Goal: Task Accomplishment & Management: Manage account settings

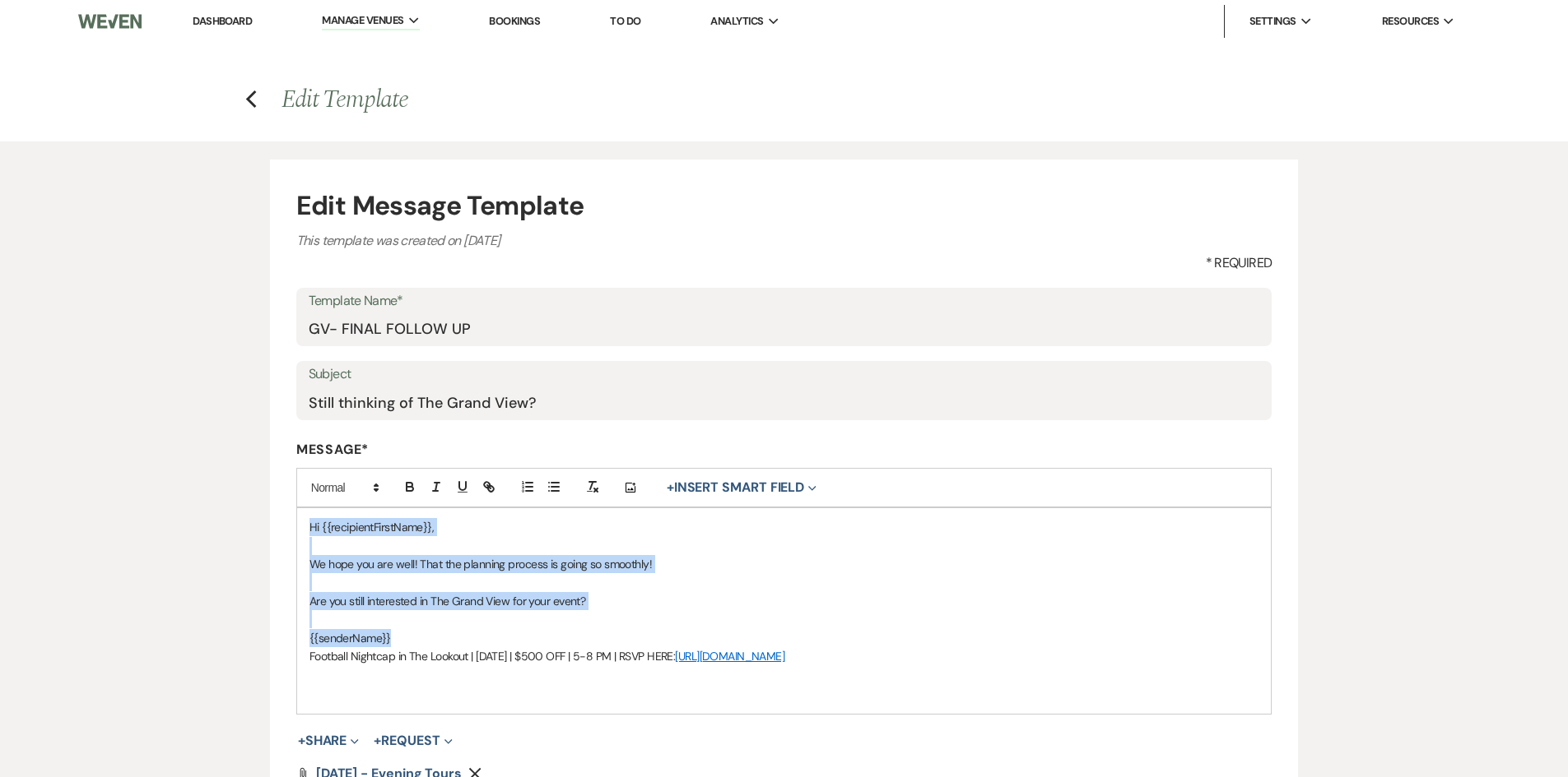
click at [224, 16] on link "Dashboard" at bounding box center [222, 21] width 59 height 14
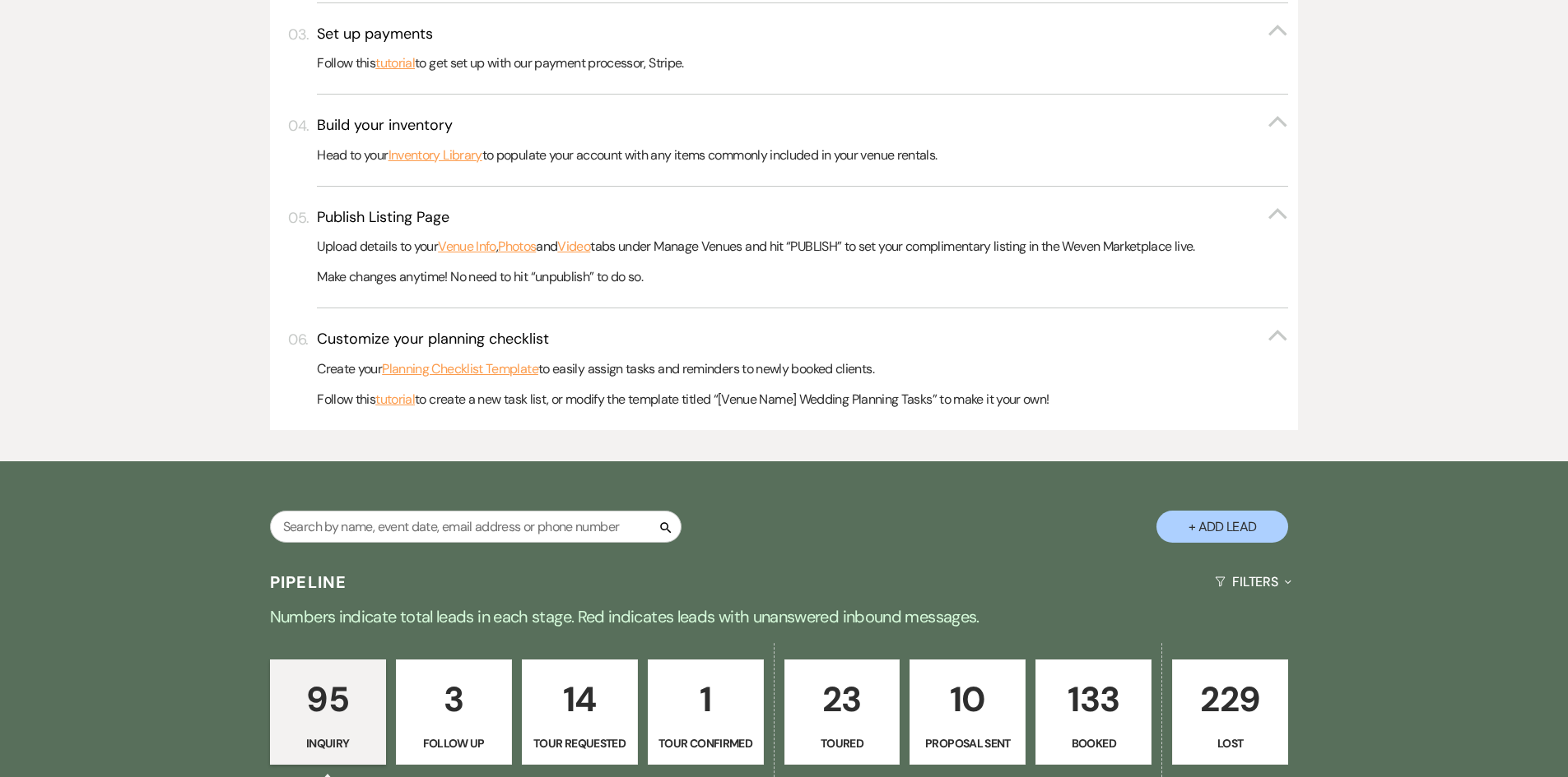
click at [1069, 722] on p "133" at bounding box center [1093, 699] width 95 height 55
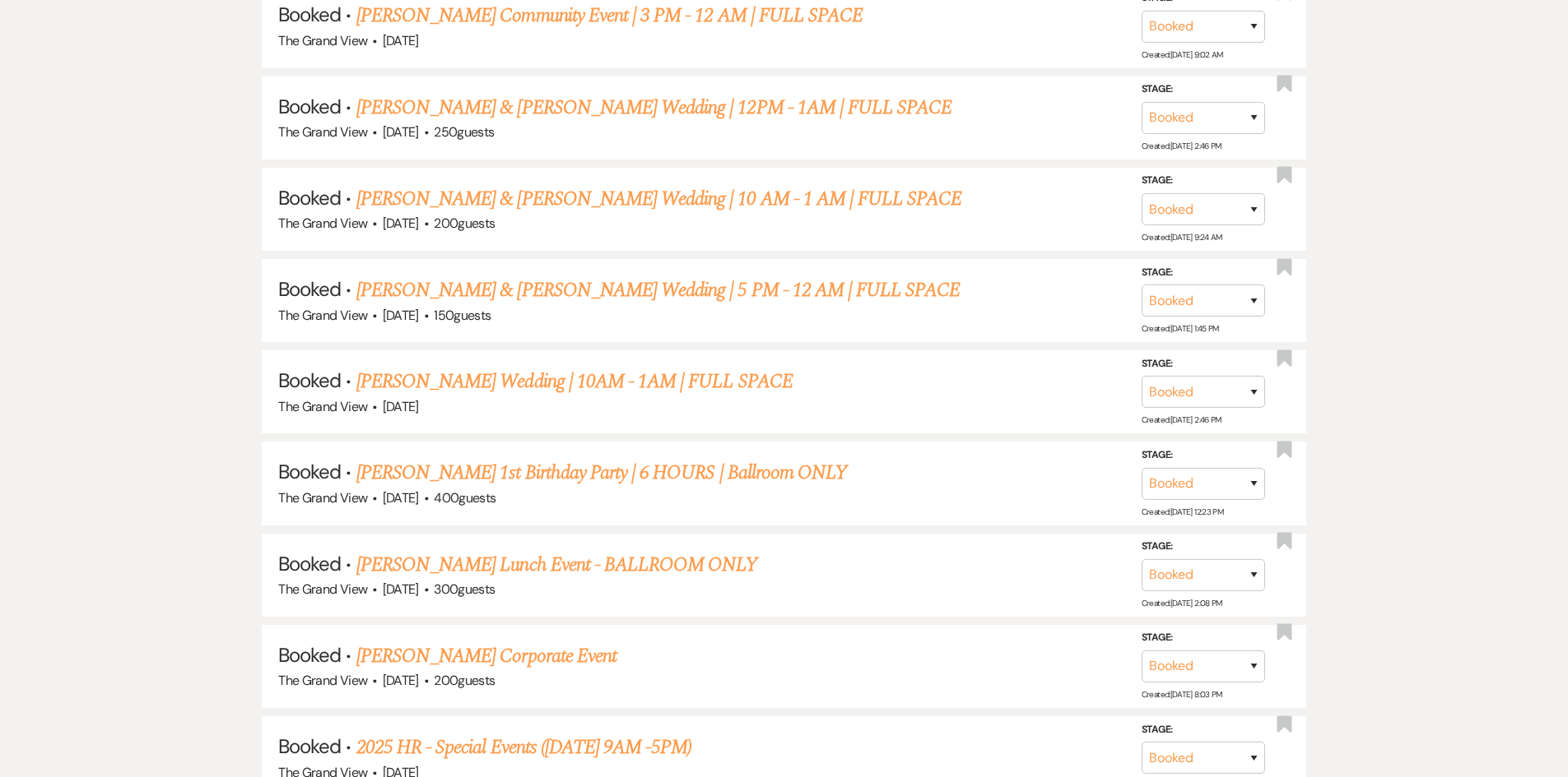
scroll to position [3441, 0]
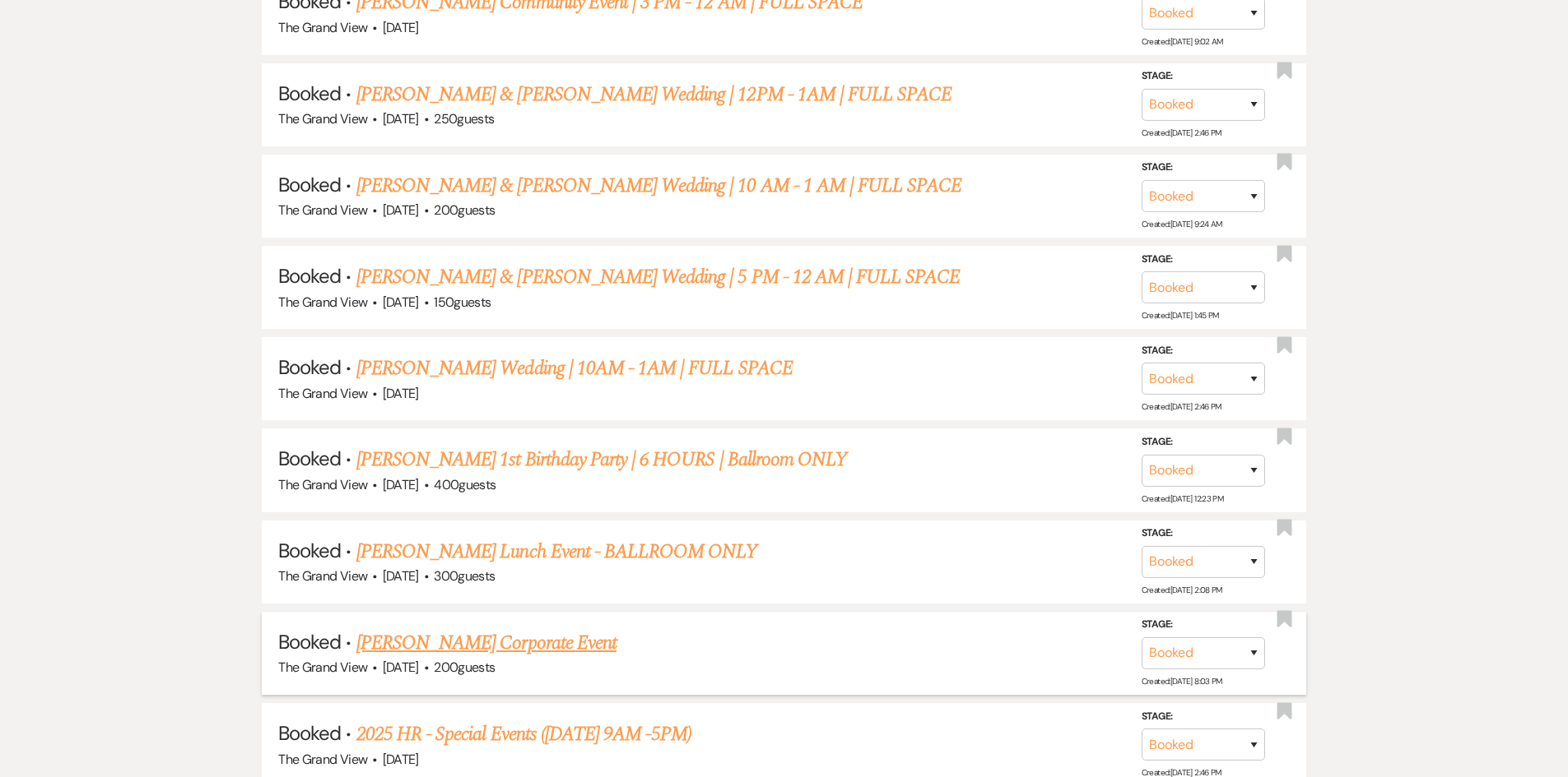
click at [476, 652] on link "[PERSON_NAME] Corporate Event" at bounding box center [486, 643] width 260 height 29
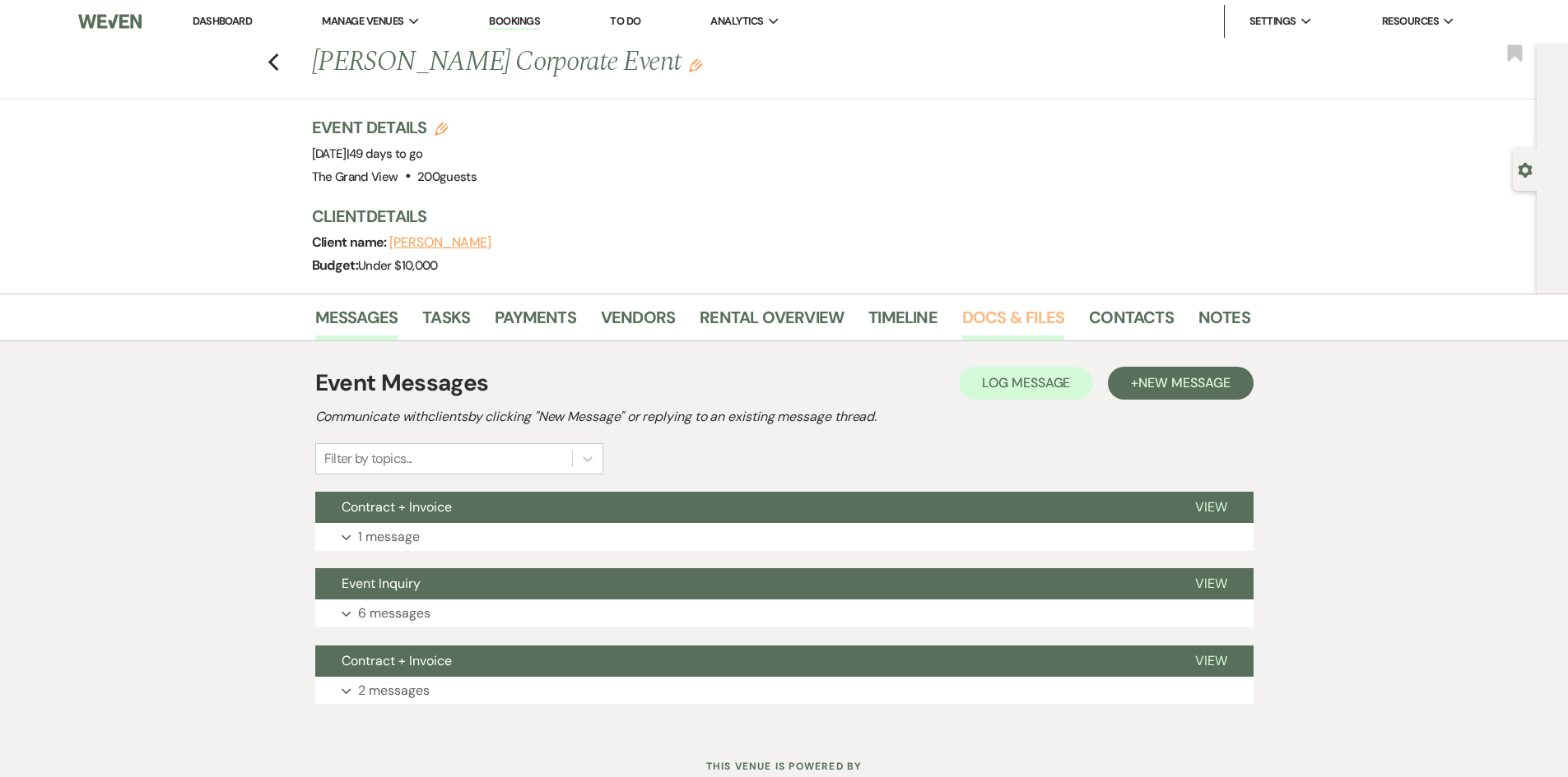
click at [1003, 313] on link "Docs & Files" at bounding box center [1014, 323] width 103 height 36
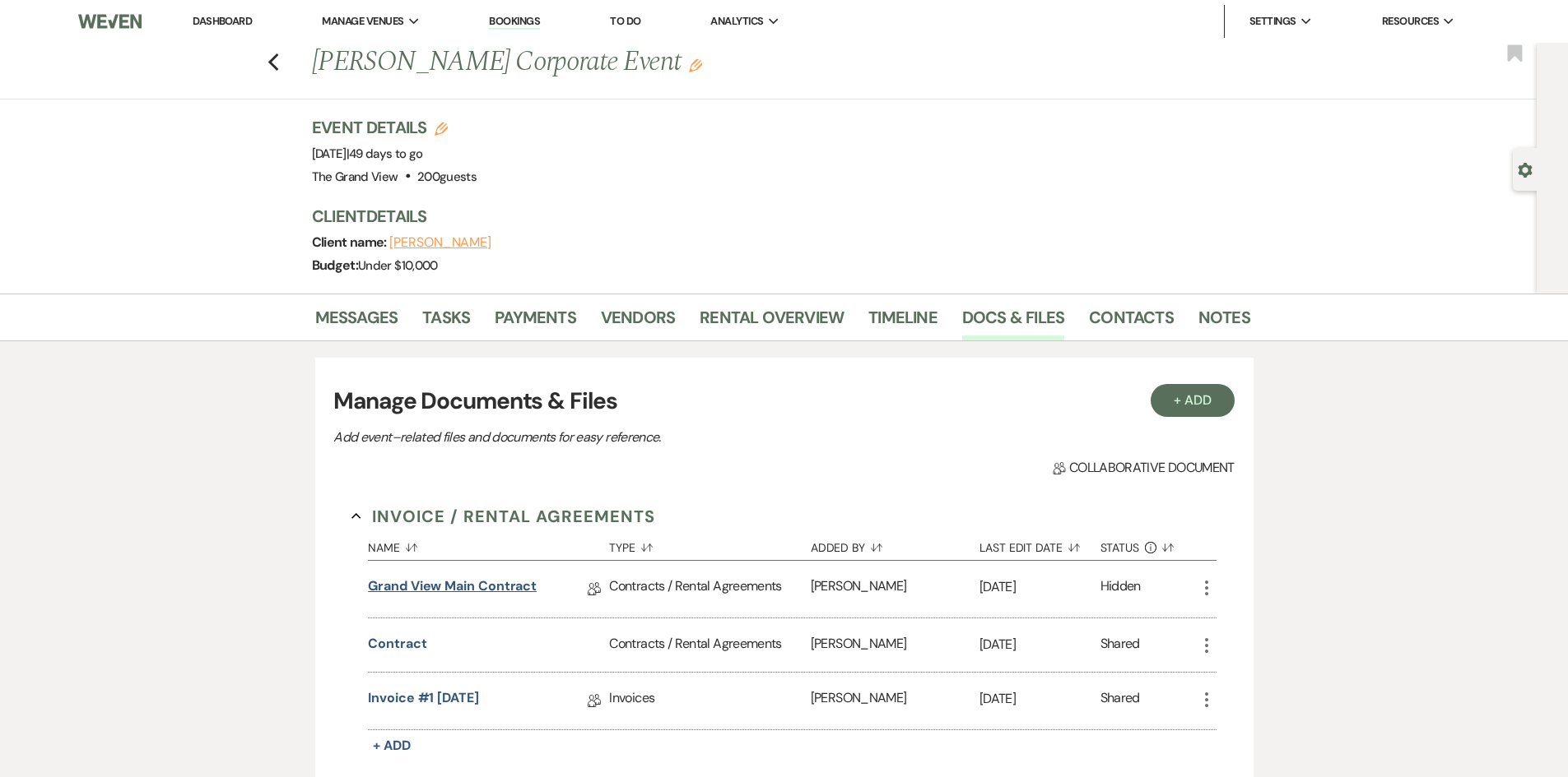
click at [475, 582] on link "Grand View Main Contract" at bounding box center [453, 589] width 169 height 26
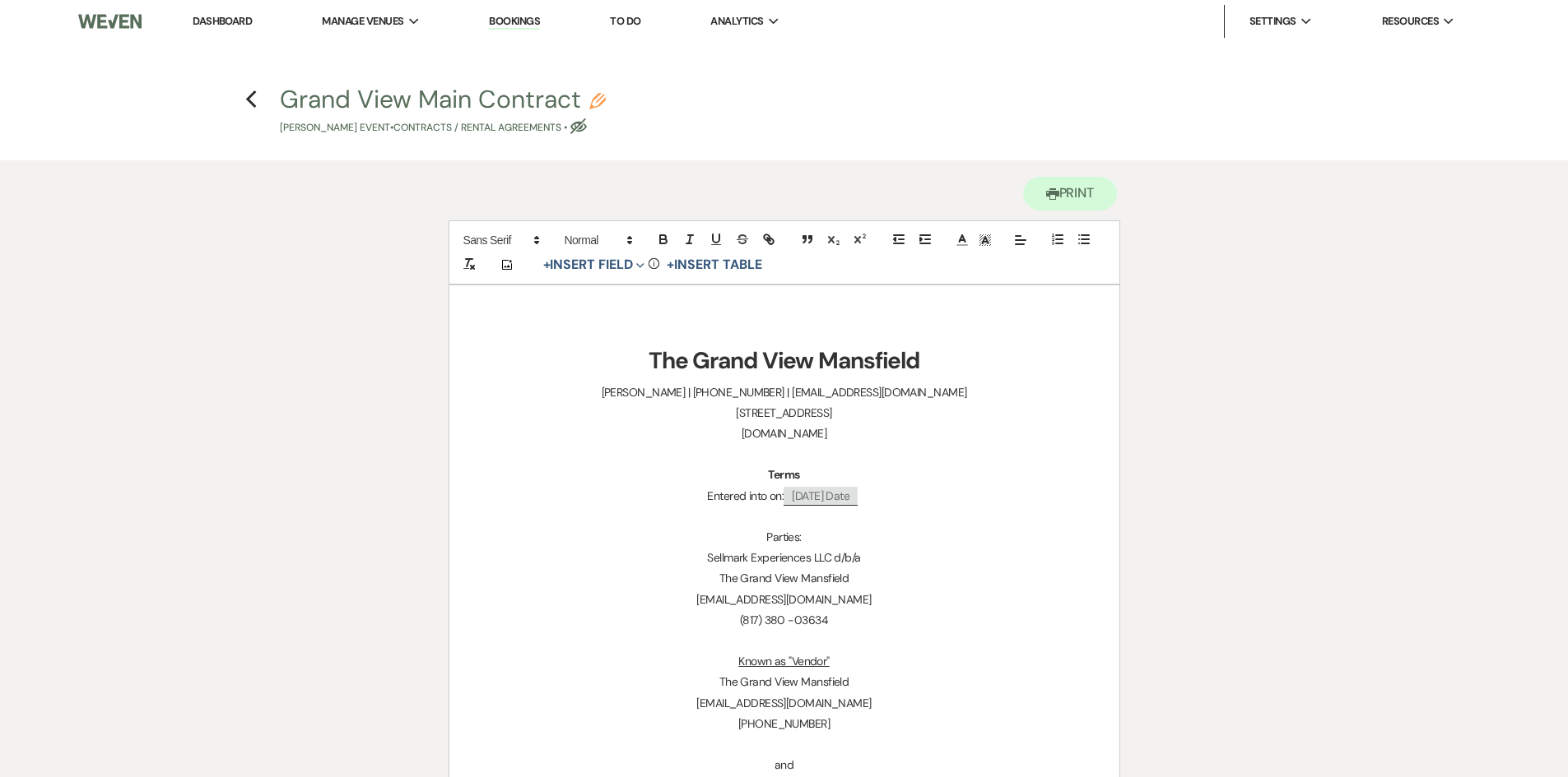
click at [223, 24] on link "Dashboard" at bounding box center [222, 21] width 59 height 14
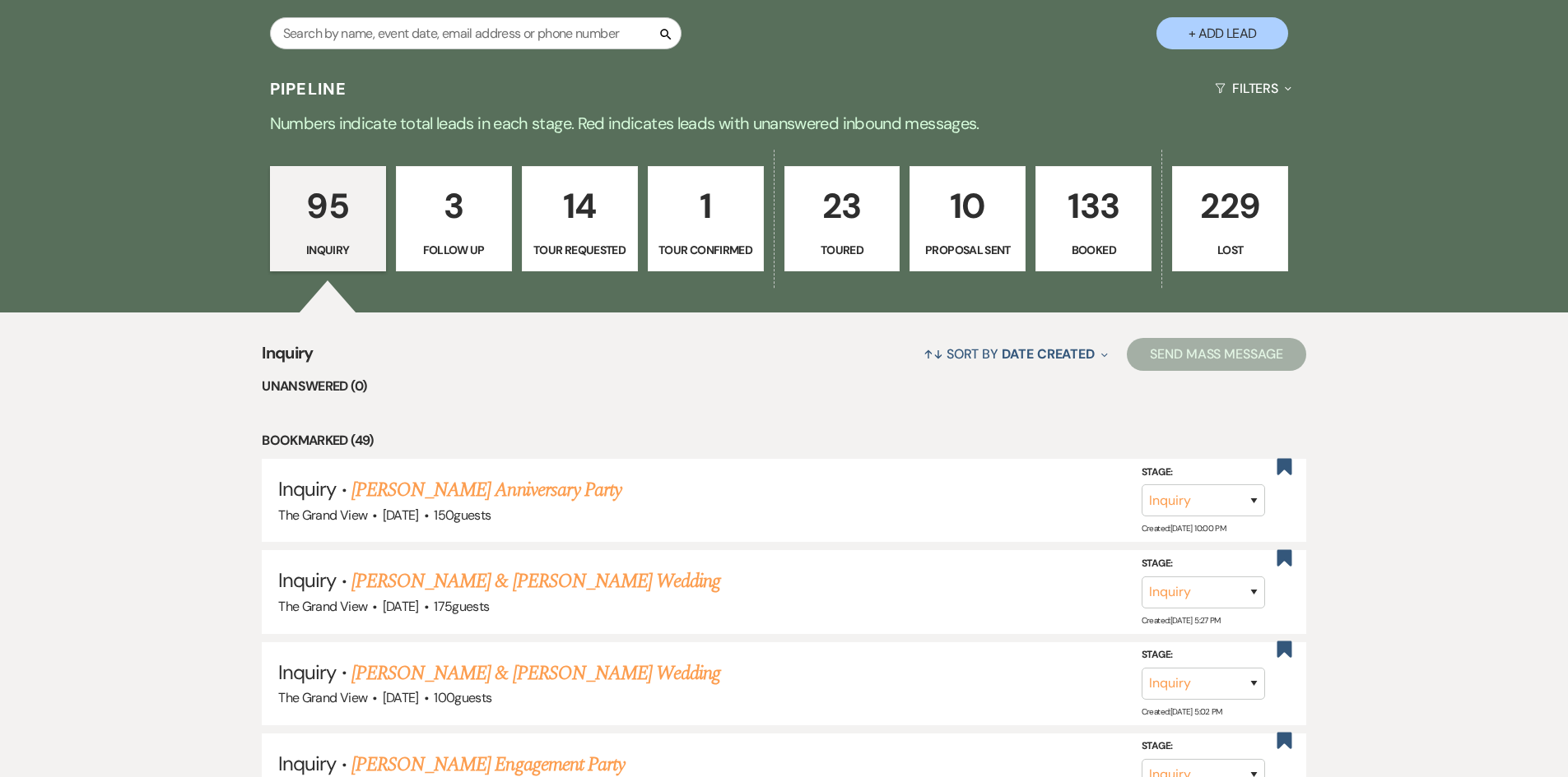
scroll to position [1069, 0]
click at [456, 34] on input "text" at bounding box center [476, 34] width 412 height 32
type input "ingr"
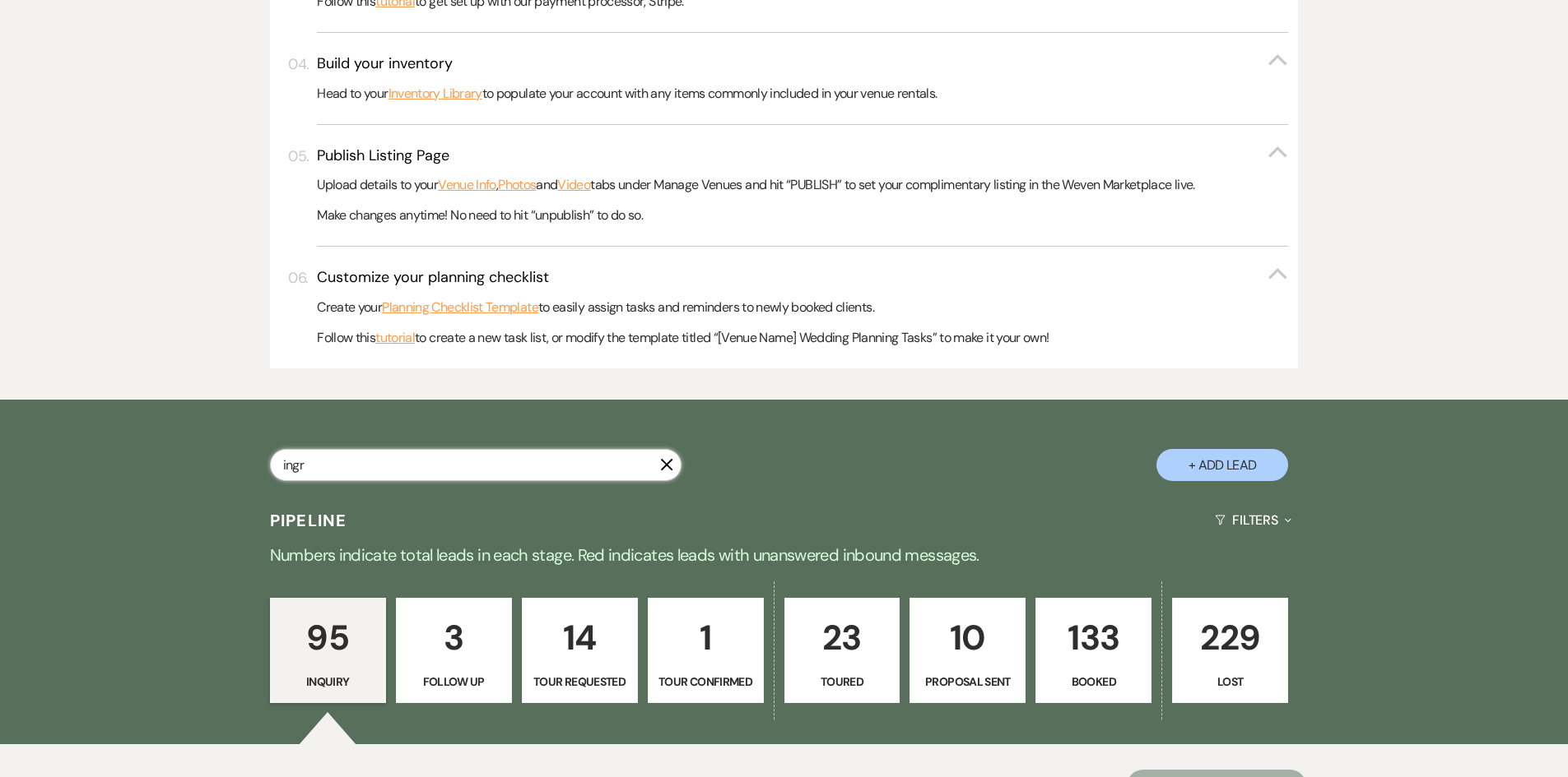
select select "5"
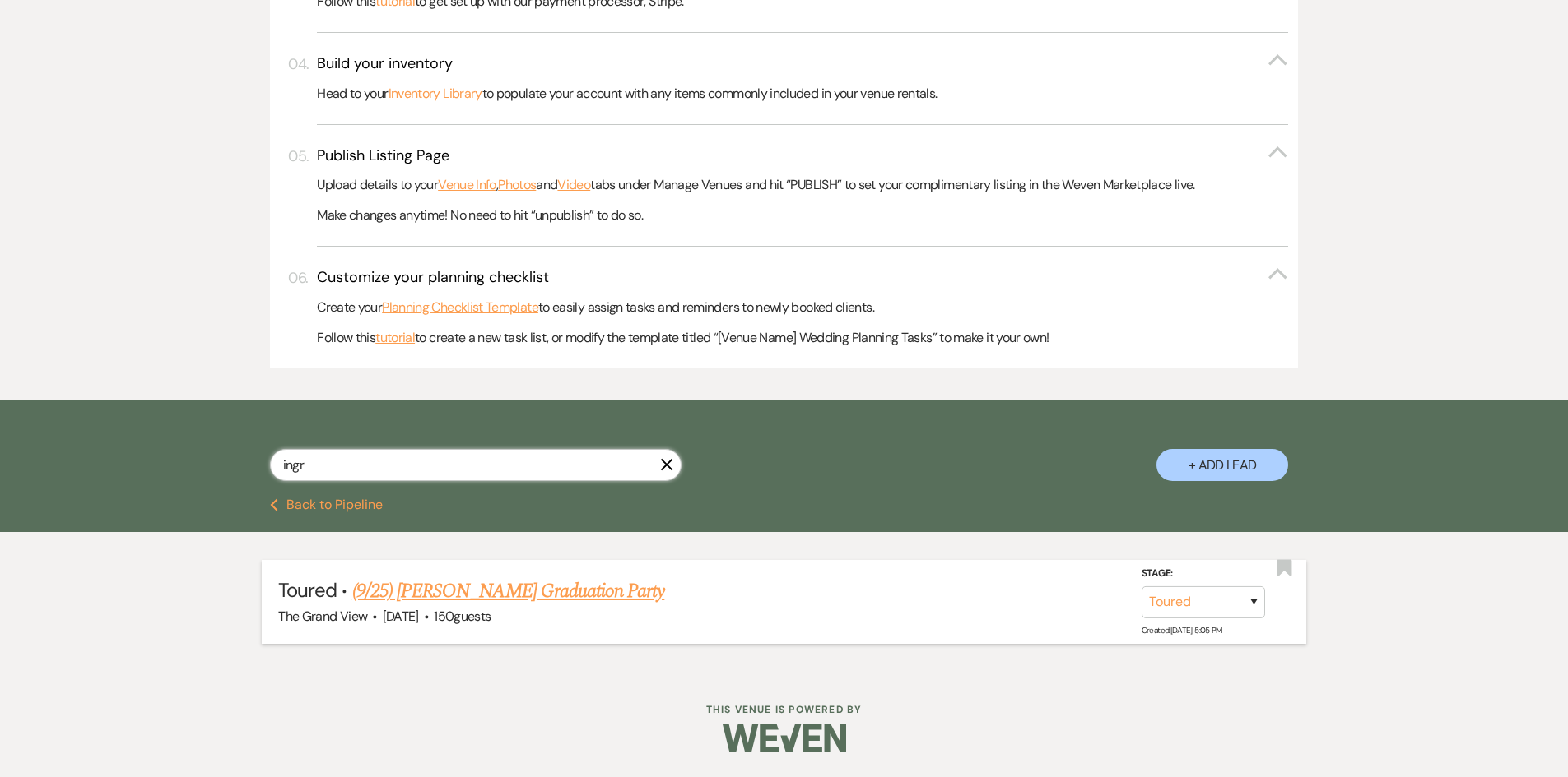
type input "ingr"
click at [565, 591] on link "(9/25) [PERSON_NAME] Graduation Party" at bounding box center [508, 591] width 312 height 29
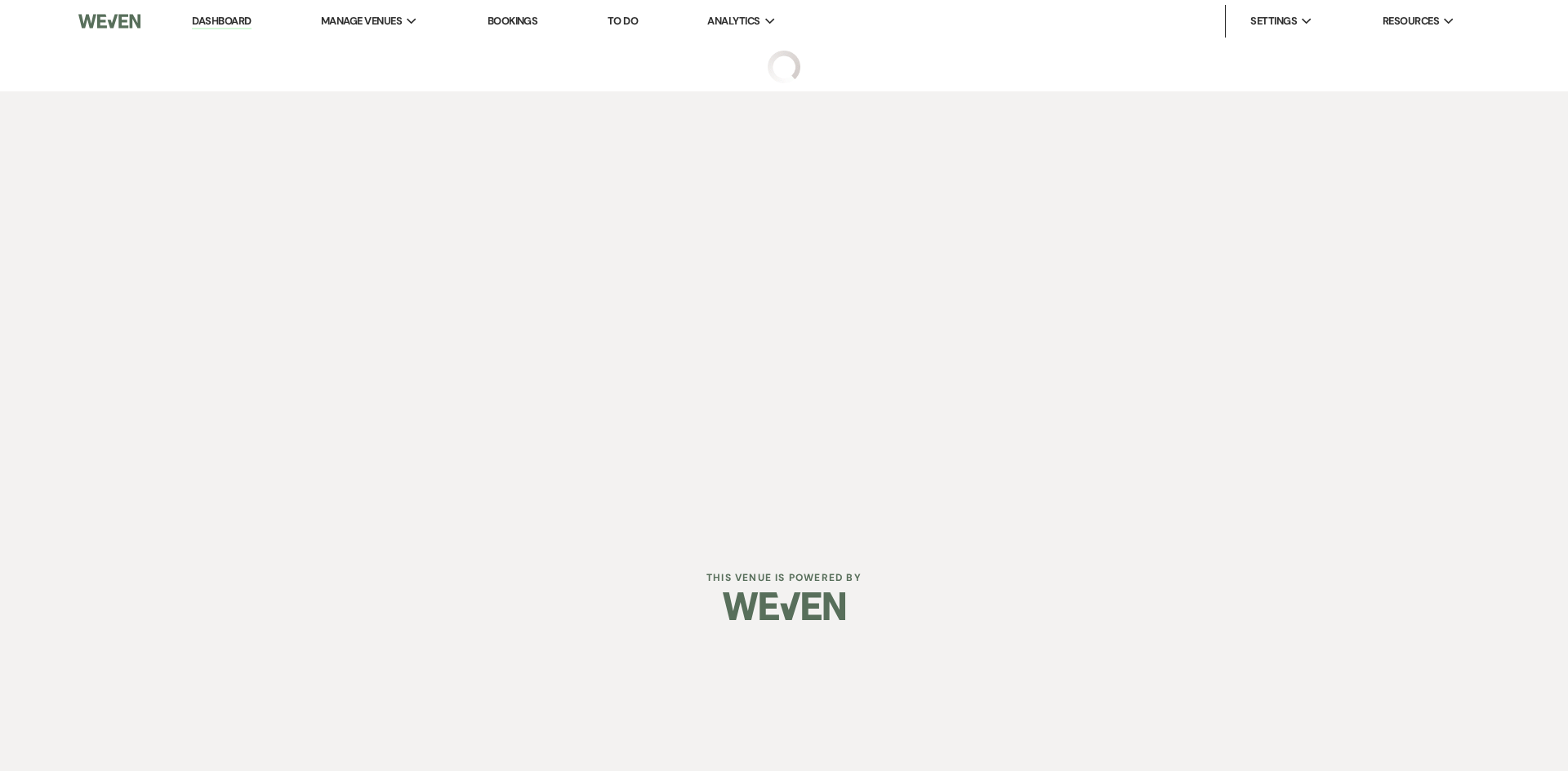
select select "5"
select select "22"
select select "19"
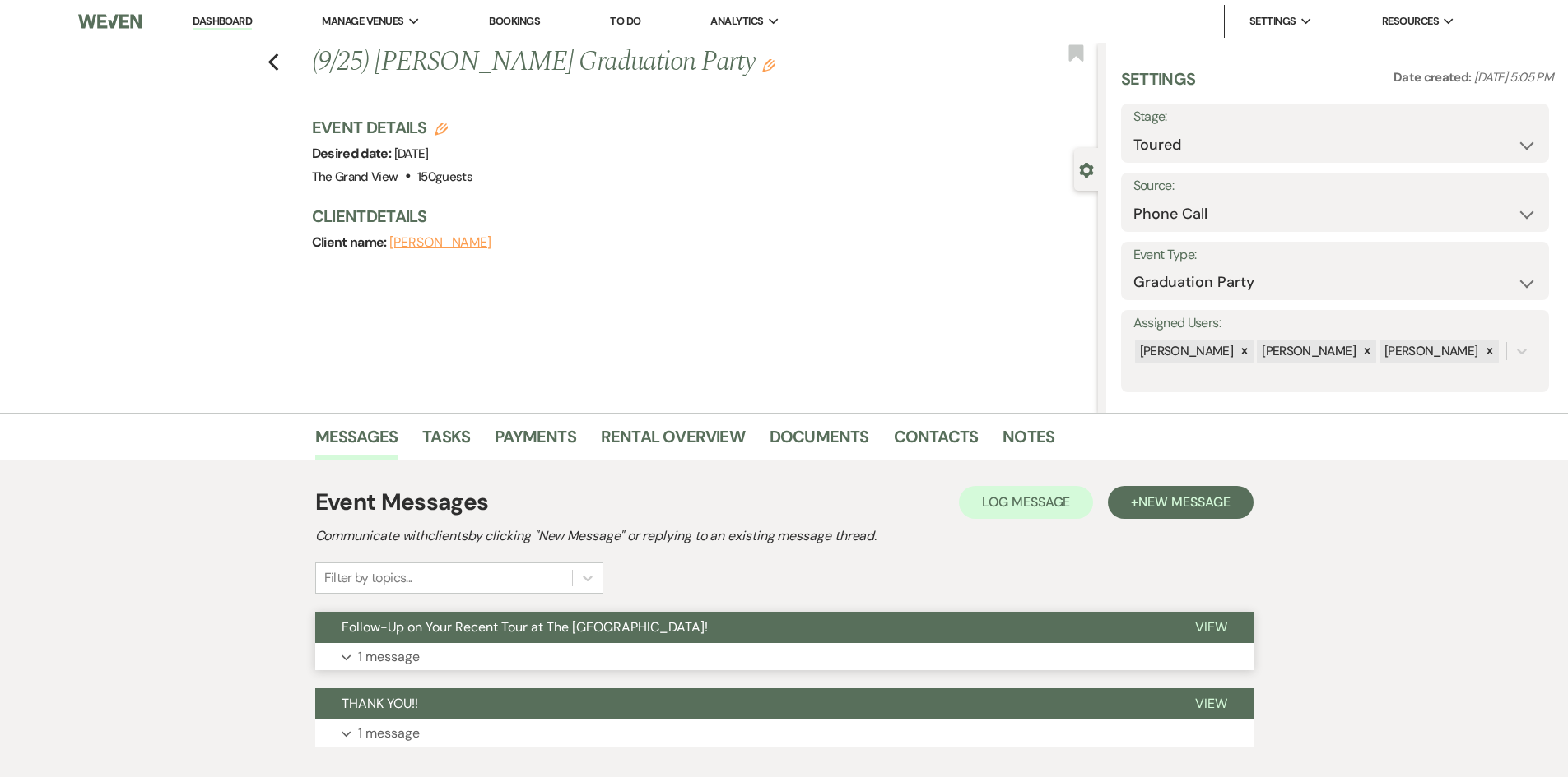
click at [554, 641] on button "Follow-Up on Your Recent Tour at The [GEOGRAPHIC_DATA]!" at bounding box center [741, 627] width 853 height 31
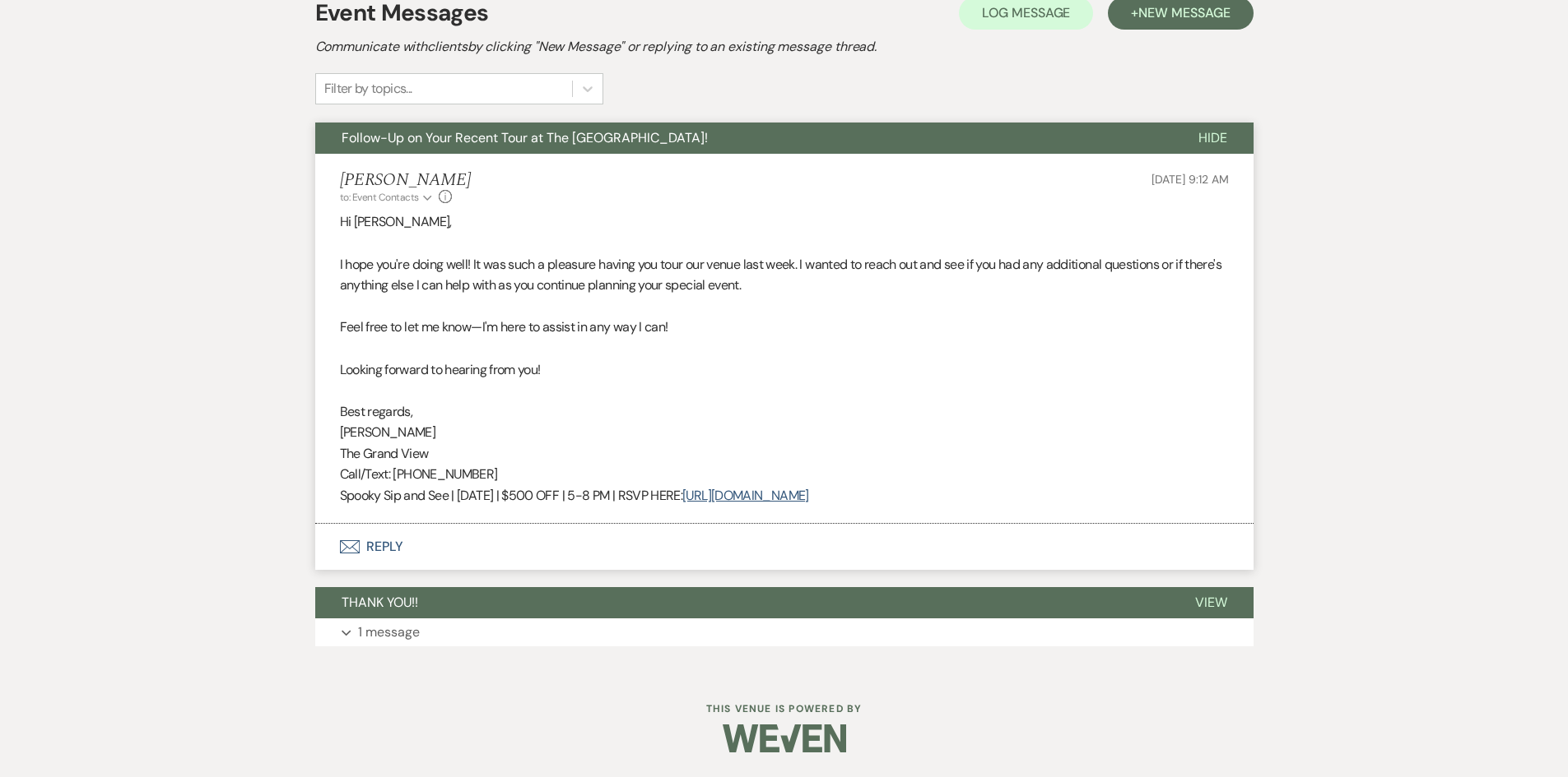
click at [554, 641] on button "Expand 1 message" at bounding box center [784, 632] width 939 height 28
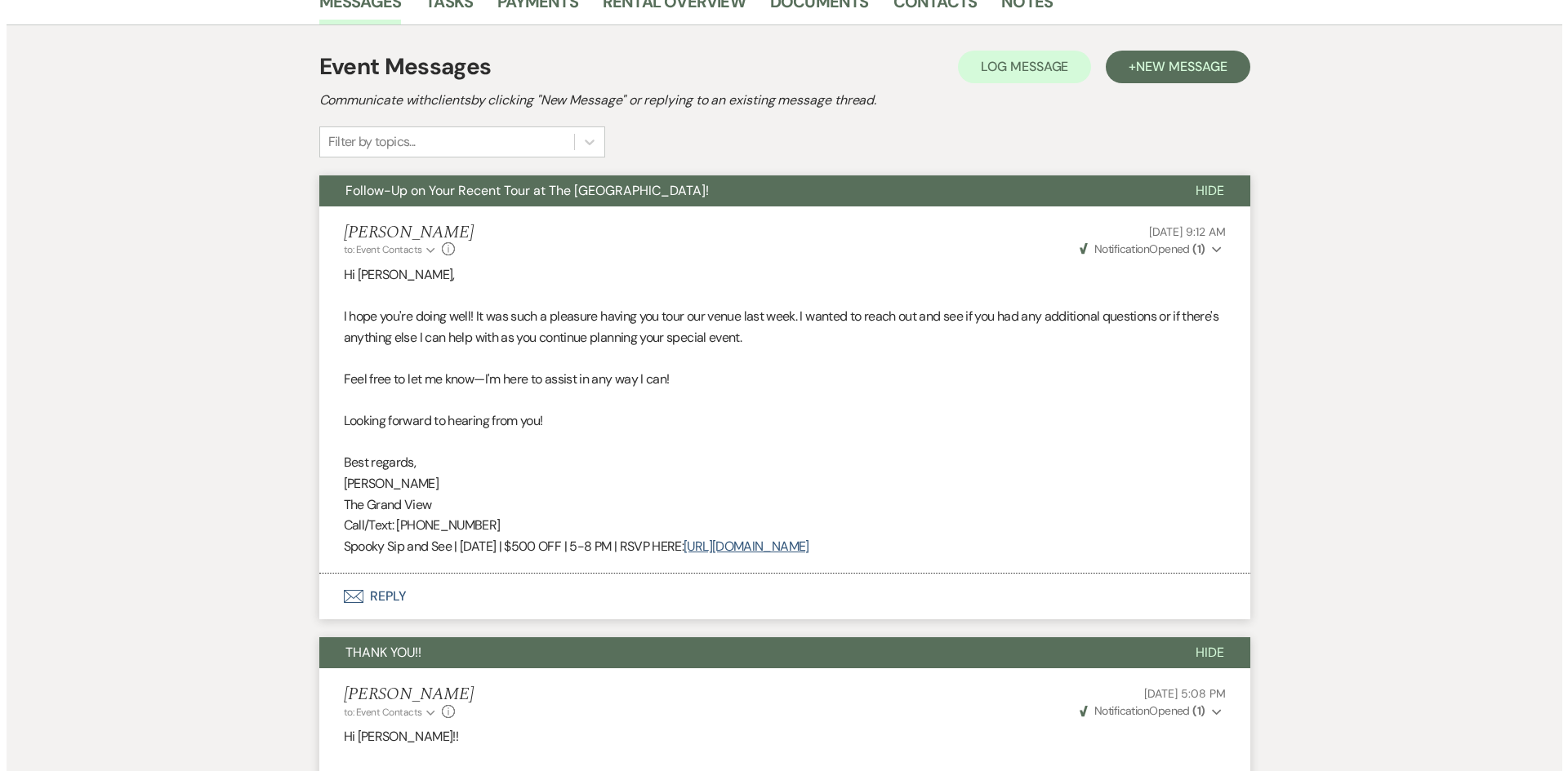
scroll to position [281, 0]
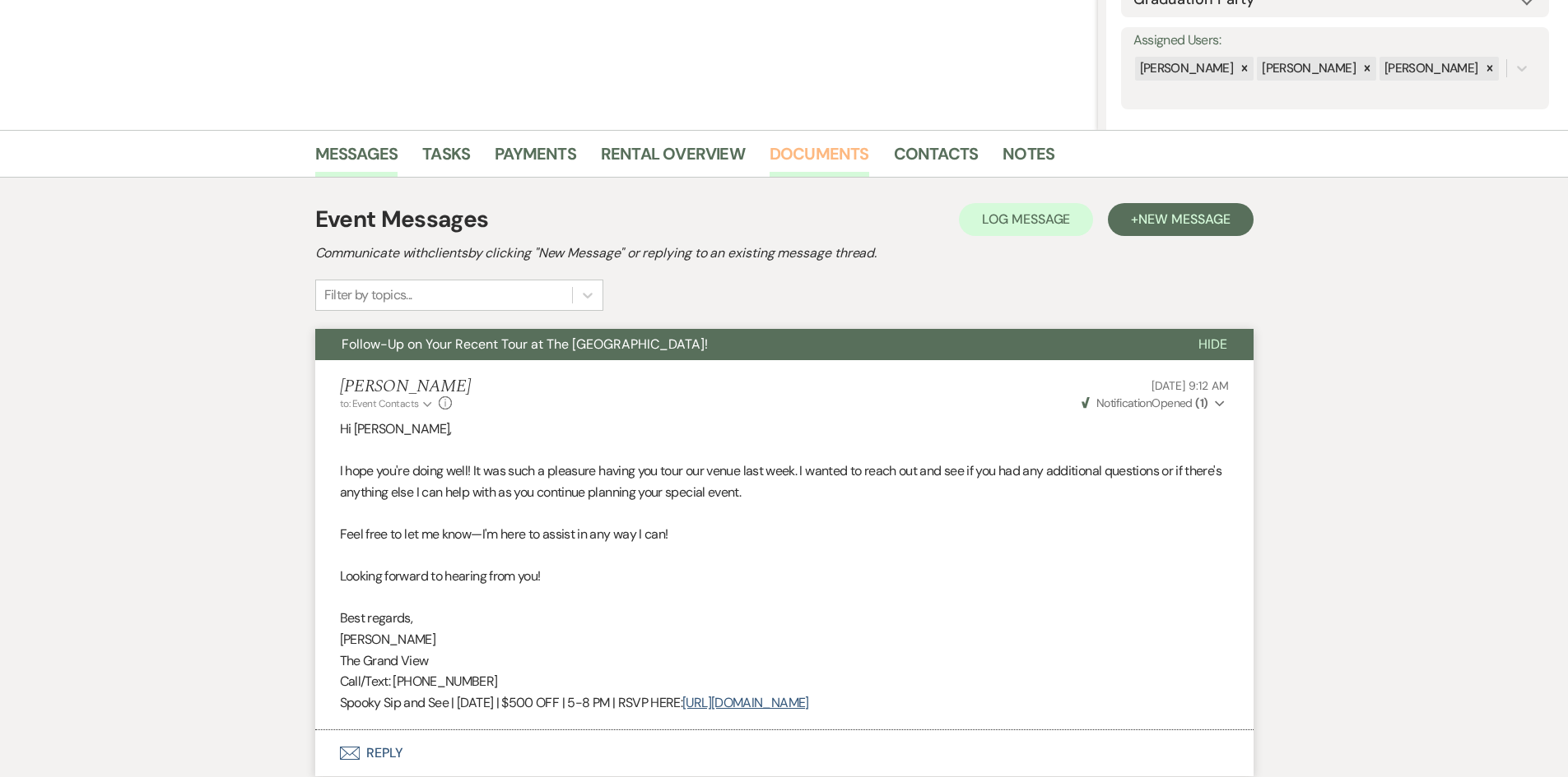
click at [821, 157] on link "Documents" at bounding box center [819, 158] width 100 height 36
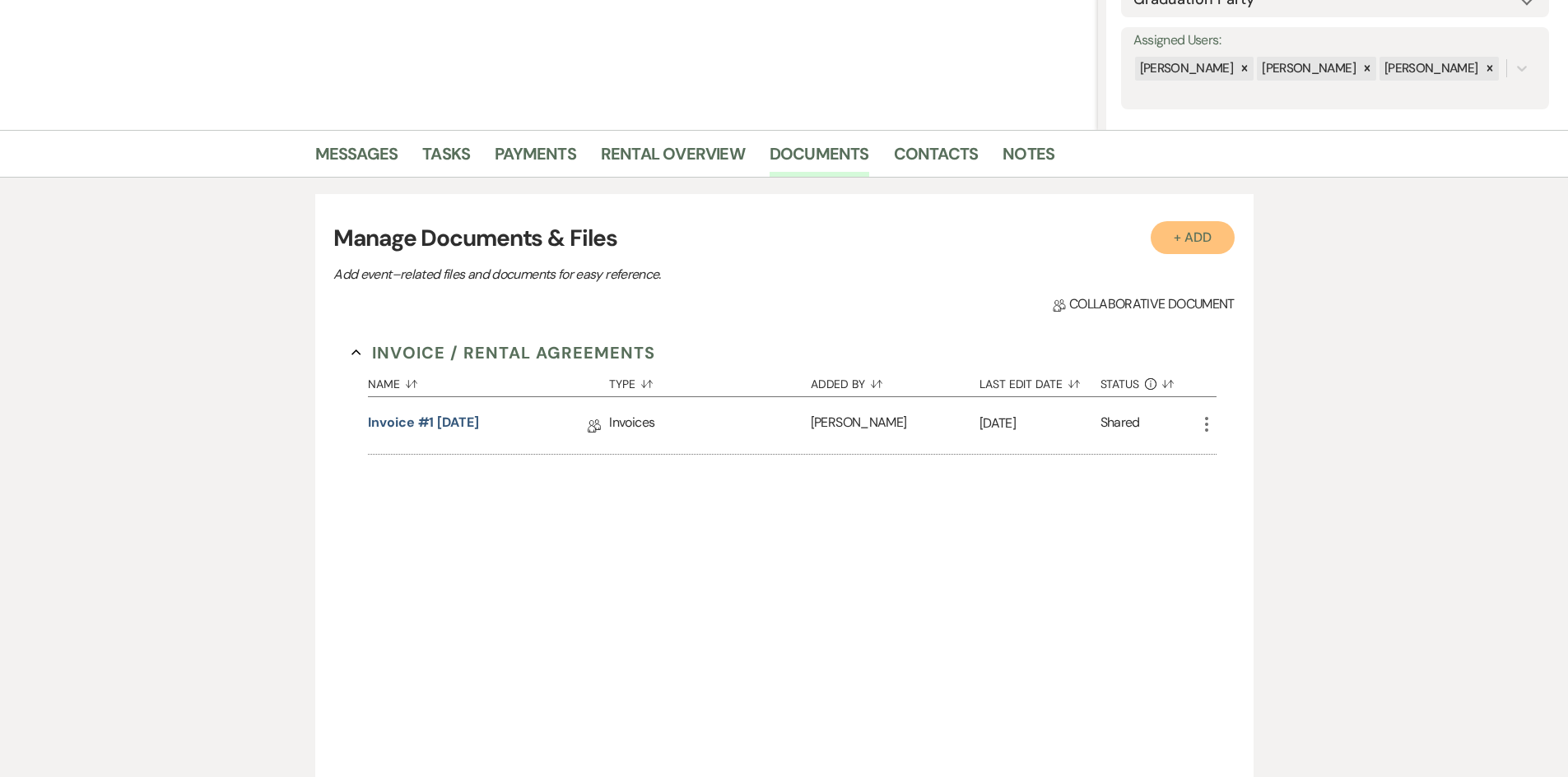
click at [1220, 240] on button "+ Add" at bounding box center [1192, 237] width 84 height 33
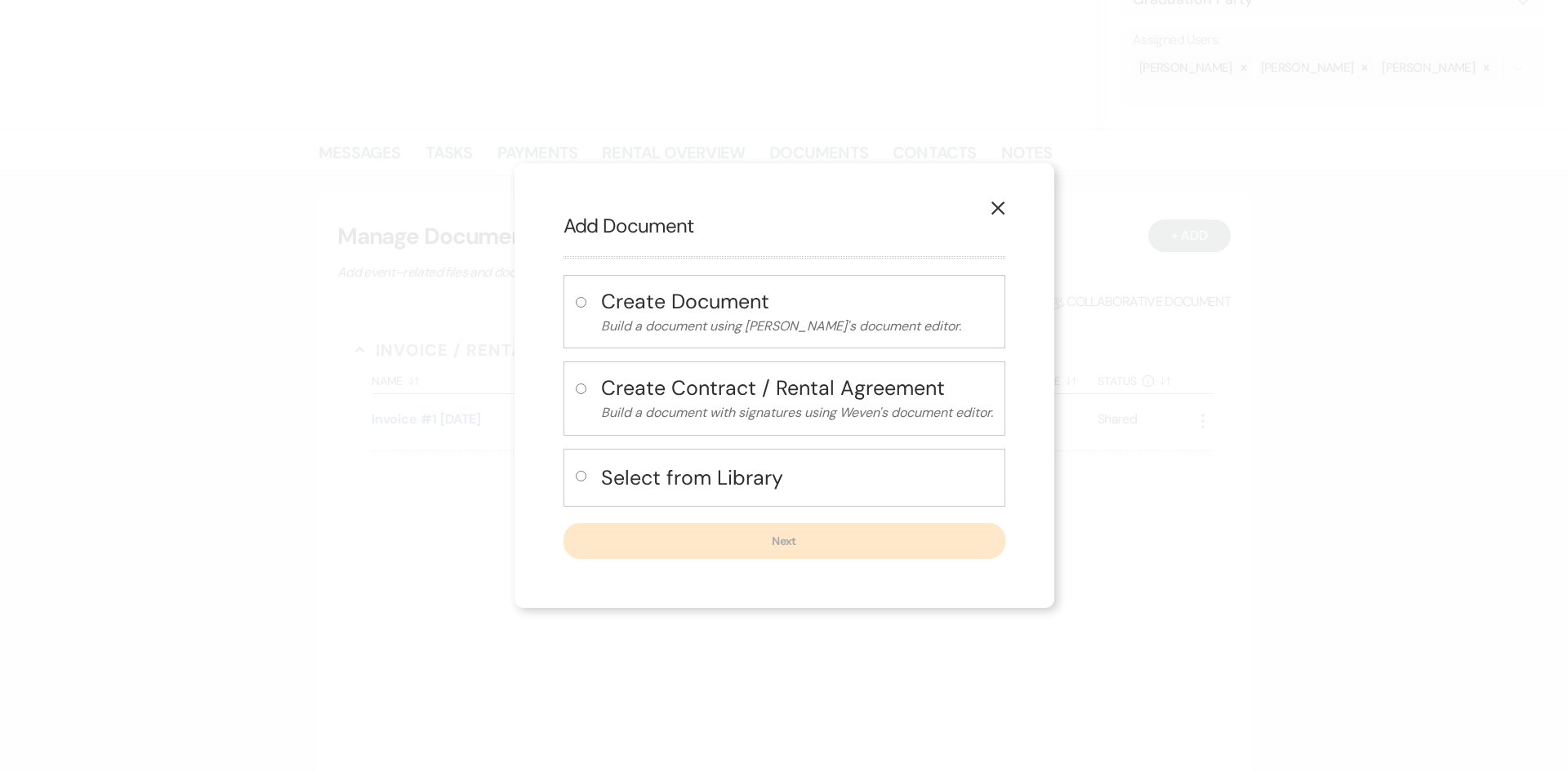
click at [647, 469] on h4 "Select from Library" at bounding box center [797, 478] width 392 height 28
radio input "true"
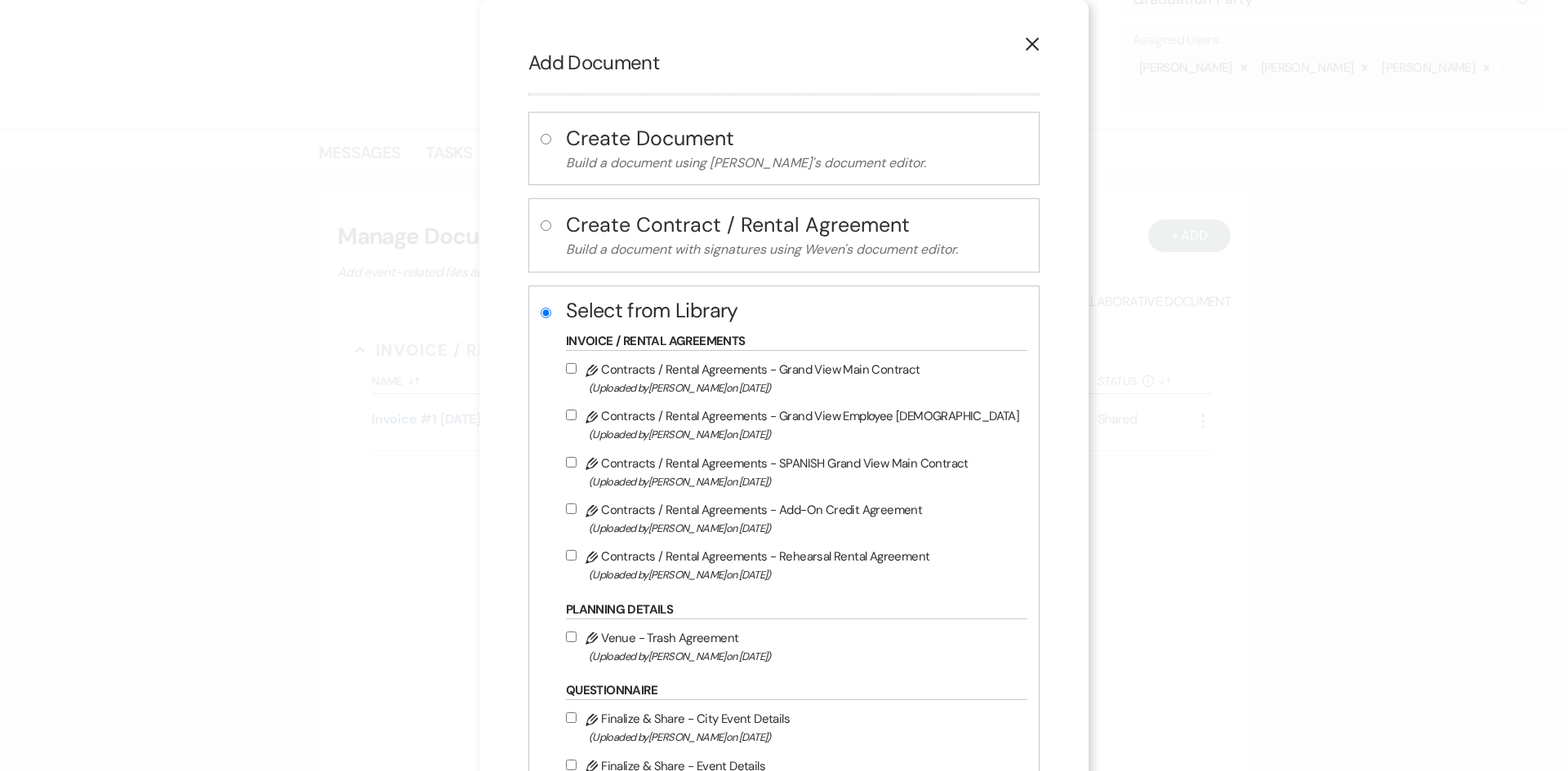
click at [728, 379] on span "(Uploaded by [PERSON_NAME] on [DATE] )" at bounding box center [803, 388] width 430 height 19
click at [576, 374] on input "Pencil Contracts / Rental Agreements - Grand View Main Contract (Uploaded by [P…" at bounding box center [571, 368] width 10 height 10
checkbox input "true"
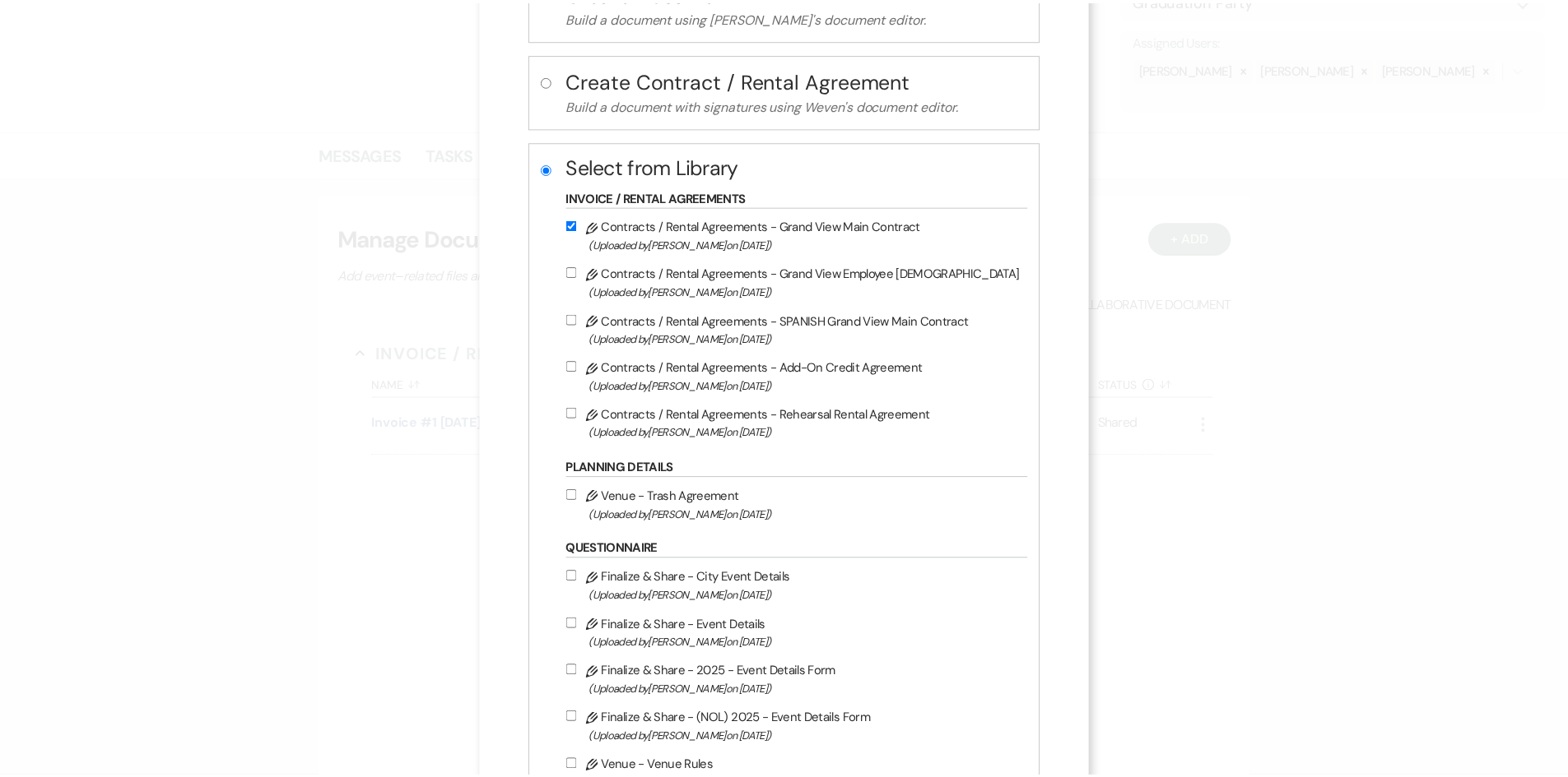
scroll to position [295, 0]
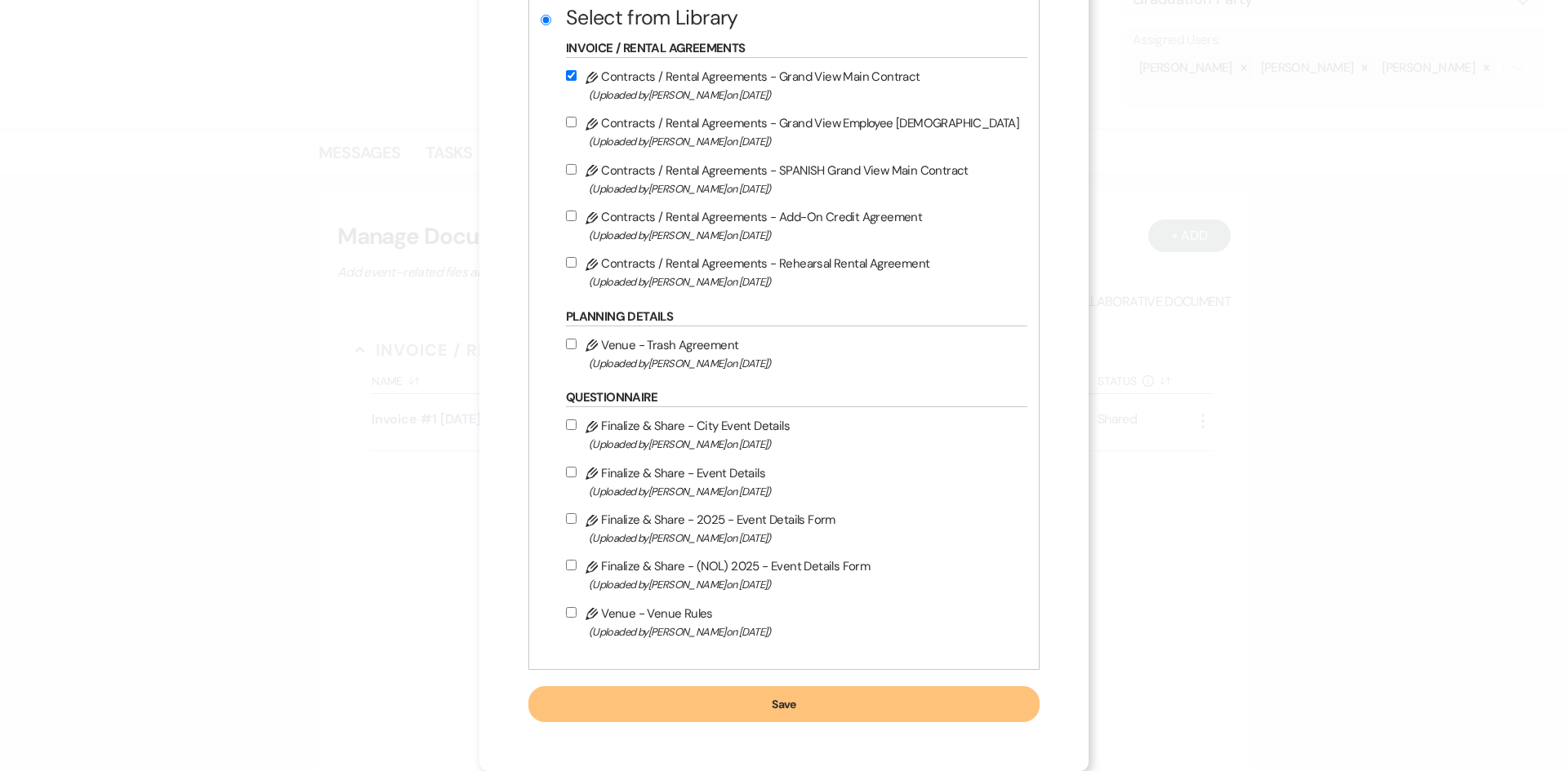
click at [782, 722] on button "Save" at bounding box center [784, 704] width 511 height 36
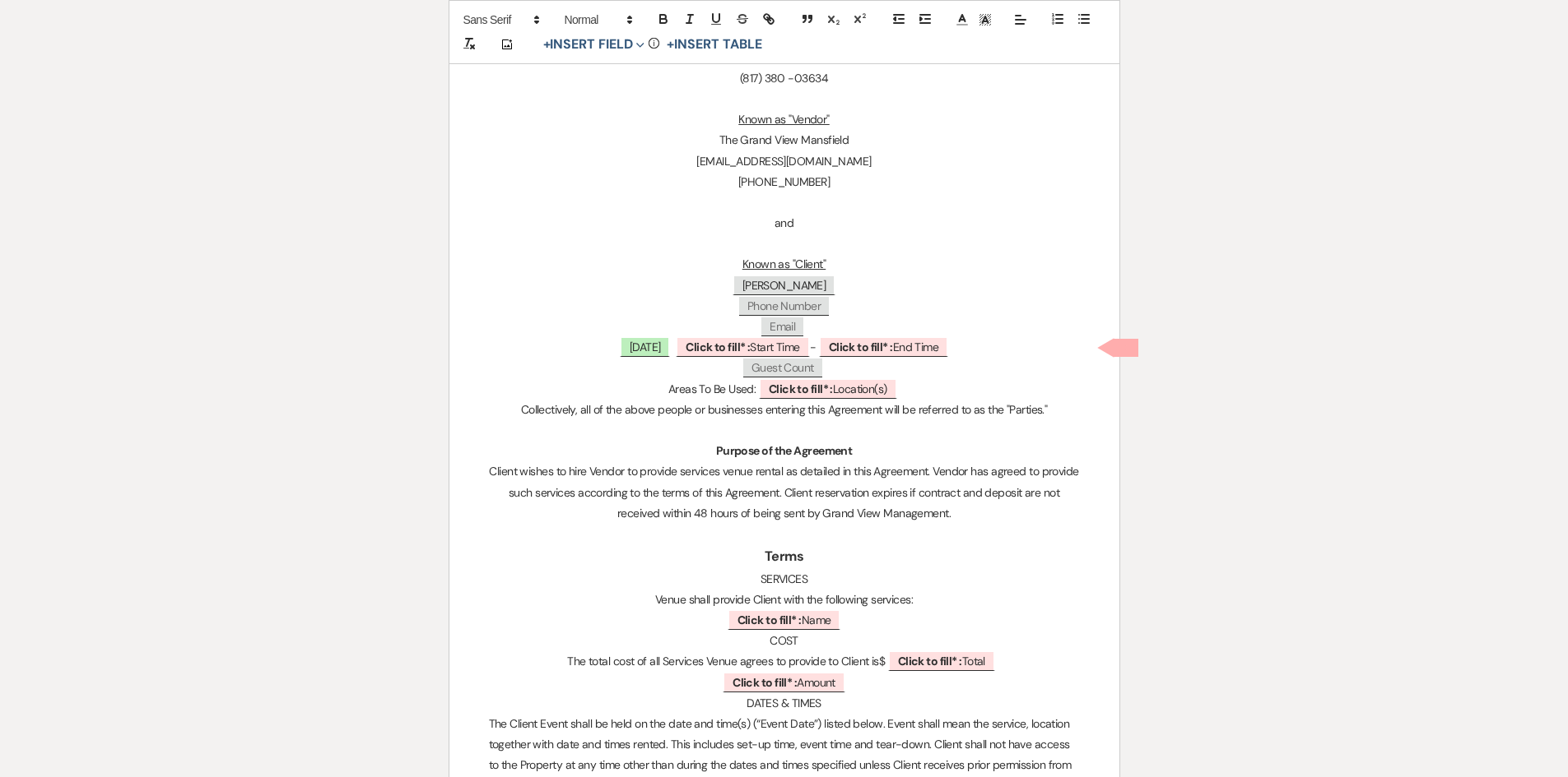
scroll to position [740, 0]
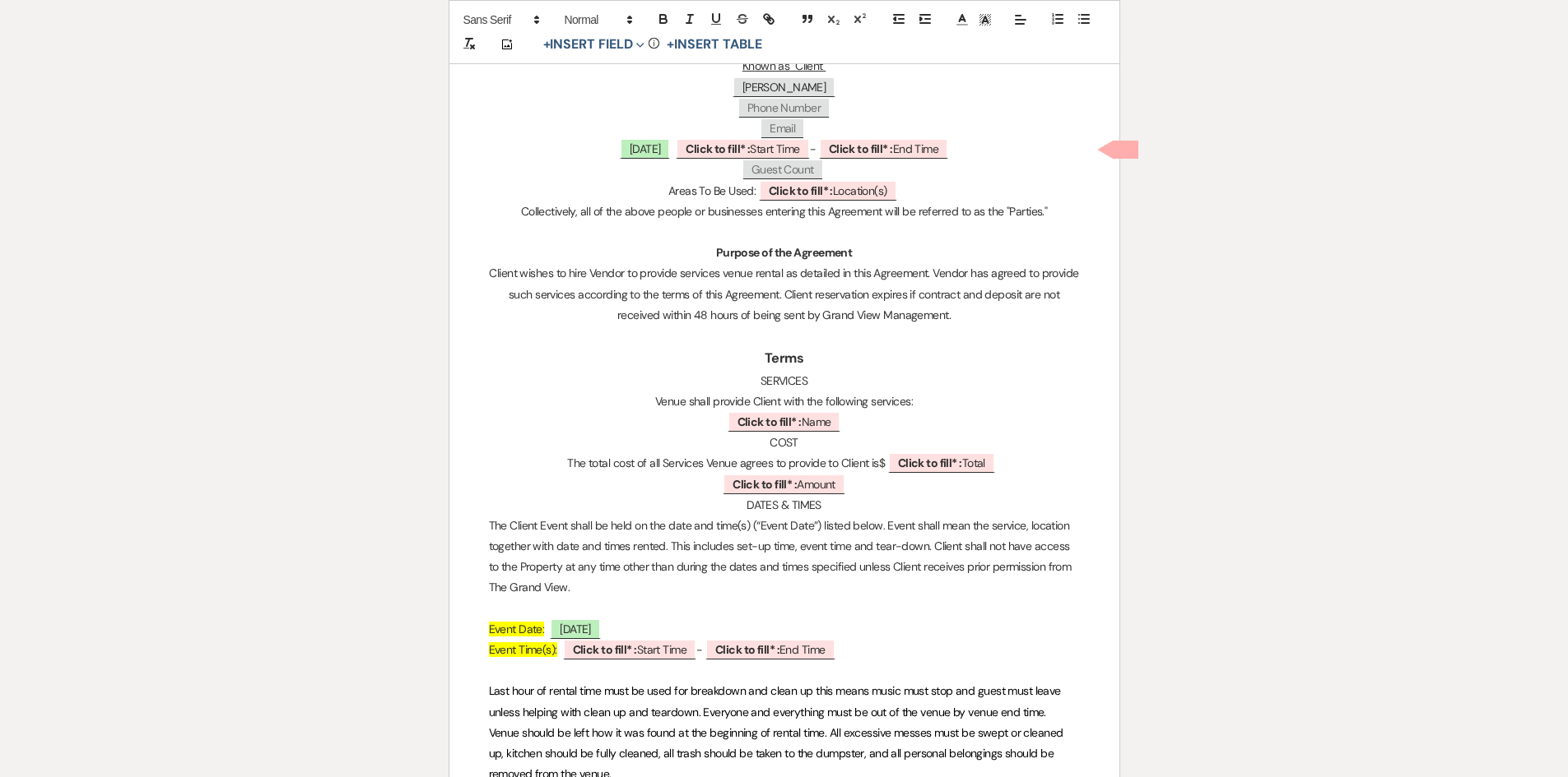
click at [857, 418] on p "﻿ Click to fill* : Name ﻿" at bounding box center [784, 422] width 591 height 21
click at [498, 657] on p "Event Time(s): ﻿ Click to fill* : Start Time ﻿ - ﻿ Click to fill* : End Time ﻿" at bounding box center [784, 651] width 591 height 21
click at [498, 657] on p "rentaTime(s): ﻿ Click to fill* : Start Time ﻿ - ﻿ Click to fill* : End Time ﻿" at bounding box center [784, 651] width 591 height 21
click at [493, 656] on span "rentaTime(s):" at bounding box center [521, 650] width 65 height 15
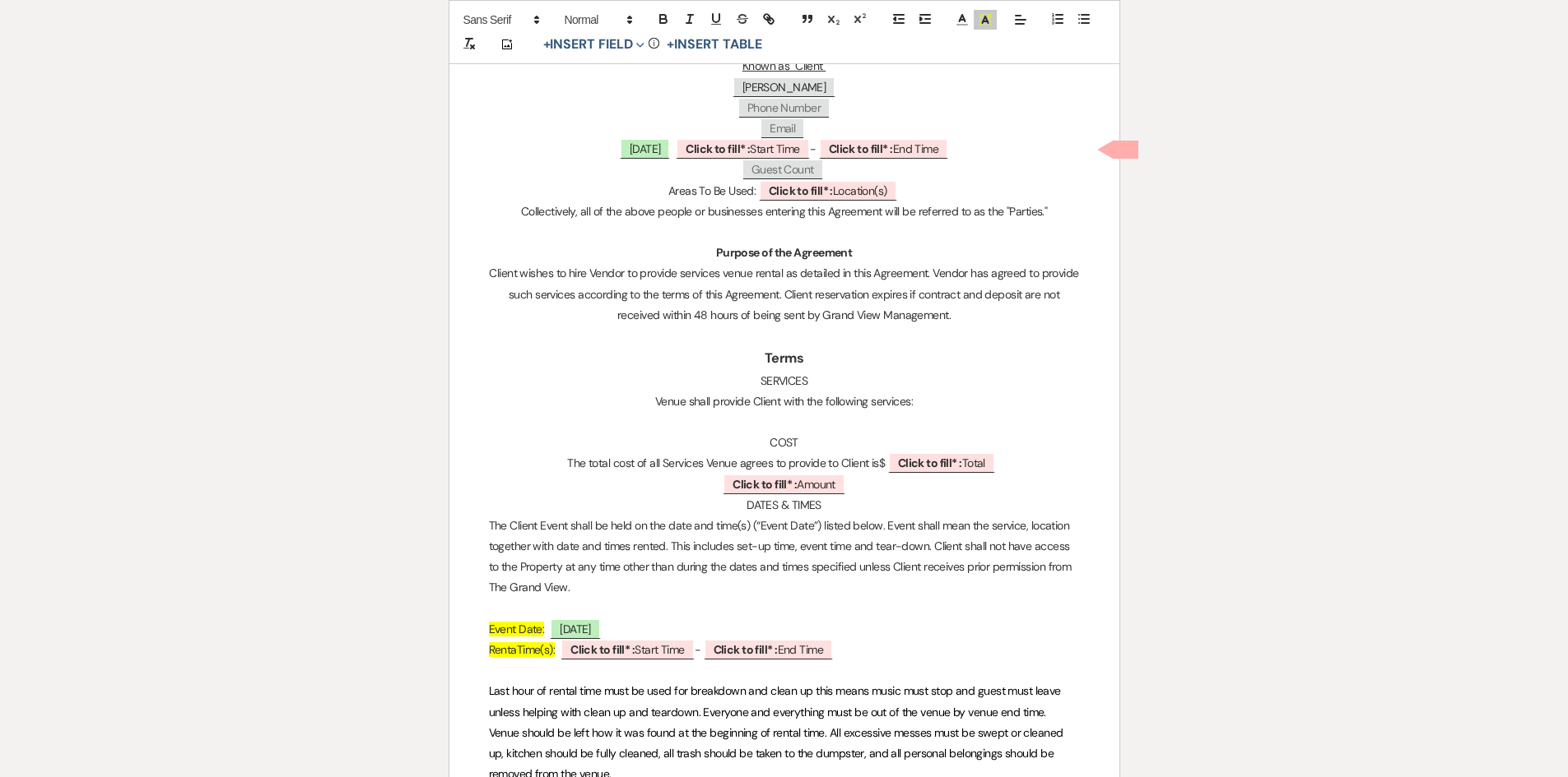
click at [514, 650] on span "RentaTime(s):" at bounding box center [522, 650] width 66 height 15
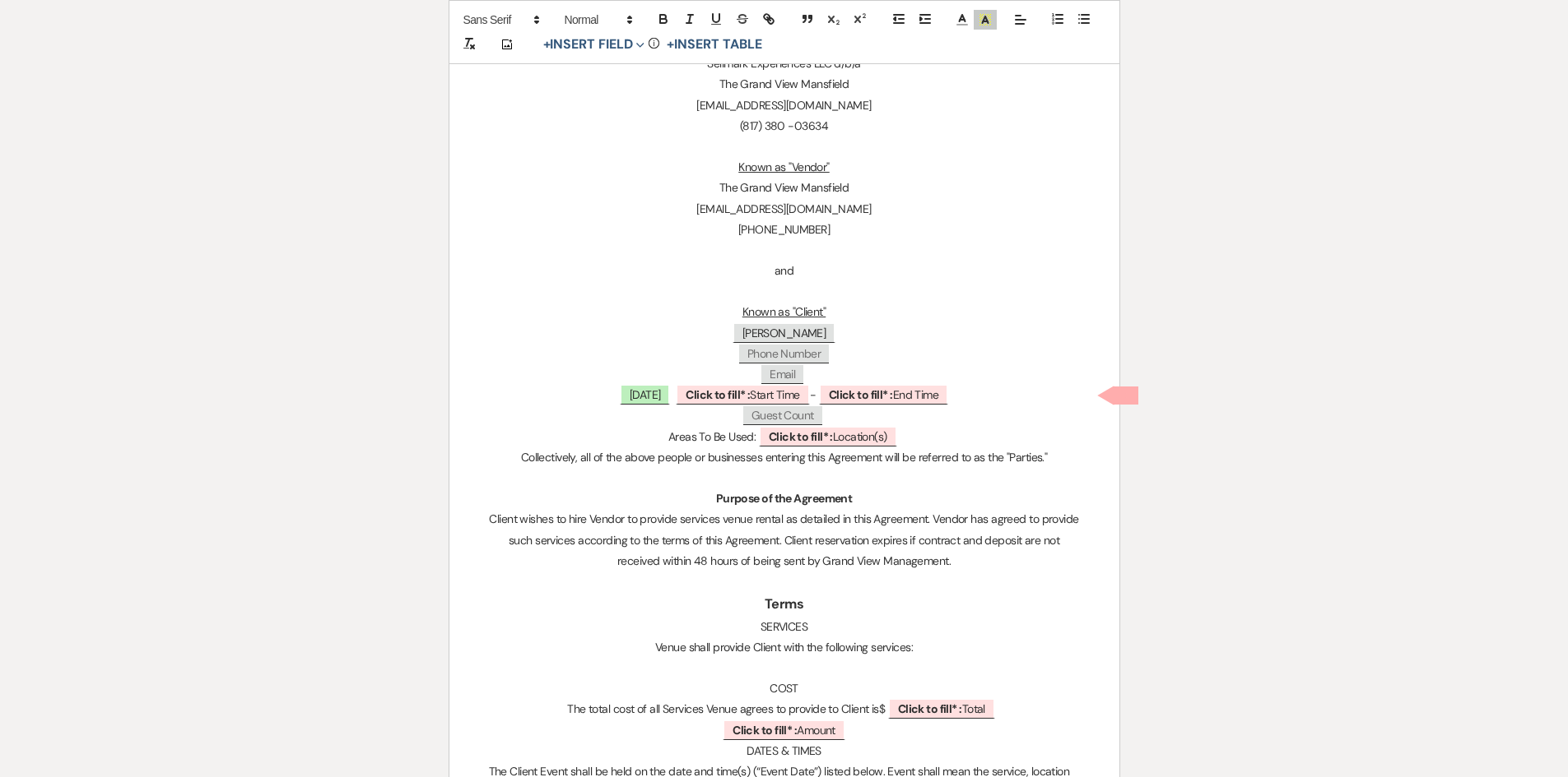
scroll to position [493, 0]
click at [752, 757] on span "DATES & TIMES" at bounding box center [784, 752] width 75 height 15
click at [743, 758] on p "DATES & TIMES" at bounding box center [784, 752] width 591 height 21
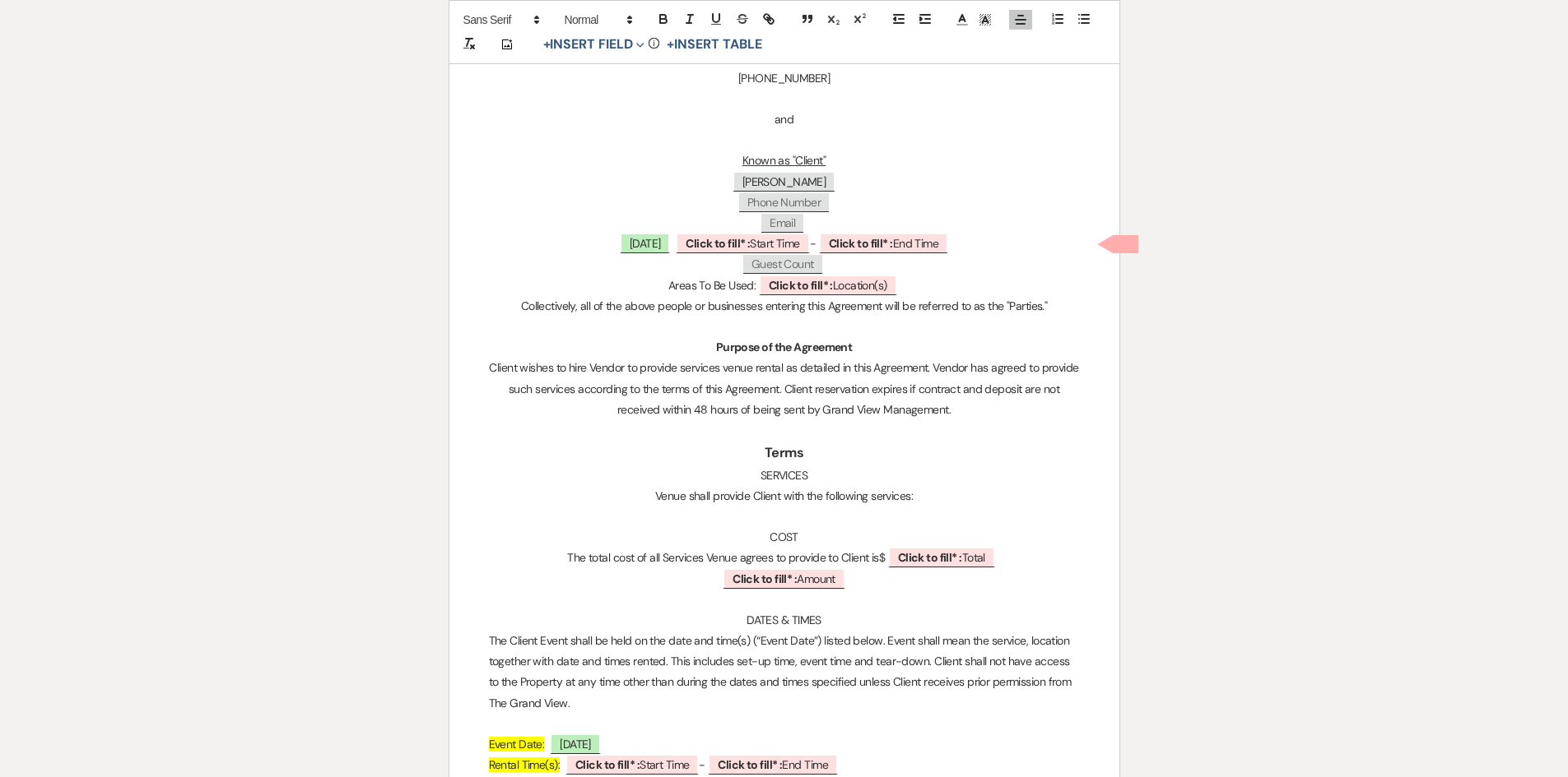
scroll to position [658, 0]
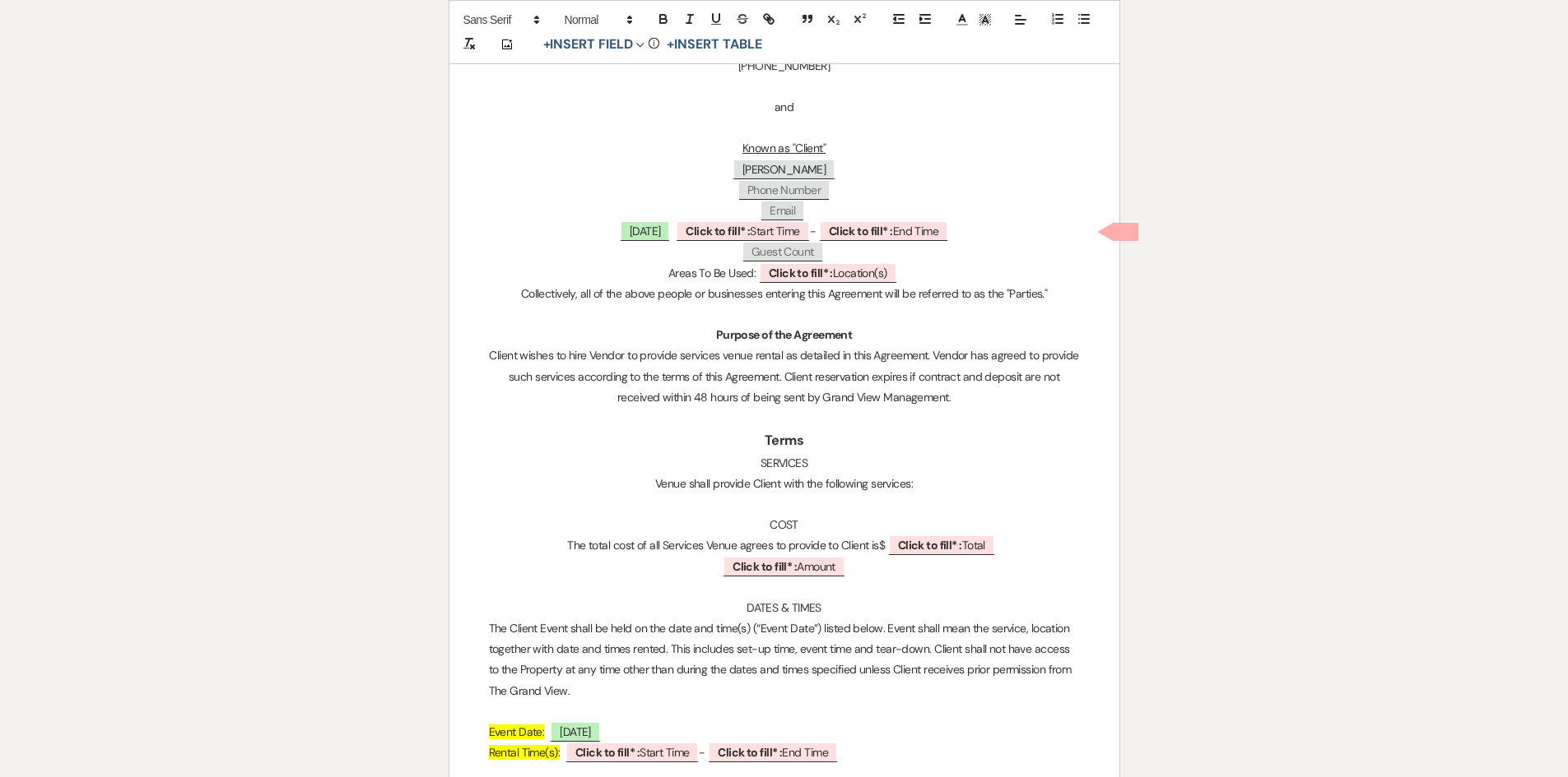
drag, startPoint x: 934, startPoint y: 649, endPoint x: 876, endPoint y: 682, distance: 66.7
click at [876, 682] on p "The Client Event shall be held on the date and time(s) (“Event Date”) listed be…" at bounding box center [784, 660] width 591 height 83
click at [540, 519] on p "COST" at bounding box center [784, 526] width 591 height 21
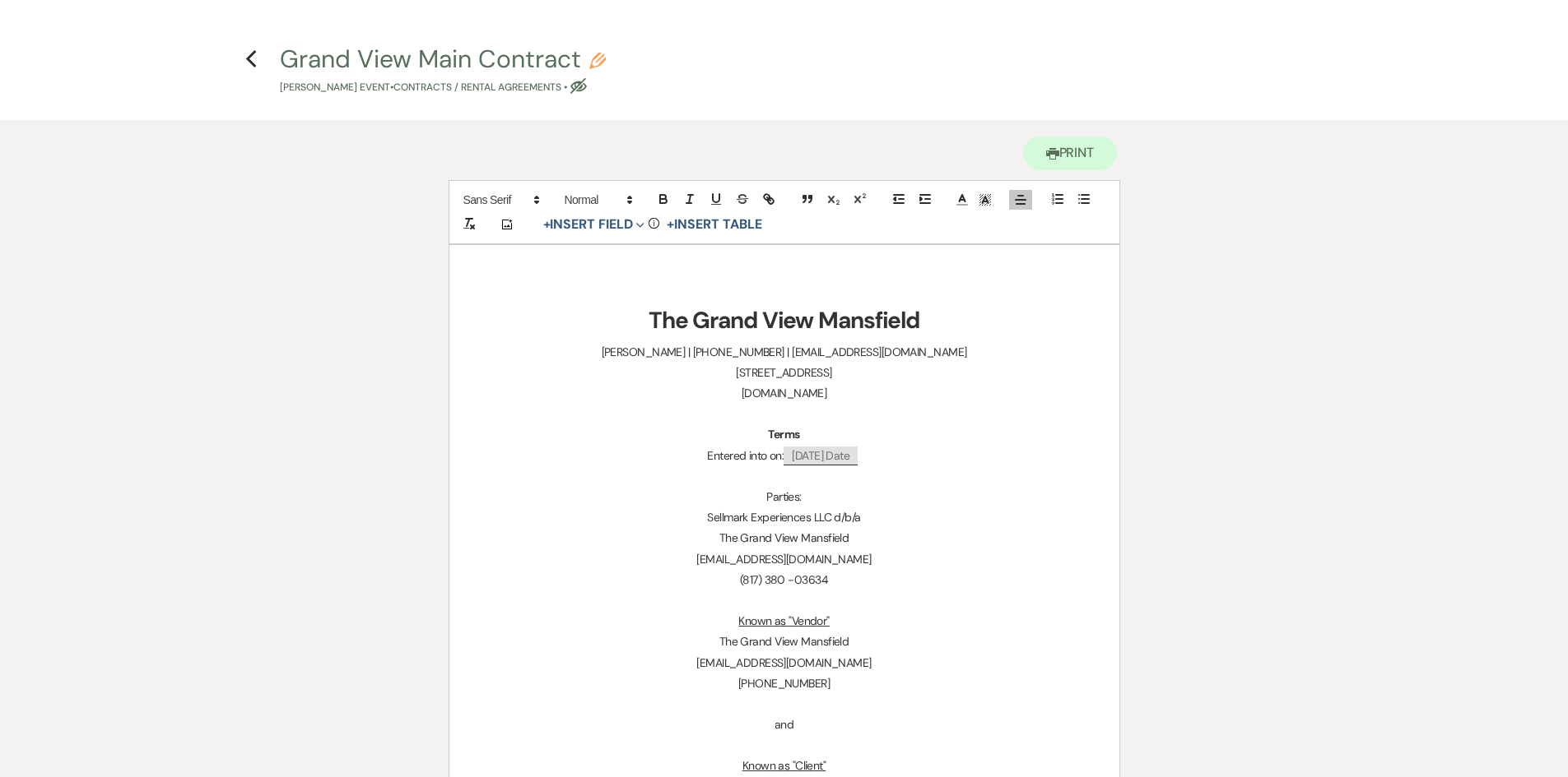
scroll to position [0, 0]
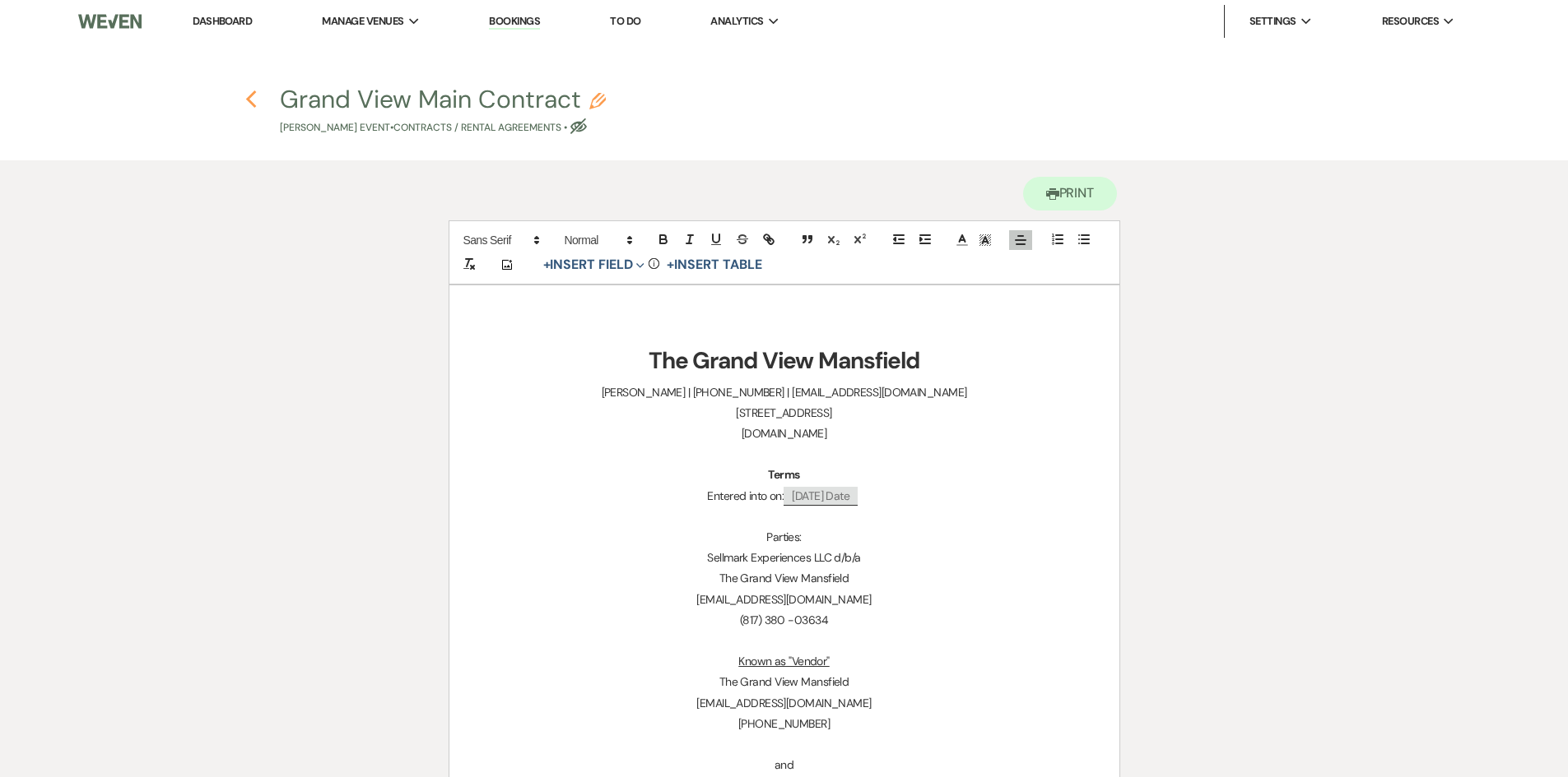
click at [253, 101] on icon "Previous" at bounding box center [251, 100] width 12 height 20
select select "5"
select select "22"
select select "19"
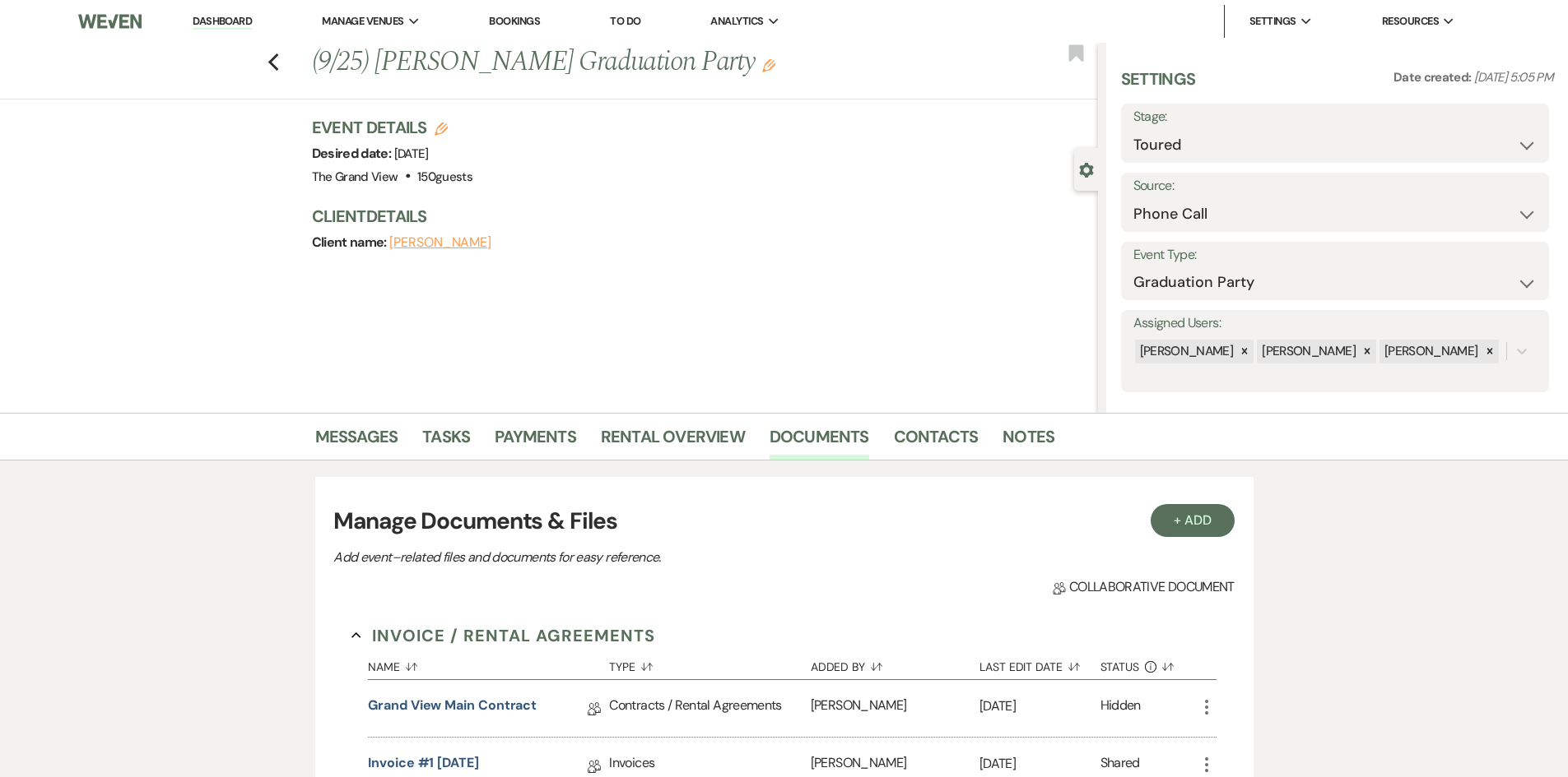
scroll to position [283, 0]
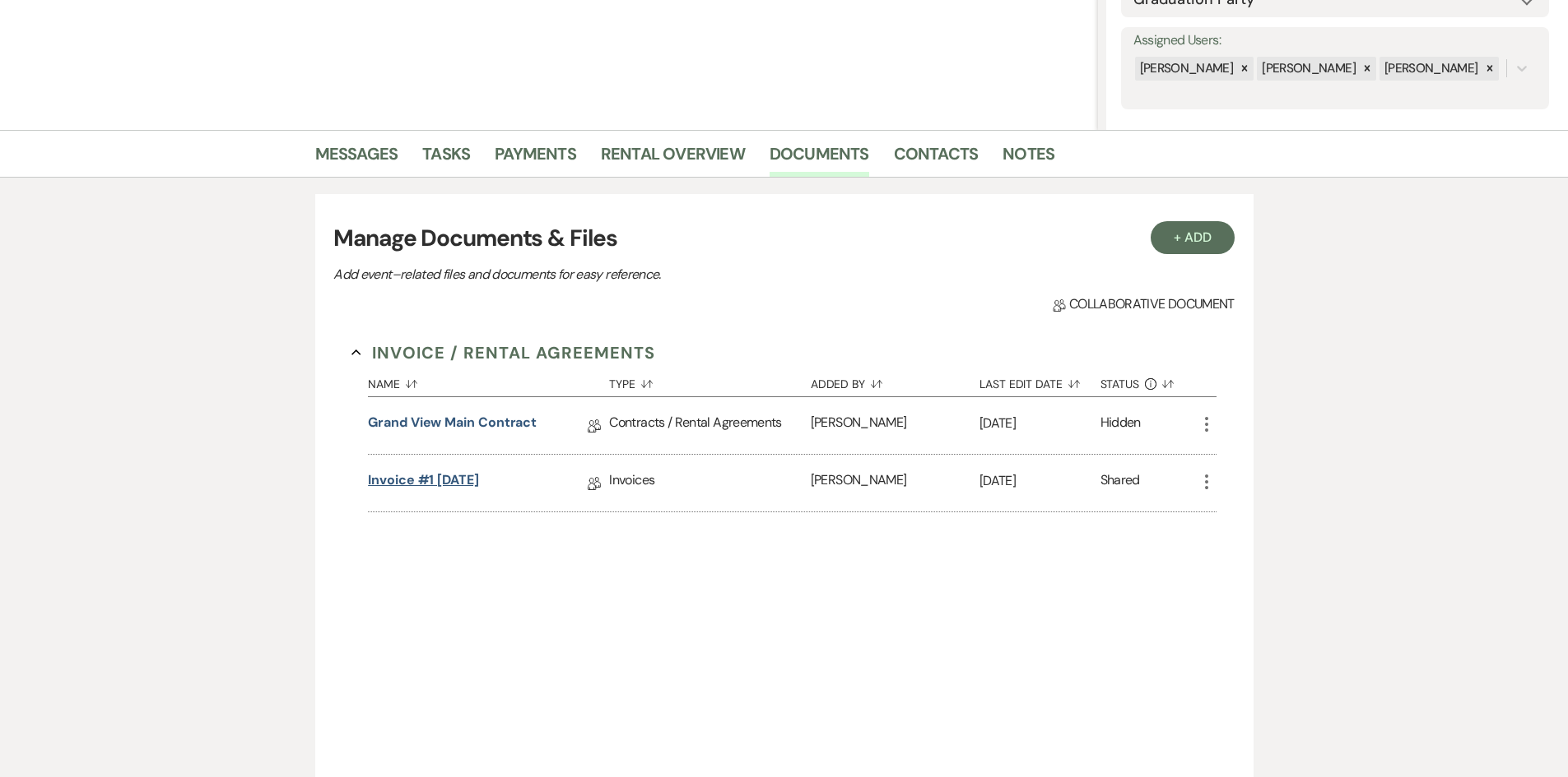
click at [436, 486] on link "Invoice #1 [DATE]" at bounding box center [423, 483] width 111 height 26
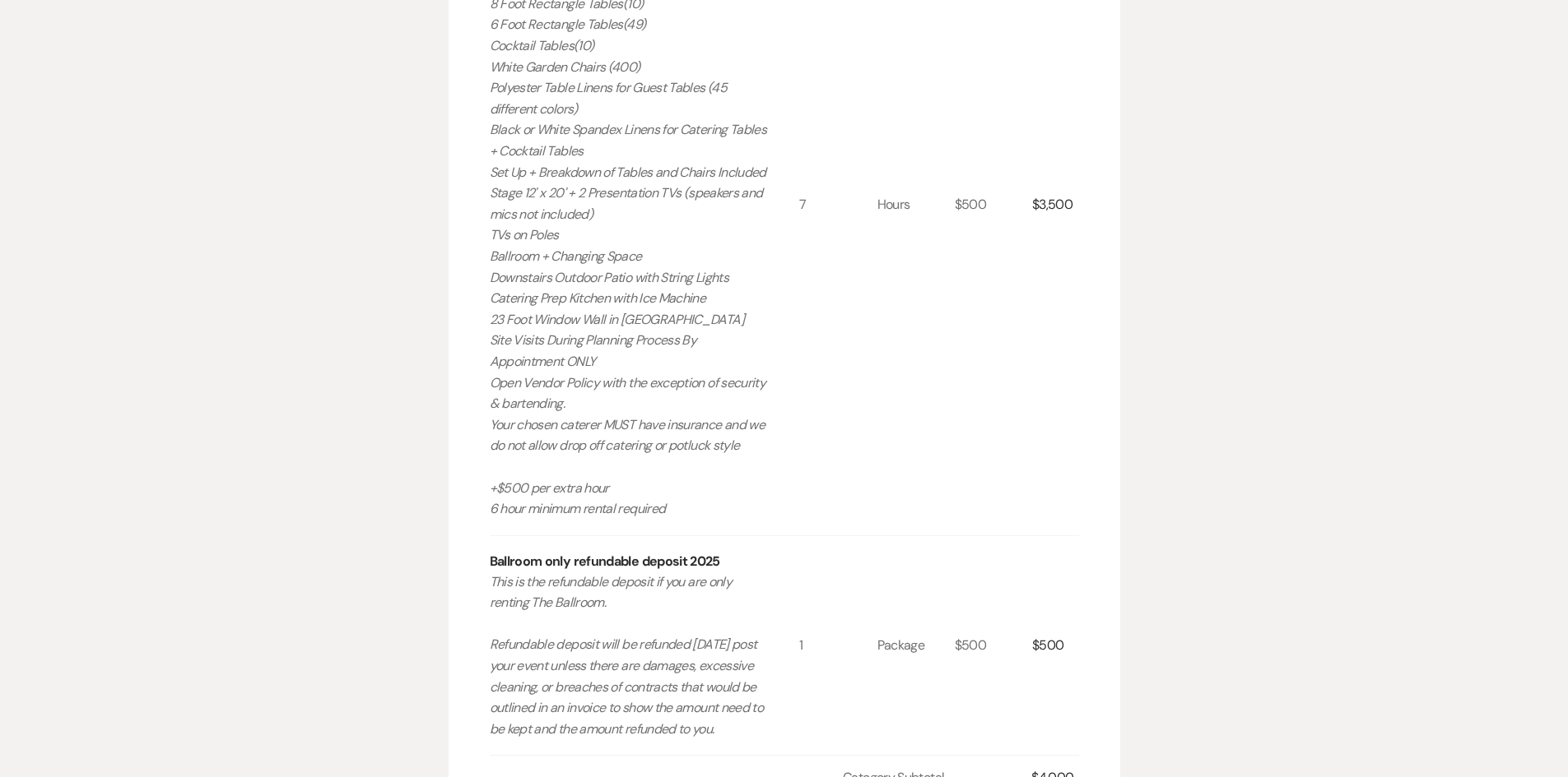
scroll to position [658, 0]
drag, startPoint x: 487, startPoint y: 268, endPoint x: 681, endPoint y: 537, distance: 331.7
click at [681, 537] on div "Invoice Created On: [DATE] 5:06 PM [PERSON_NAME] Graduation Party Event Date: […" at bounding box center [785, 284] width 672 height 1442
copy p "Rental time: 5 PM - 1 AM Up to 200 guests 60 Inch Round Tables(50) 8 Foot Recta…"
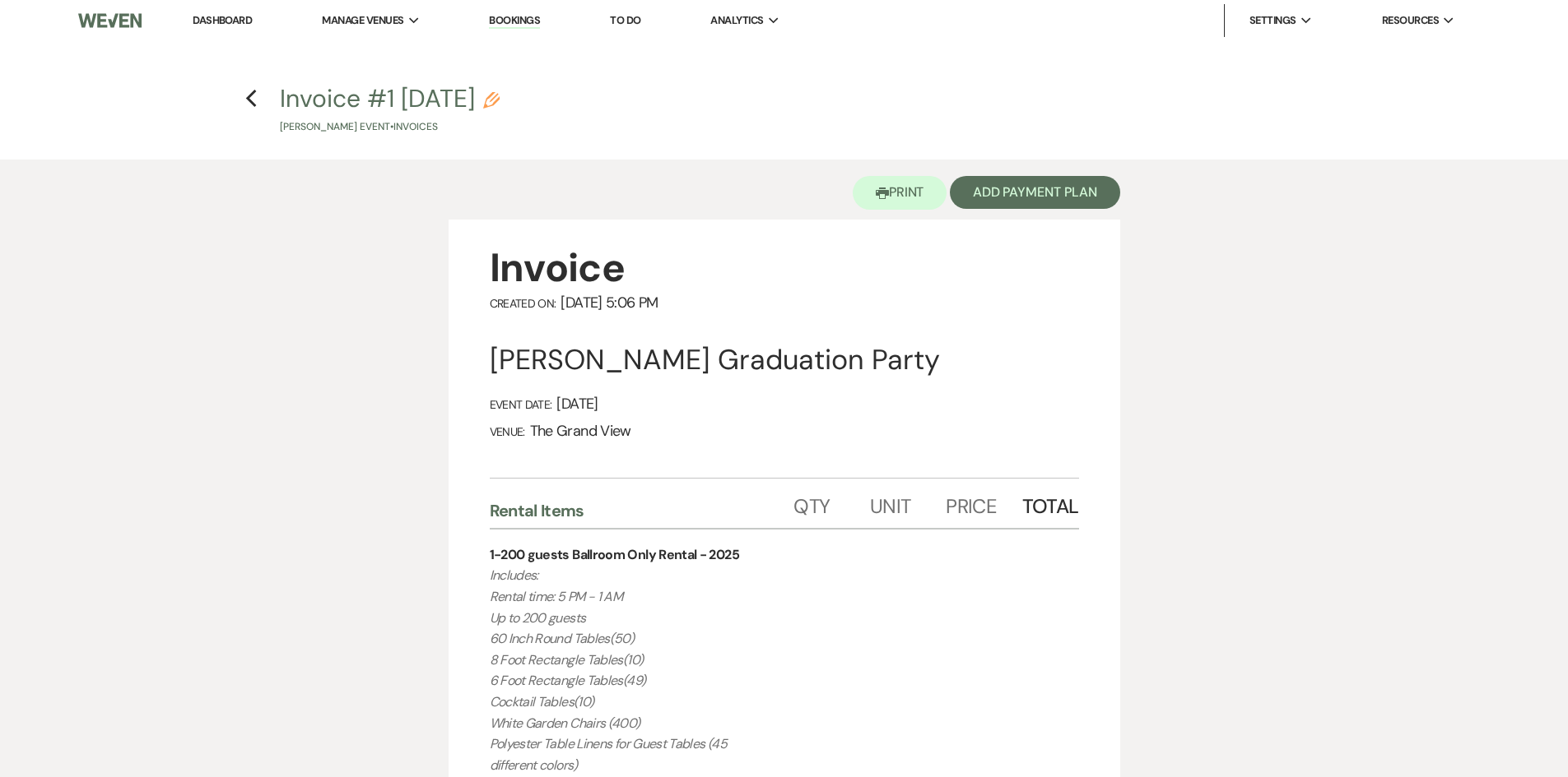
scroll to position [0, 0]
click at [250, 101] on use "button" at bounding box center [251, 99] width 10 height 18
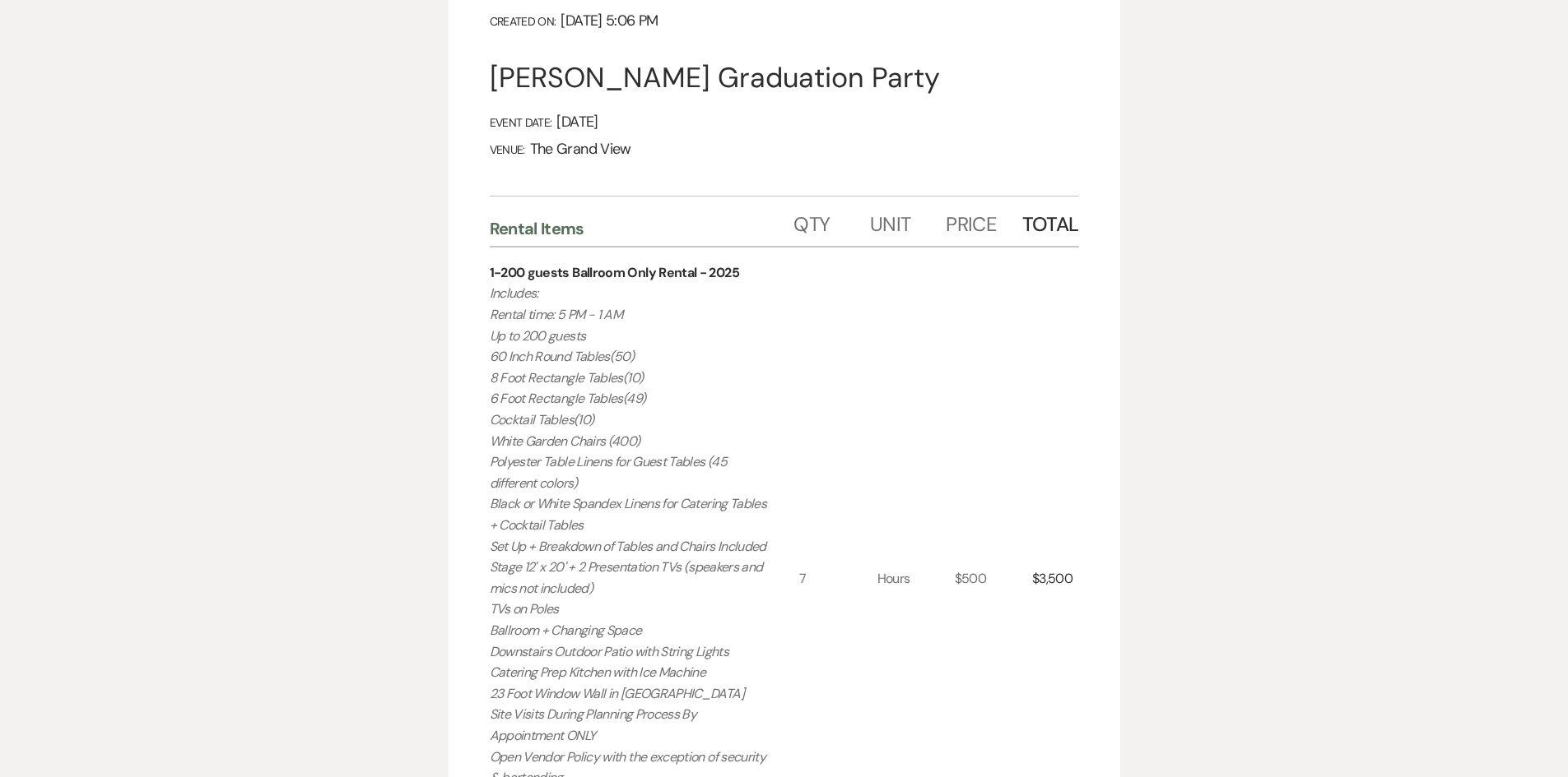
select select "5"
select select "22"
select select "19"
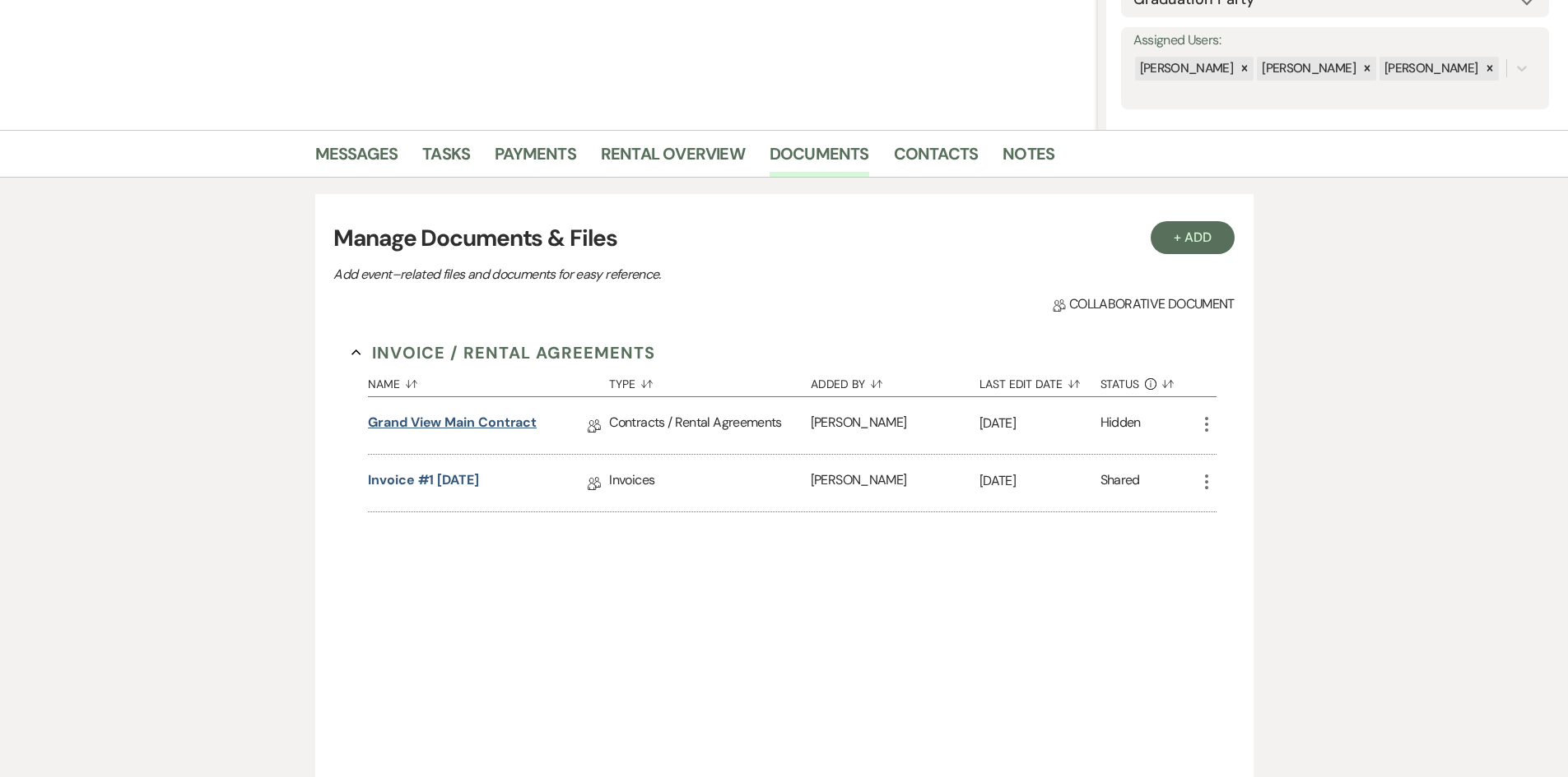
click at [495, 418] on link "Grand View Main Contract" at bounding box center [453, 425] width 169 height 26
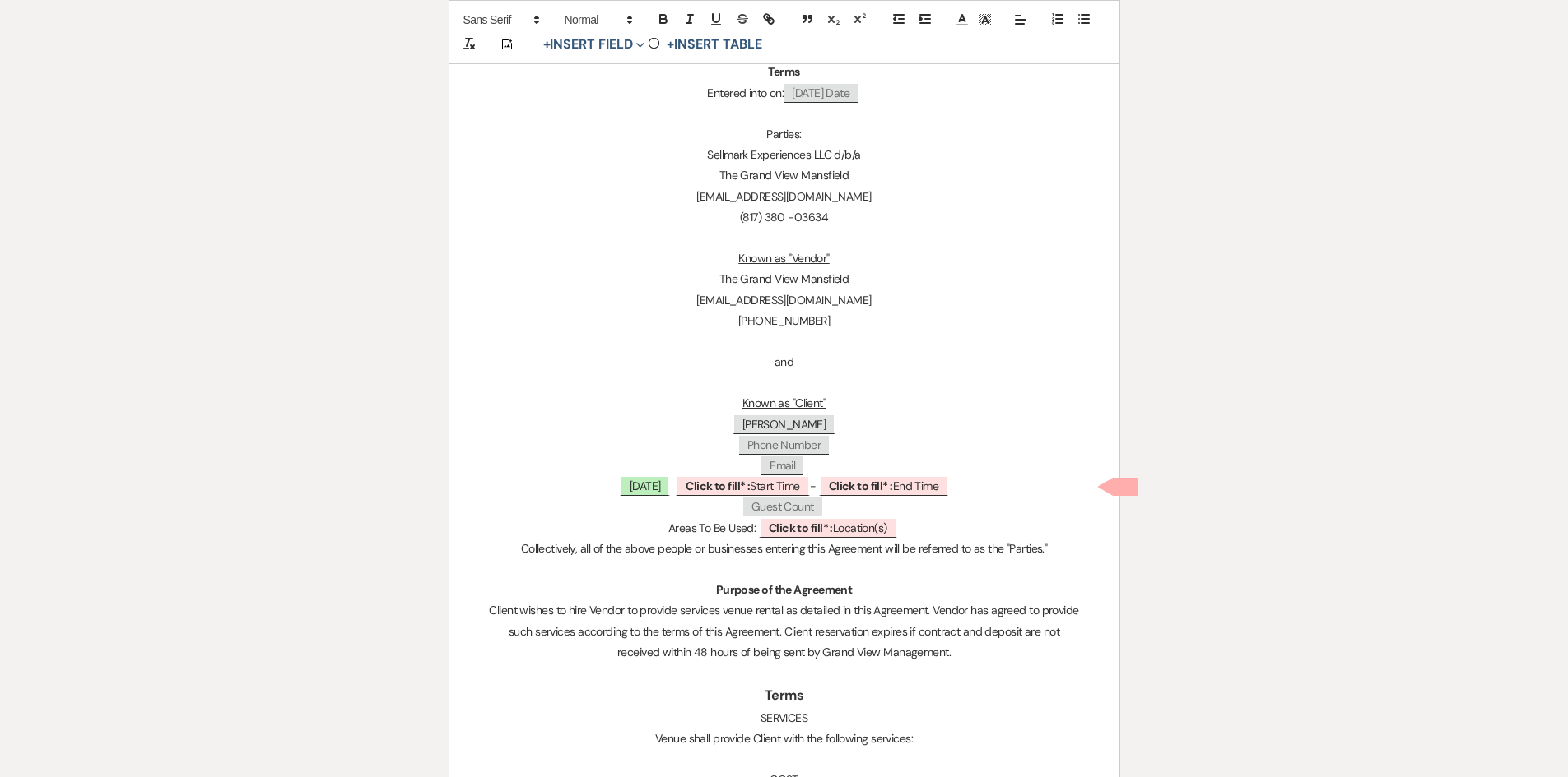
scroll to position [412, 0]
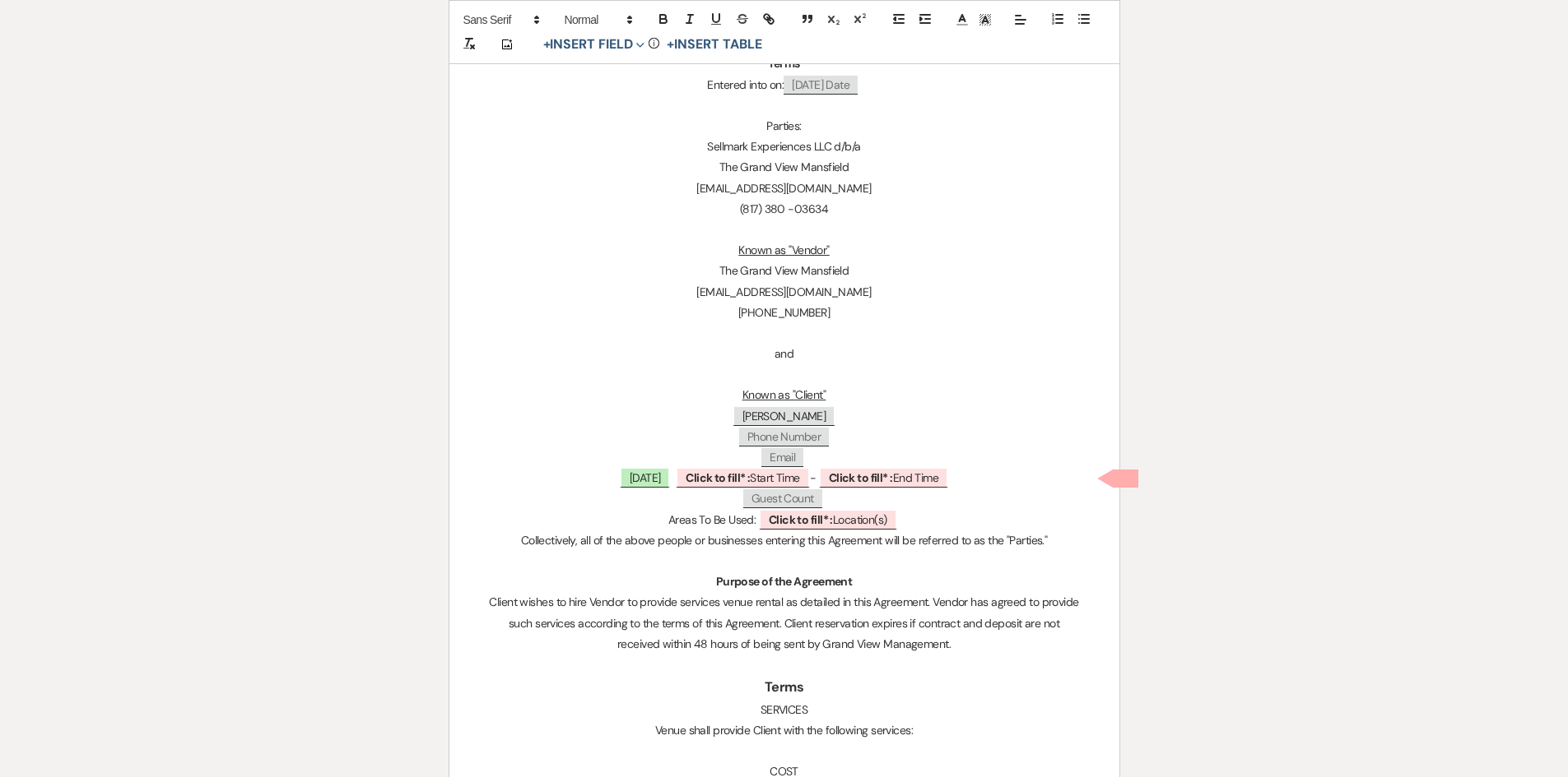
click at [796, 747] on p at bounding box center [784, 751] width 591 height 21
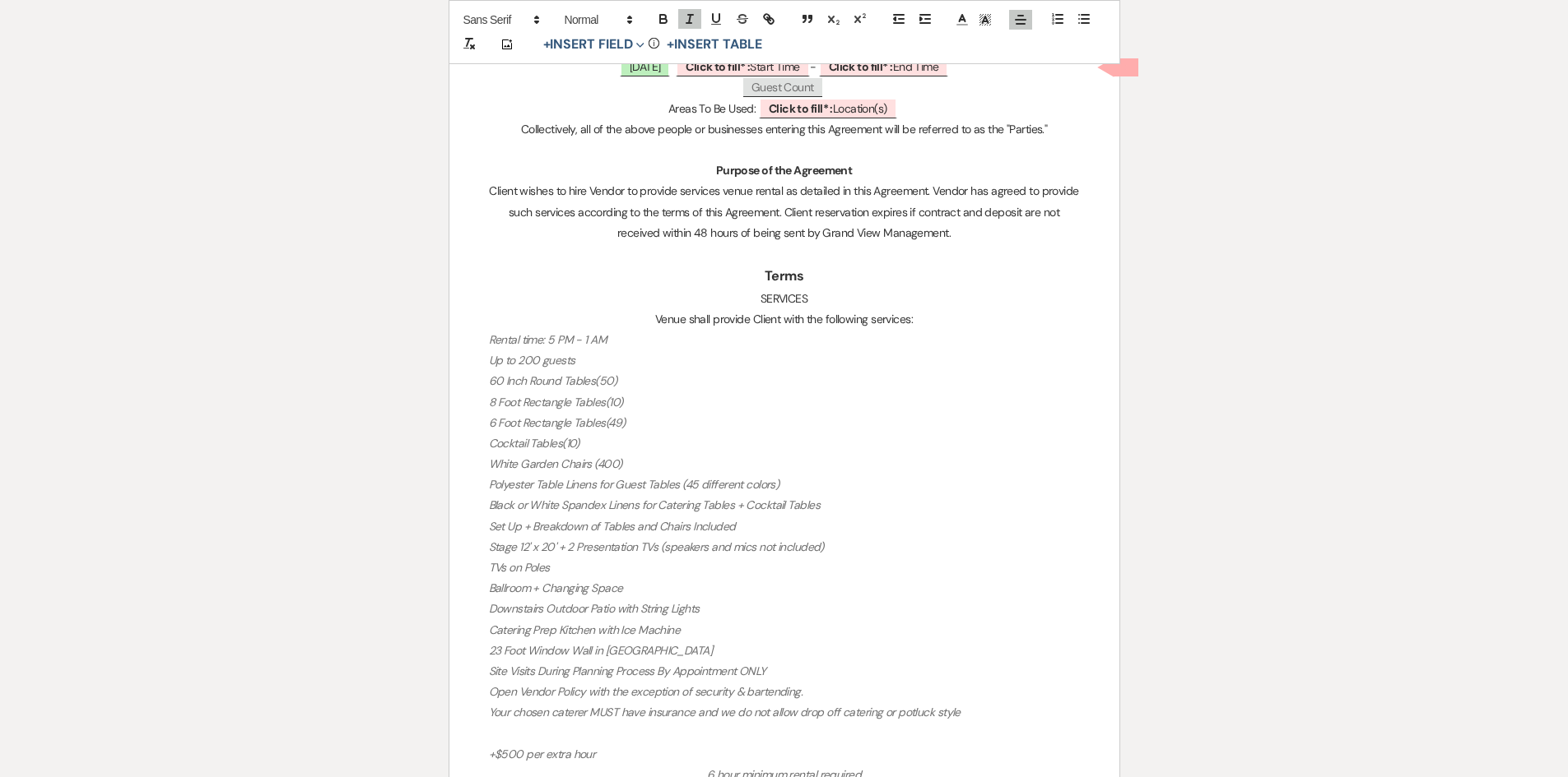
scroll to position [905, 0]
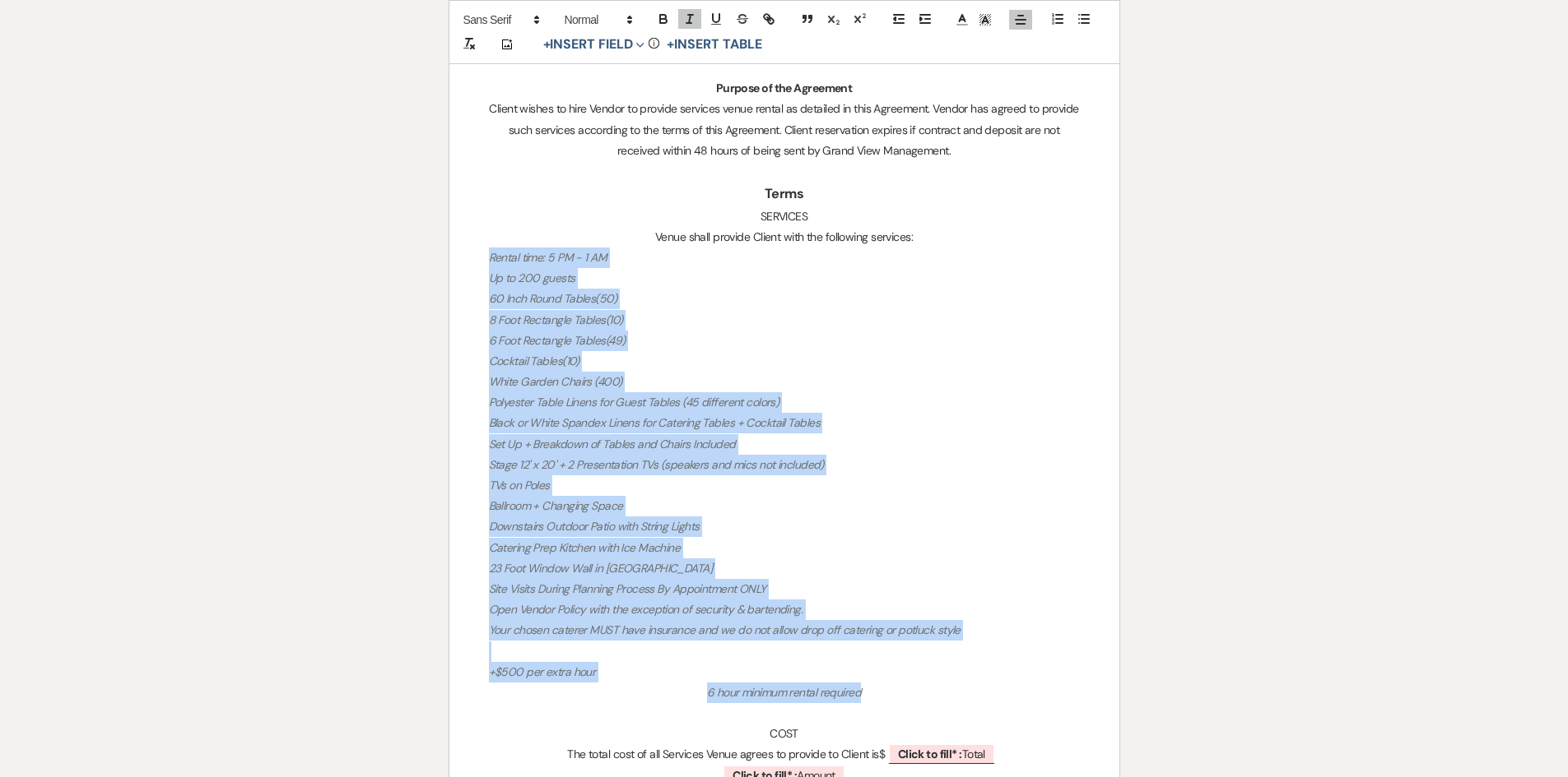
drag, startPoint x: 870, startPoint y: 696, endPoint x: 459, endPoint y: 263, distance: 597.0
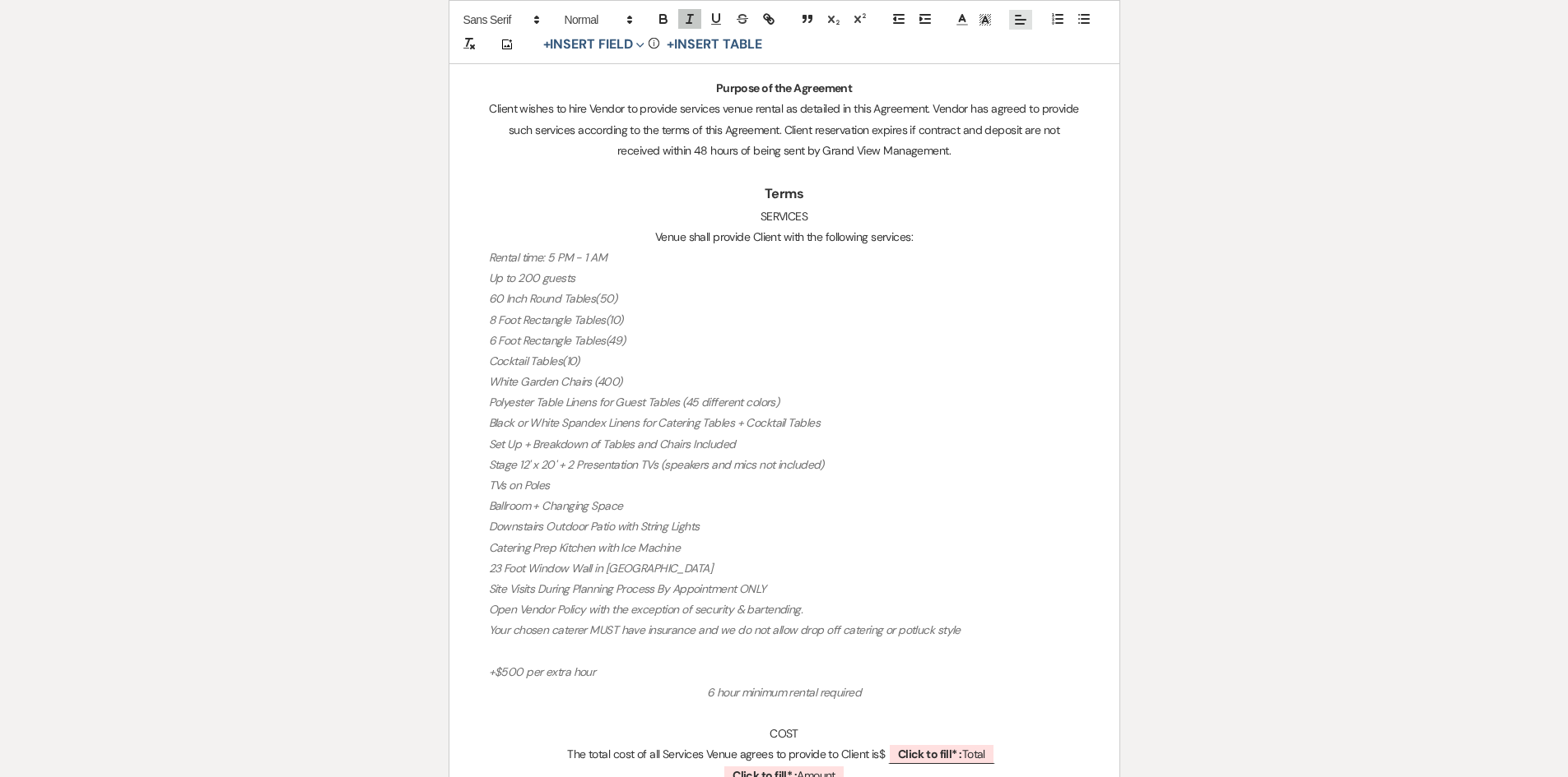
click at [1023, 20] on line at bounding box center [1020, 20] width 9 height 0
click at [1025, 60] on icon at bounding box center [1019, 61] width 13 height 13
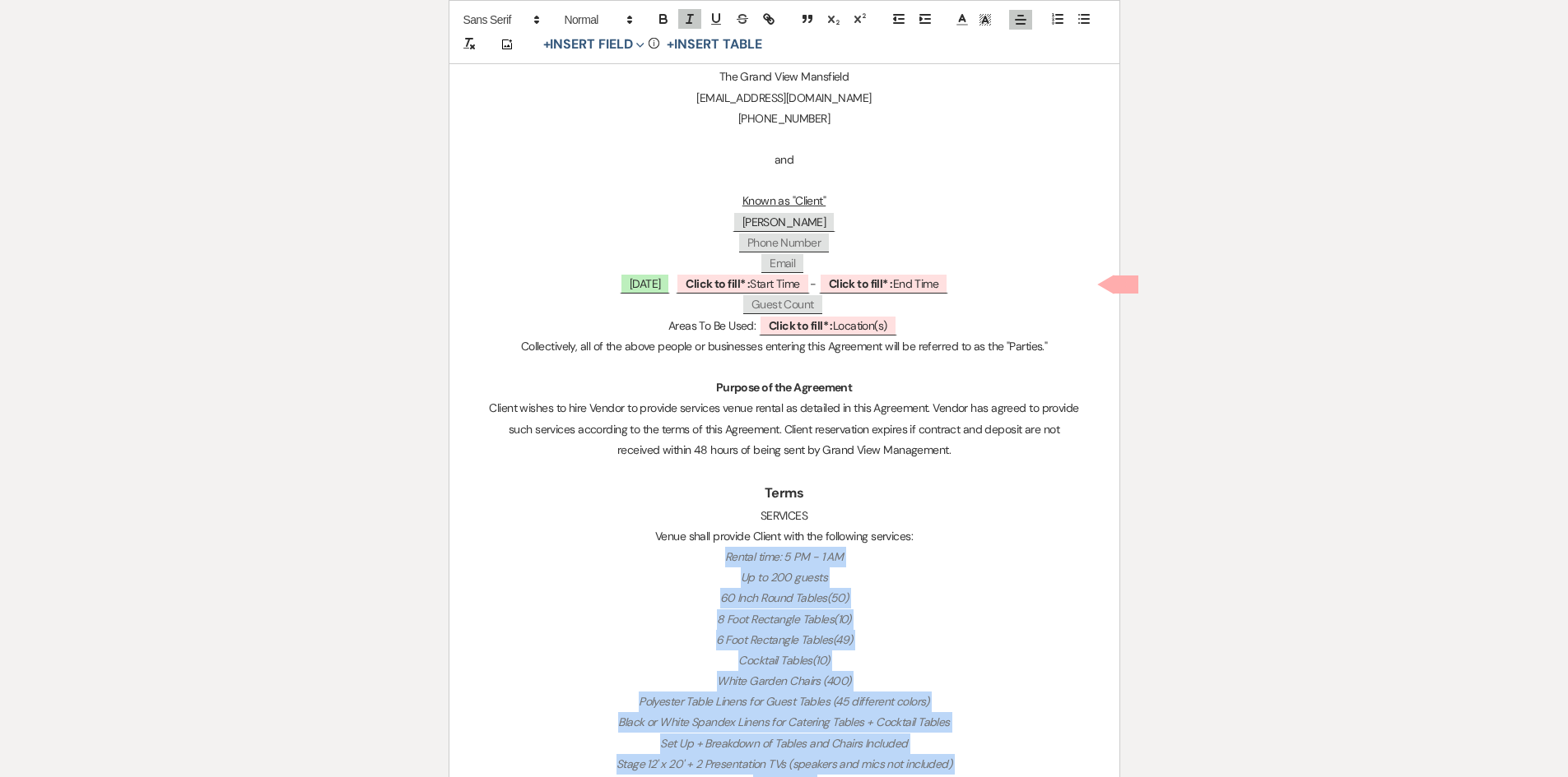
scroll to position [576, 0]
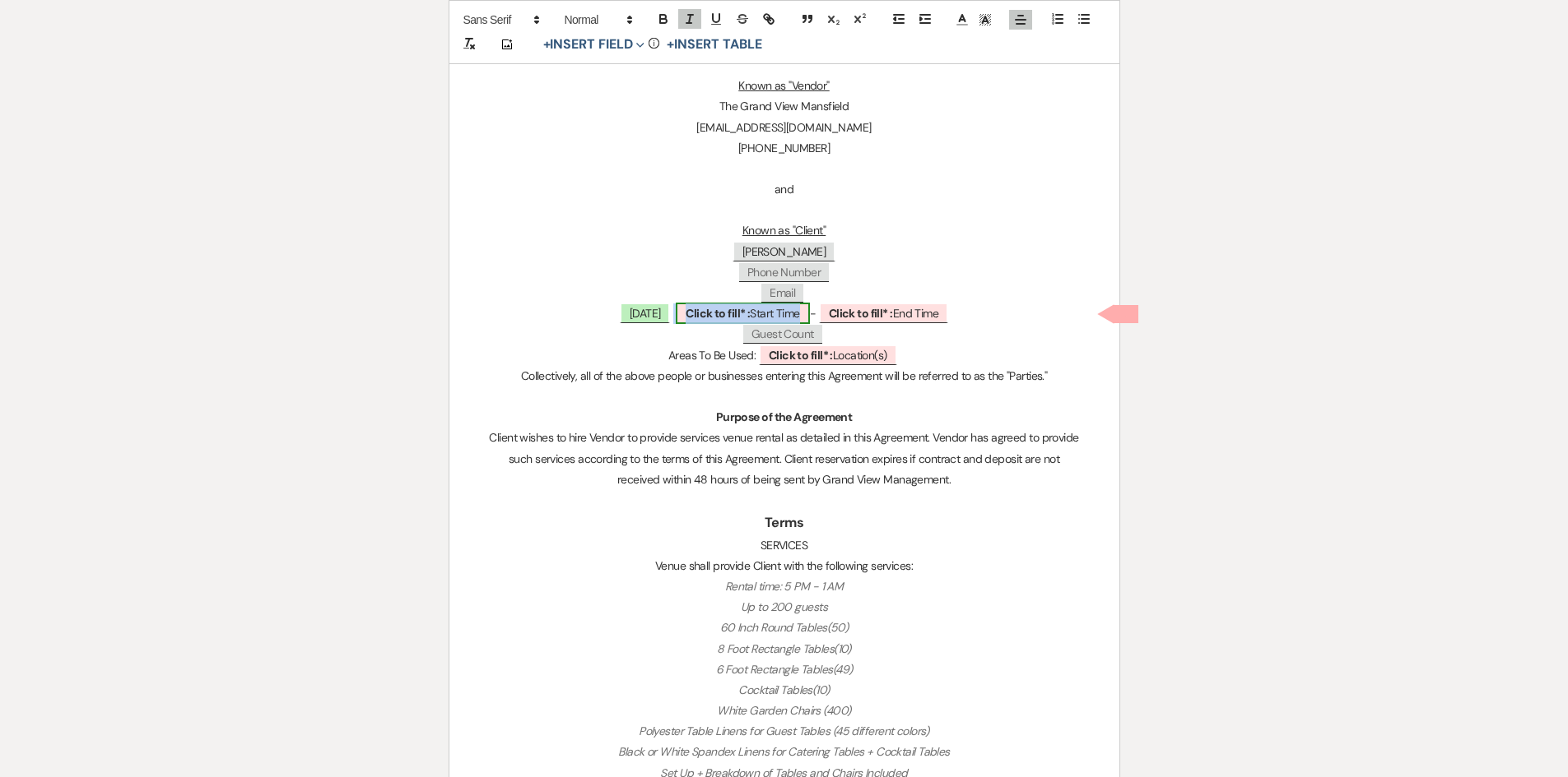
click at [779, 317] on span "Click to fill* : Start Time" at bounding box center [742, 313] width 133 height 22
select select "owner"
select select "custom_placeholder"
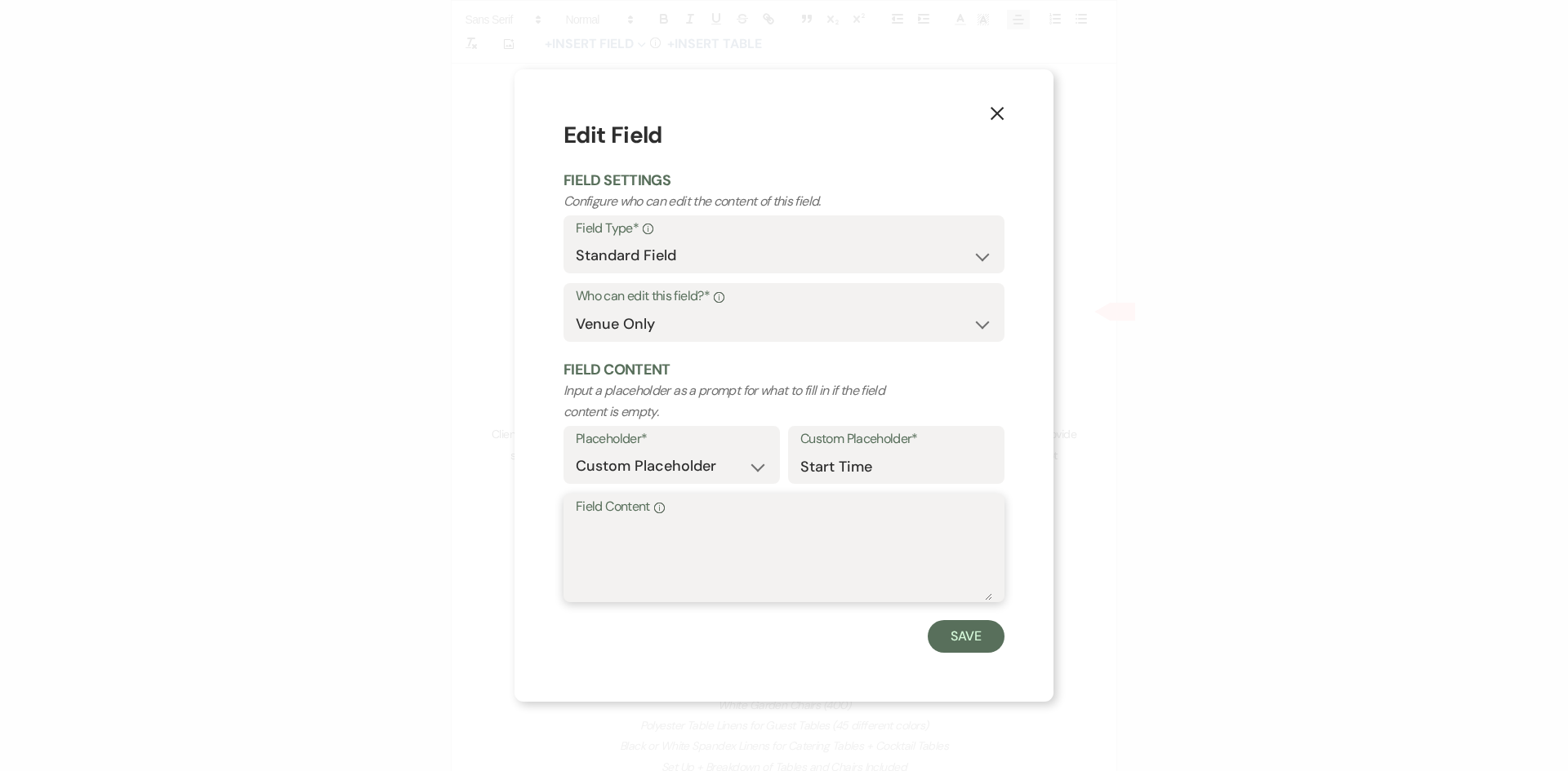
click at [733, 562] on textarea "Field Content Info" at bounding box center [784, 560] width 416 height 82
type textarea "5 PM"
click at [963, 629] on button "Save" at bounding box center [966, 636] width 77 height 33
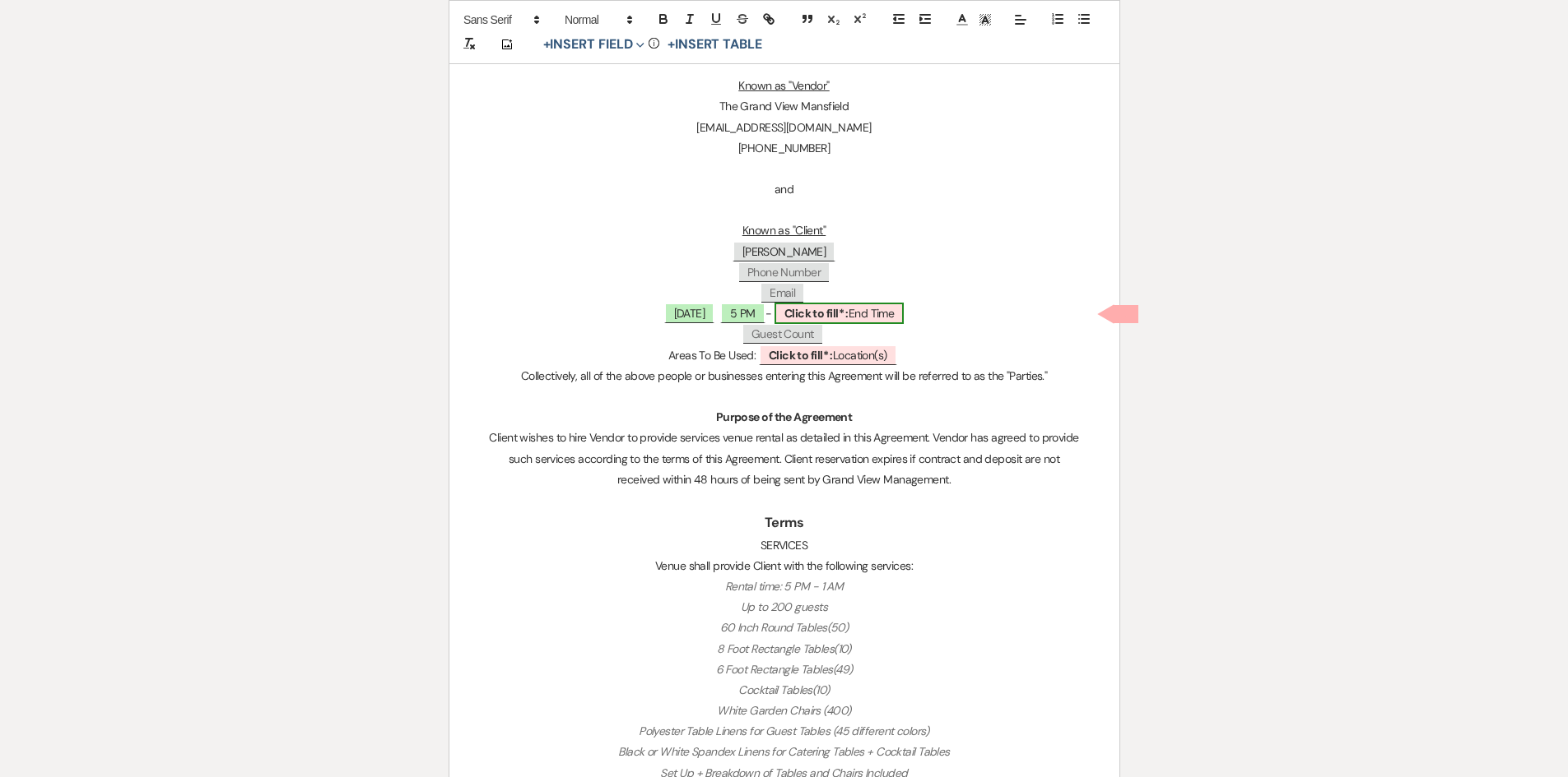
click at [880, 305] on span "Click to fill* : End Time" at bounding box center [839, 313] width 130 height 22
select select "owner"
select select "custom_placeholder"
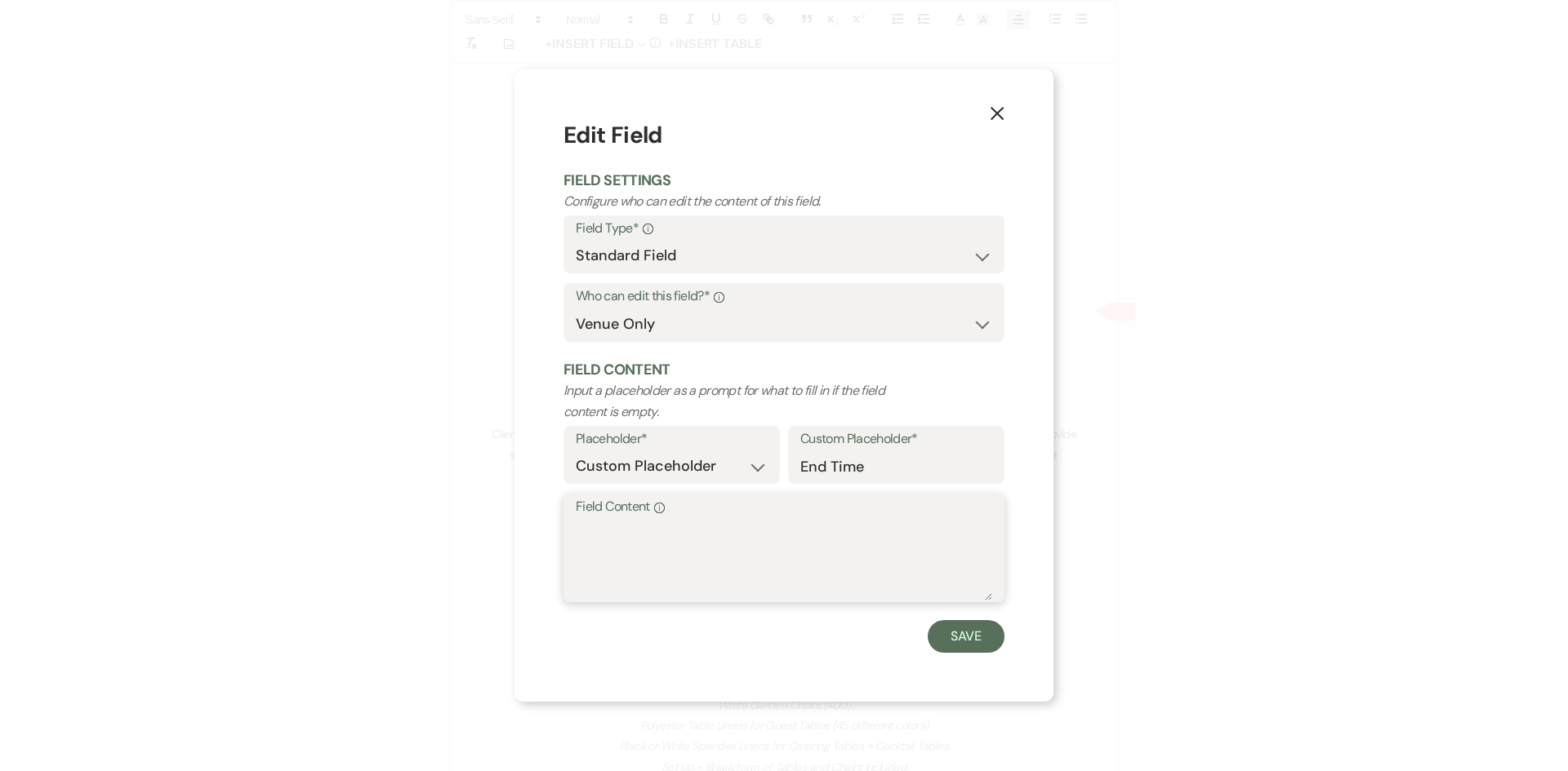
click at [771, 599] on textarea "Field Content Info" at bounding box center [784, 560] width 416 height 82
type textarea "1 AM"
click at [994, 637] on button "Save" at bounding box center [966, 636] width 77 height 33
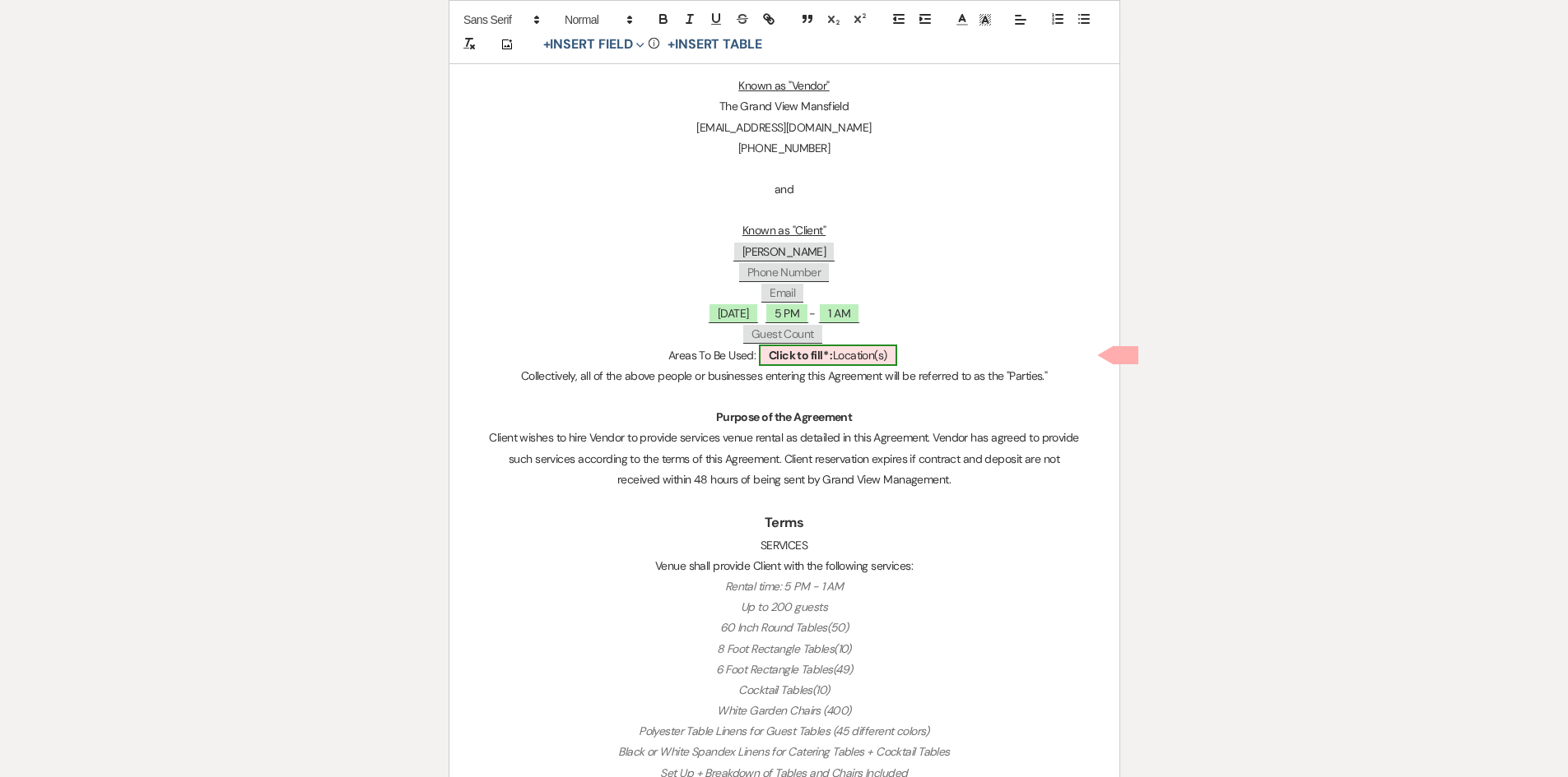
click at [791, 363] on span "Click to fill* : Location(s)" at bounding box center [829, 355] width 139 height 22
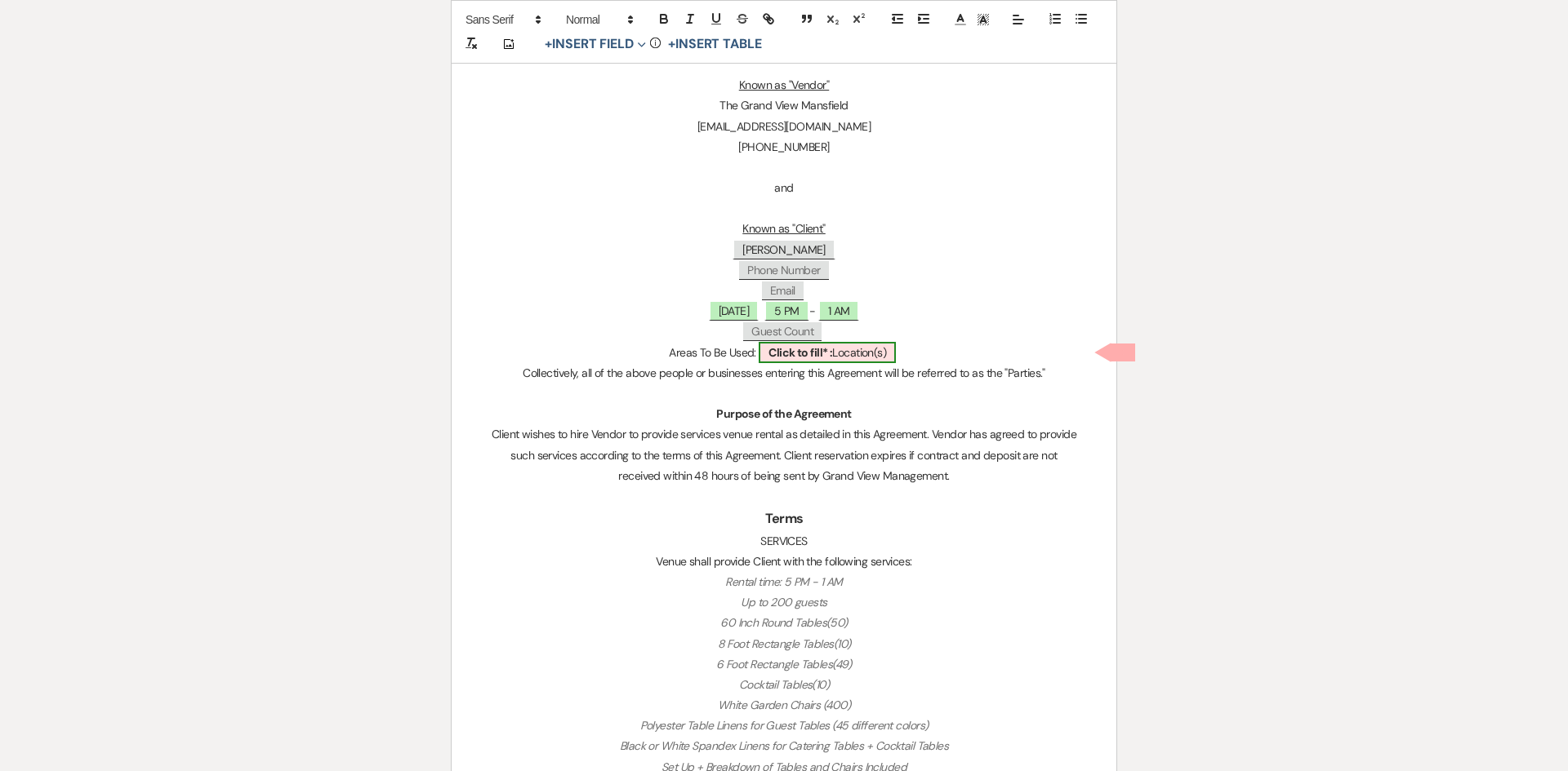
select select "owner"
select select "custom_placeholder"
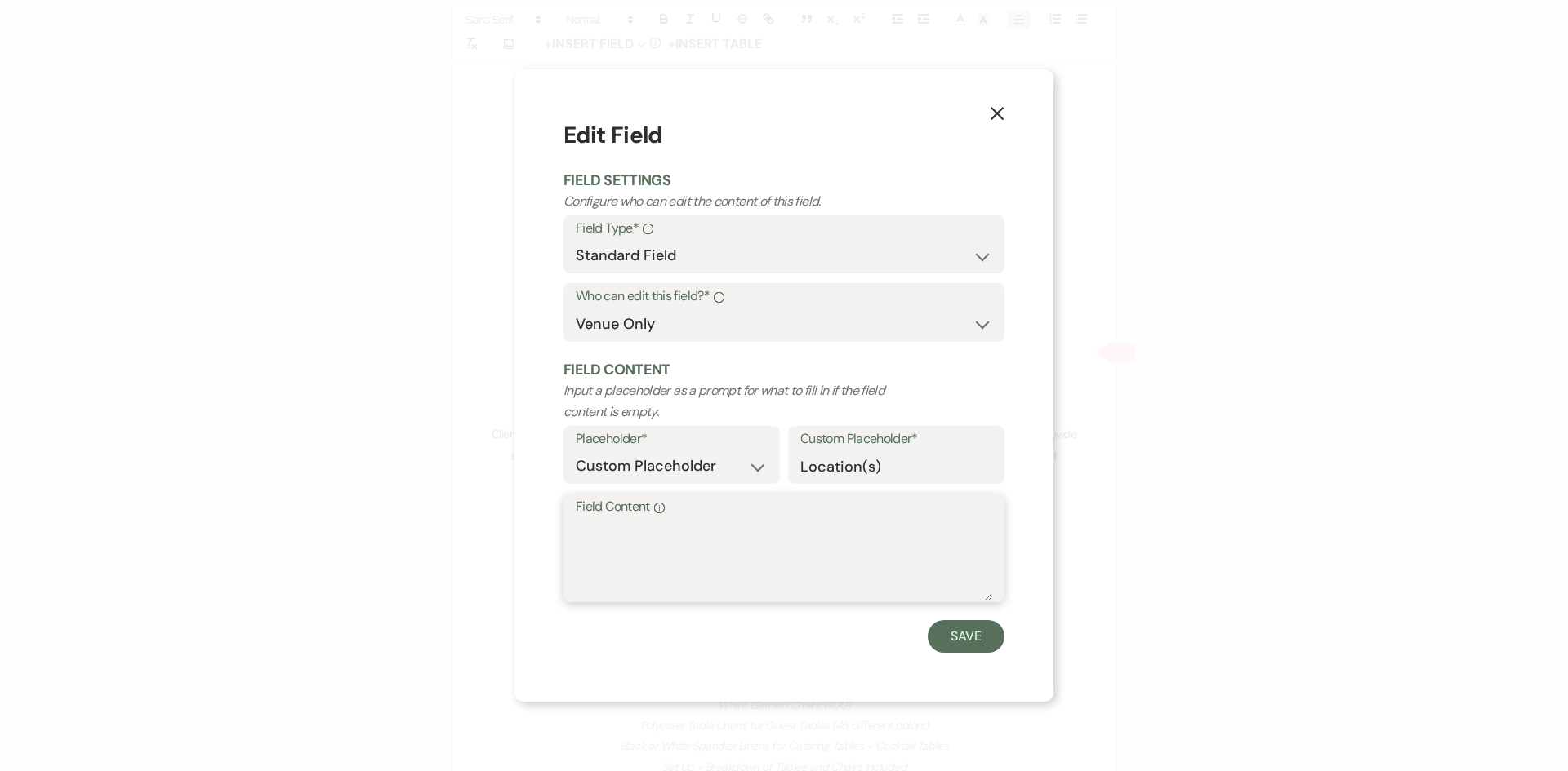
click at [710, 559] on textarea "Field Content Info" at bounding box center [784, 560] width 416 height 82
type textarea "Ballroom and Dressing Suites"
click at [982, 624] on button "Save" at bounding box center [966, 636] width 77 height 33
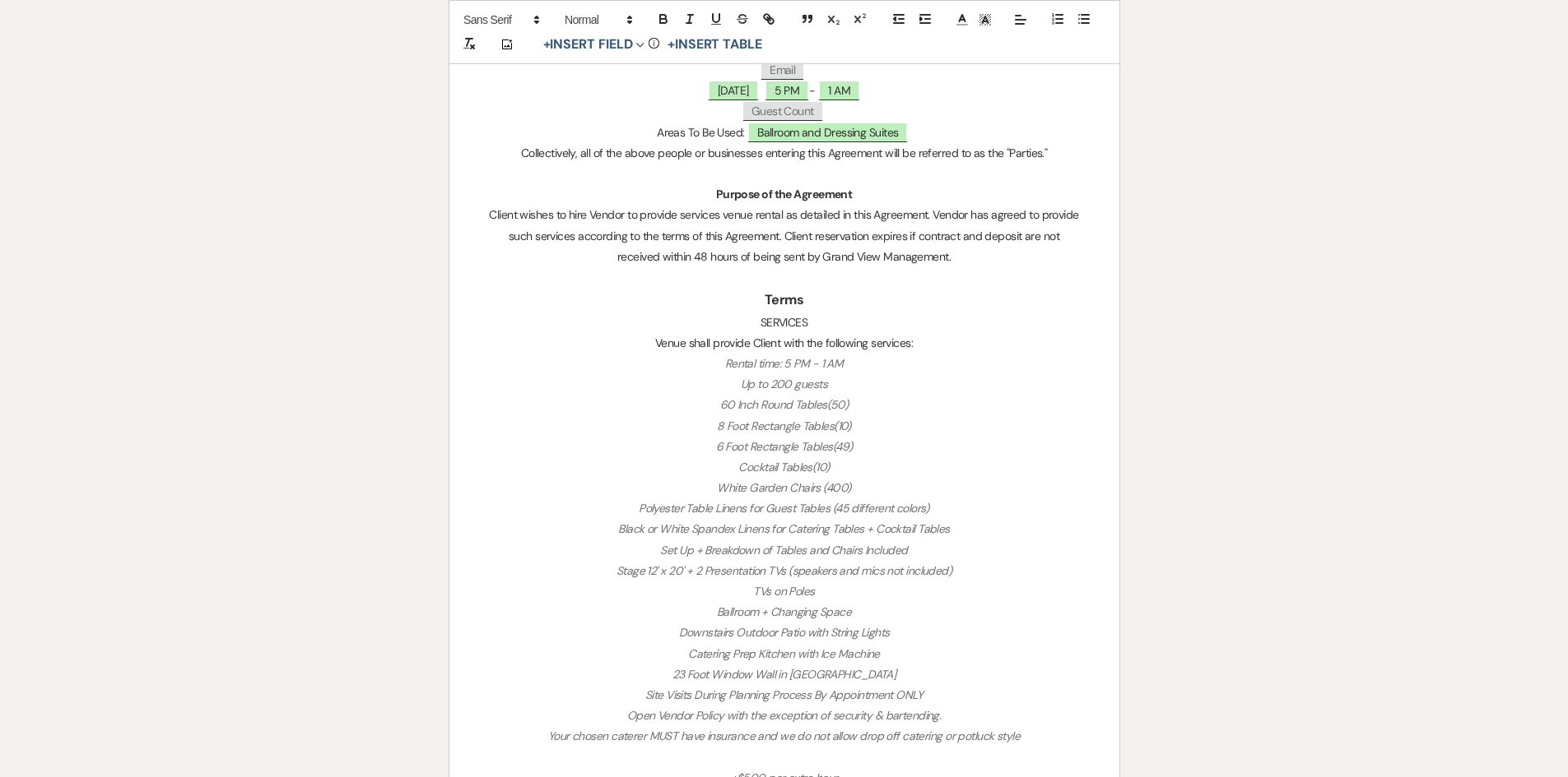
scroll to position [1152, 0]
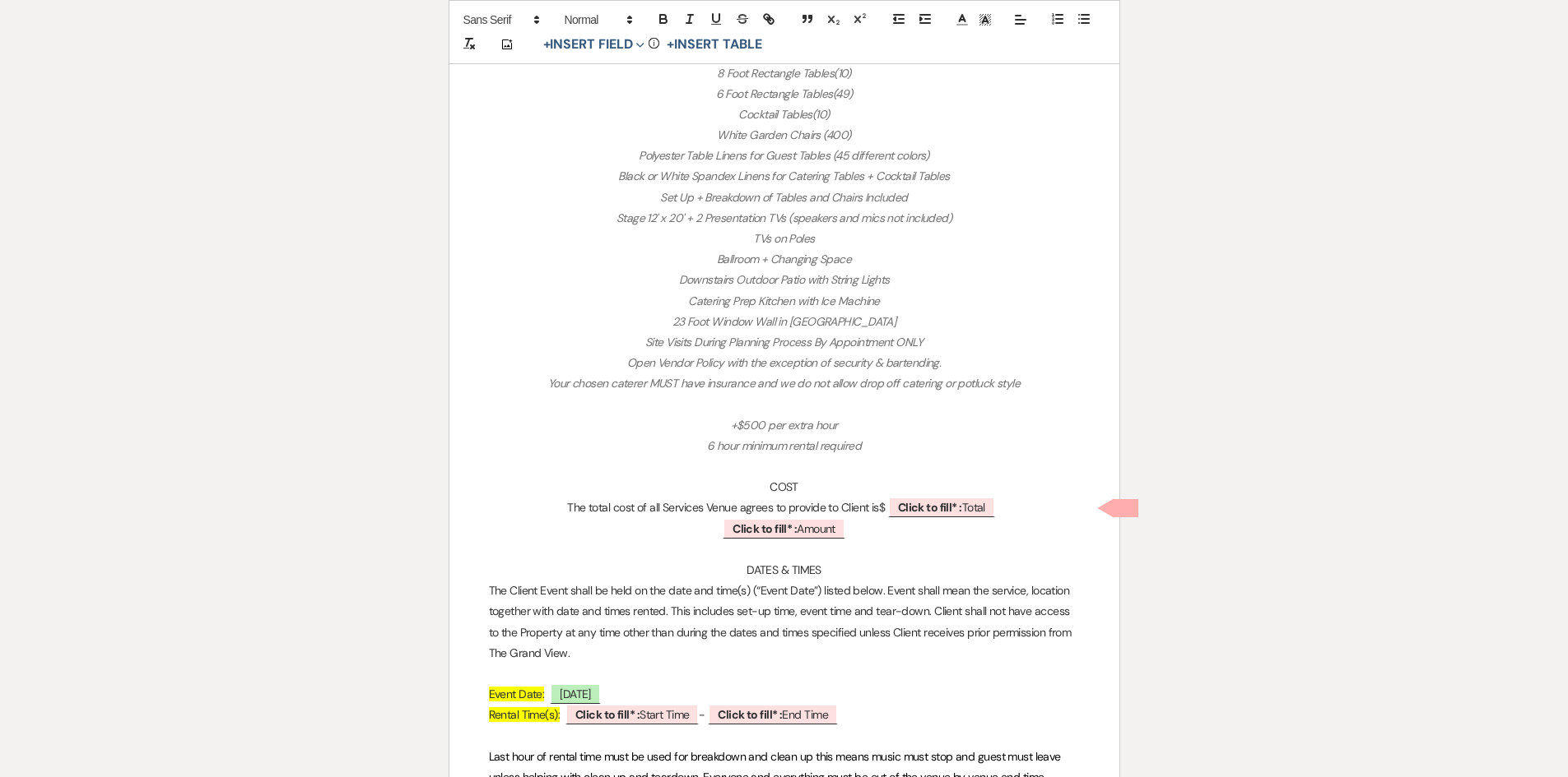
click at [856, 266] on p "Ballroom + Changing Space" at bounding box center [784, 260] width 591 height 21
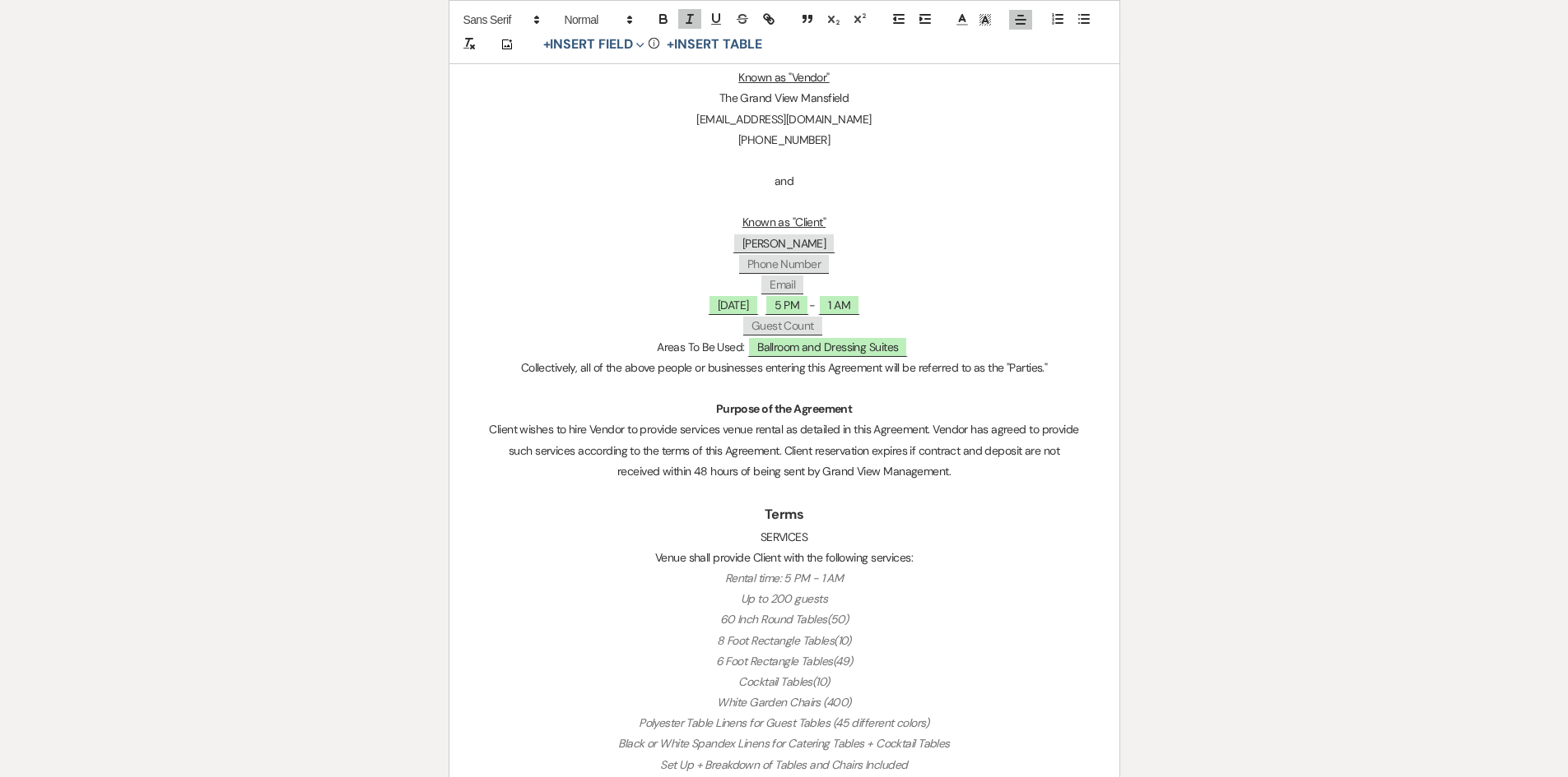
scroll to position [493, 0]
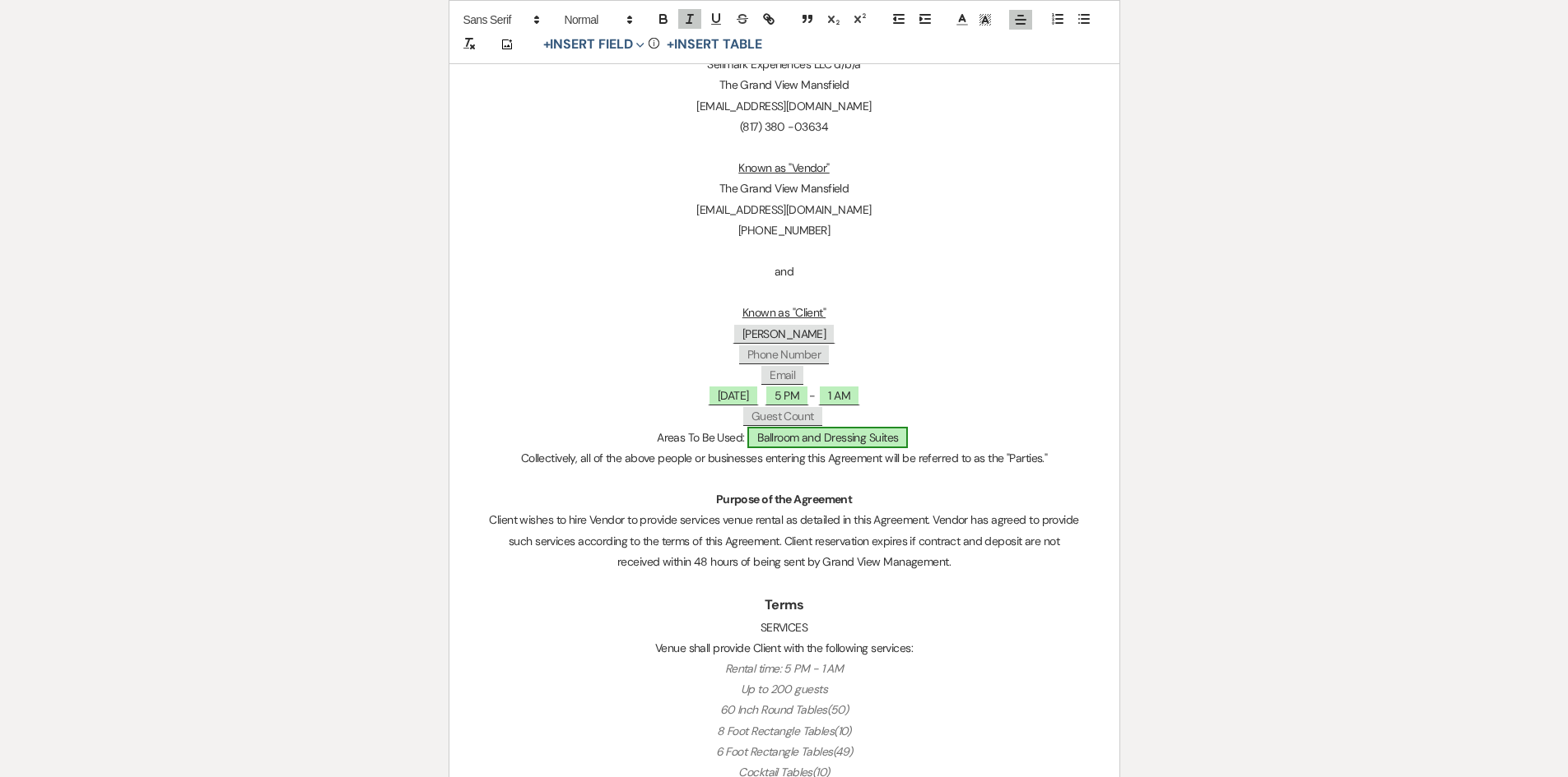
click at [869, 443] on span "Ballroom and Dressing Suites" at bounding box center [827, 437] width 160 height 22
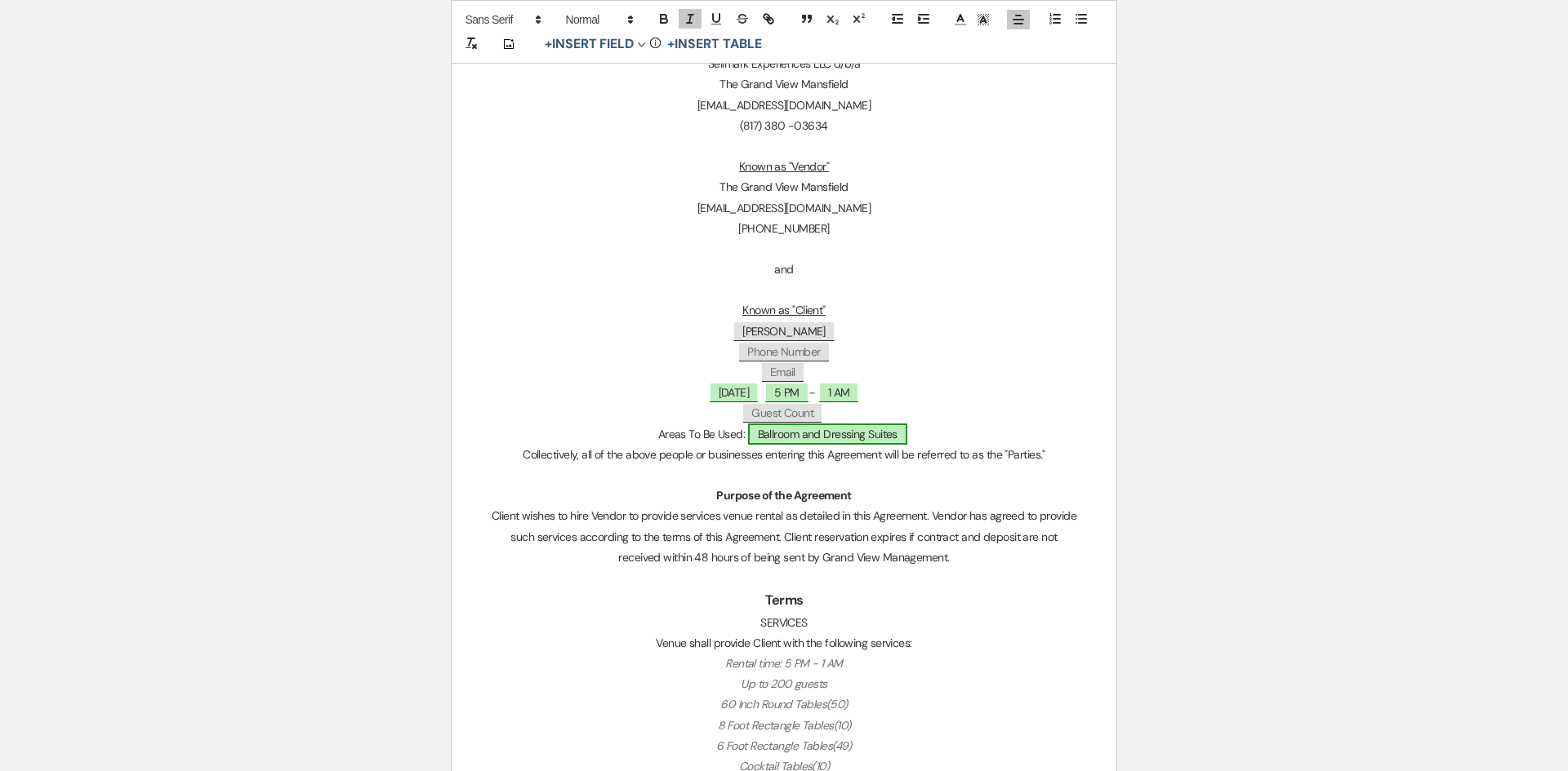
select select "owner"
select select "custom_placeholder"
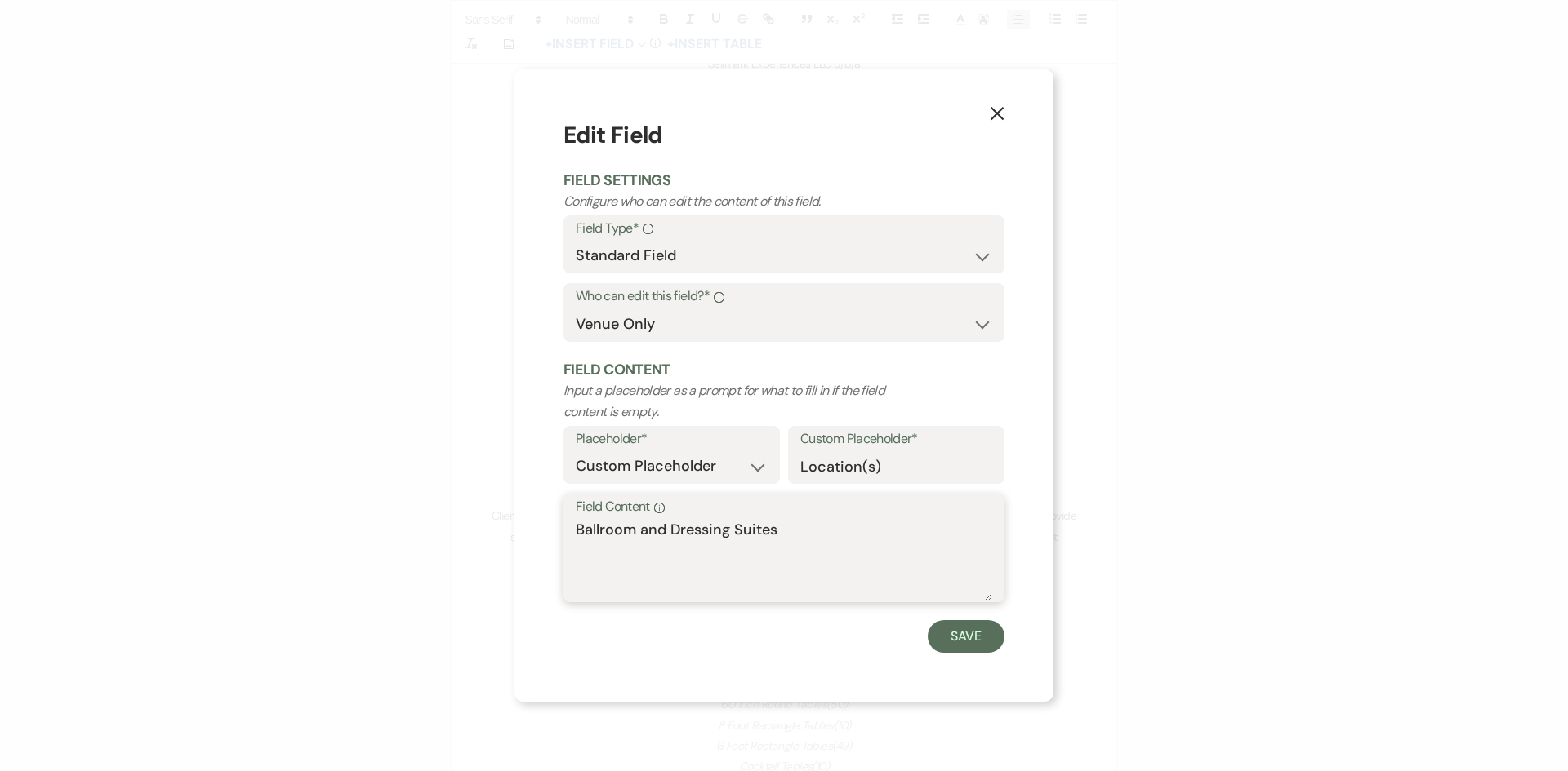
drag, startPoint x: 806, startPoint y: 538, endPoint x: 673, endPoint y: 542, distance: 133.1
click at [673, 542] on textarea "Ballroom and Dressing Suites" at bounding box center [784, 560] width 416 height 82
type textarea "Ballroom and [GEOGRAPHIC_DATA]"
click at [965, 640] on button "Save" at bounding box center [966, 636] width 77 height 33
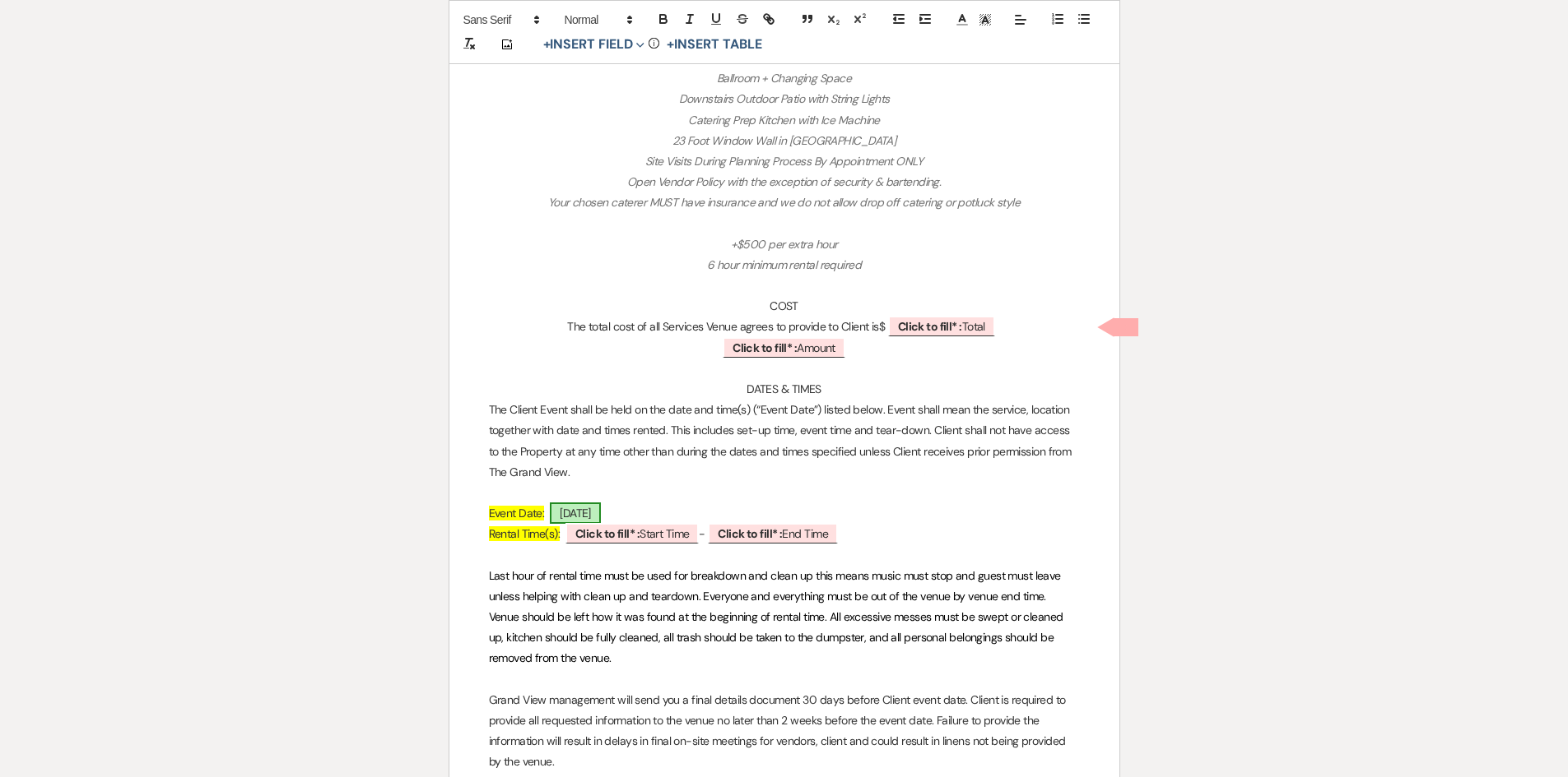
scroll to position [1398, 0]
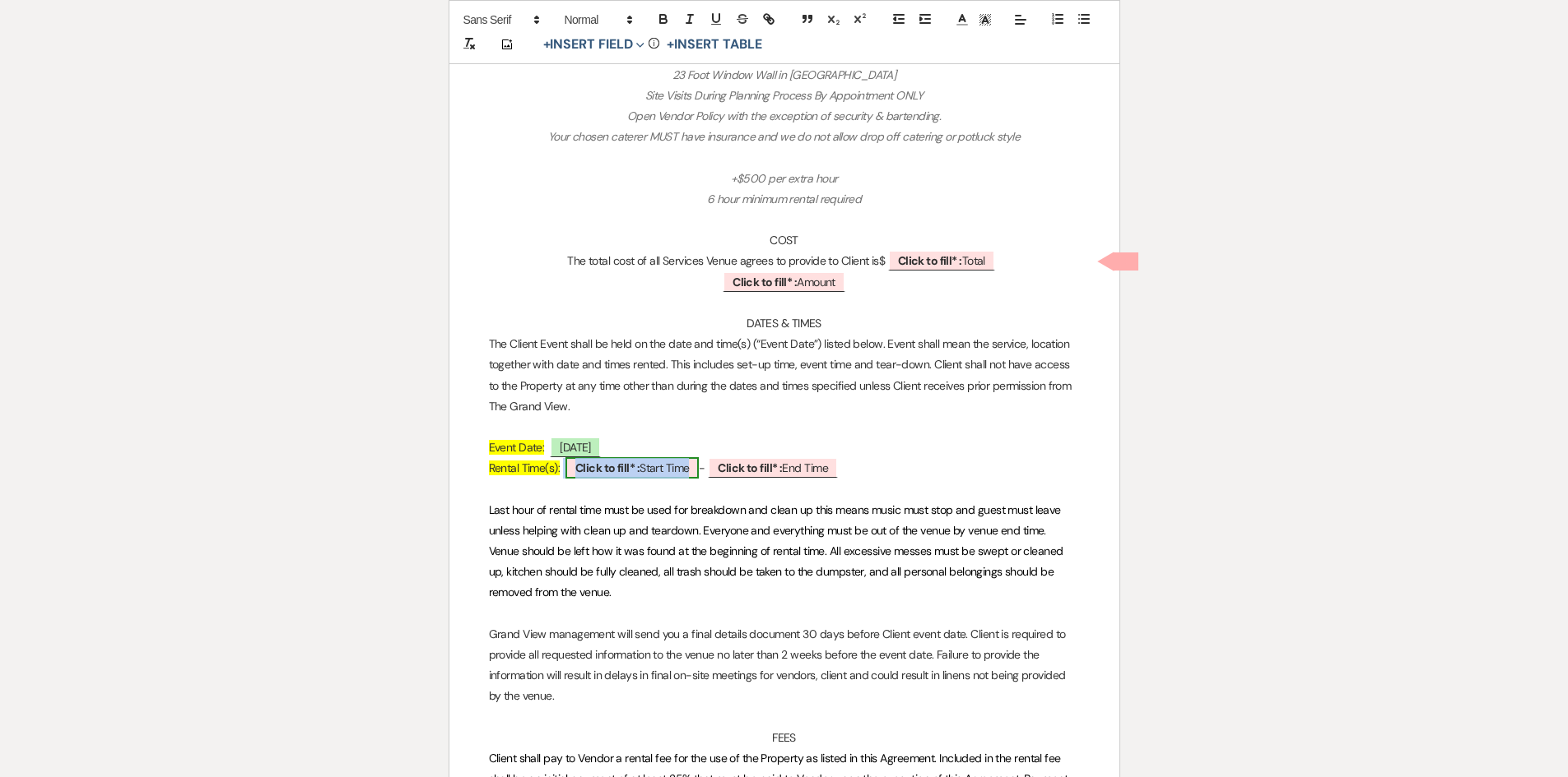
click at [626, 468] on b "Click to fill* :" at bounding box center [607, 469] width 65 height 15
select select "owner"
select select "custom_placeholder"
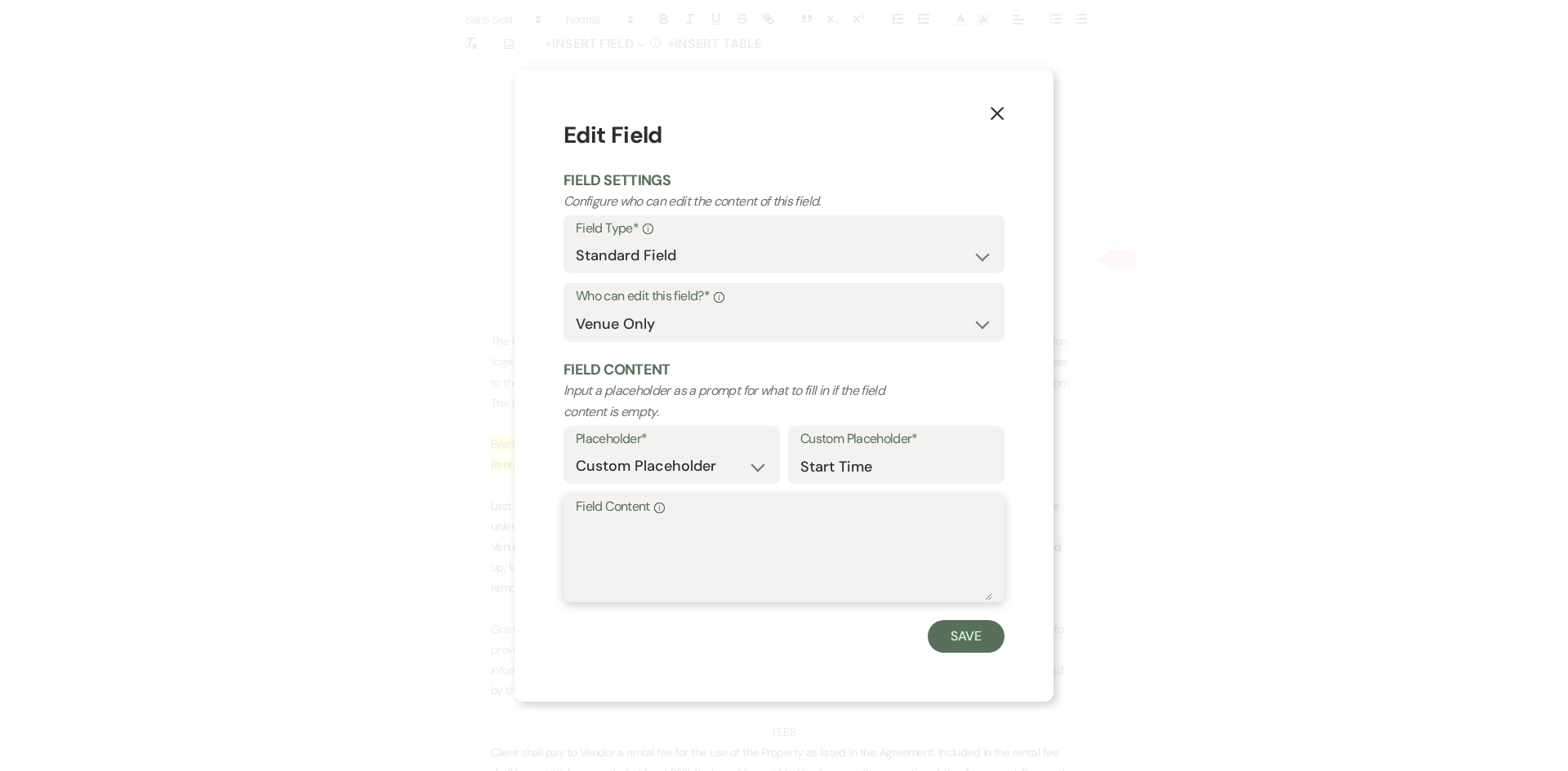
click at [664, 535] on textarea "Field Content Info" at bounding box center [784, 560] width 416 height 82
type textarea "5 PM"
click at [943, 641] on button "Save" at bounding box center [966, 636] width 77 height 33
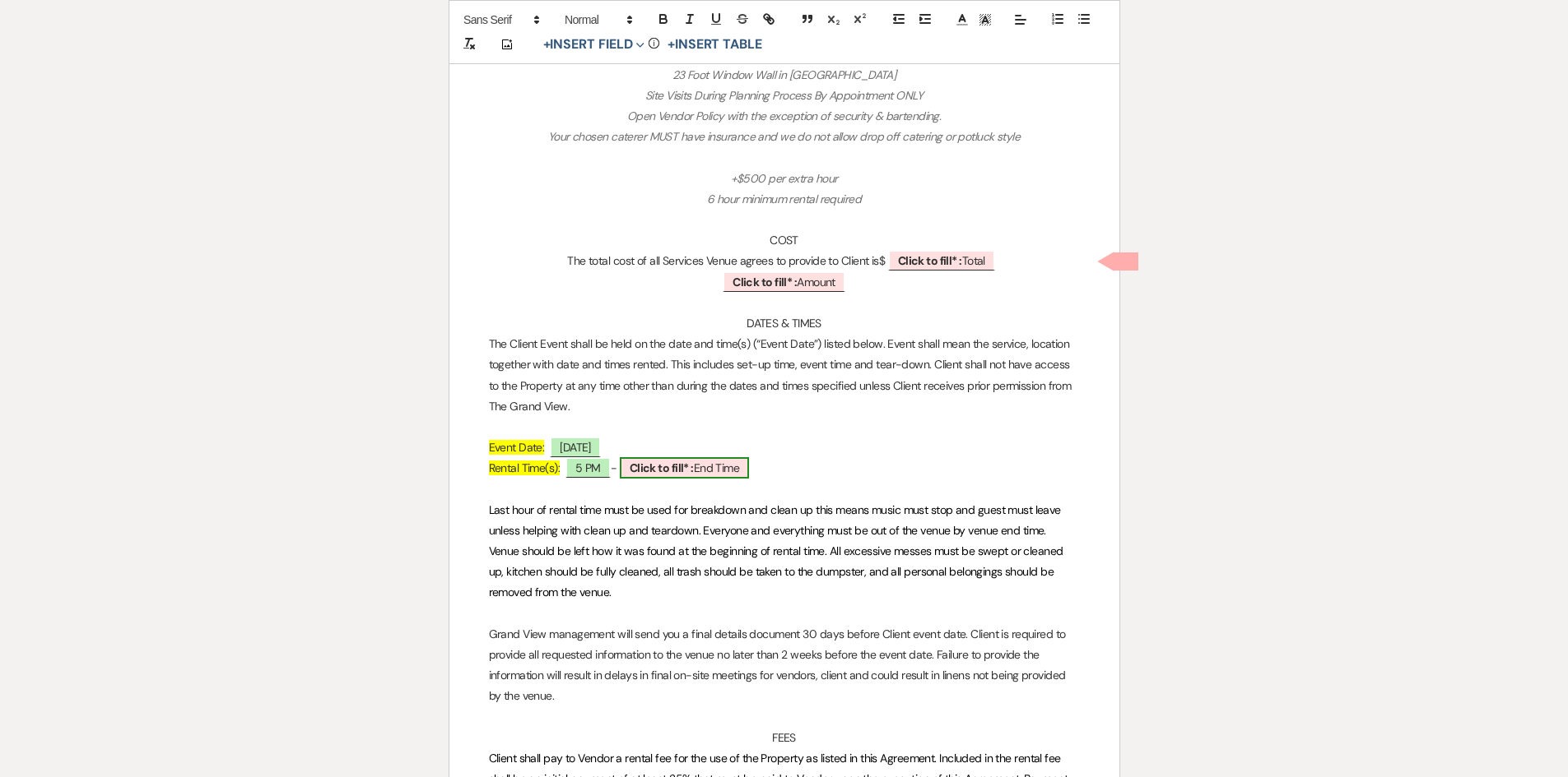
click at [707, 461] on span "Click to fill* : End Time" at bounding box center [684, 468] width 130 height 22
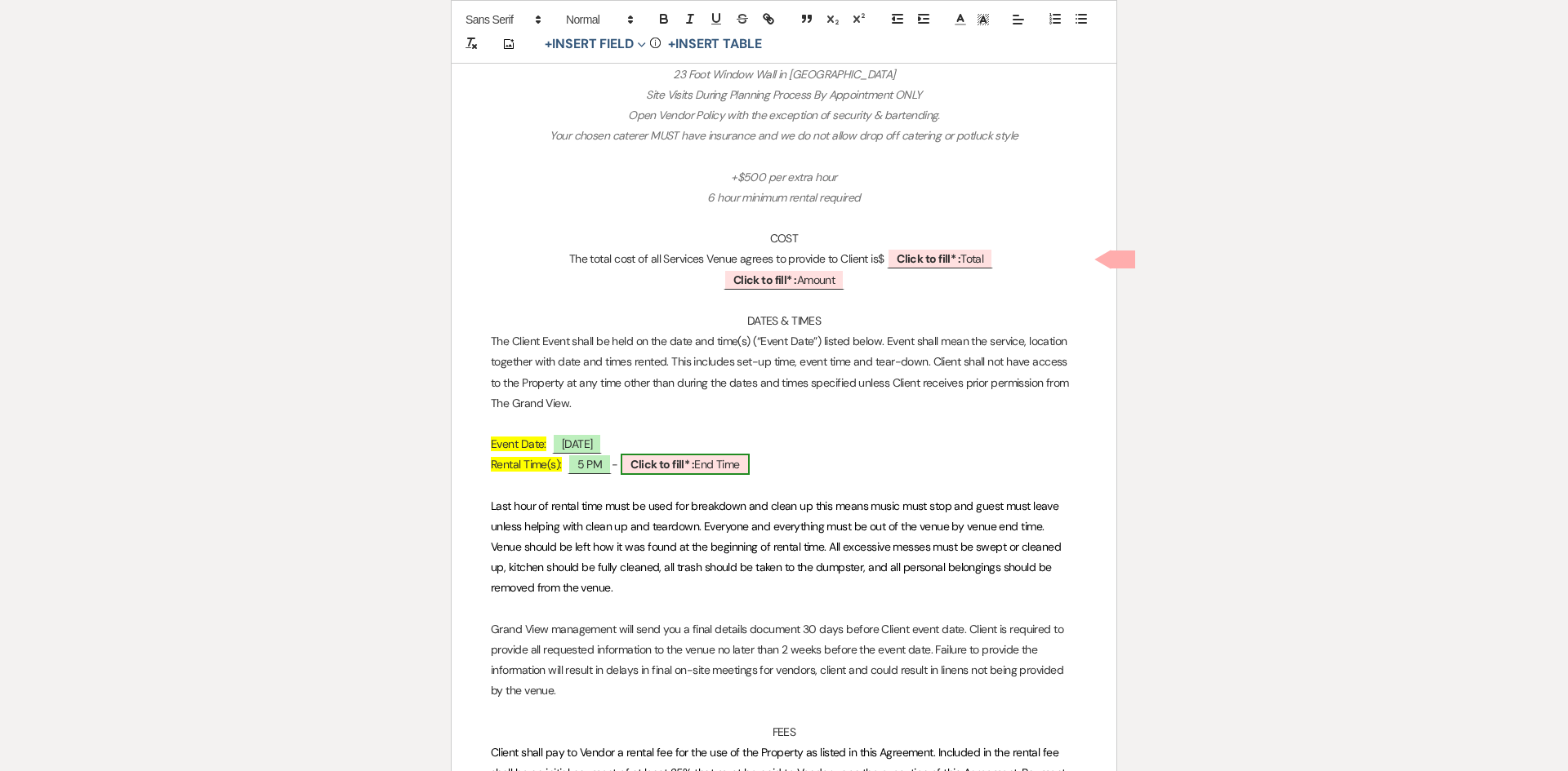
select select "owner"
select select "custom_placeholder"
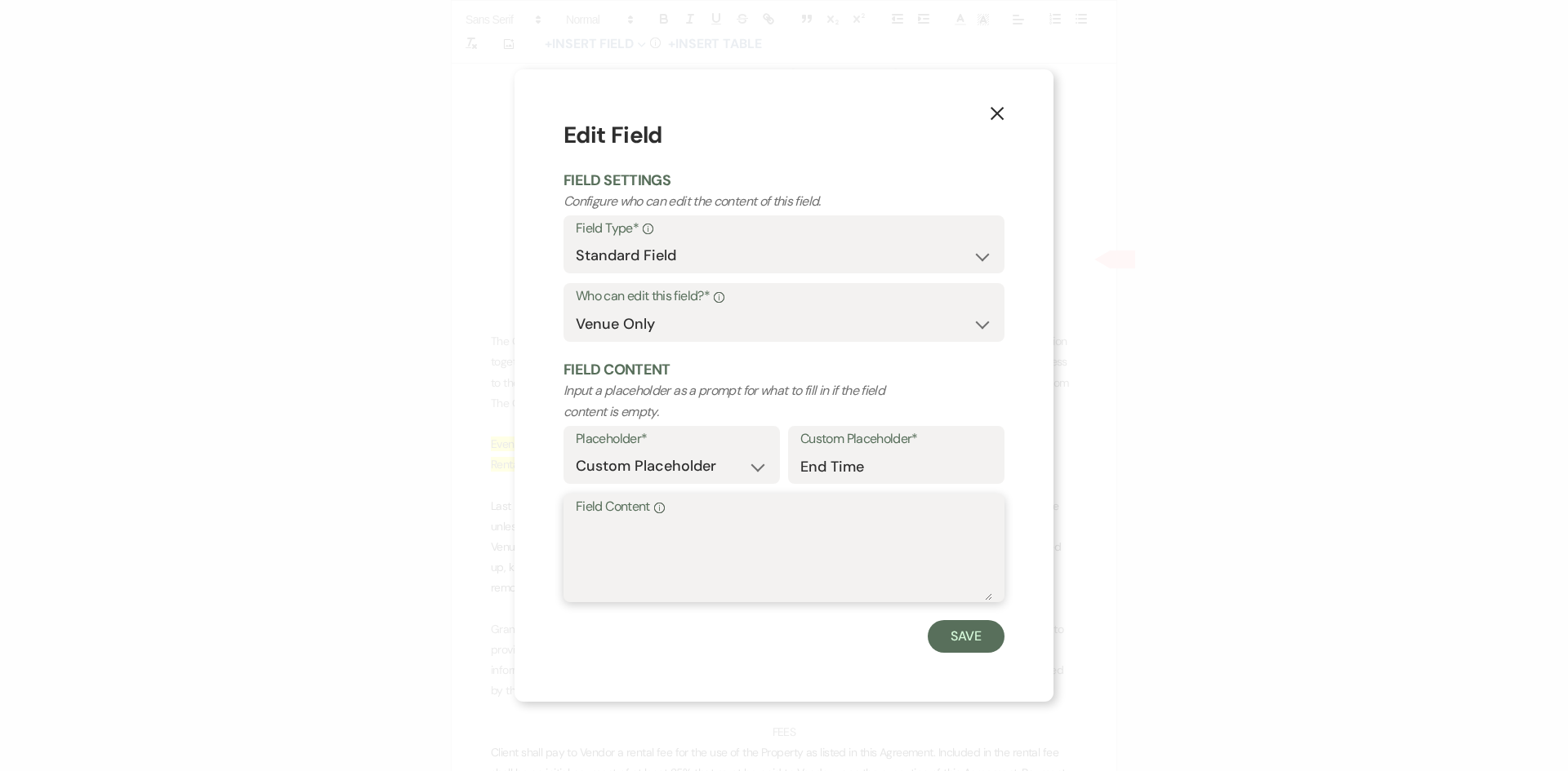
click at [666, 555] on textarea "Field Content Info" at bounding box center [784, 560] width 416 height 82
type textarea "1 AM"
click at [955, 632] on button "Save" at bounding box center [966, 636] width 77 height 33
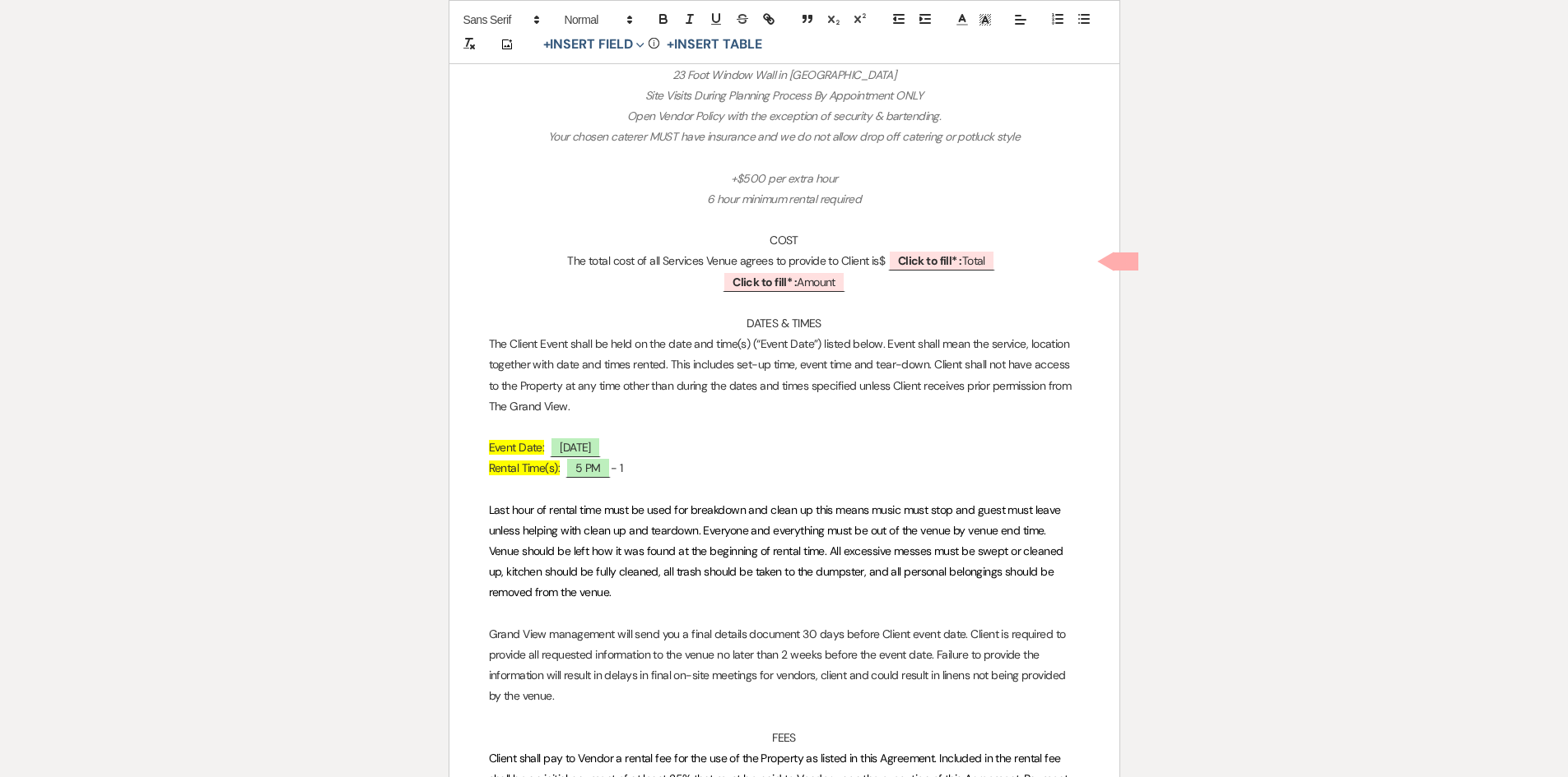
click at [672, 482] on p at bounding box center [784, 490] width 591 height 21
click at [665, 463] on p "Rental Time(s): 5 PM - 1" at bounding box center [784, 469] width 591 height 21
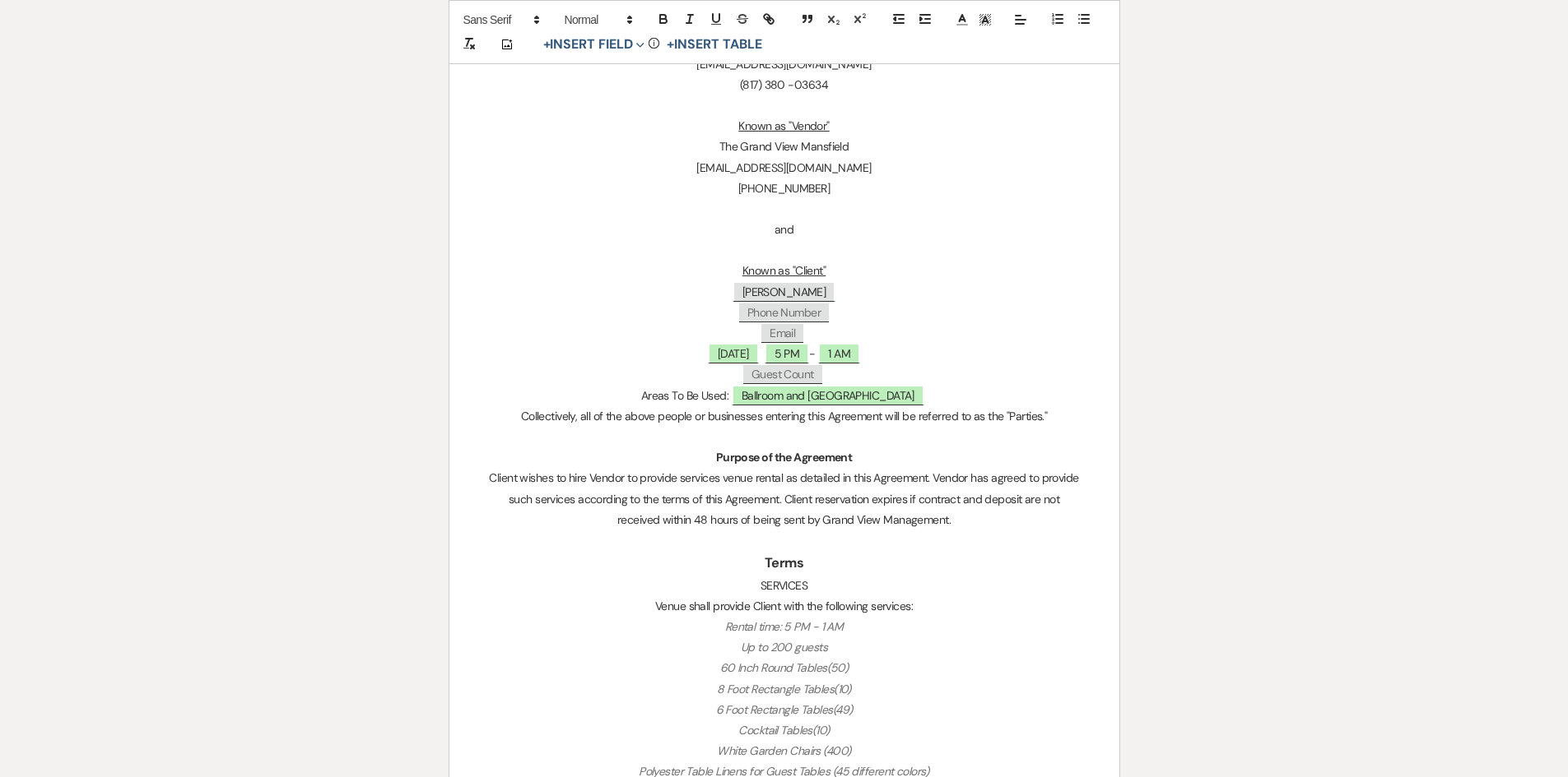
scroll to position [83, 0]
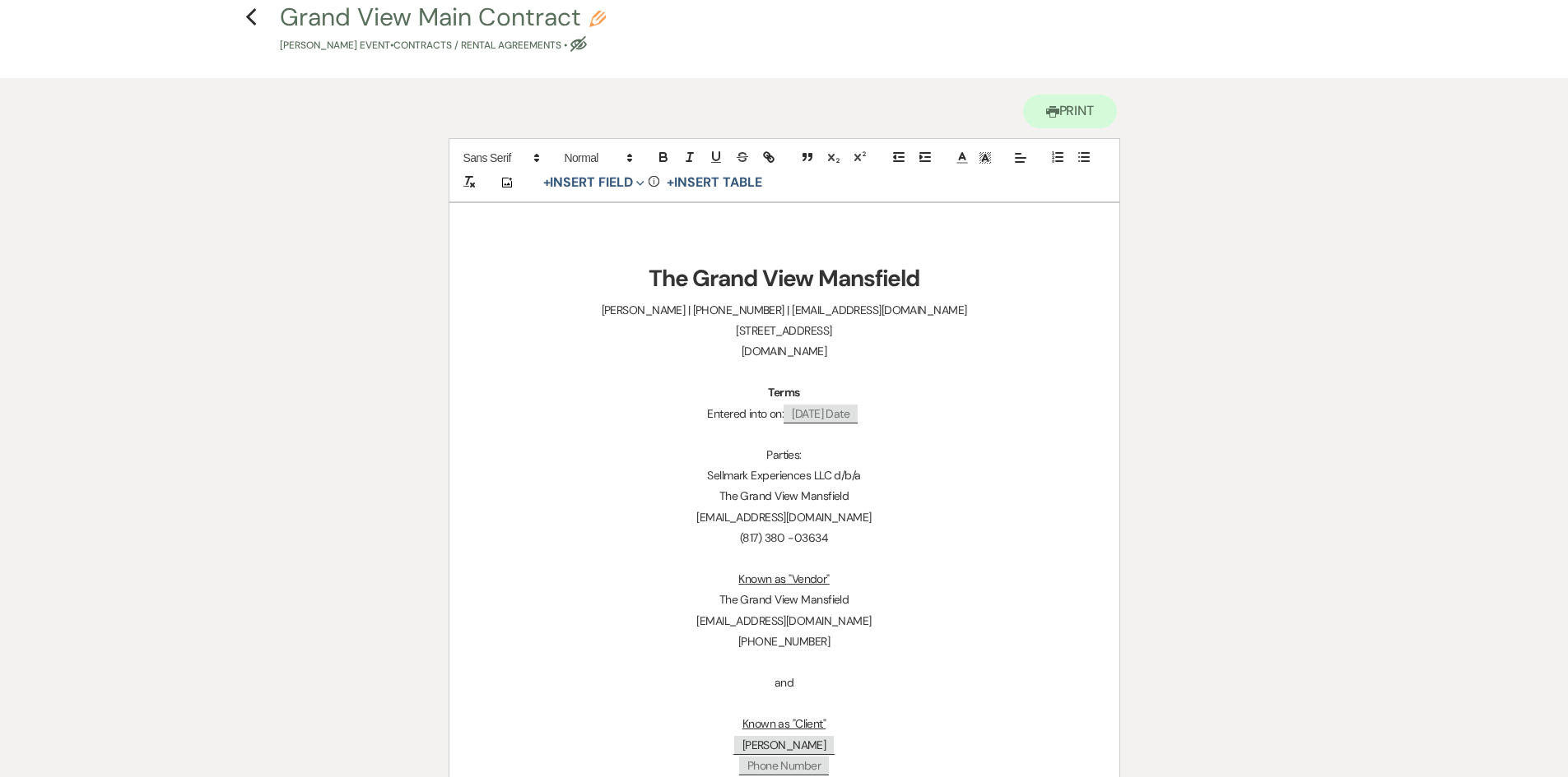
click at [258, 16] on h4 "Previous Grand View Main Contract Pencil [PERSON_NAME] Event • Contracts / Rent…" at bounding box center [784, 27] width 1185 height 53
click at [252, 23] on use "button" at bounding box center [251, 17] width 10 height 18
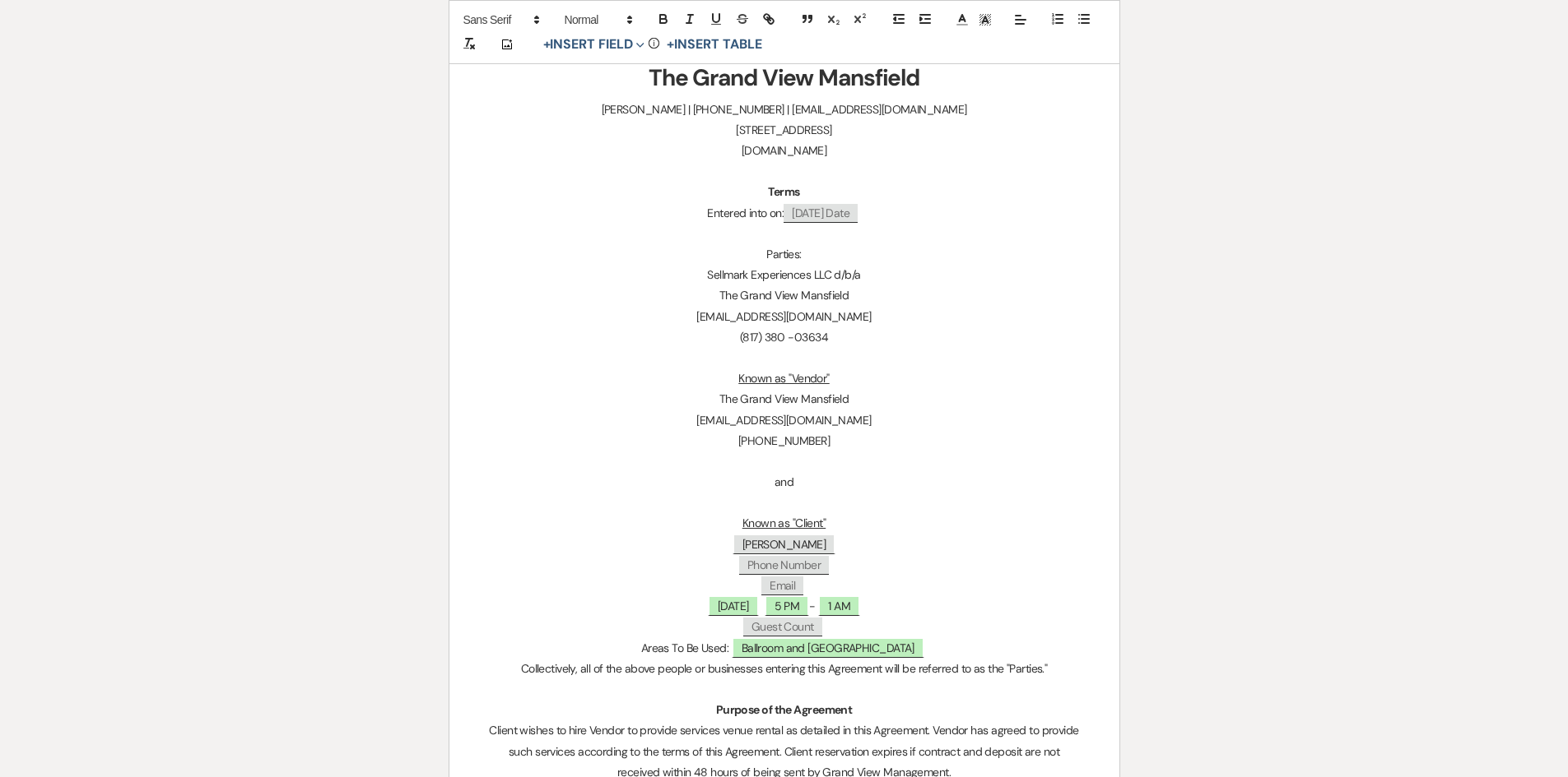
select select "5"
select select "22"
select select "19"
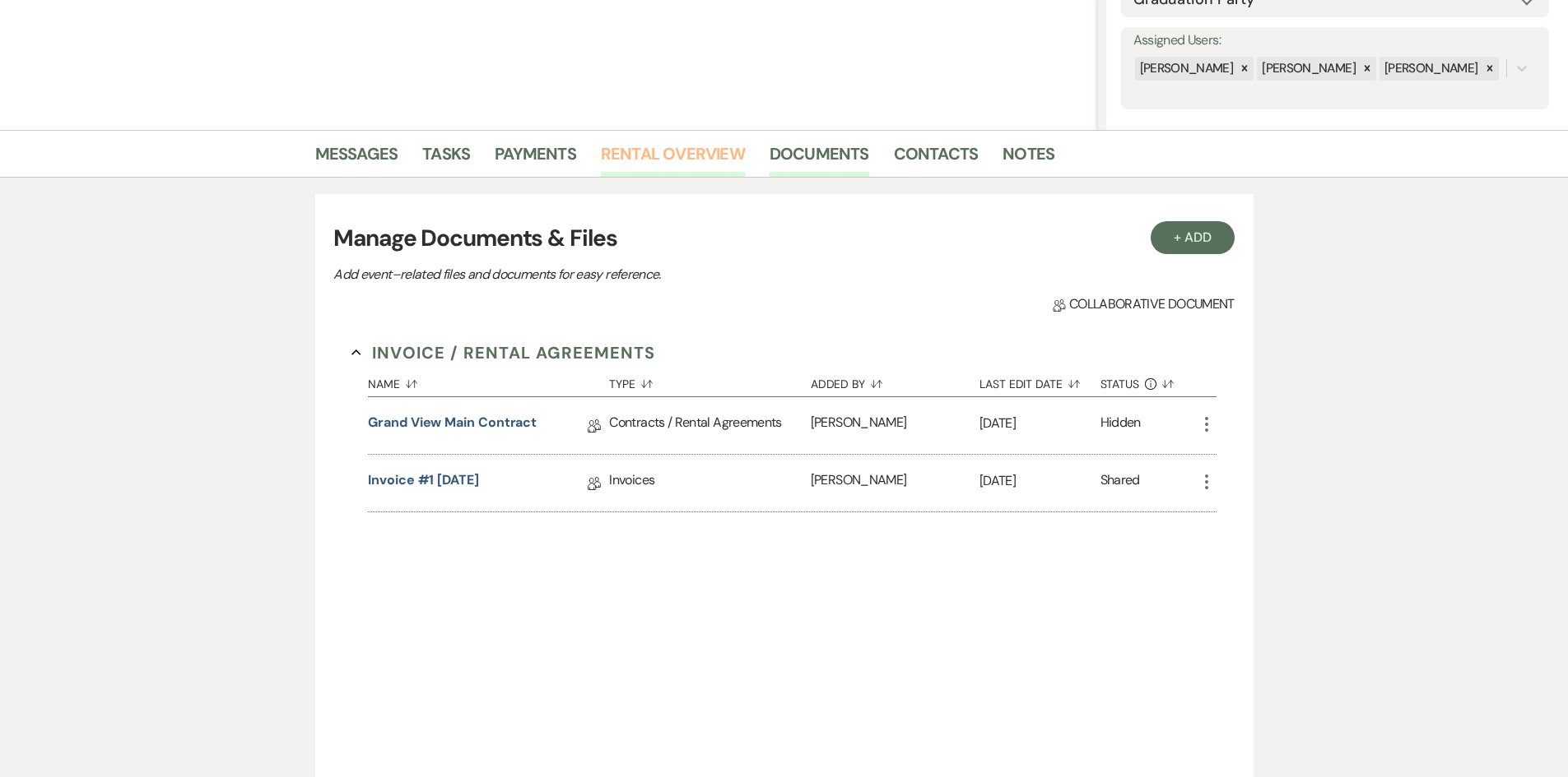
click at [662, 161] on link "Rental Overview" at bounding box center [673, 158] width 144 height 36
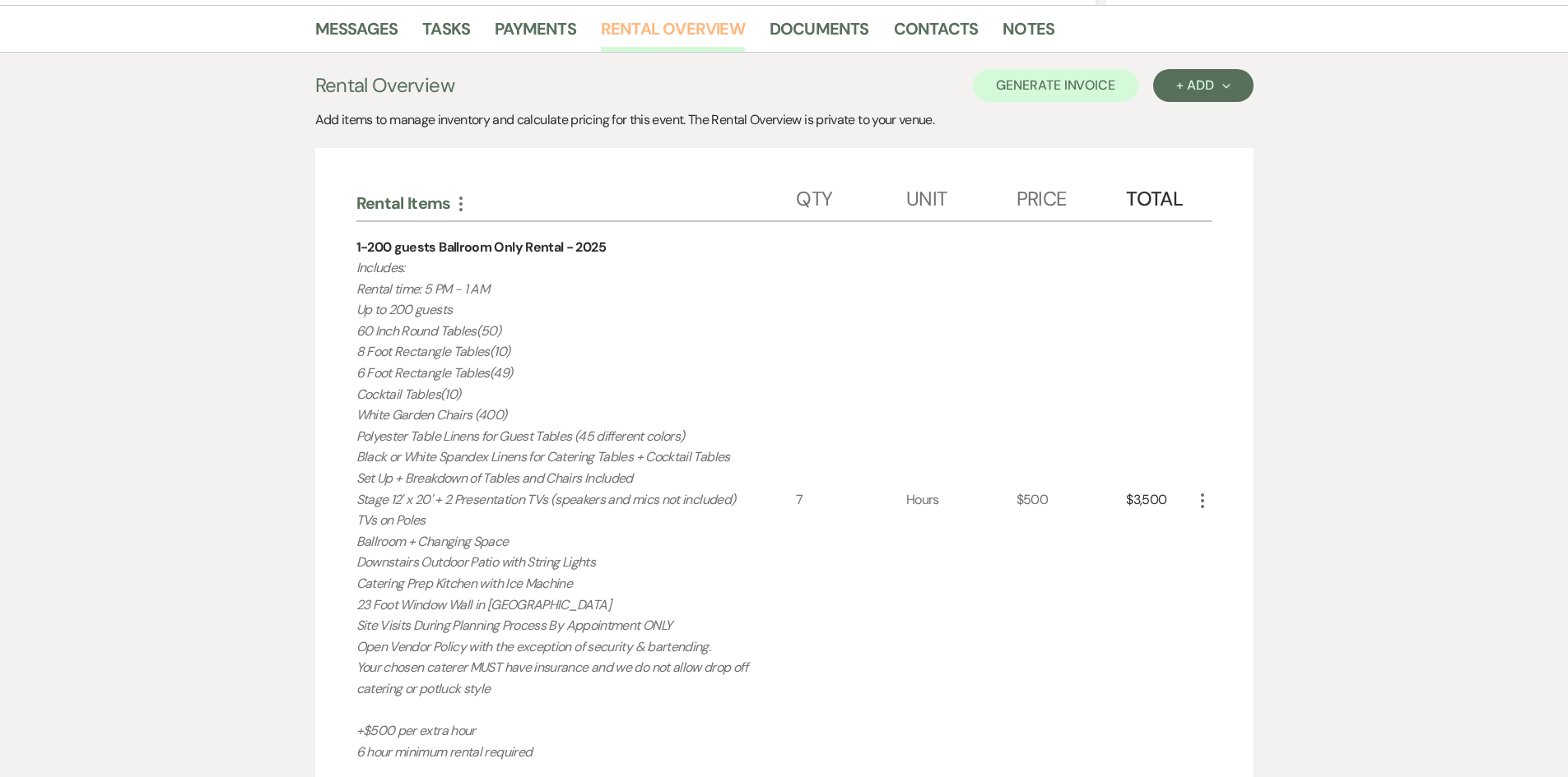
scroll to position [412, 0]
click at [1206, 498] on icon "More" at bounding box center [1203, 497] width 20 height 20
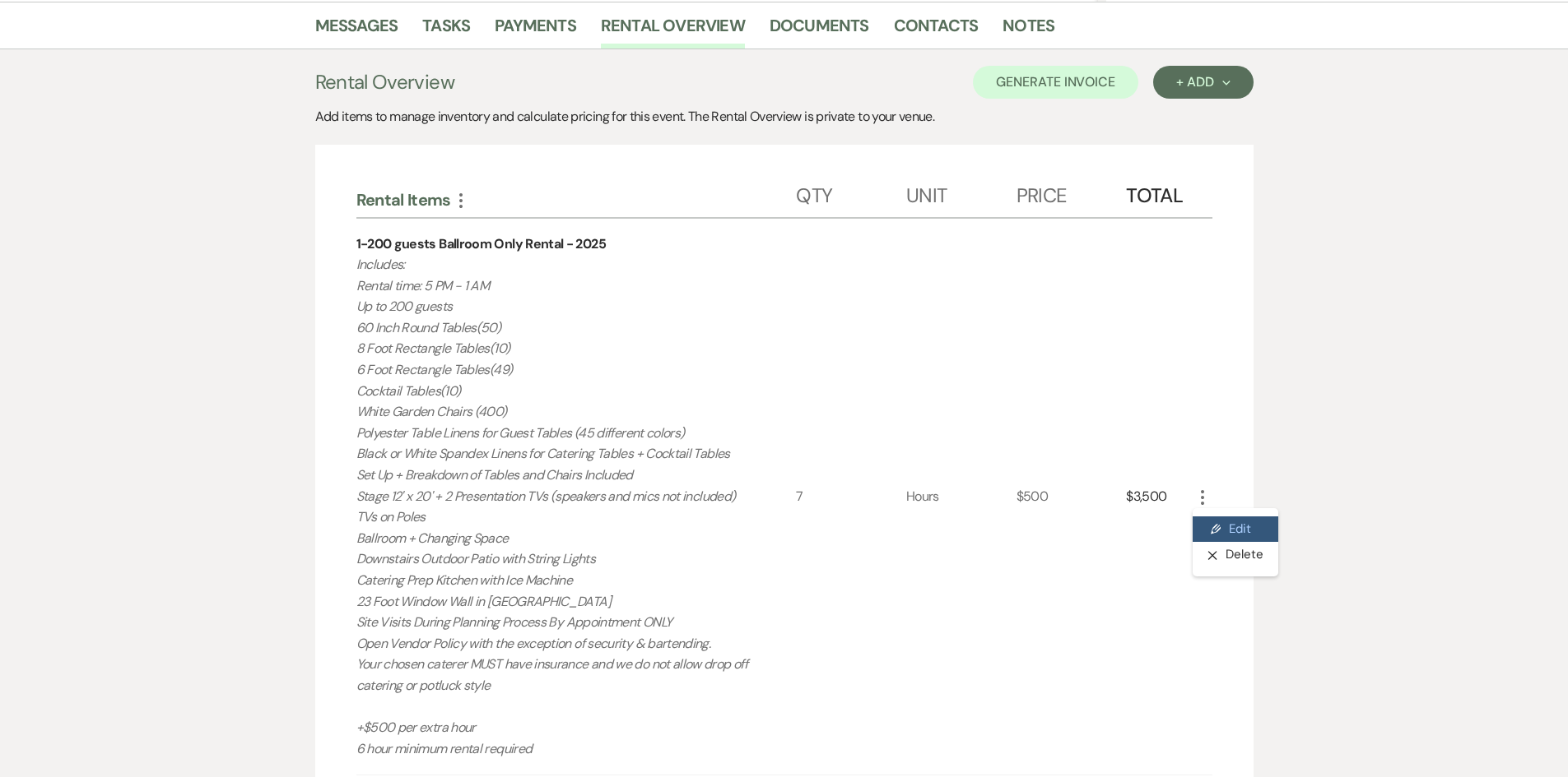
click at [1221, 530] on button "Pencil Edit" at bounding box center [1236, 530] width 85 height 27
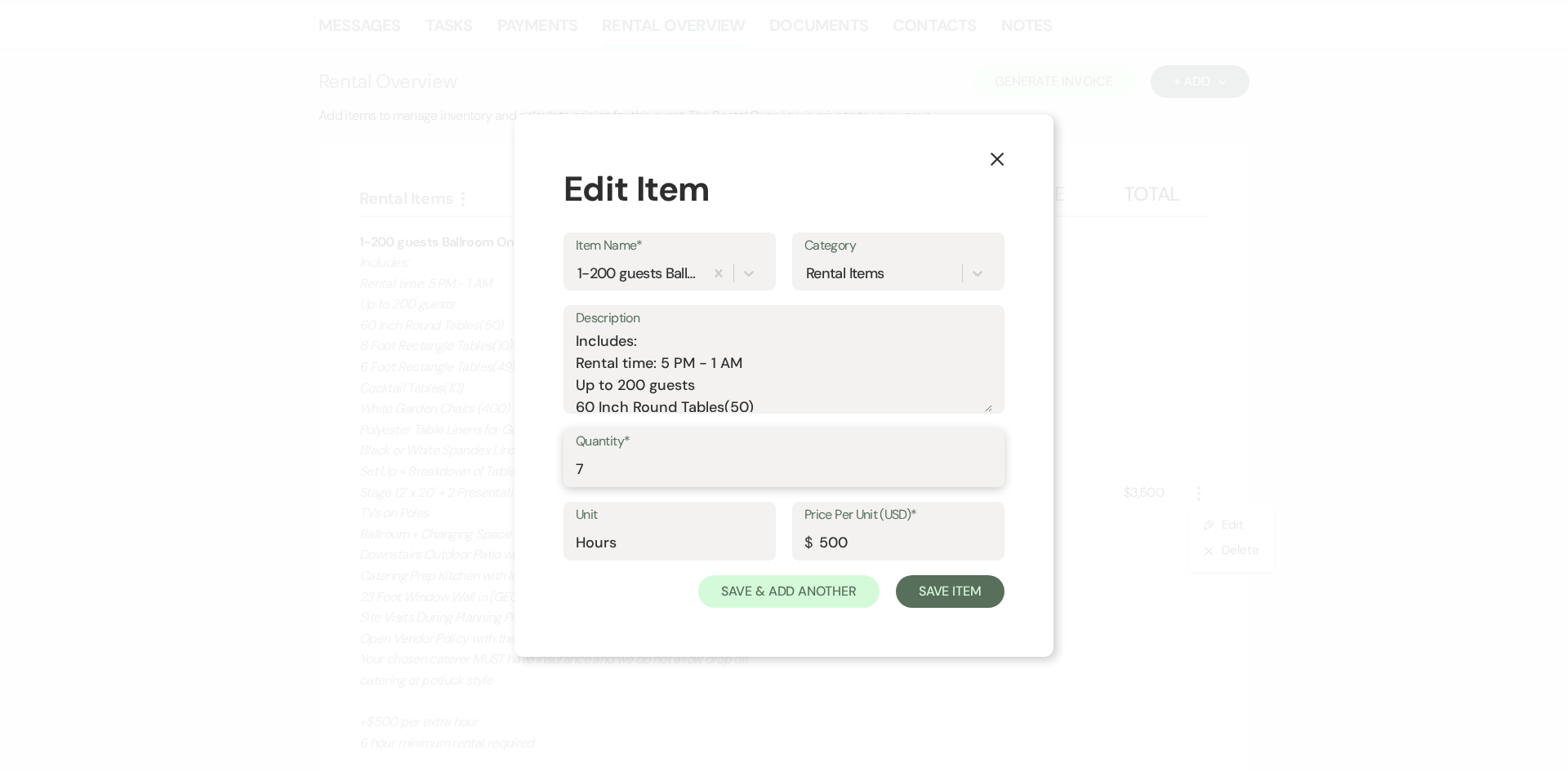
drag, startPoint x: 673, startPoint y: 464, endPoint x: 553, endPoint y: 479, distance: 120.9
click at [553, 479] on div "X Edit Item Item Name* 1-200 guests Ballroom Only Rental - 2025 Category Rental…" at bounding box center [784, 385] width 539 height 543
type input "8"
click at [671, 508] on label "Unit" at bounding box center [669, 515] width 187 height 24
click at [671, 527] on input "Hours" at bounding box center [669, 543] width 187 height 32
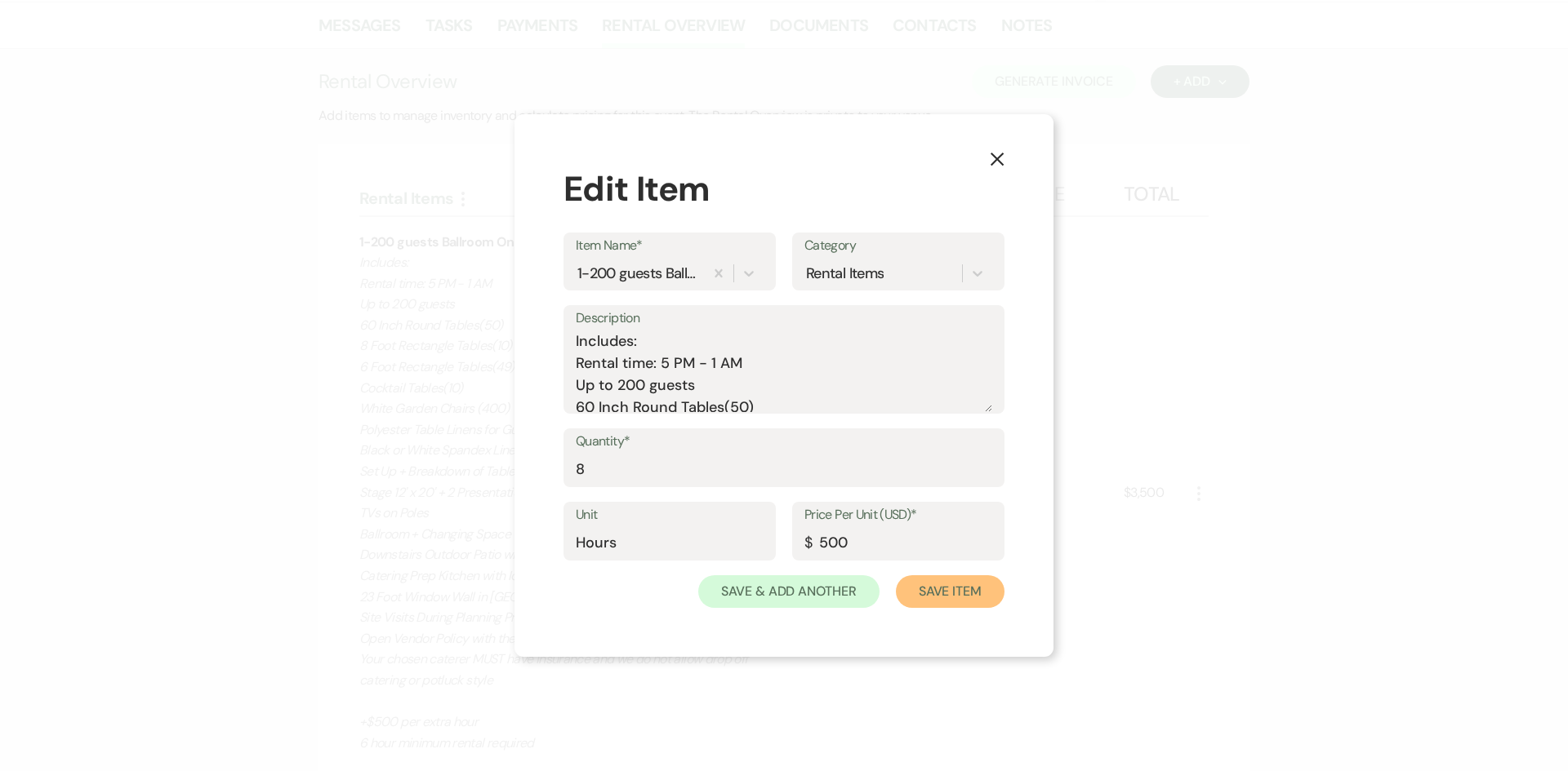
click at [951, 605] on button "Save Item" at bounding box center [949, 591] width 108 height 33
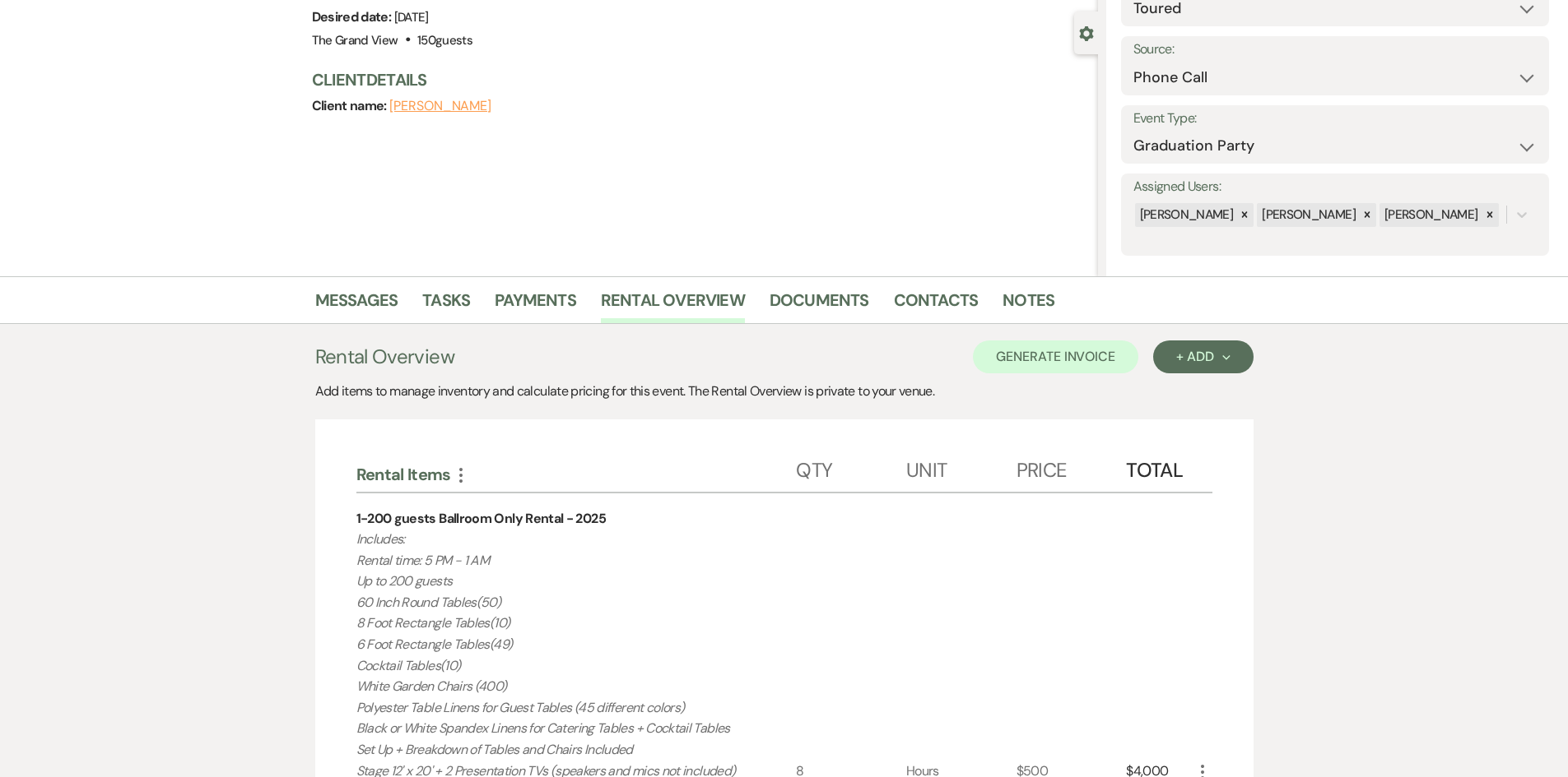
scroll to position [0, 0]
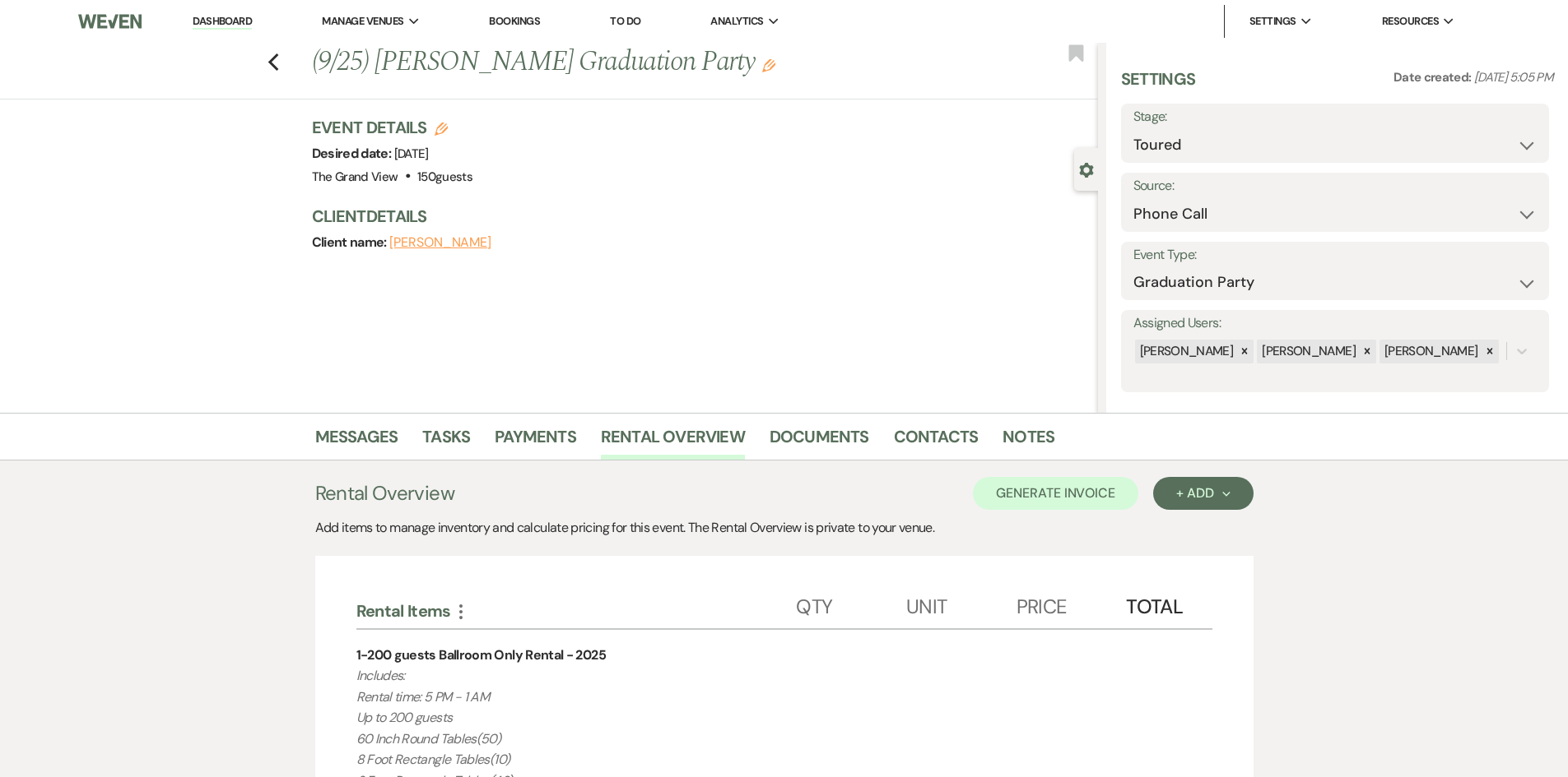
click at [272, 56] on div "Previous (9/25) [PERSON_NAME] Graduation Party Edit Bookmark" at bounding box center [544, 71] width 1106 height 57
click at [278, 61] on use "button" at bounding box center [272, 62] width 10 height 18
select select "5"
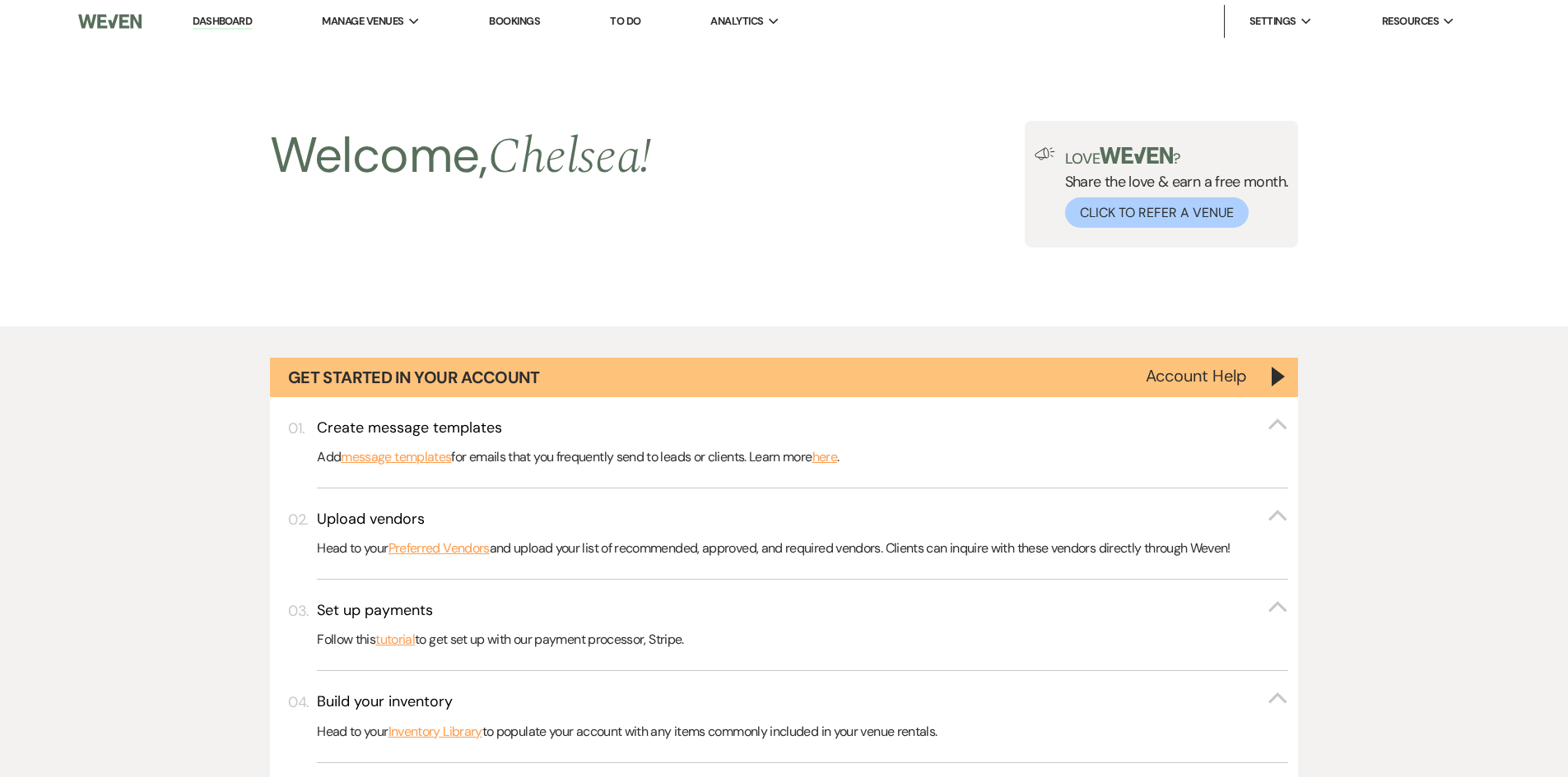
scroll to position [638, 0]
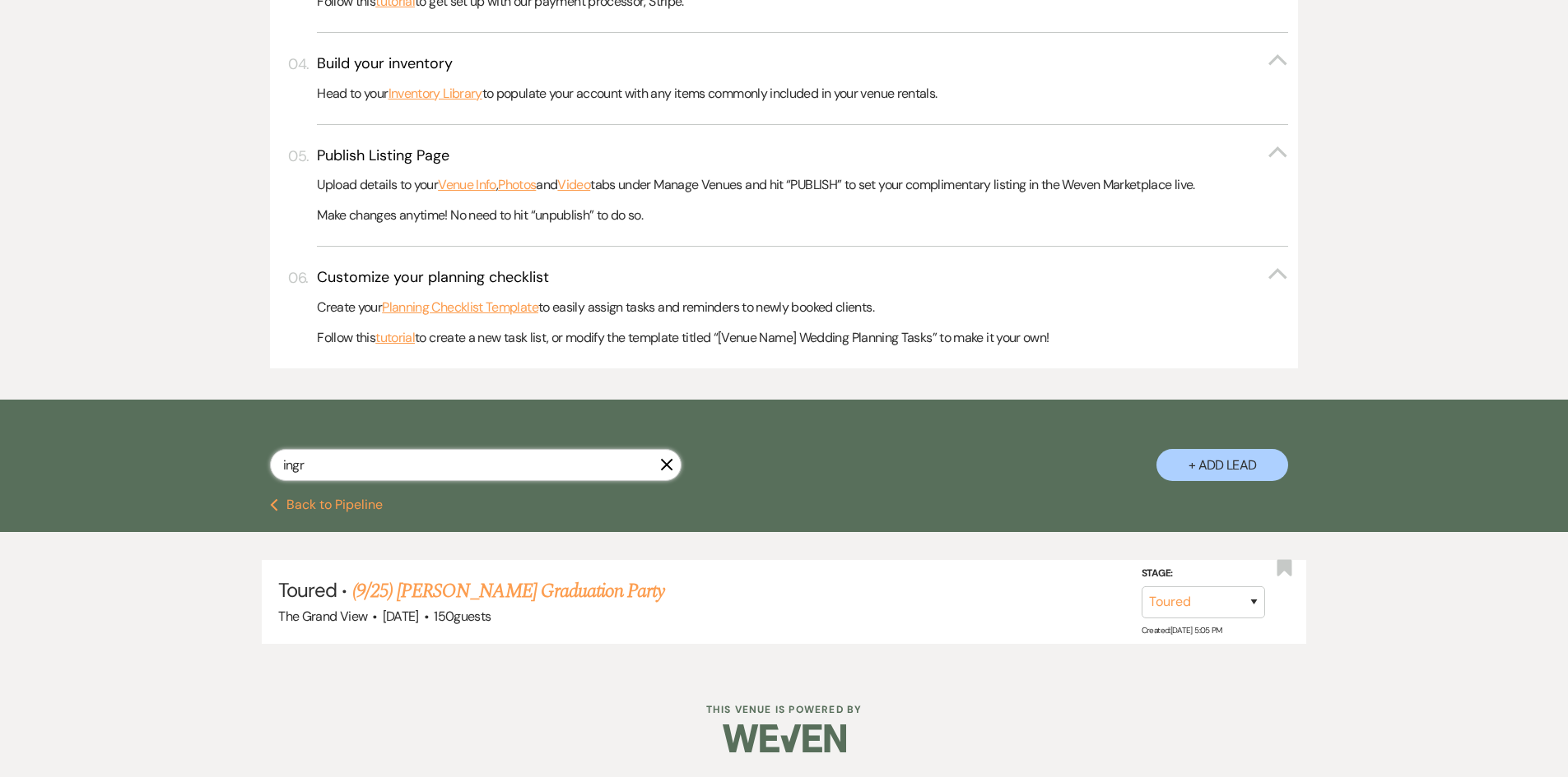
drag, startPoint x: 655, startPoint y: 466, endPoint x: 666, endPoint y: 466, distance: 11.0
click at [661, 466] on div "ingr X" at bounding box center [476, 472] width 412 height 46
click at [666, 466] on use "button" at bounding box center [666, 465] width 12 height 12
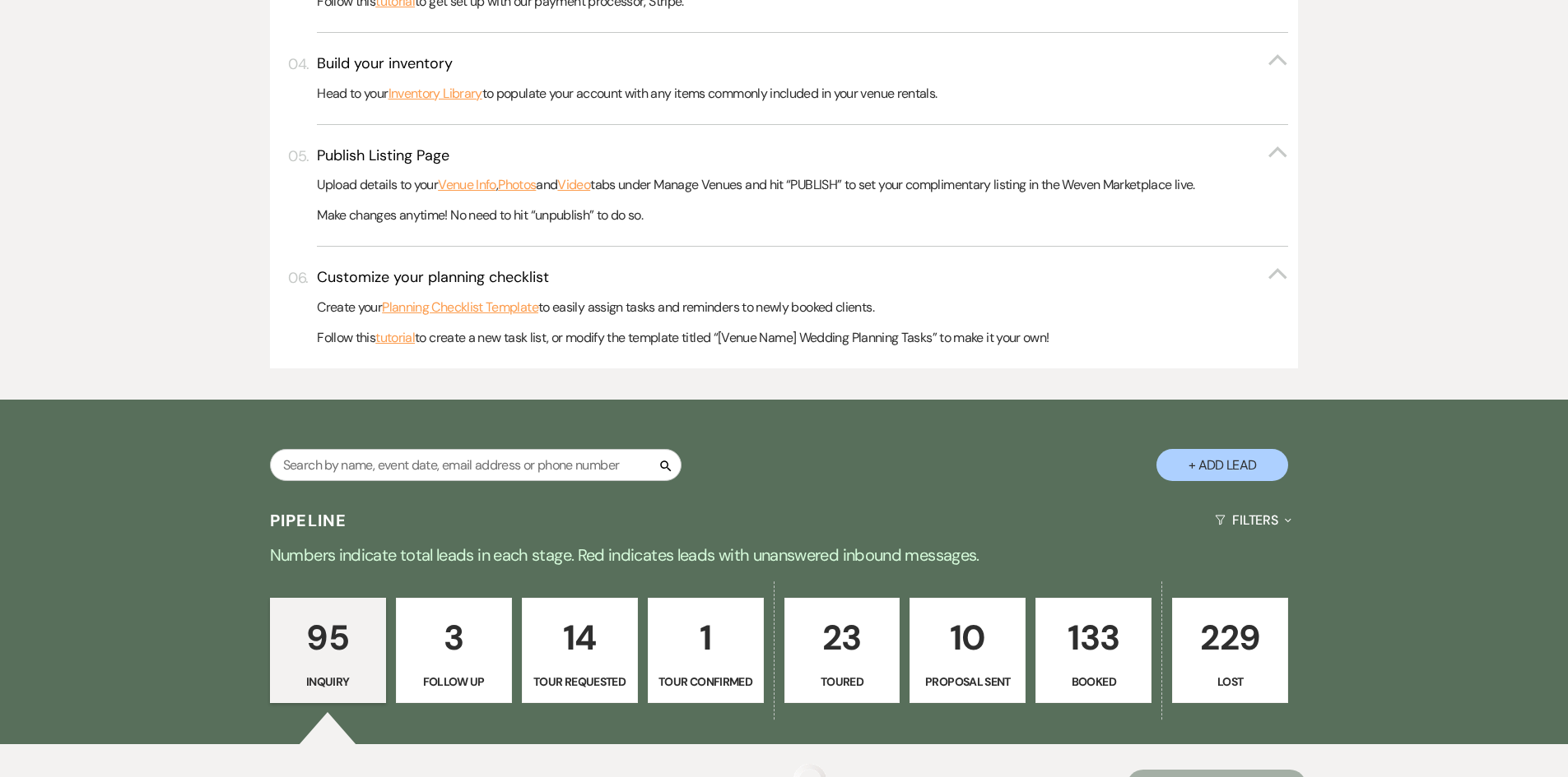
scroll to position [1069, 0]
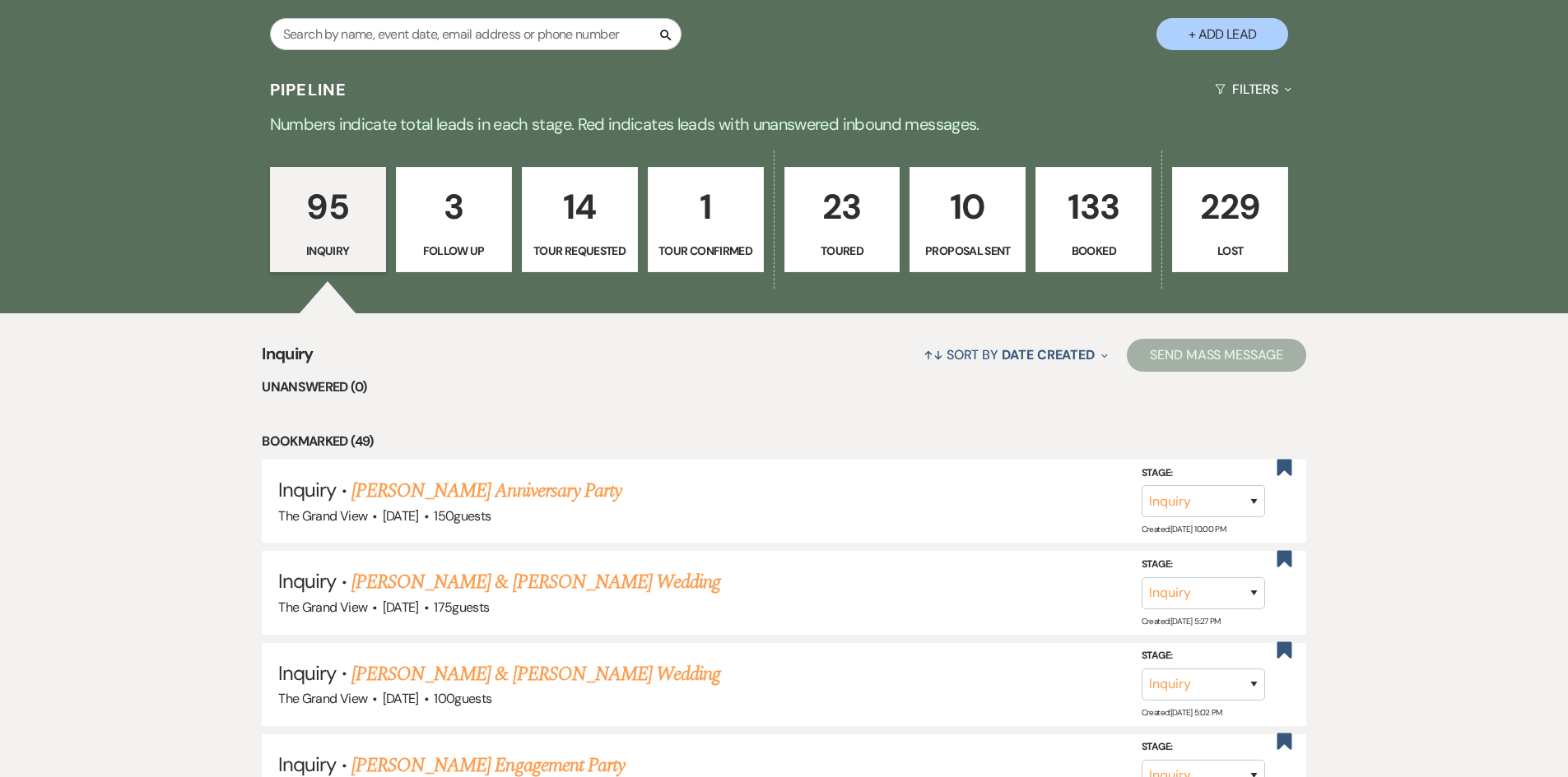
click at [1098, 221] on p "133" at bounding box center [1093, 207] width 95 height 55
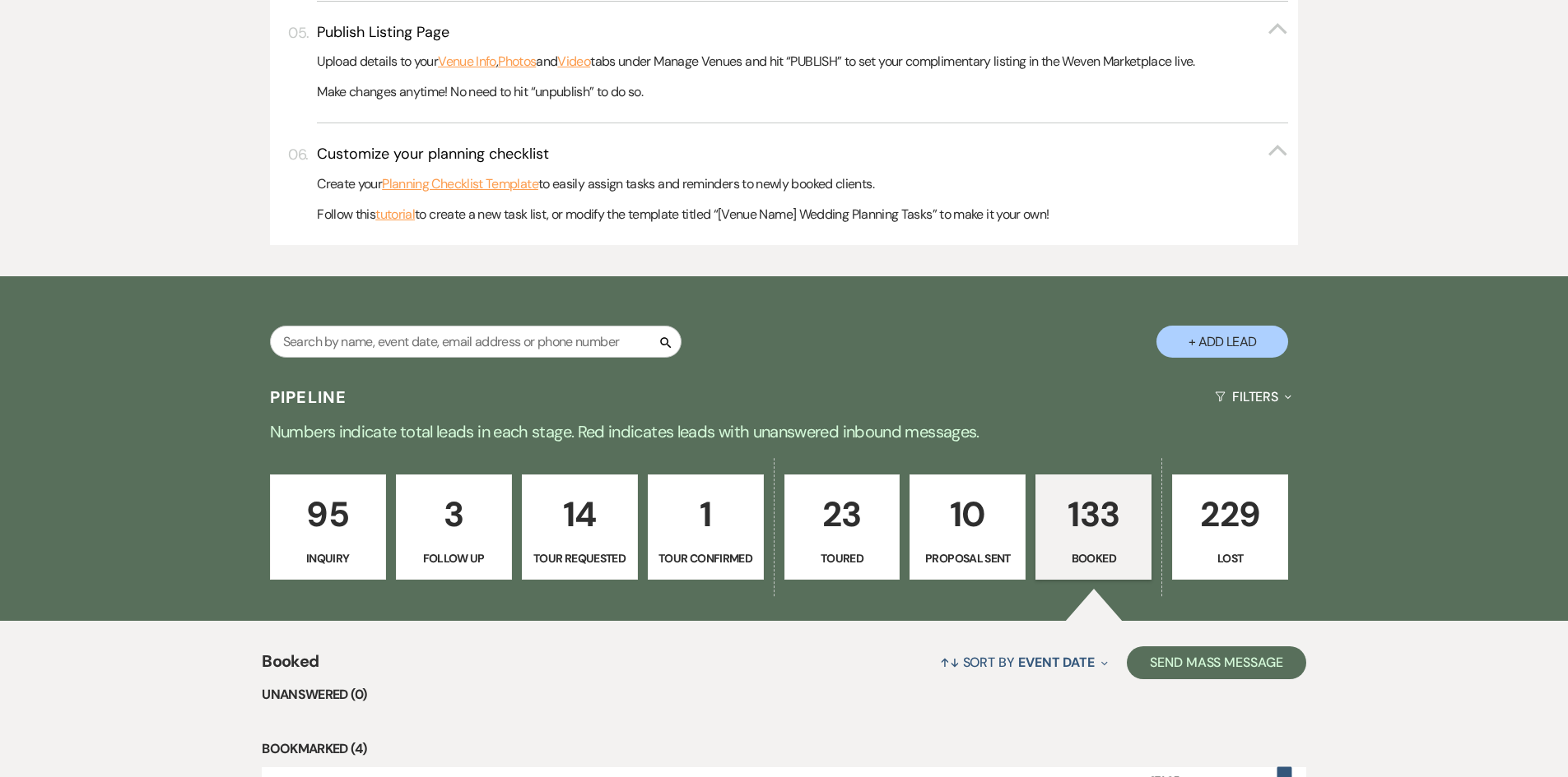
scroll to position [658, 0]
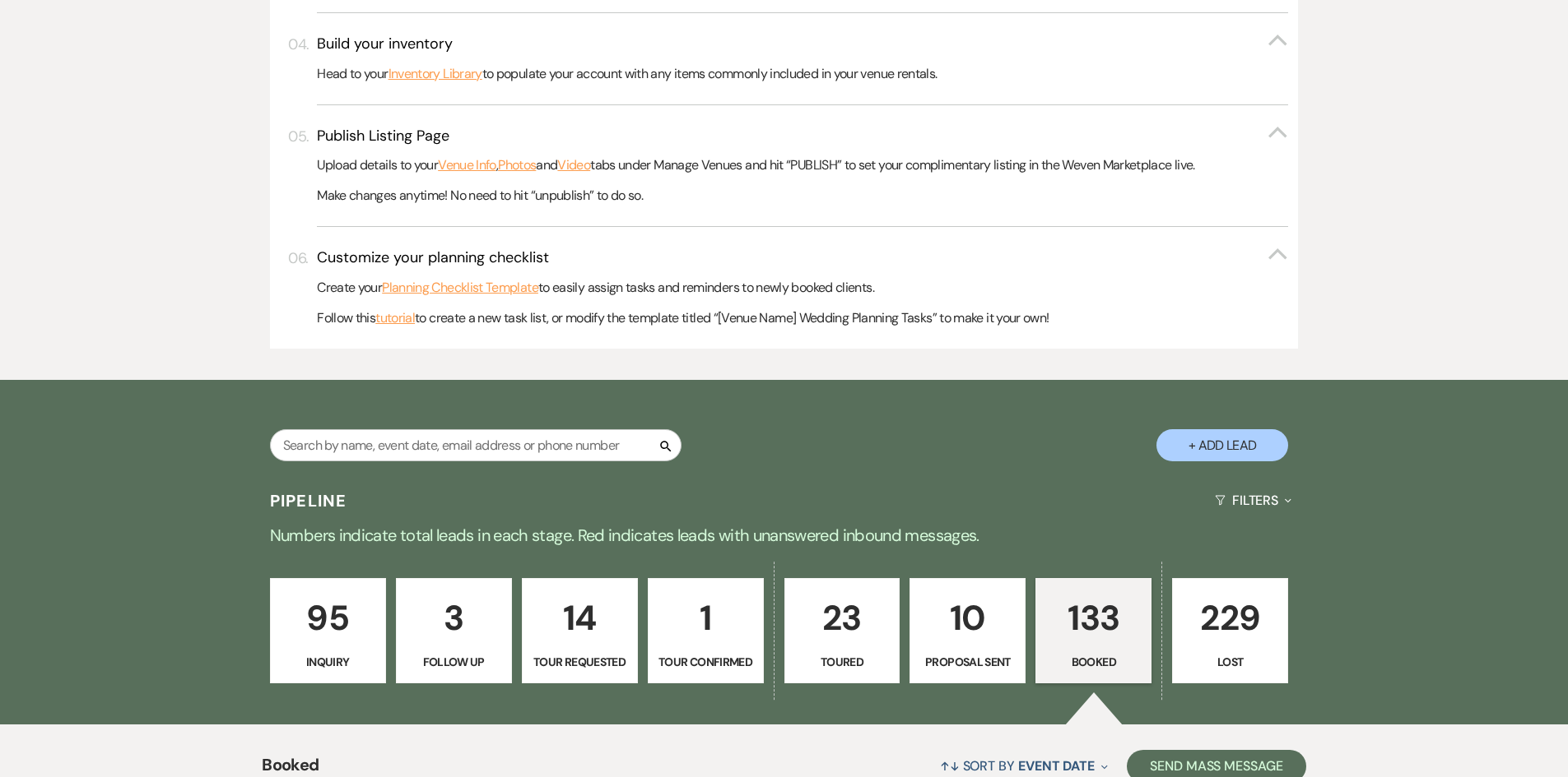
click at [564, 466] on div "Search" at bounding box center [476, 453] width 412 height 46
click at [561, 431] on input "text" at bounding box center [476, 446] width 412 height 32
type input "j"
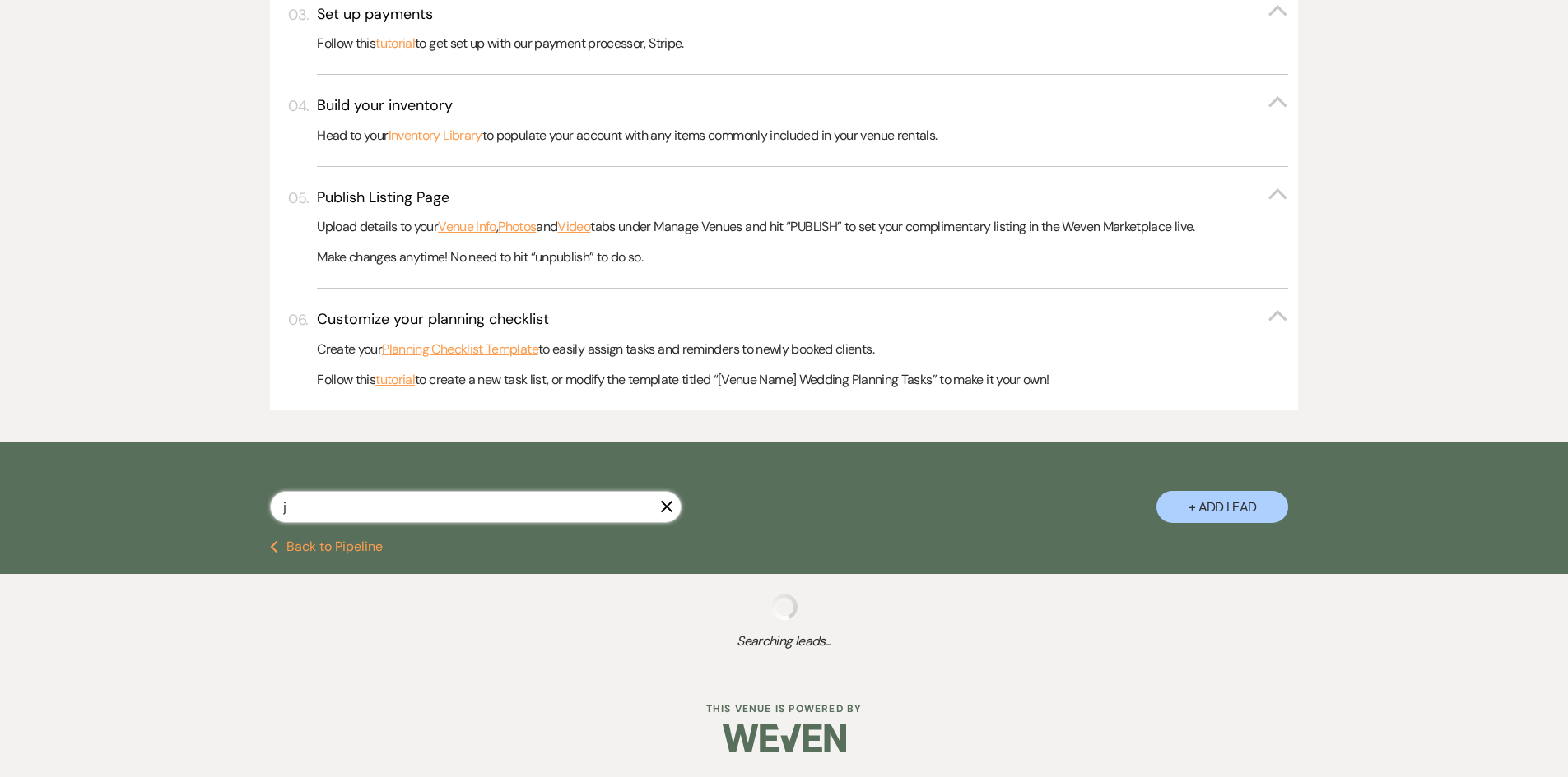
select select "5"
select select "8"
select select "5"
select select "8"
select select "5"
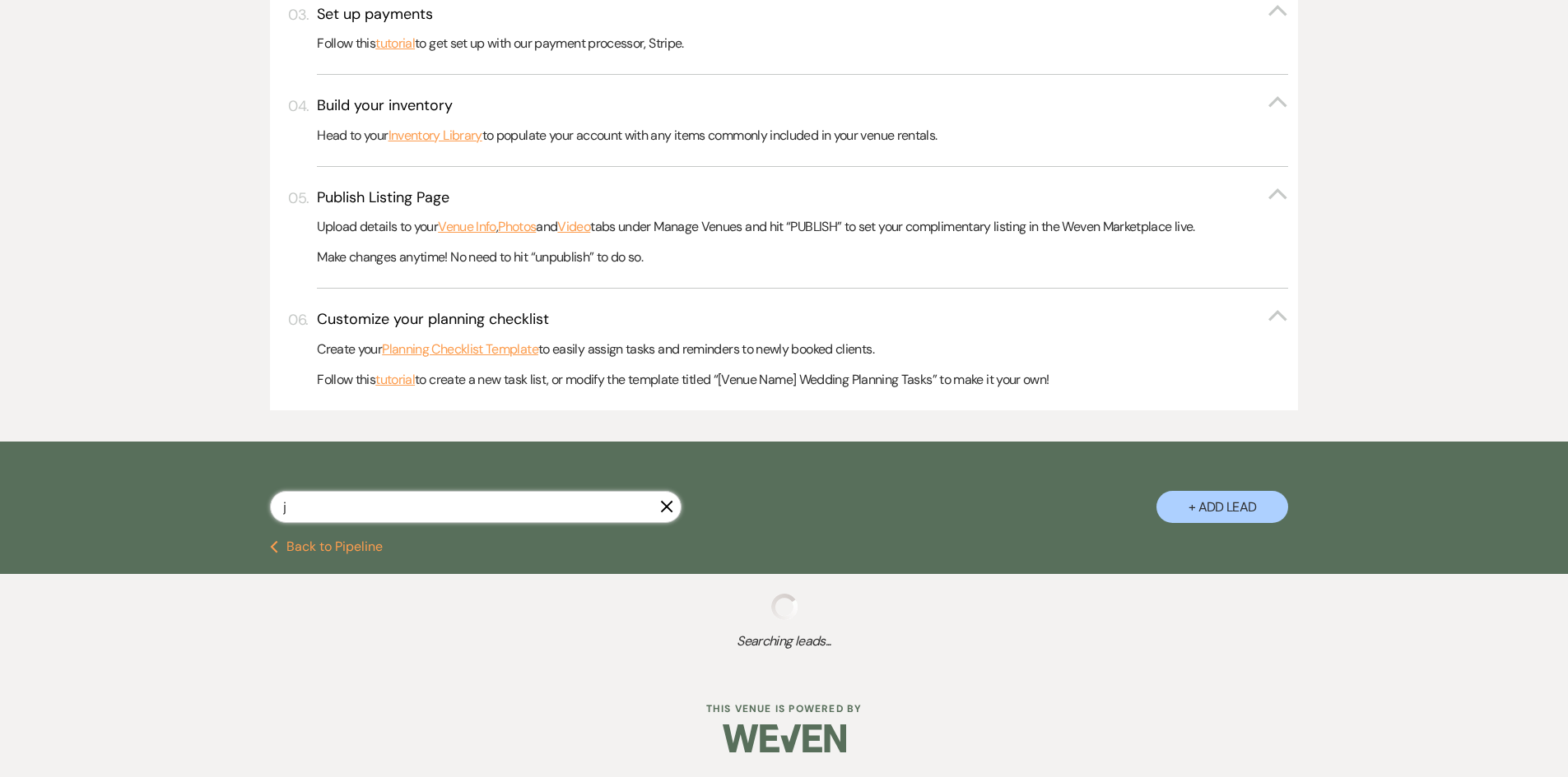
select select "8"
select select "6"
select select "8"
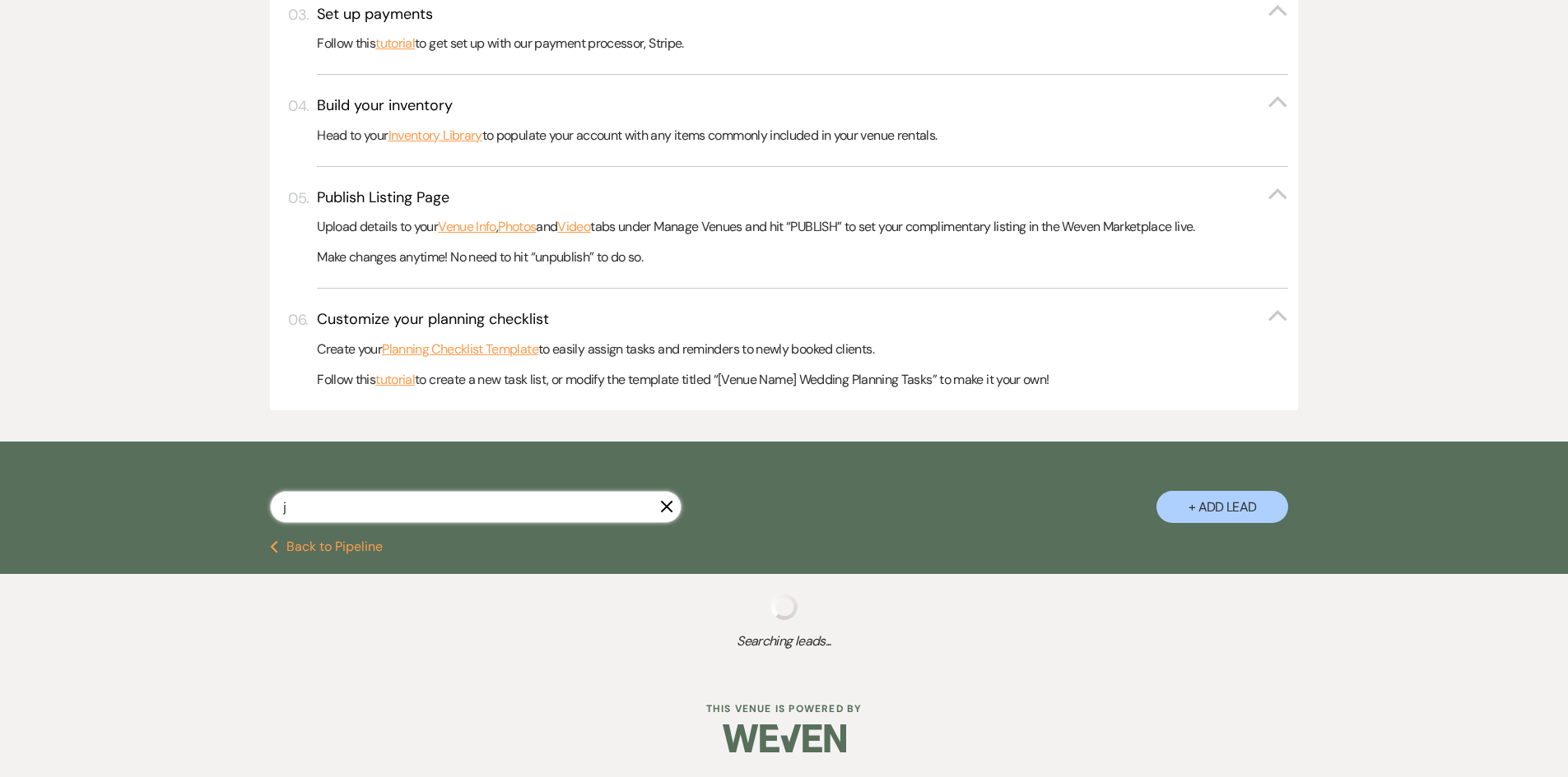
select select "5"
select select "8"
select select "5"
select select "8"
select select "5"
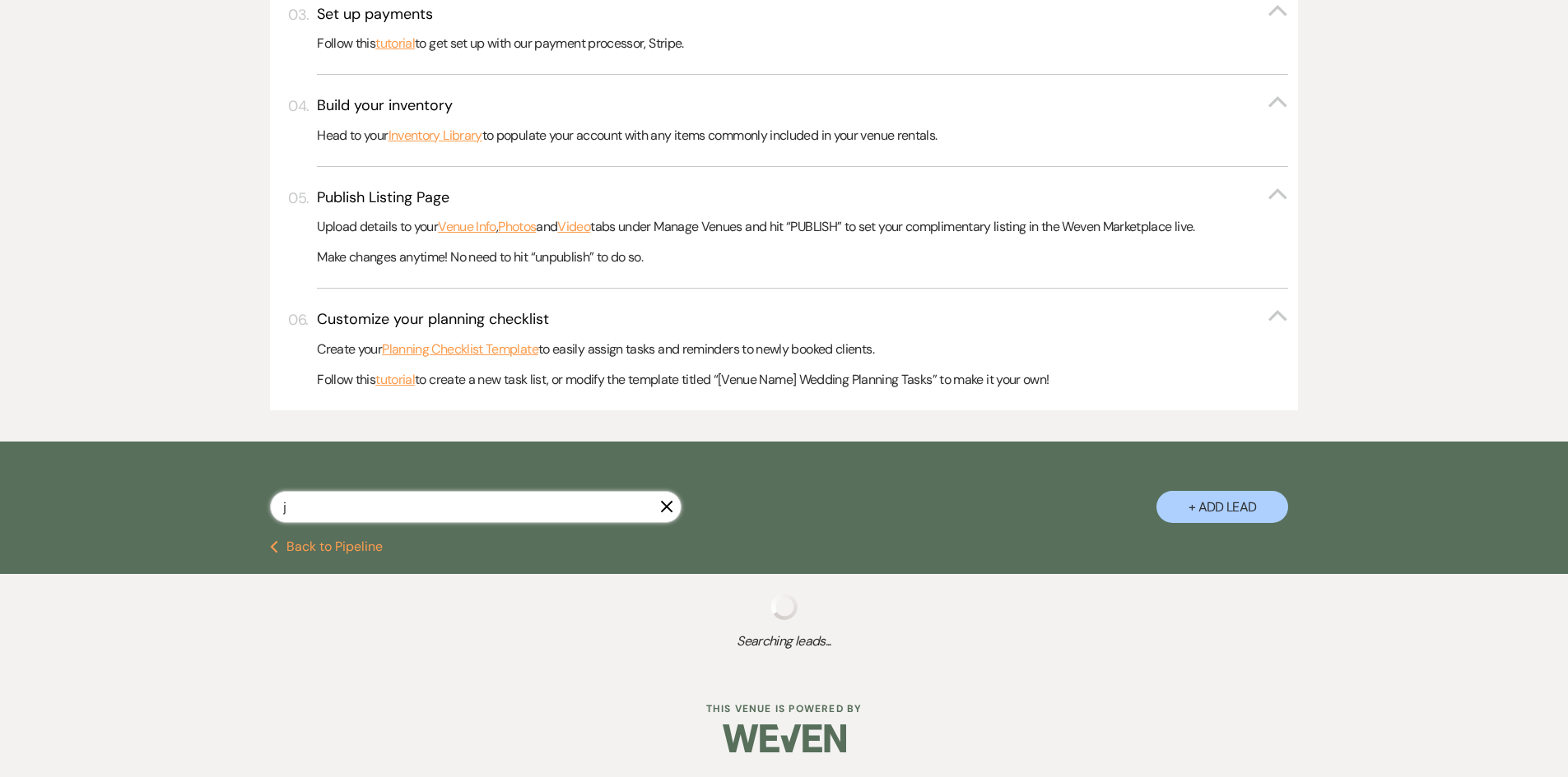
select select "8"
select select "5"
select select "8"
select select "5"
select select "8"
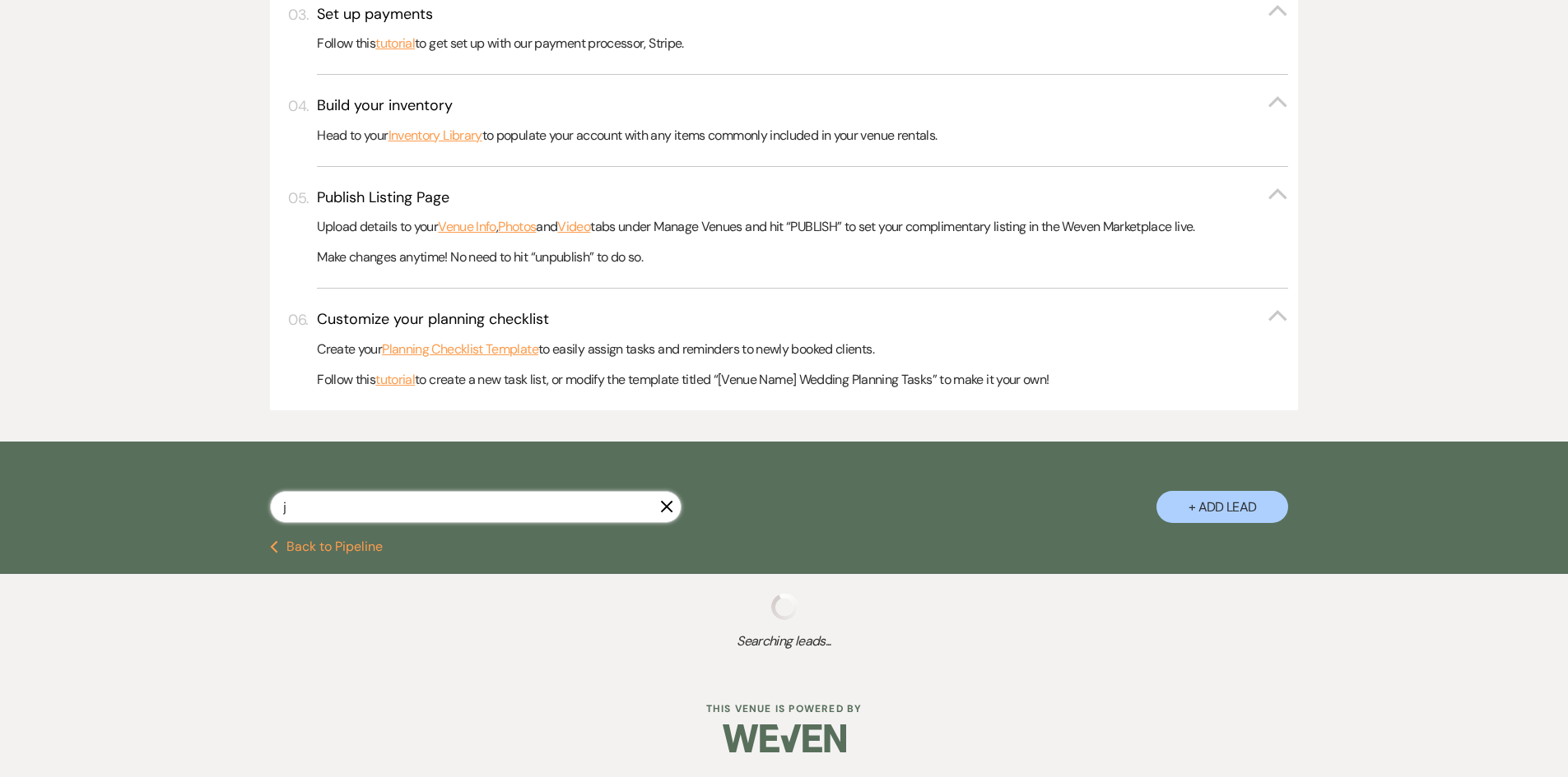
select select "5"
select select "8"
select select "5"
select select "8"
select select "5"
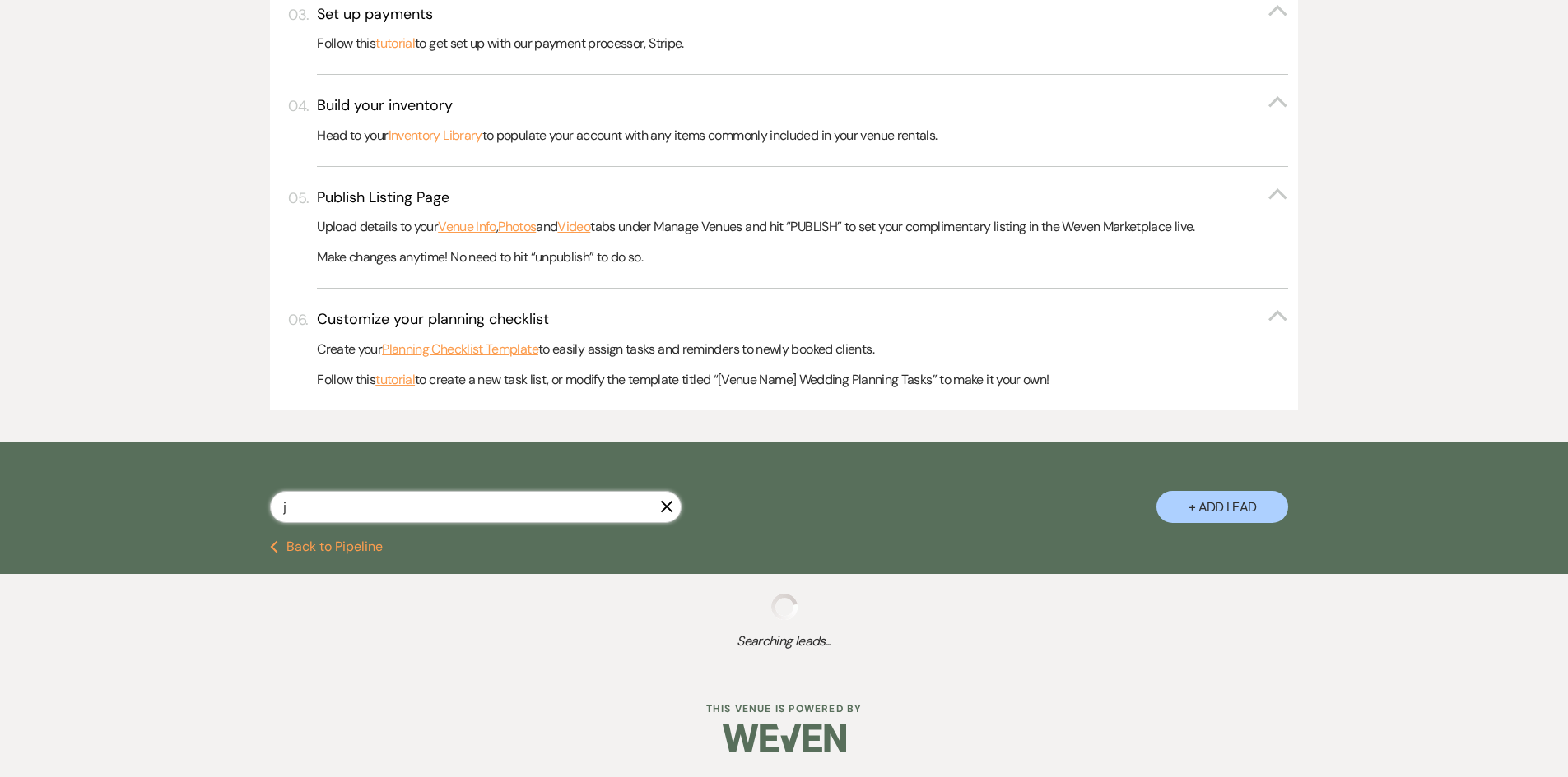
select select "8"
select select "5"
select select "8"
select select "11"
select select "8"
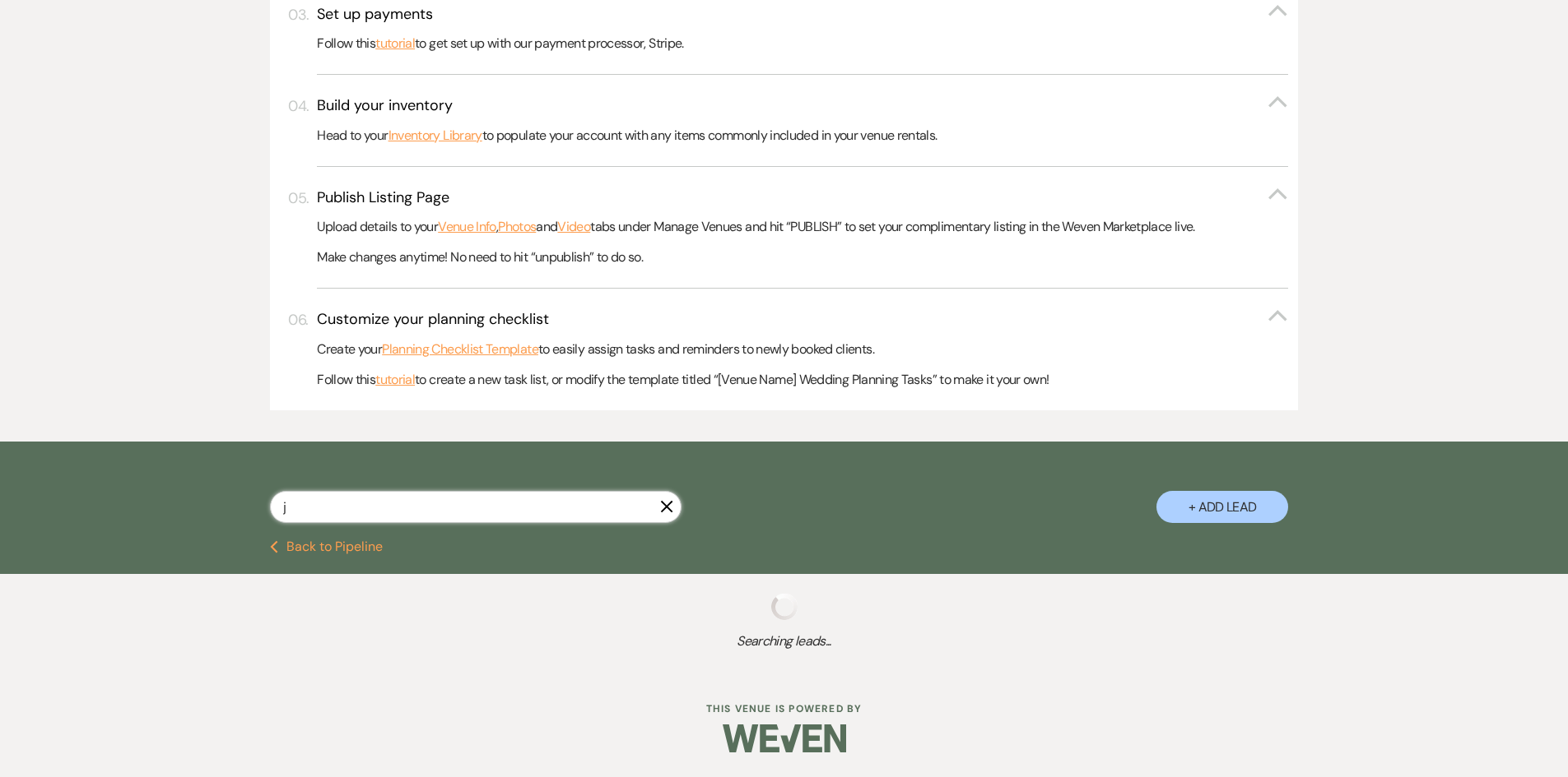
select select "5"
select select "8"
select select "5"
select select "8"
select select "6"
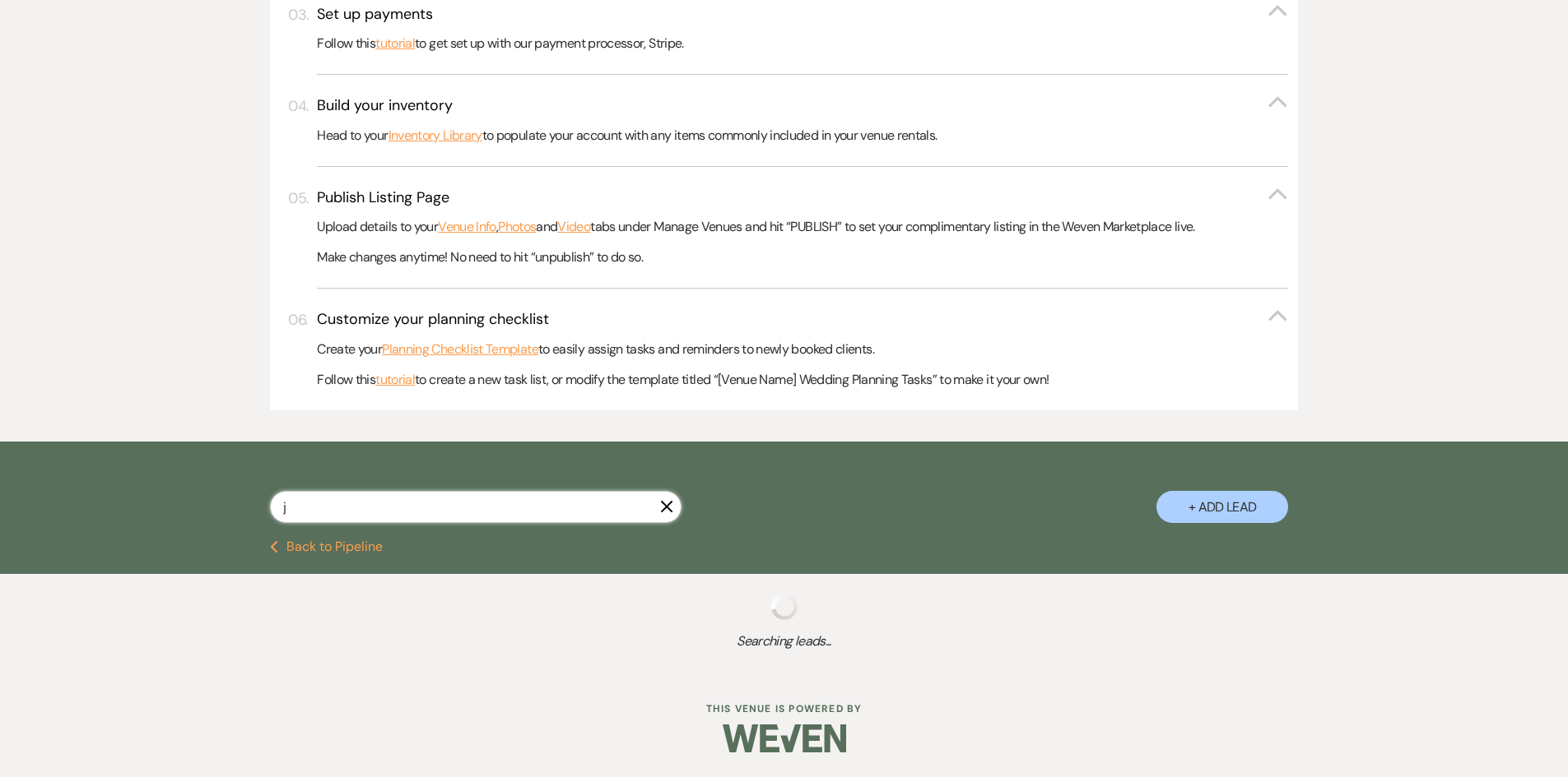
select select "8"
select select "2"
type input "ja"
select select "5"
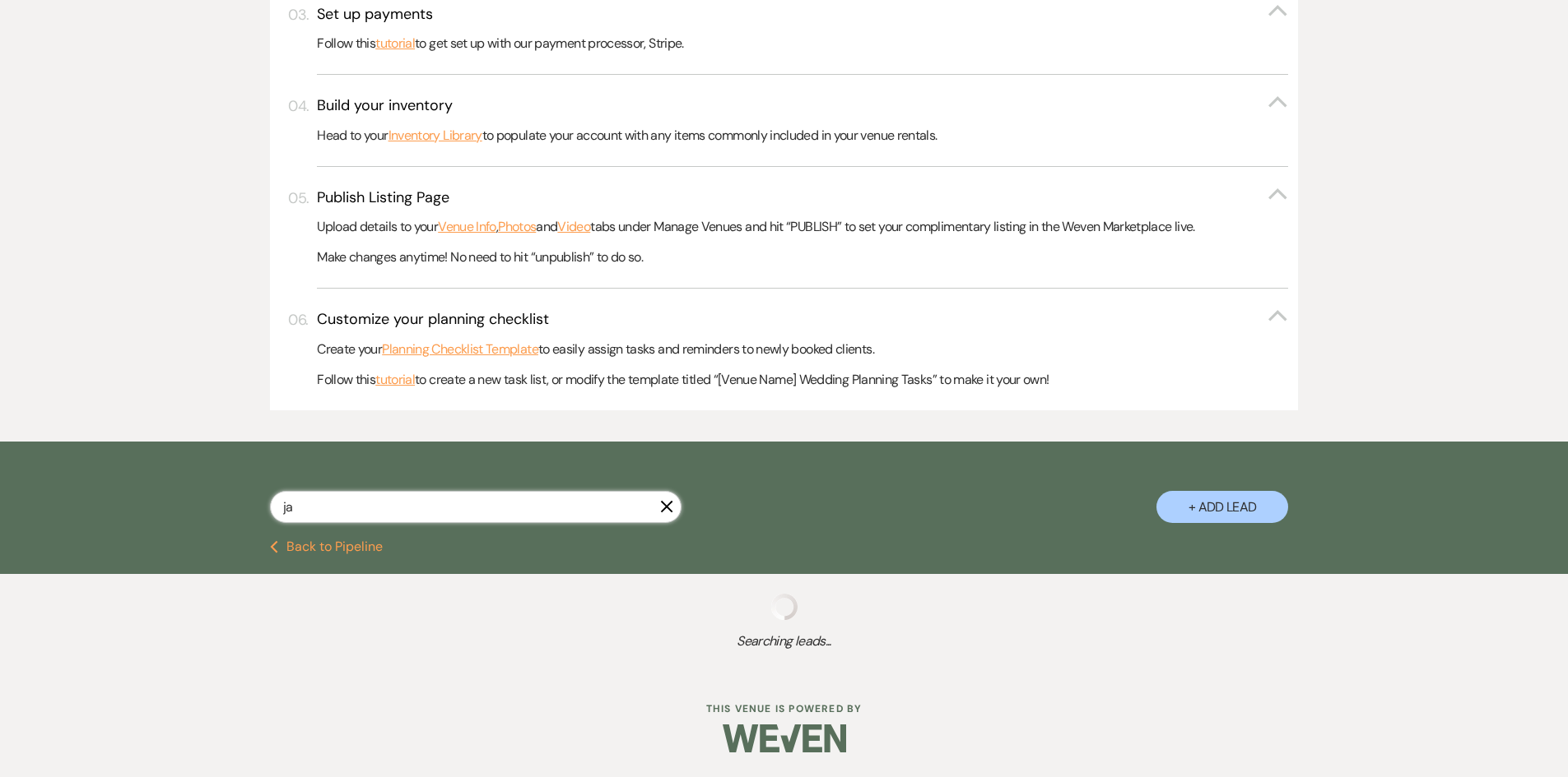
select select "2"
select select "6"
select select "5"
select select "8"
select select "4"
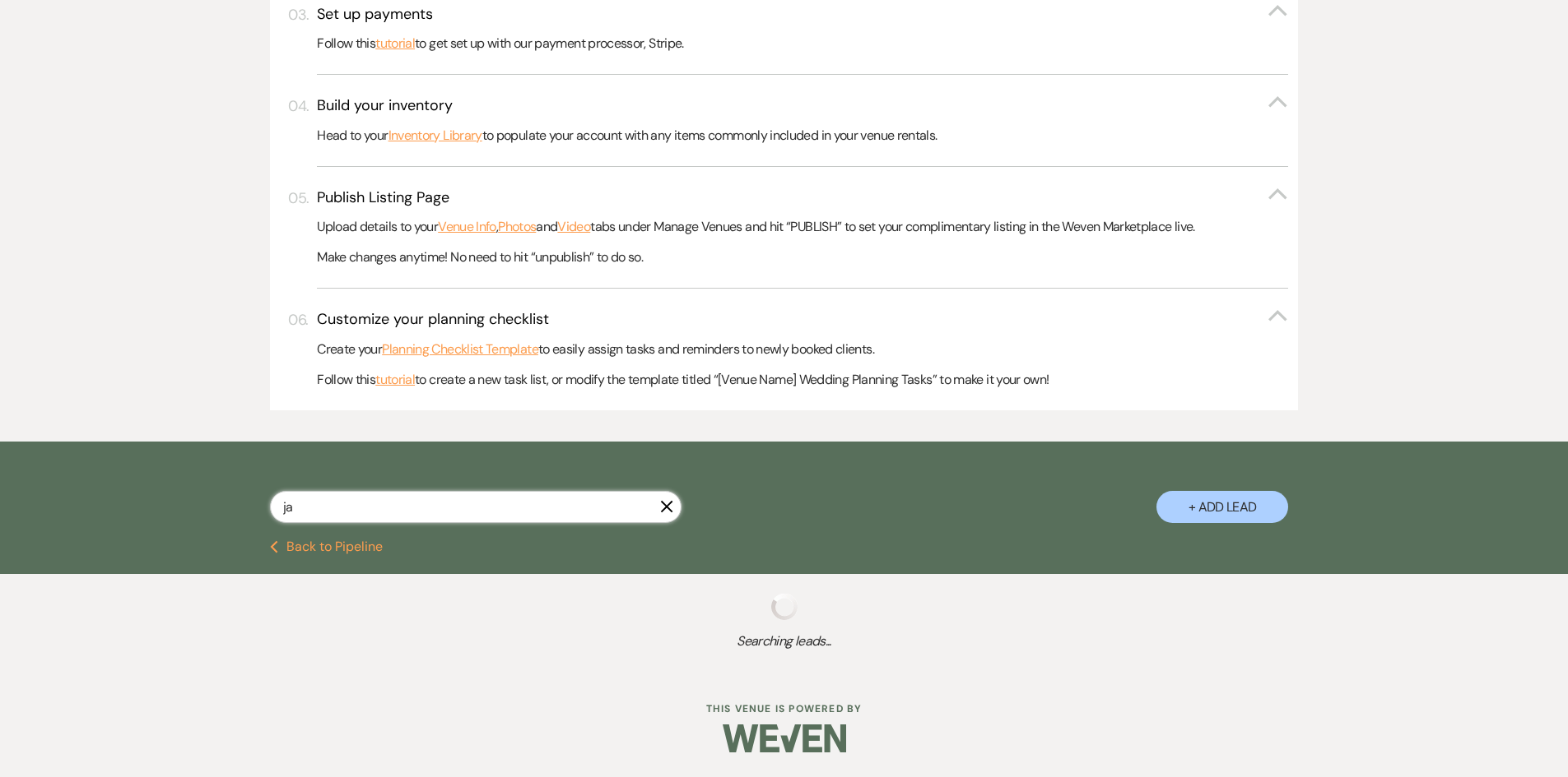
select select "8"
select select "7"
select select "5"
select select "8"
select select "6"
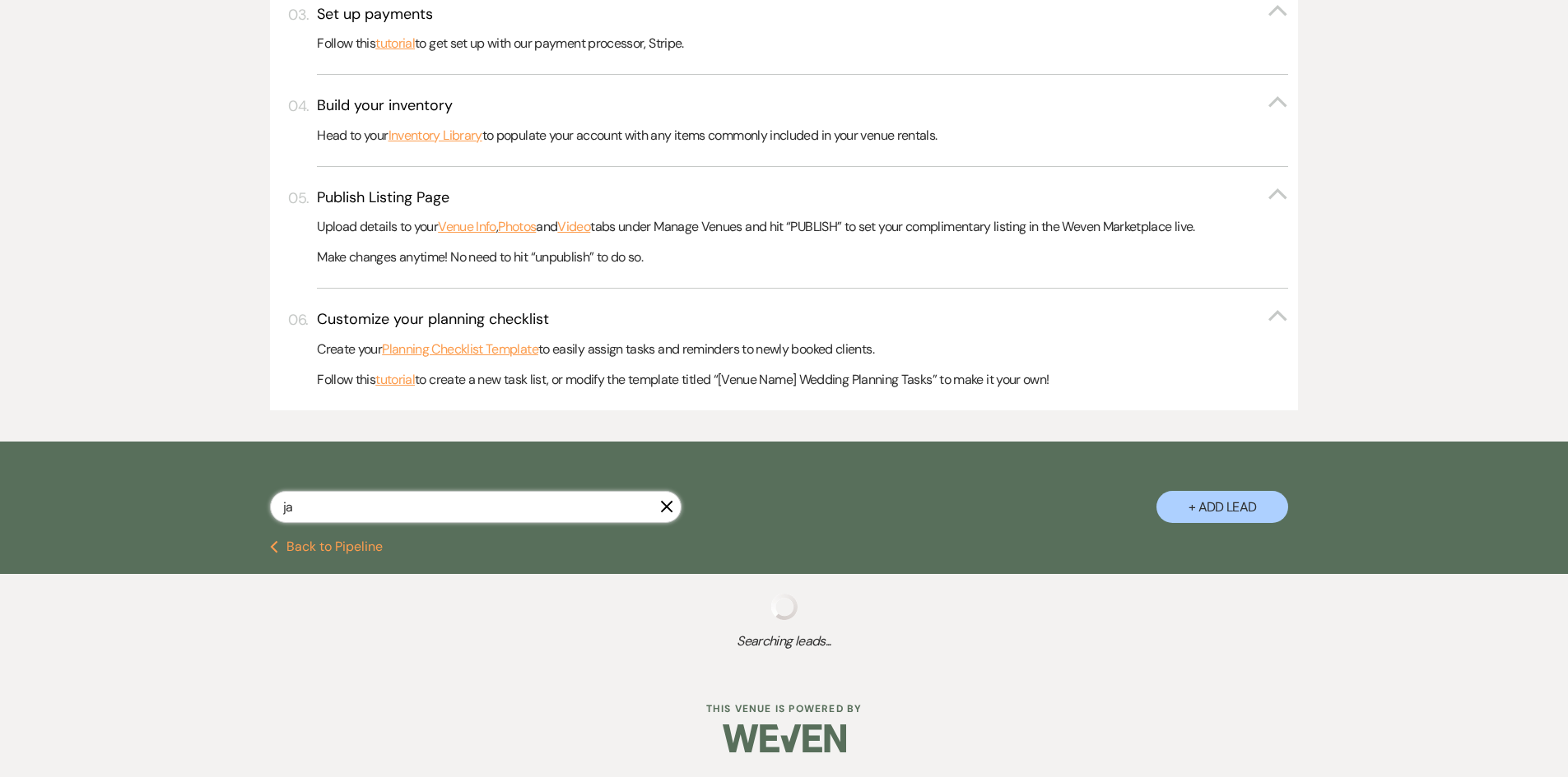
select select "5"
select select "8"
select select "6"
select select "5"
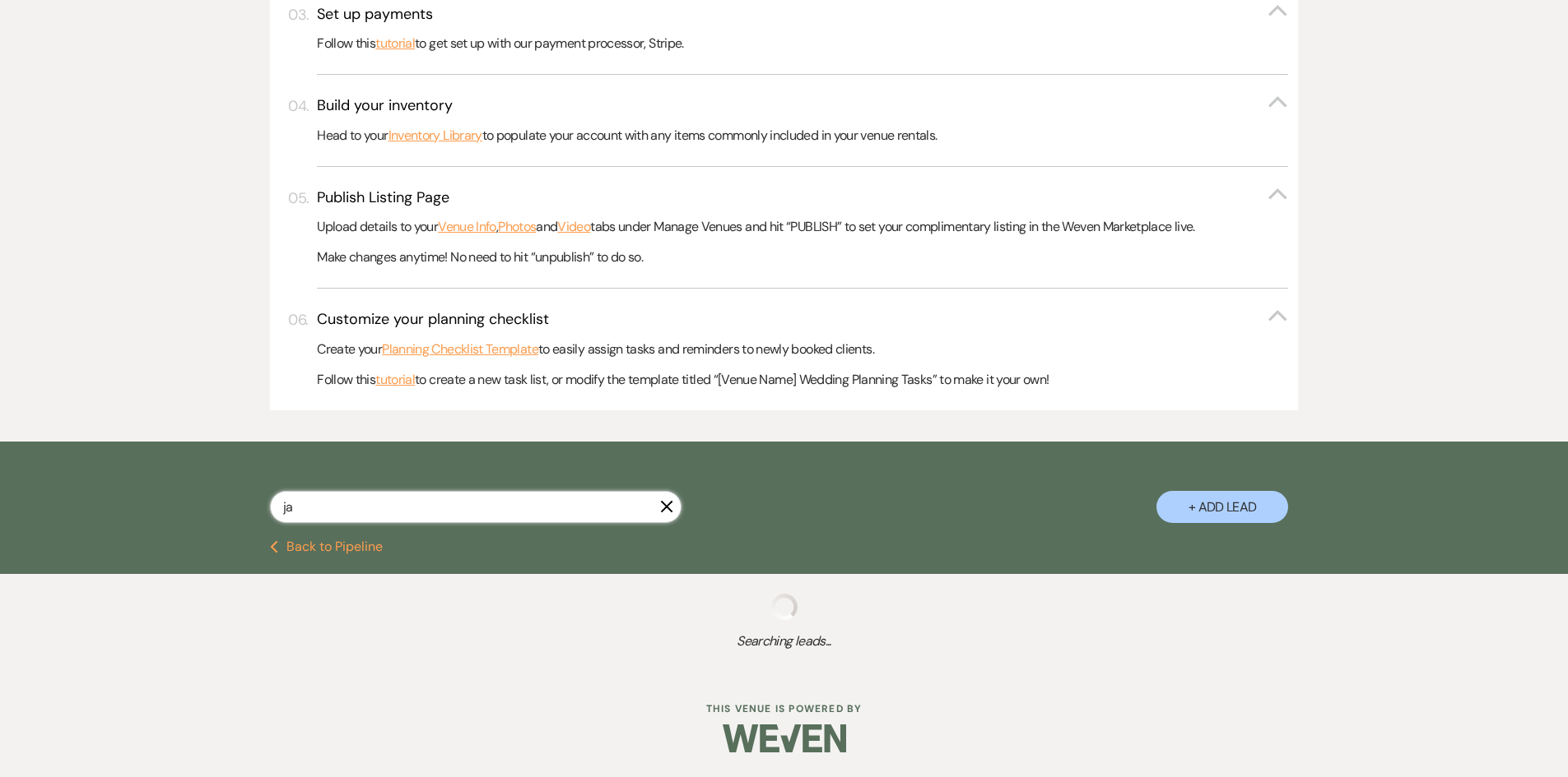
select select "8"
select select "5"
select select "9"
select select "8"
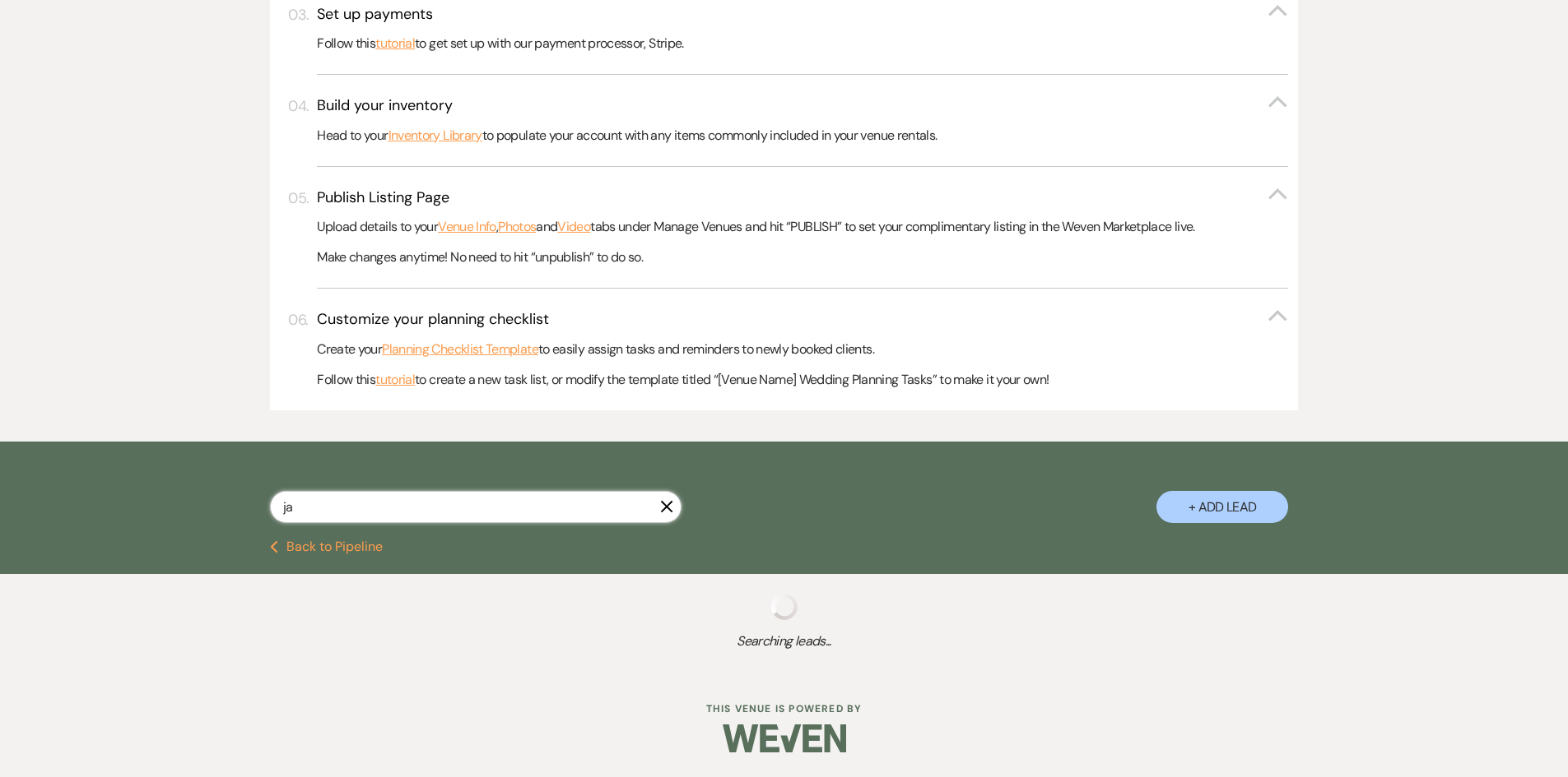
select select "5"
select select "8"
select select "5"
select select "8"
select select "6"
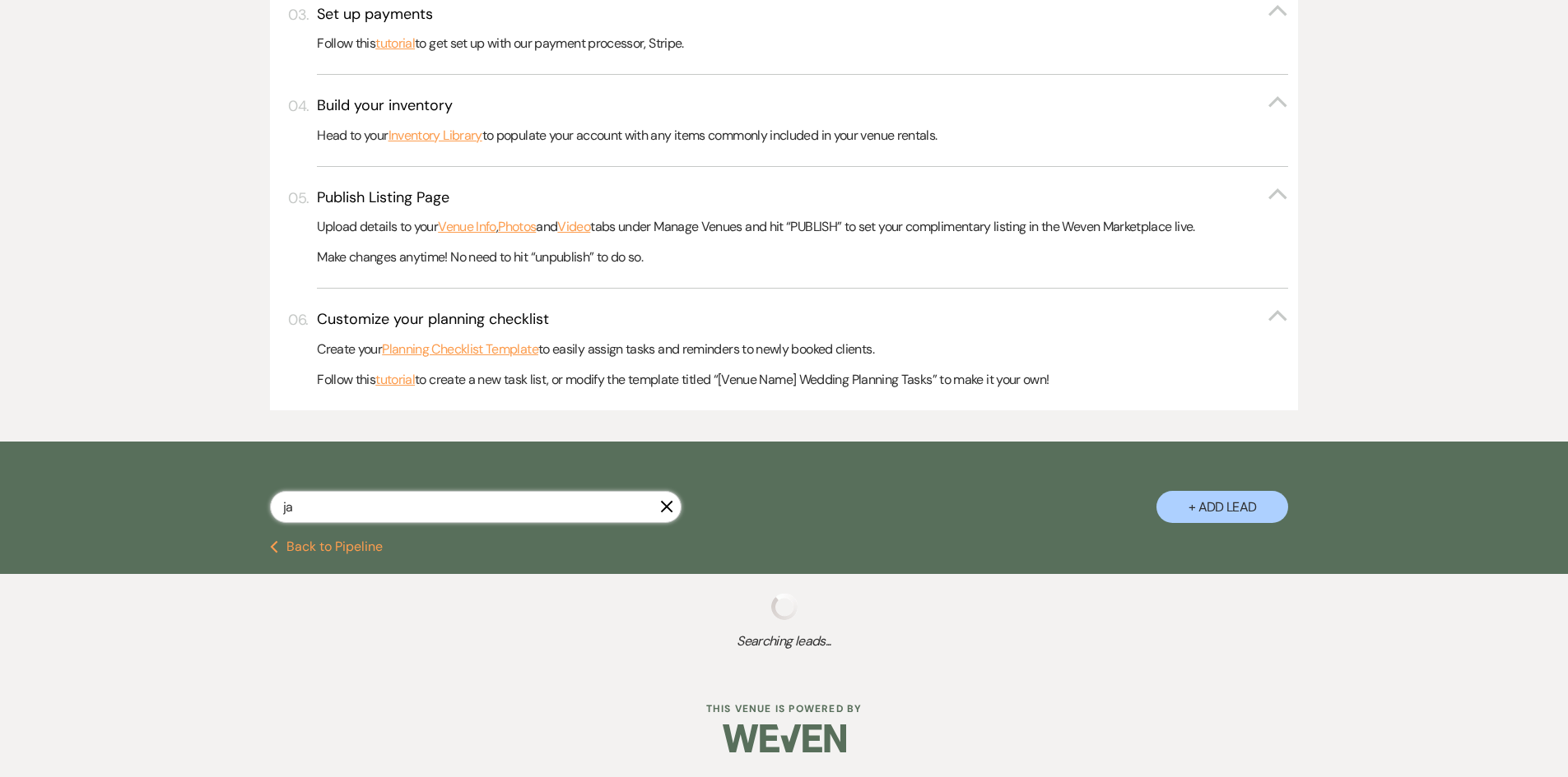
select select "8"
select select "6"
select select "8"
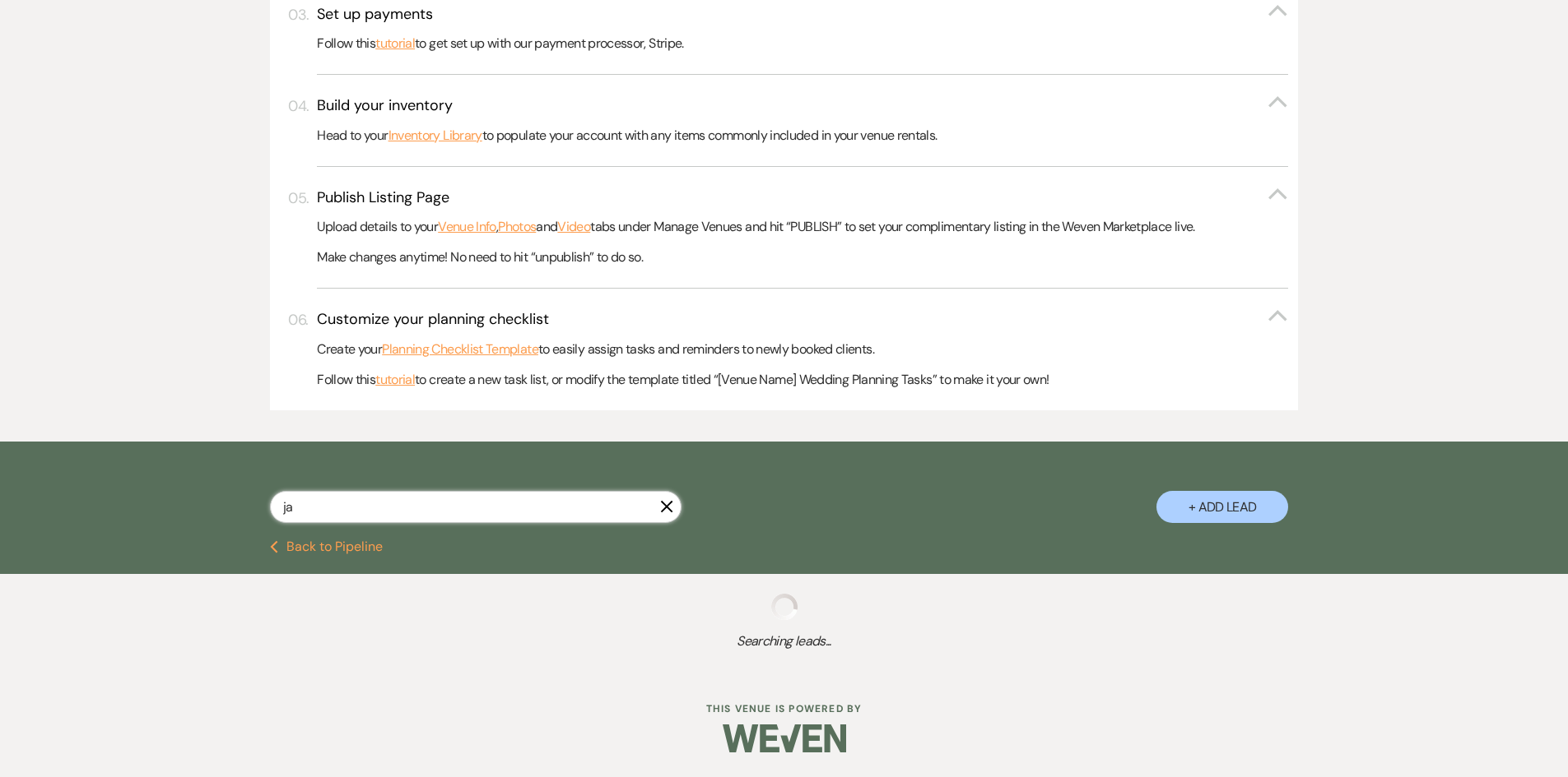
select select "11"
select select "8"
select select "5"
select select "8"
select select "4"
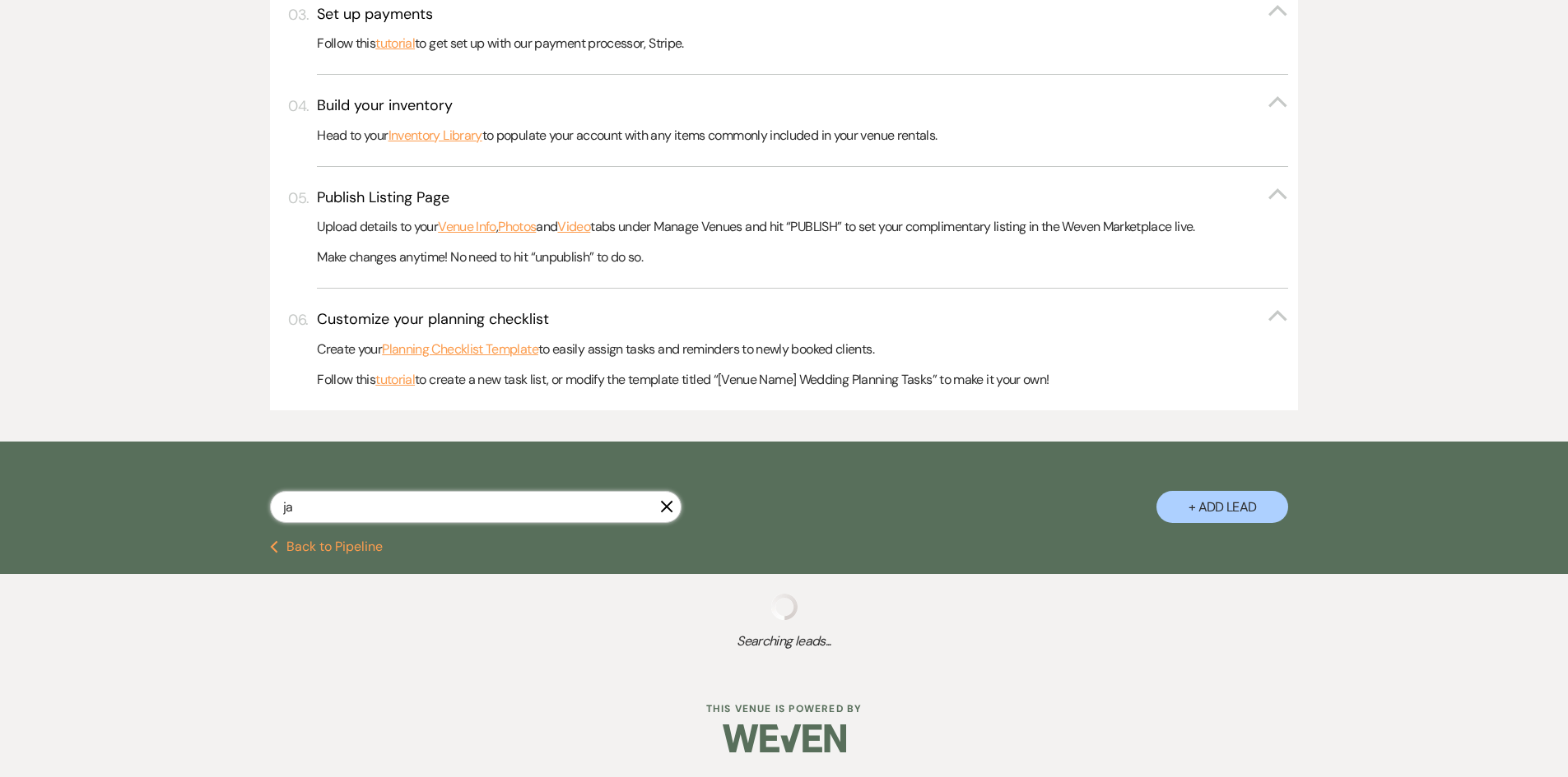
select select "8"
select select "10"
select select "8"
select select "5"
select select "8"
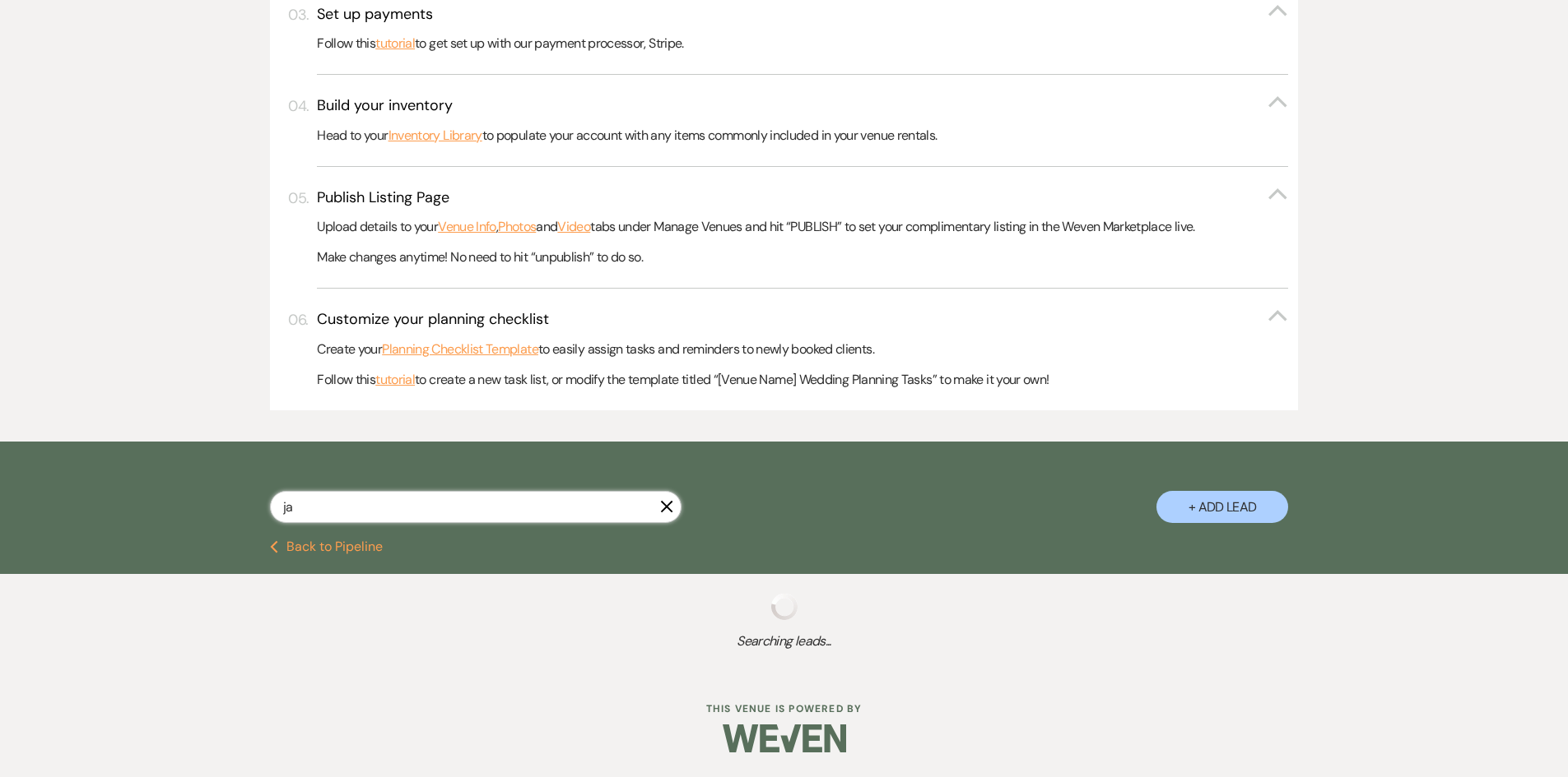
select select "5"
select select "8"
select select "5"
select select "8"
select select "5"
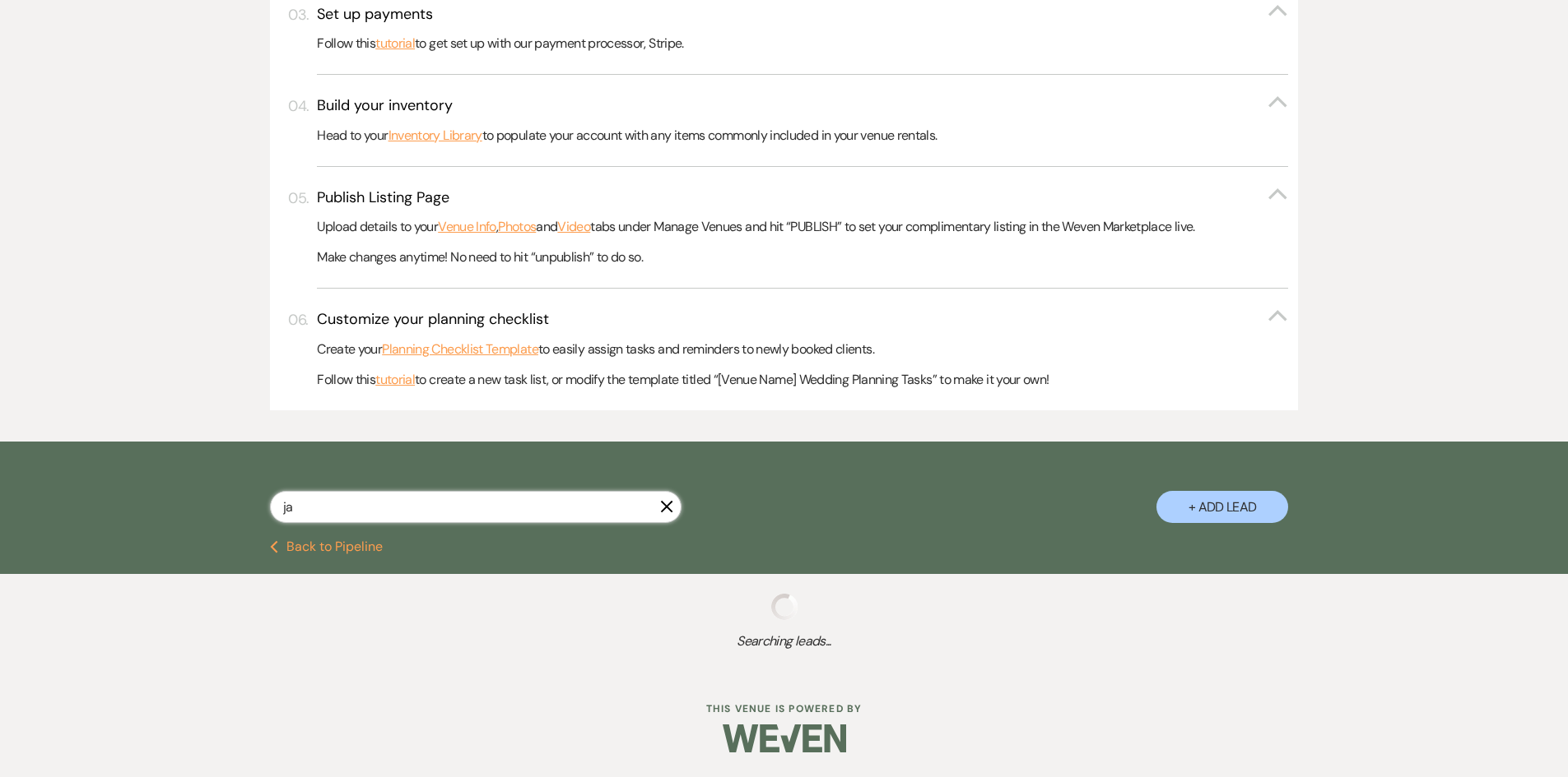
select select "8"
select select "5"
select select "8"
select select "5"
select select "8"
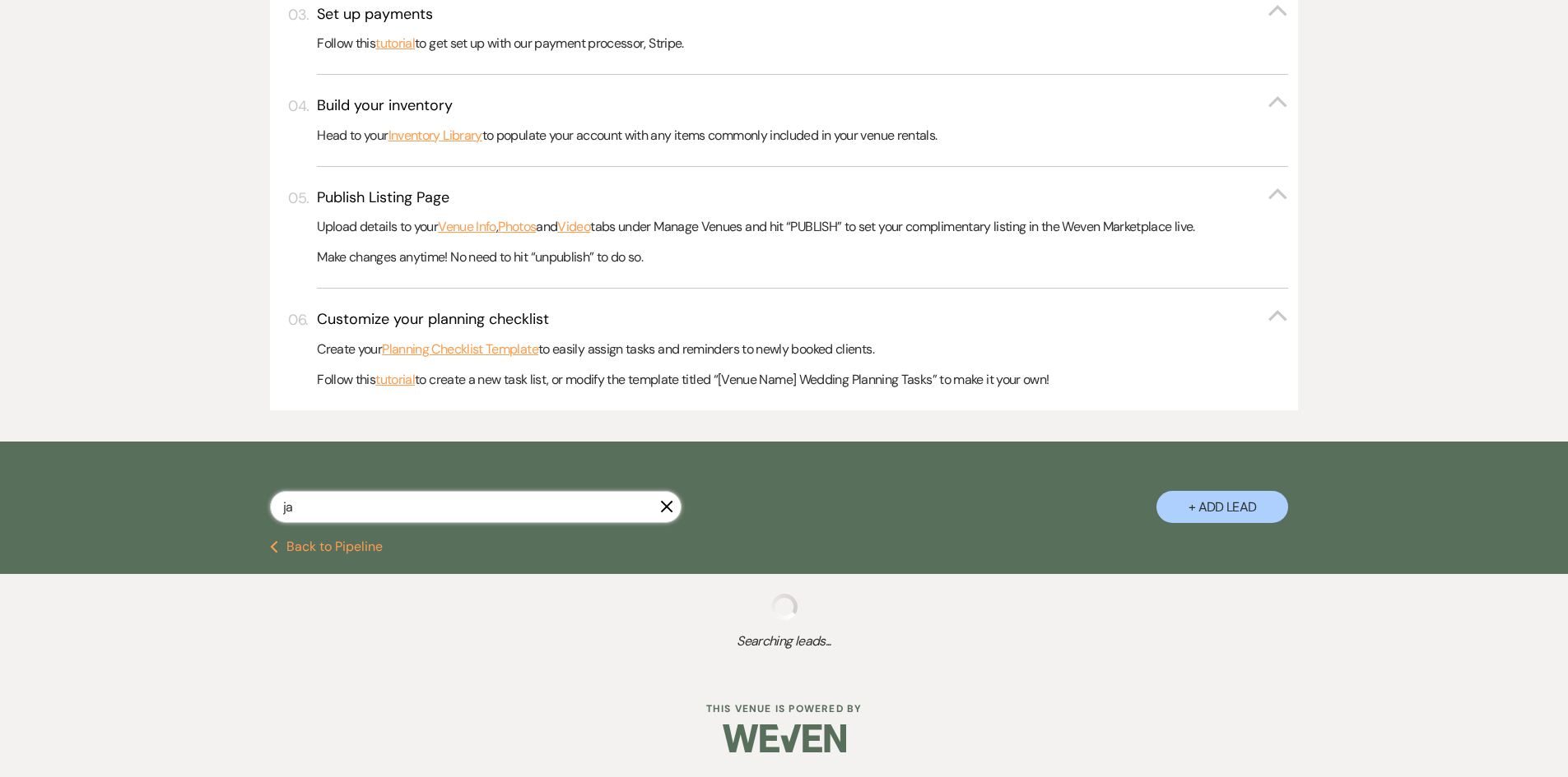
select select "7"
select select "8"
select select "5"
select select "8"
select select "5"
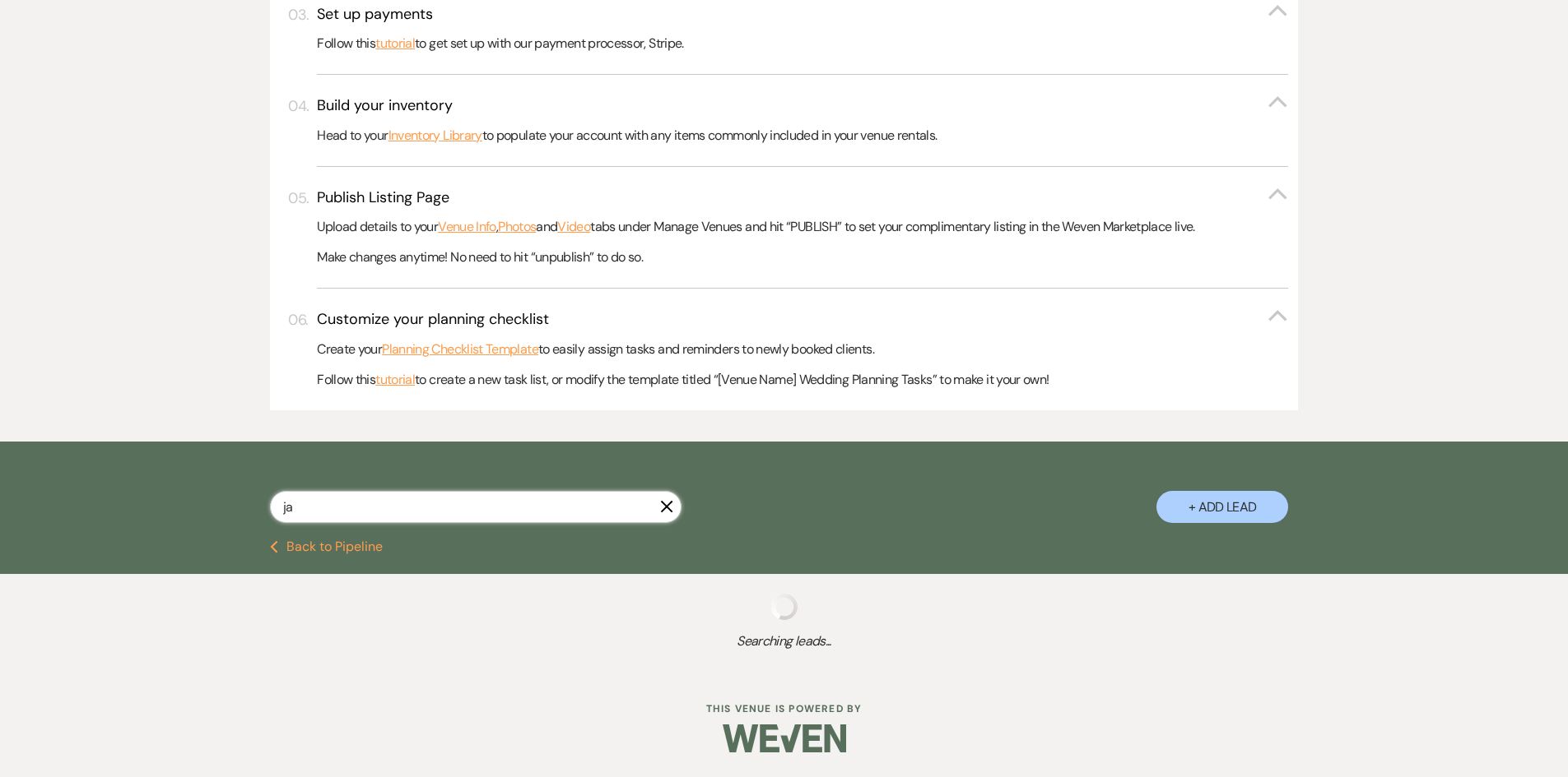
select select "8"
select select "6"
select select "8"
select select "5"
select select "8"
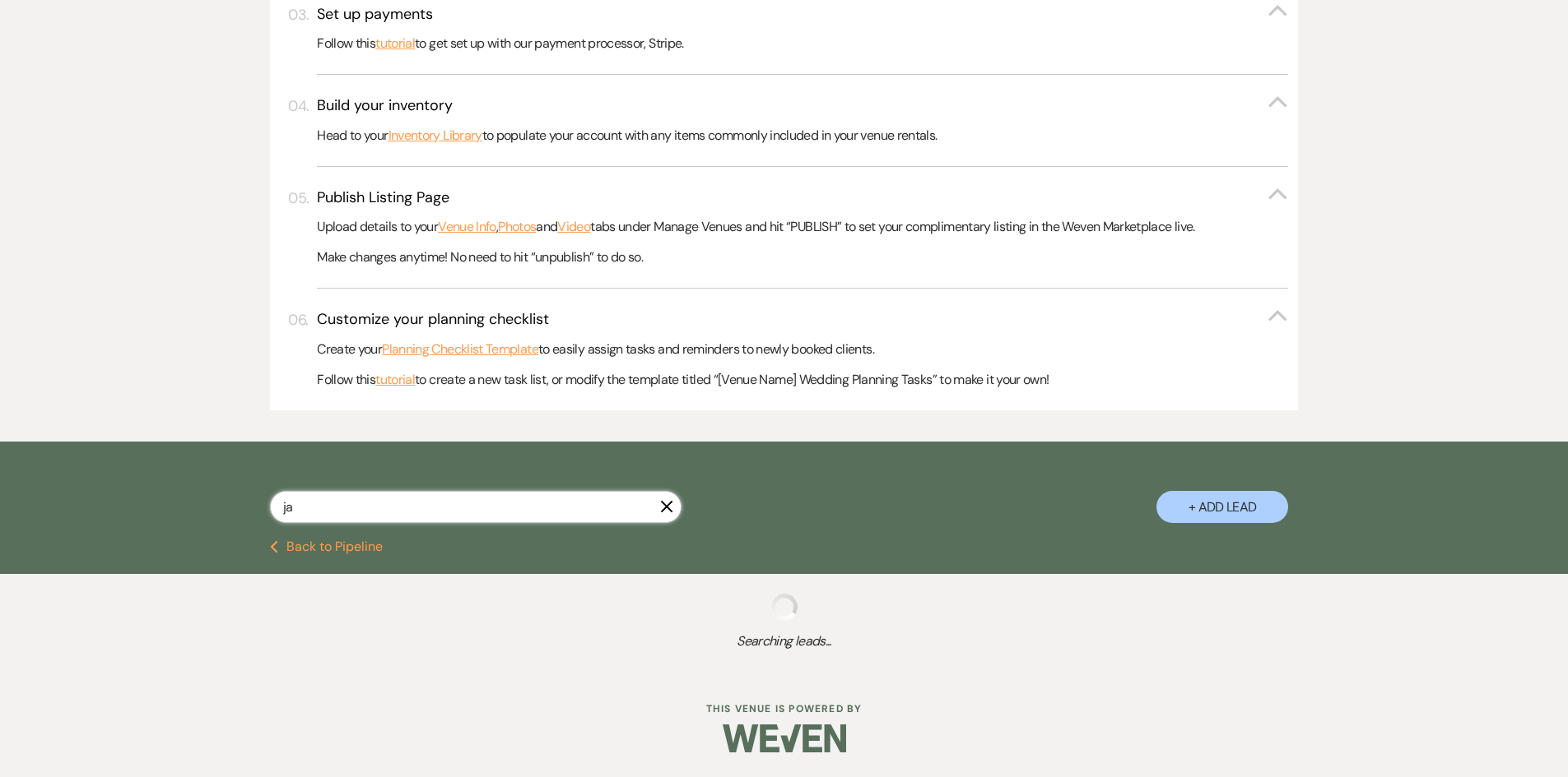
select select "5"
select select "8"
select select "5"
select select "8"
select select "1"
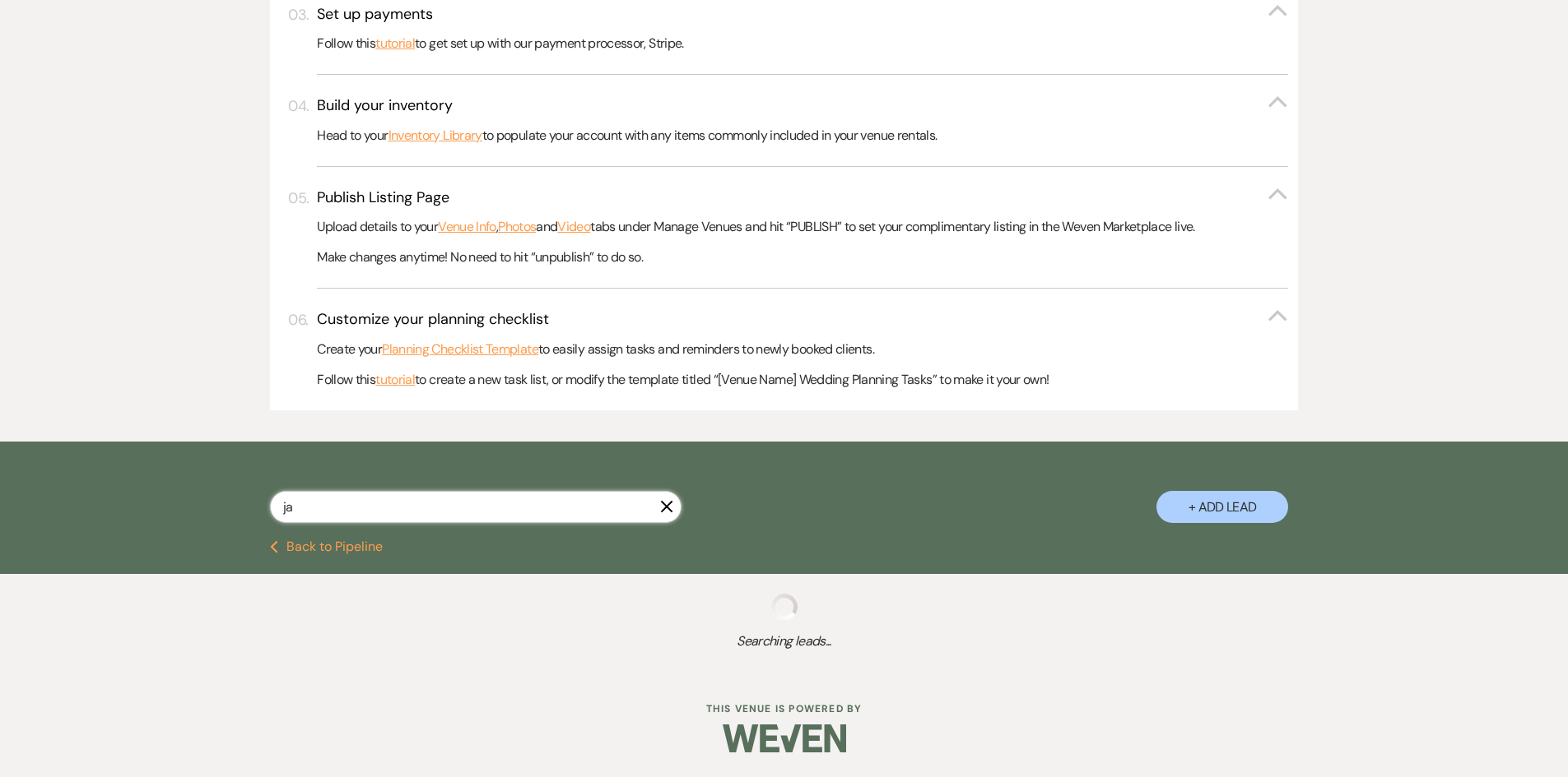
select select "8"
select select "10"
select select "8"
select select "7"
select select "8"
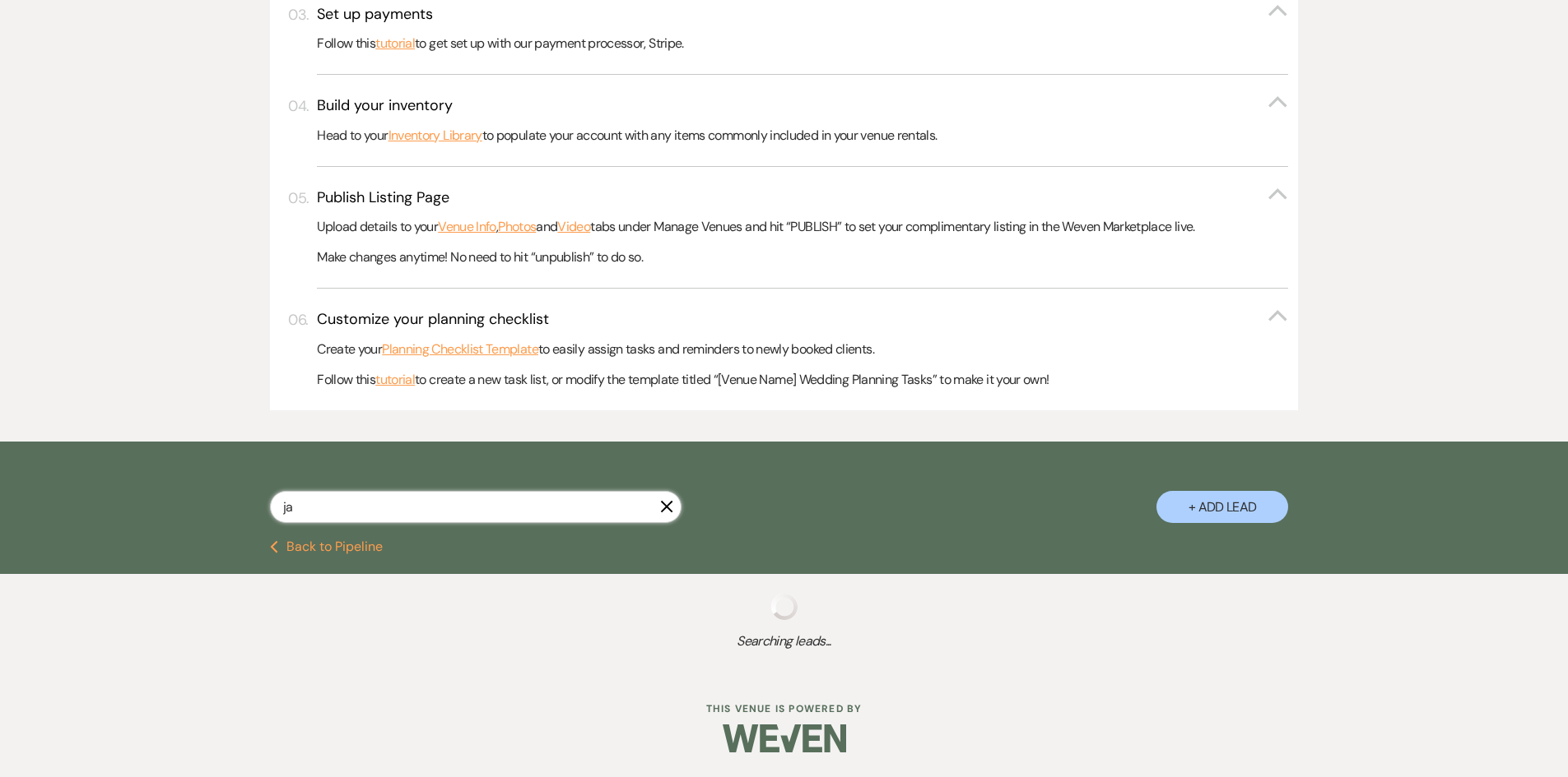
select select "5"
select select "8"
select select "5"
select select "8"
select select "5"
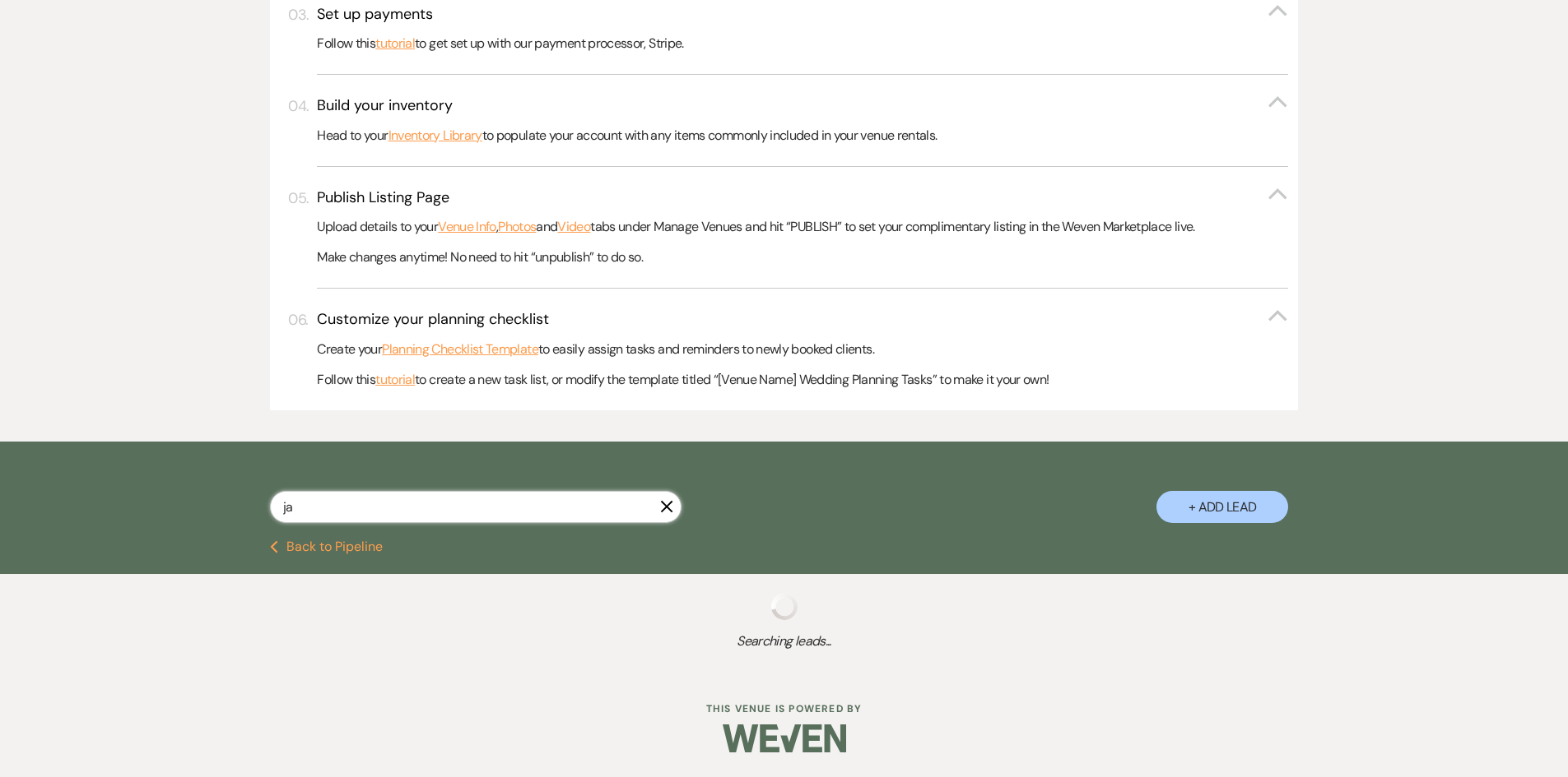
select select "8"
select select "5"
select select "8"
select select "5"
select select "8"
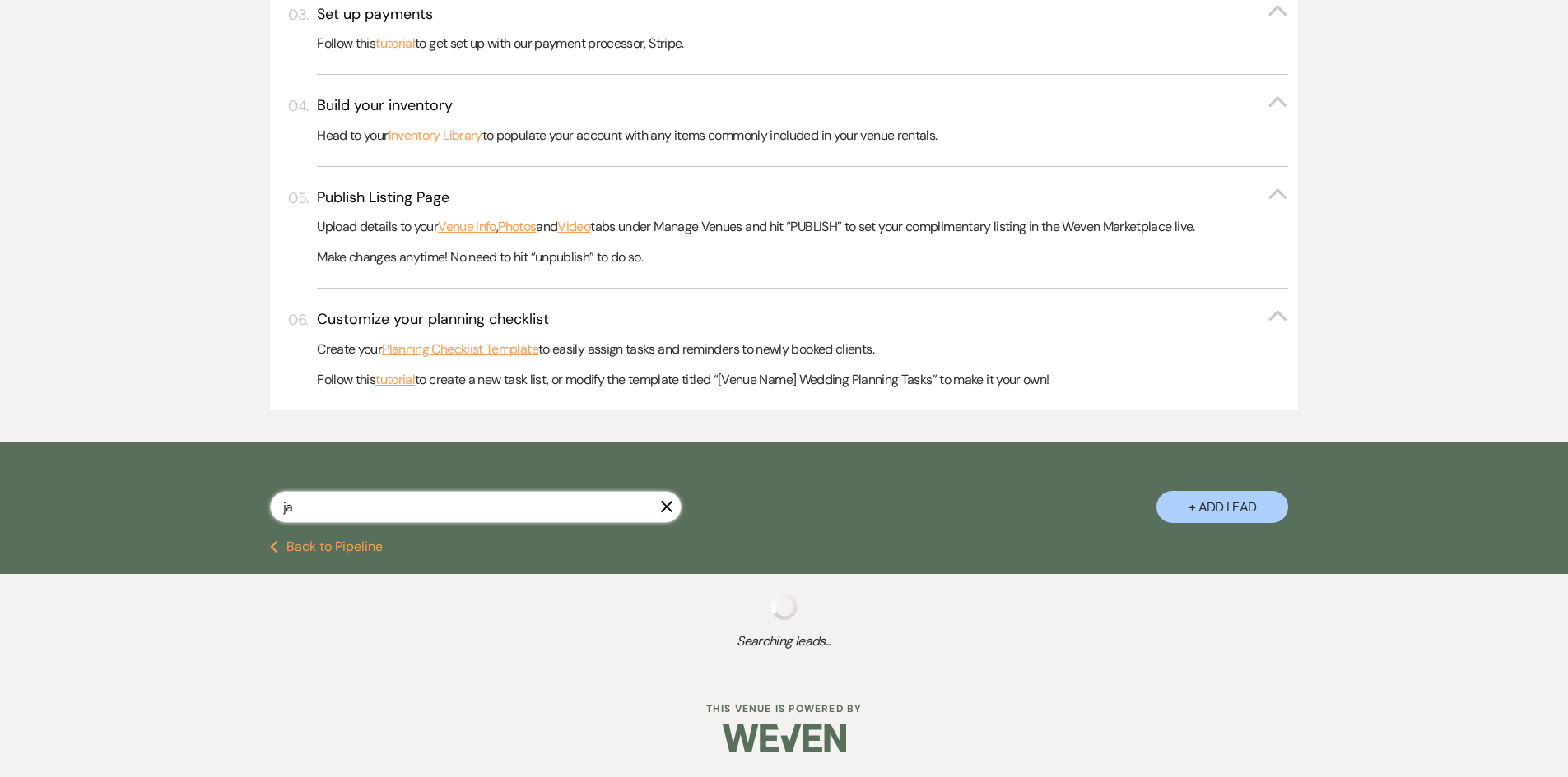
select select "5"
select select "8"
select select "5"
select select "8"
select select "3"
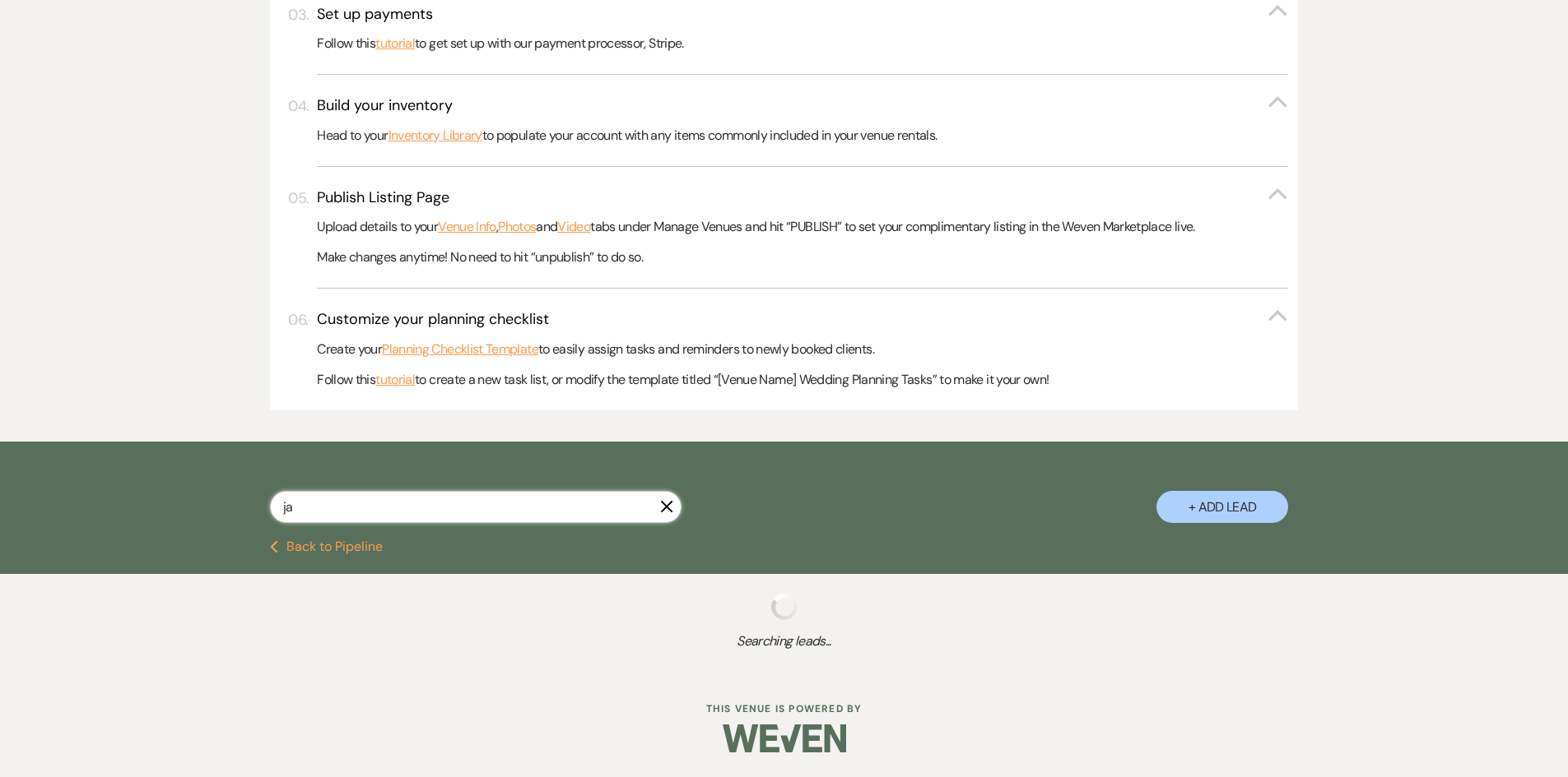
select select "8"
select select "5"
select select "8"
select select "5"
select select "8"
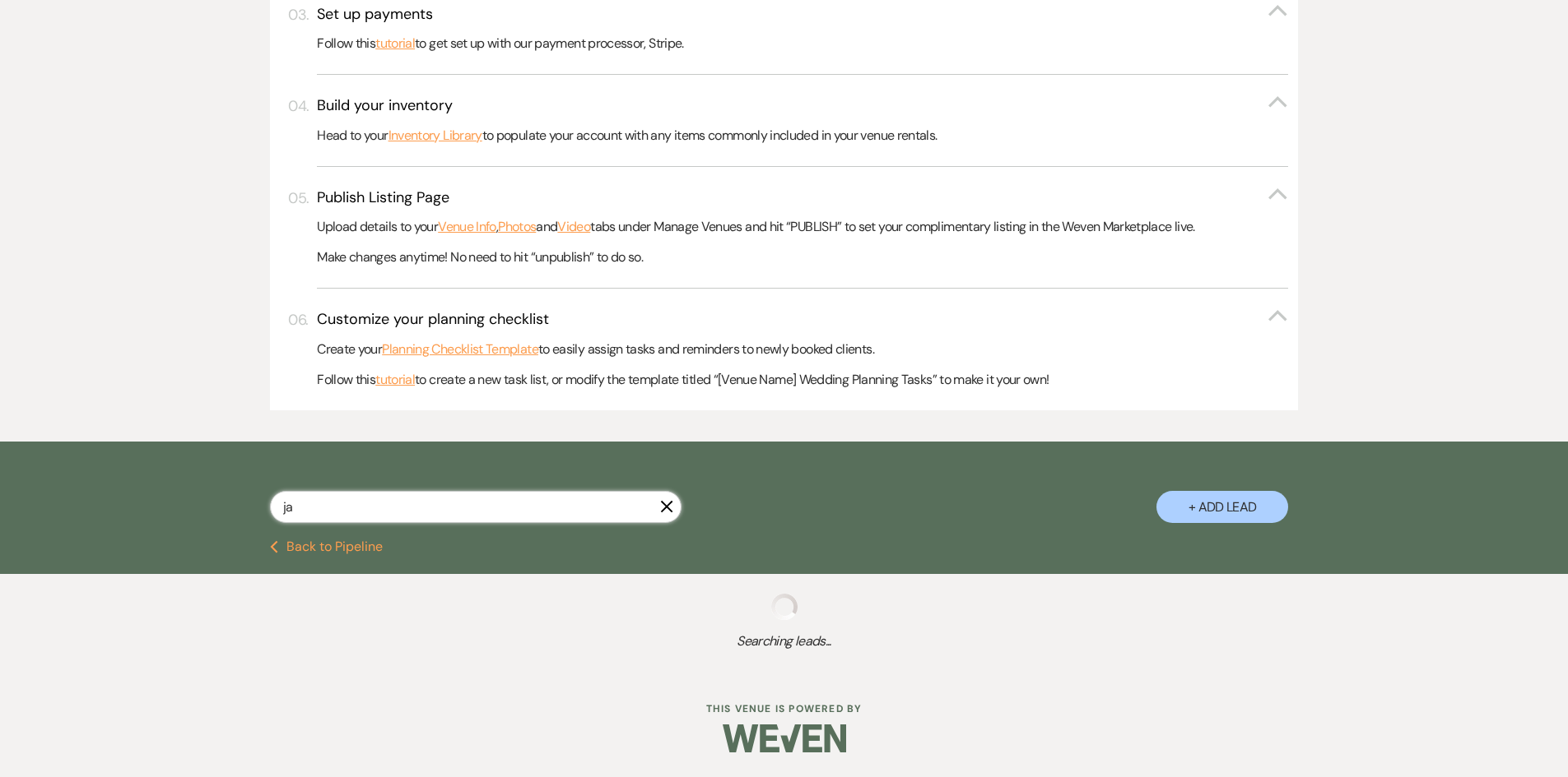
select select "5"
select select "8"
select select "11"
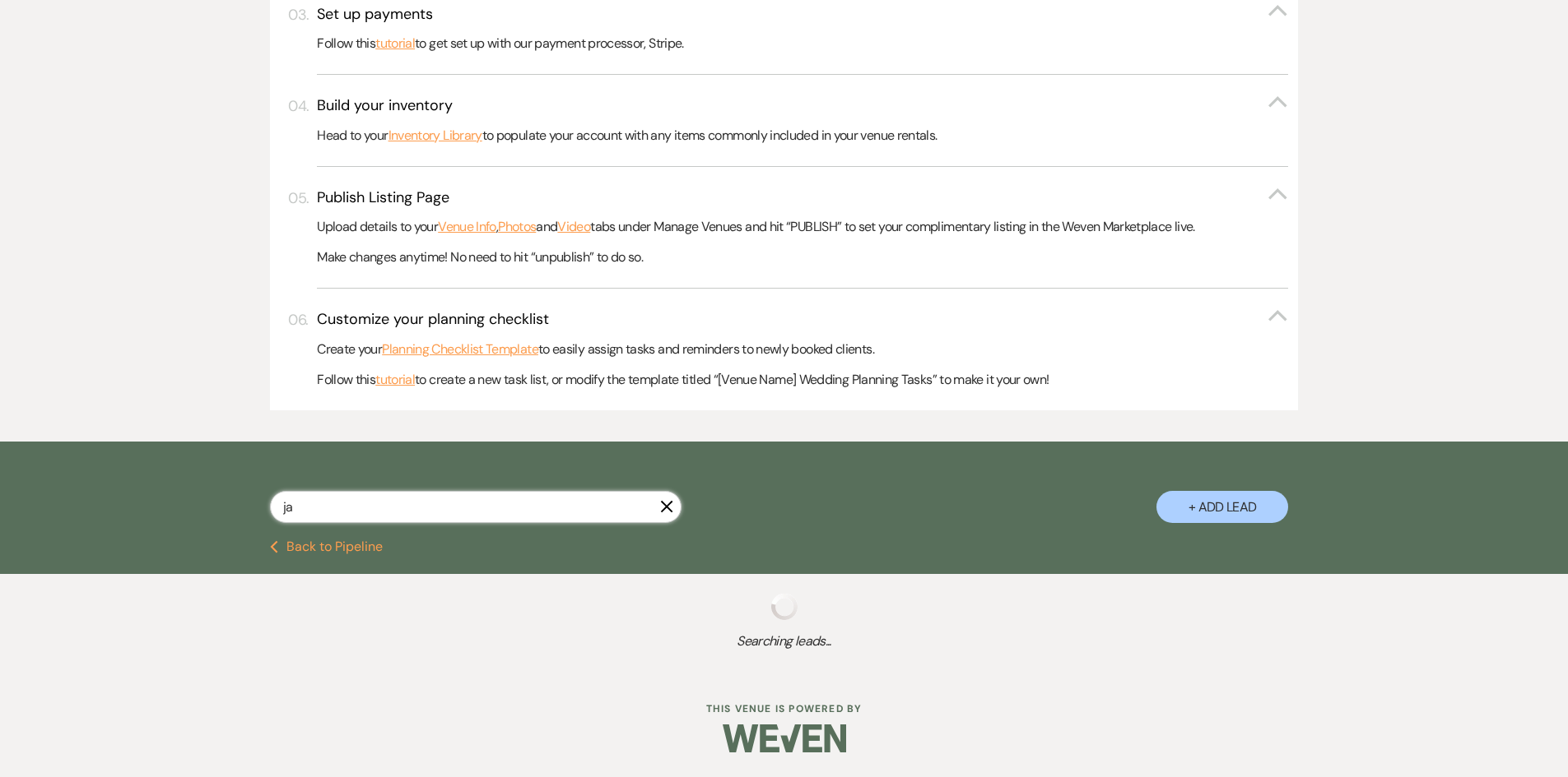
select select "8"
select select "5"
select select "8"
select select "5"
select select "8"
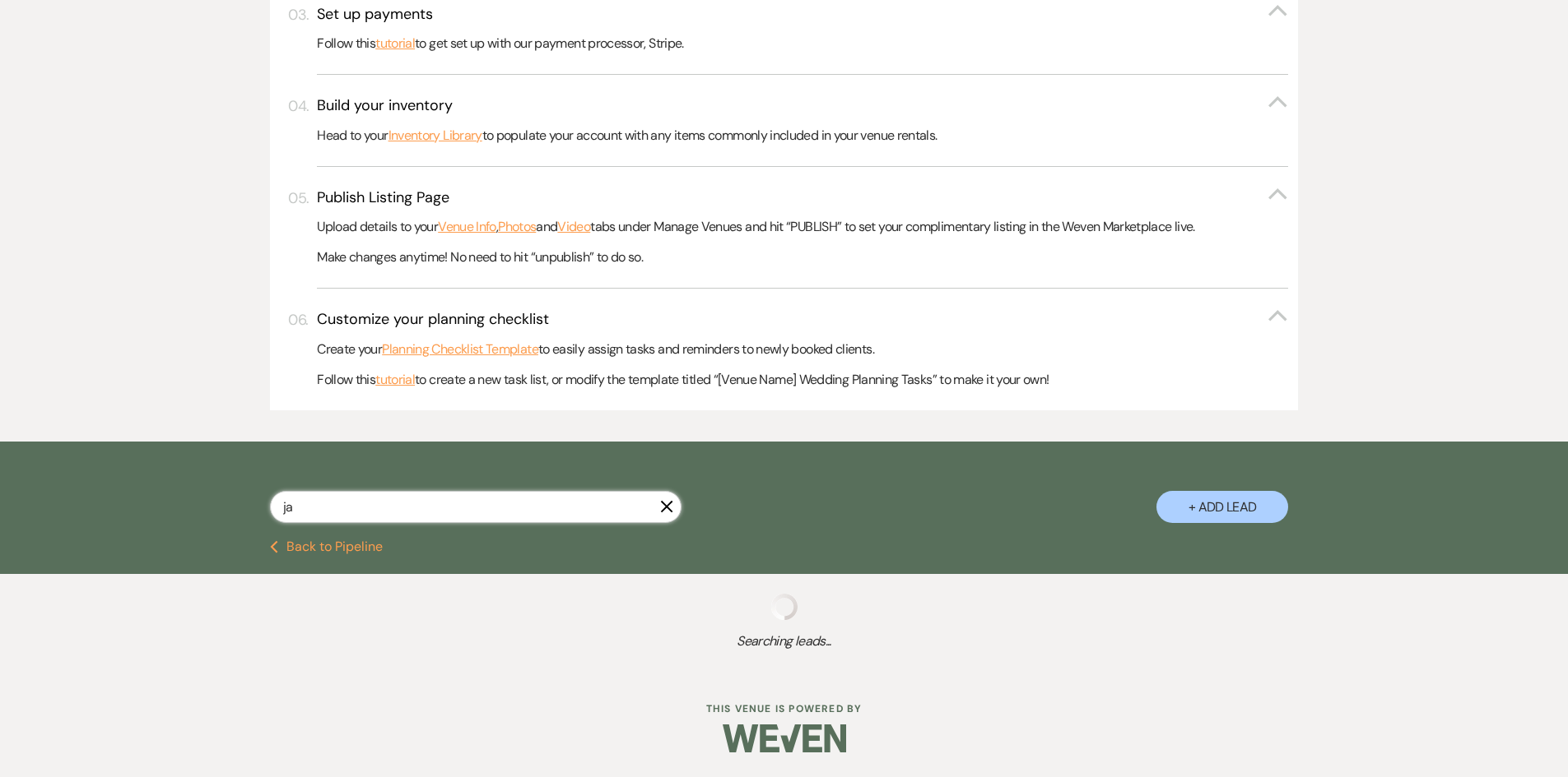
select select "6"
select select "8"
select select "5"
select select "8"
select select "4"
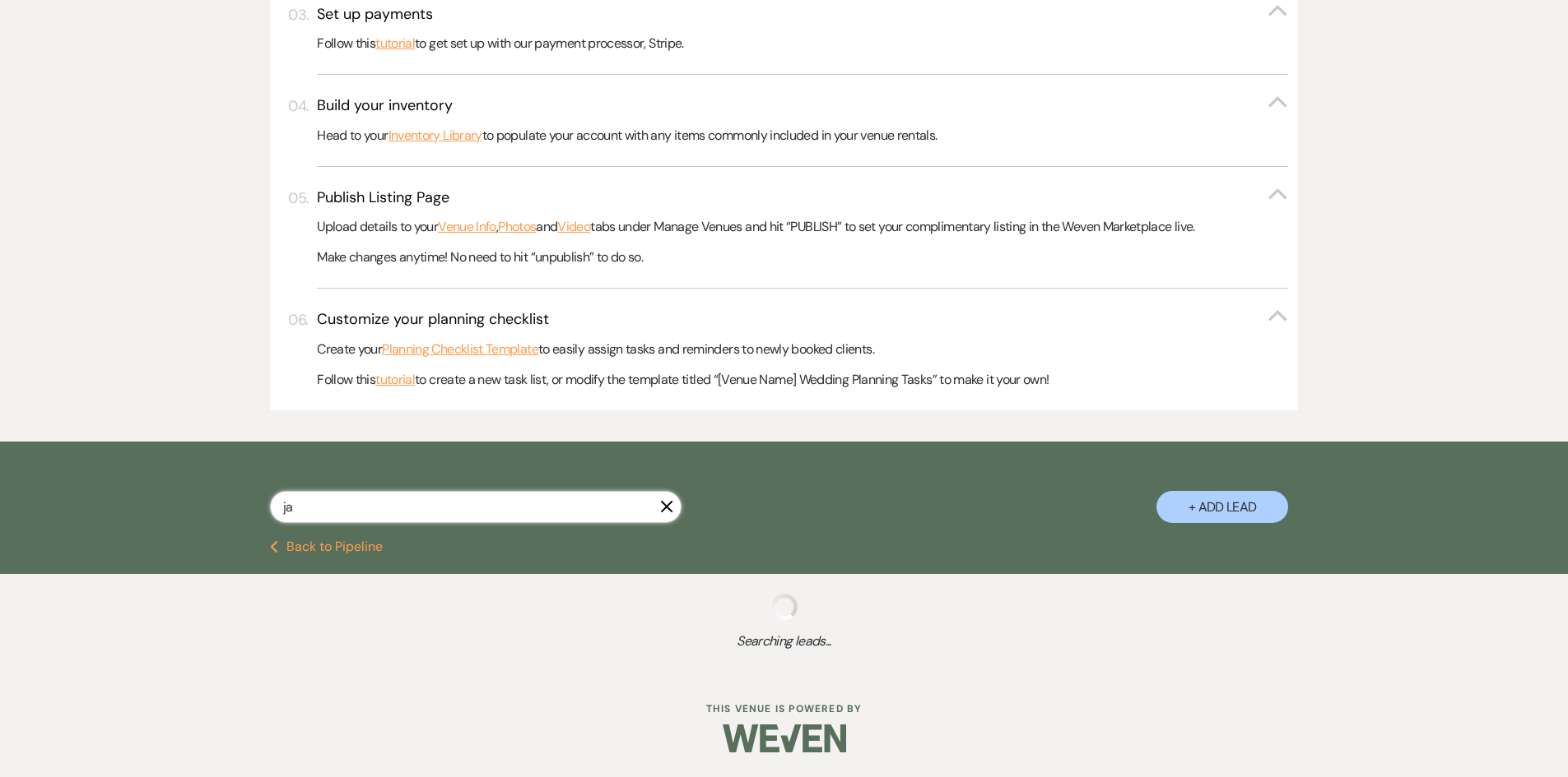
select select "8"
select select "5"
select select "8"
select select "5"
select select "8"
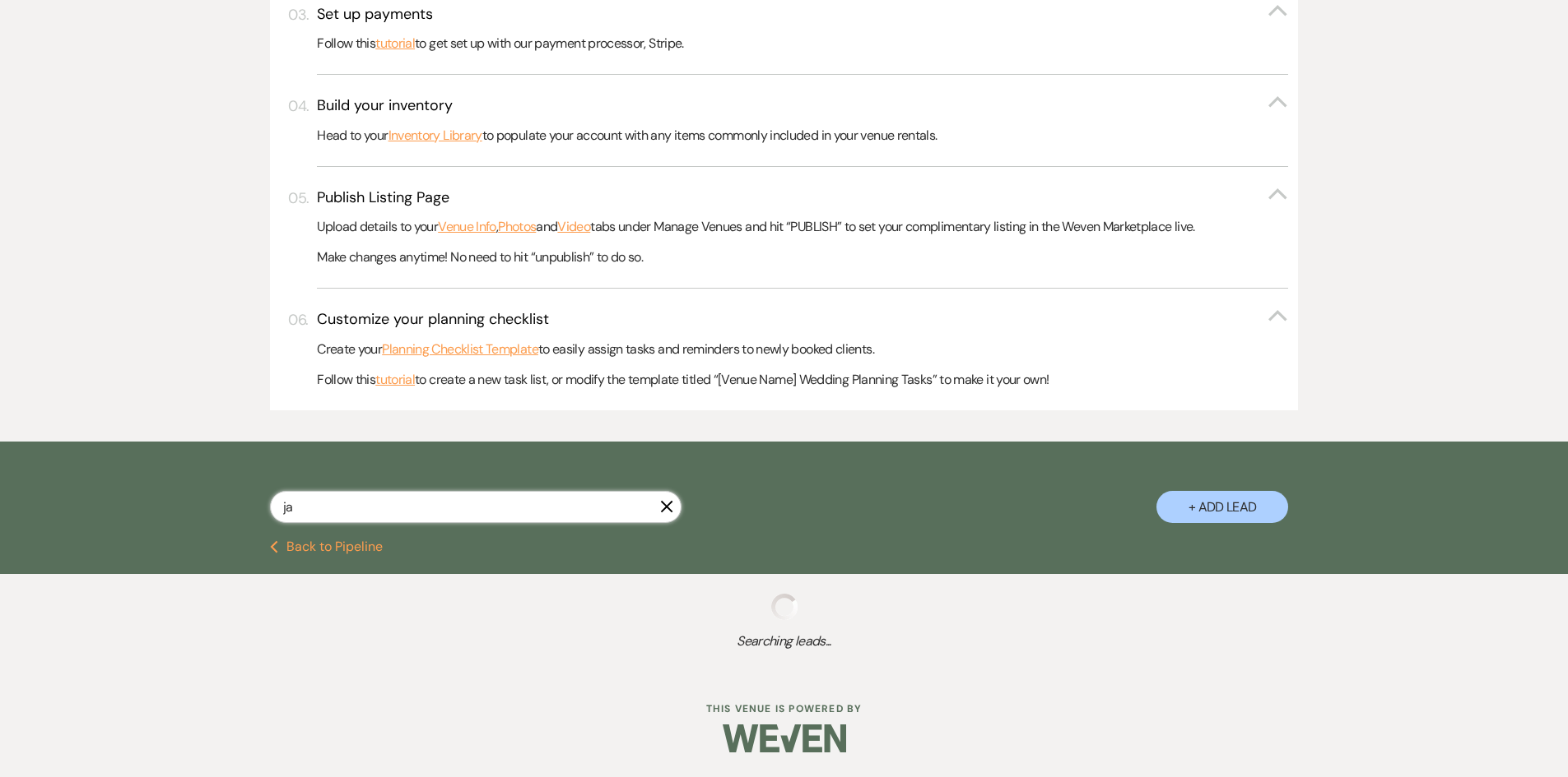
select select "5"
select select "8"
select select "5"
select select "8"
select select "5"
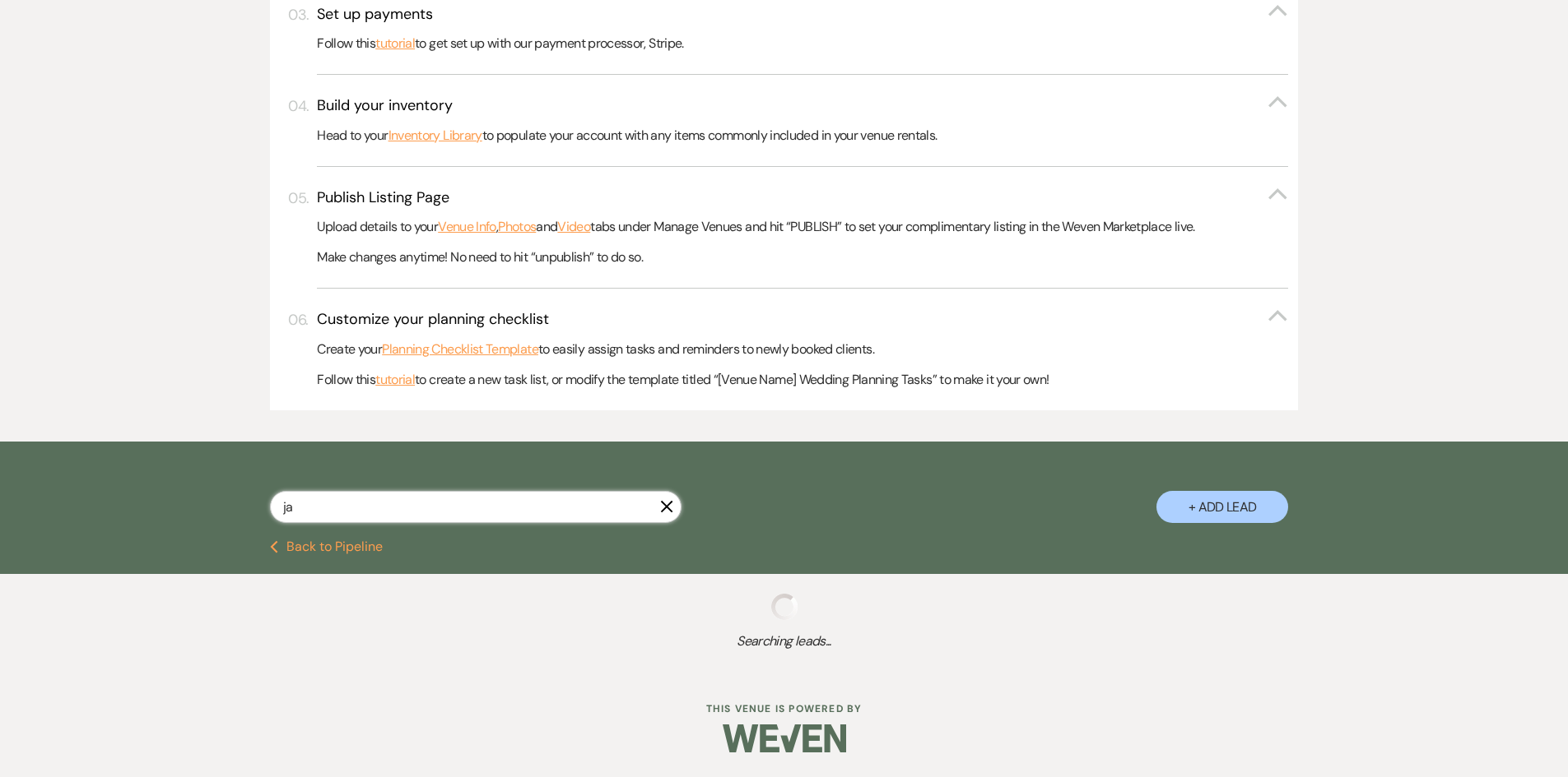
select select "8"
select select "5"
select select "8"
select select "5"
select select "8"
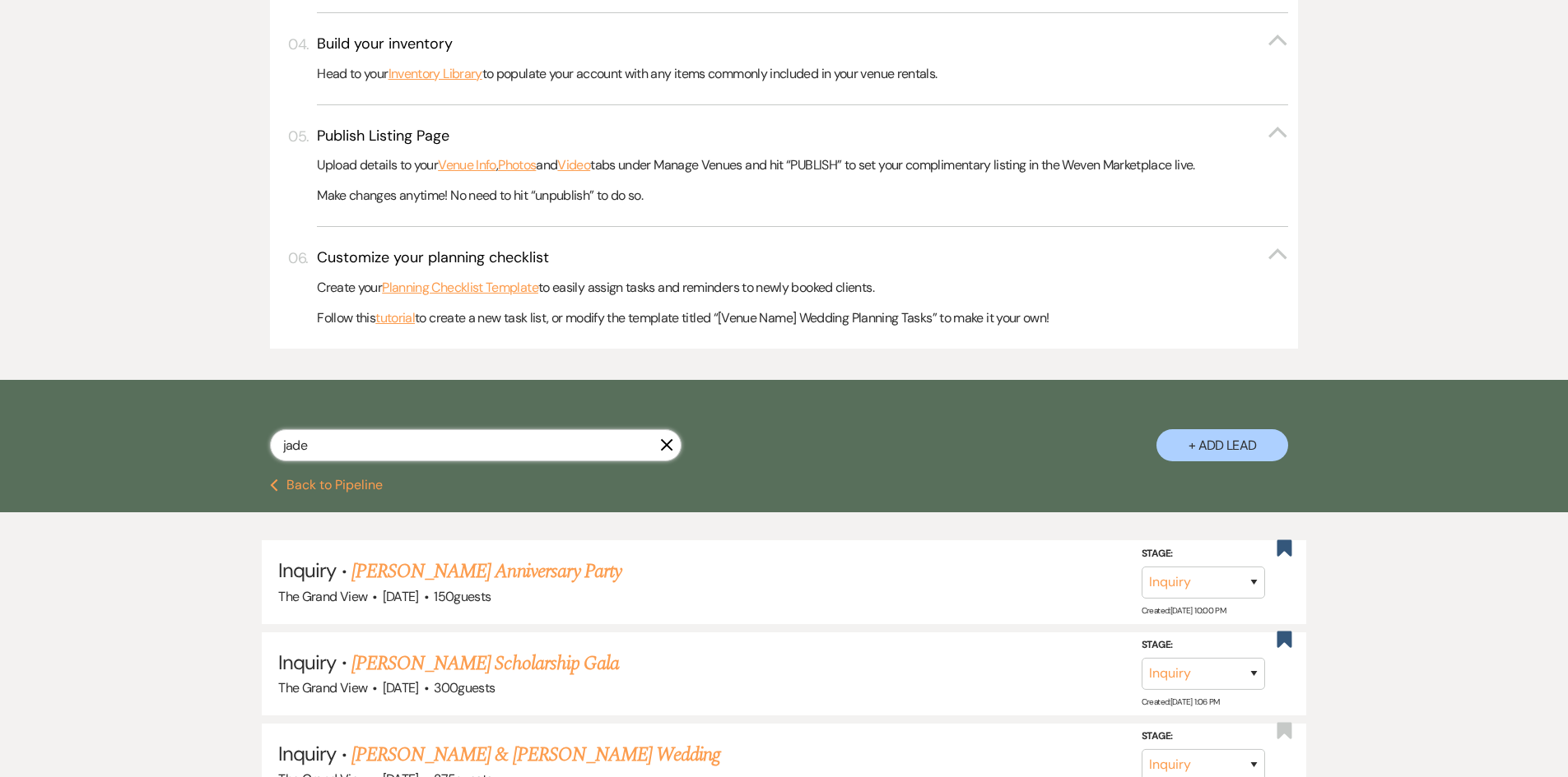
scroll to position [638, 0]
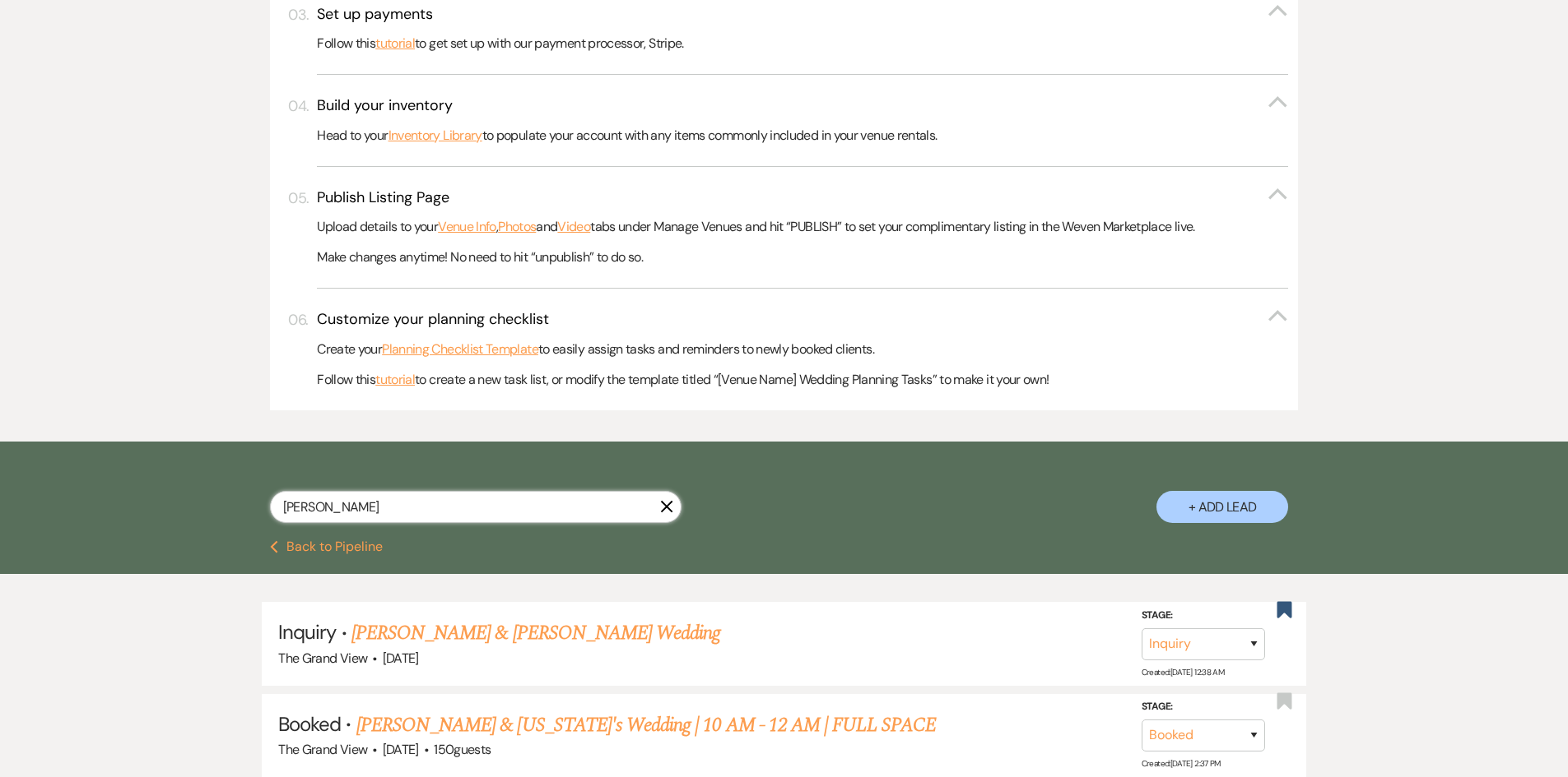
scroll to position [658, 0]
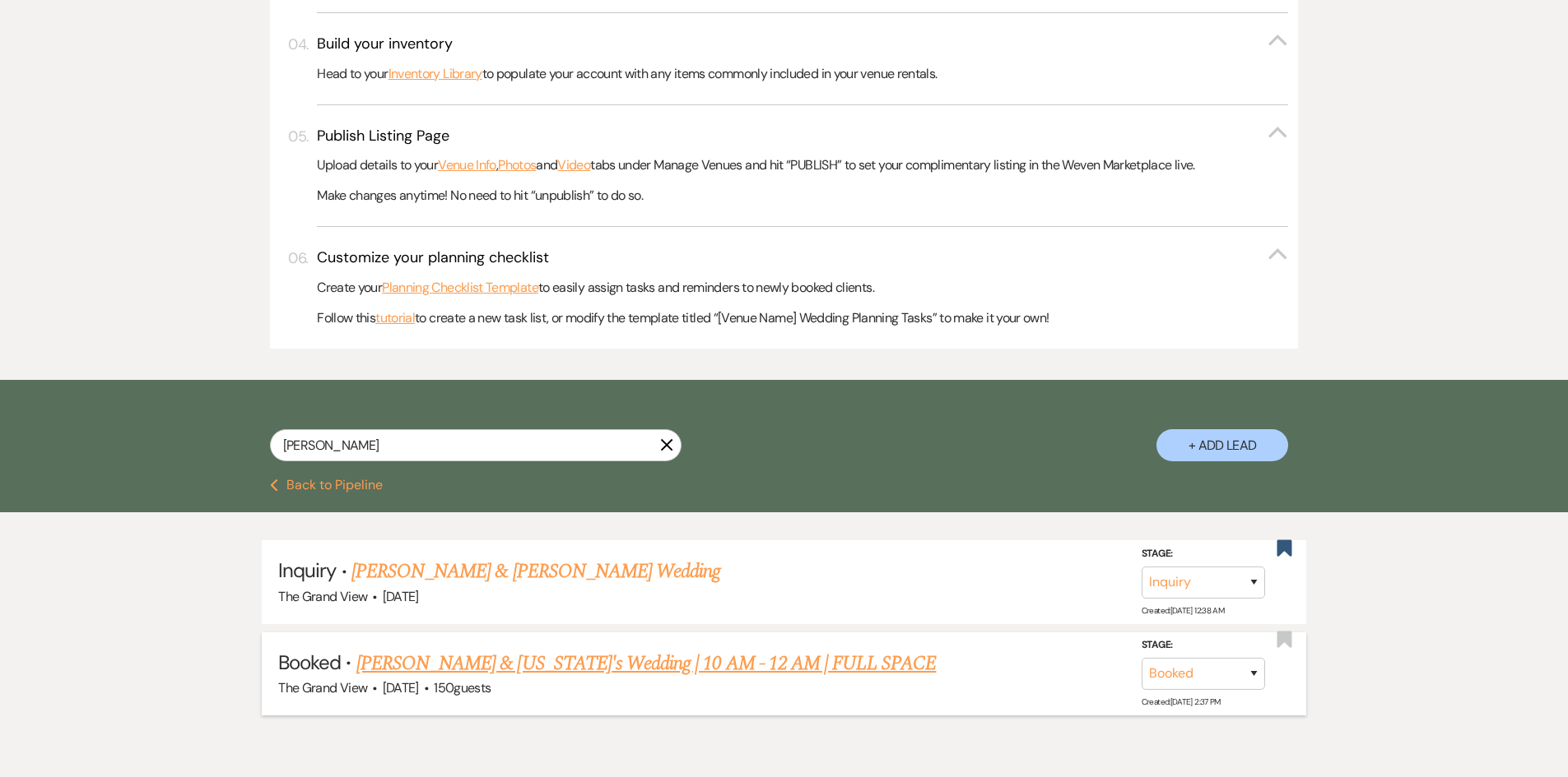
click at [526, 661] on link "[PERSON_NAME] & [US_STATE]'s Wedding | 10 AM - 12 AM | FULL SPACE" at bounding box center [645, 663] width 580 height 29
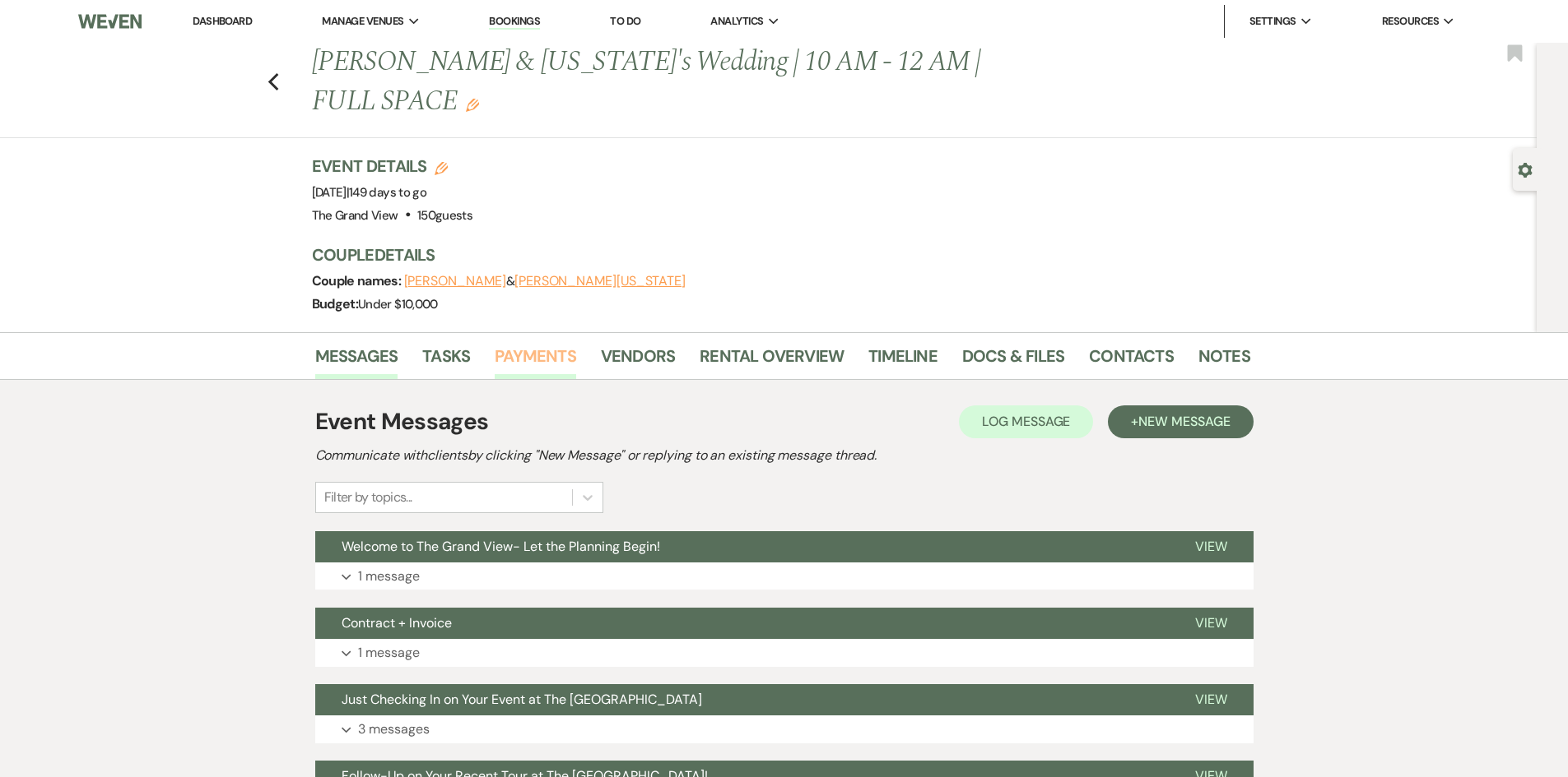
click at [567, 343] on link "Payments" at bounding box center [535, 361] width 82 height 36
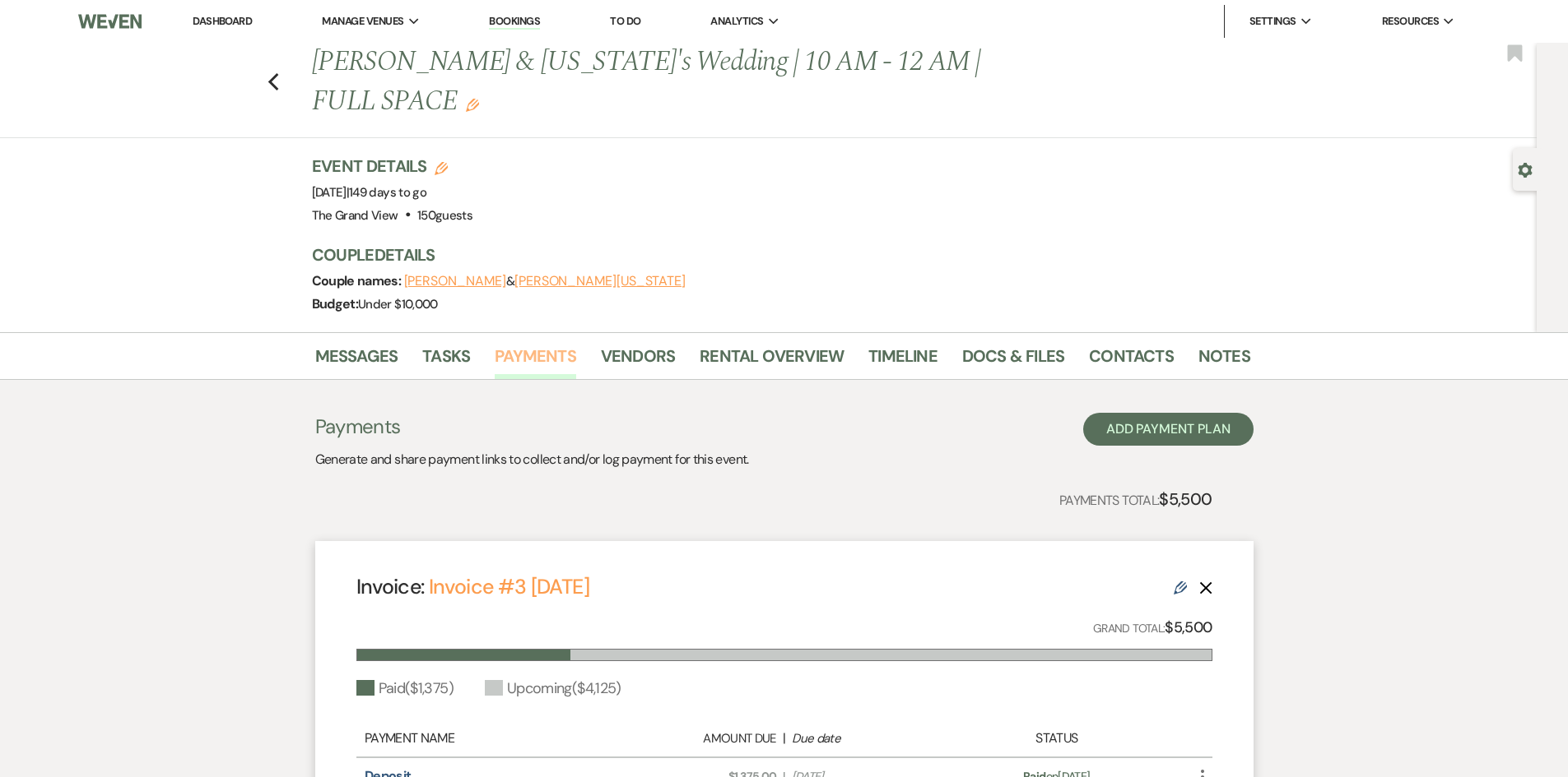
scroll to position [215, 0]
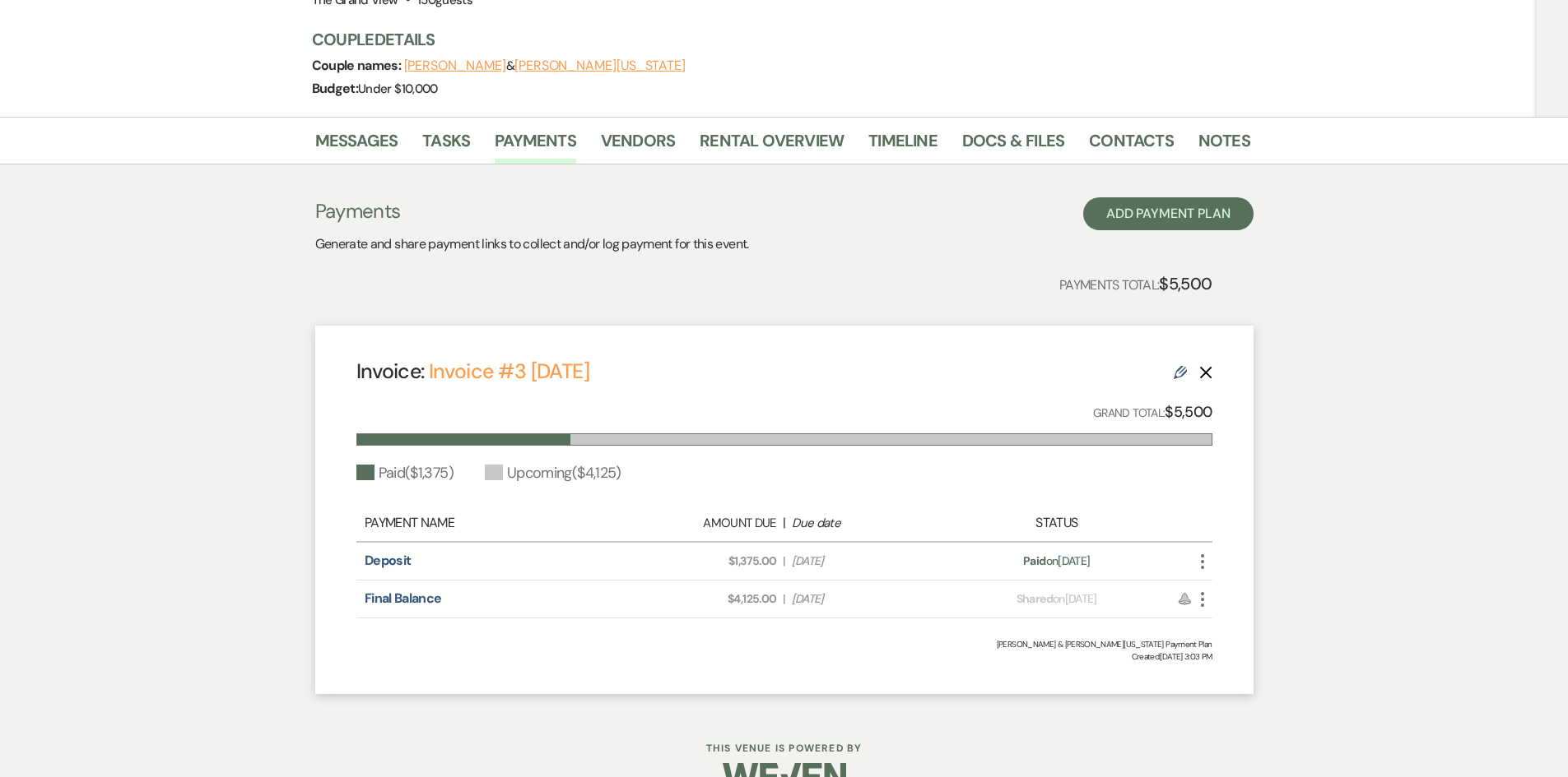
click at [1180, 366] on icon "Edit" at bounding box center [1181, 373] width 13 height 13
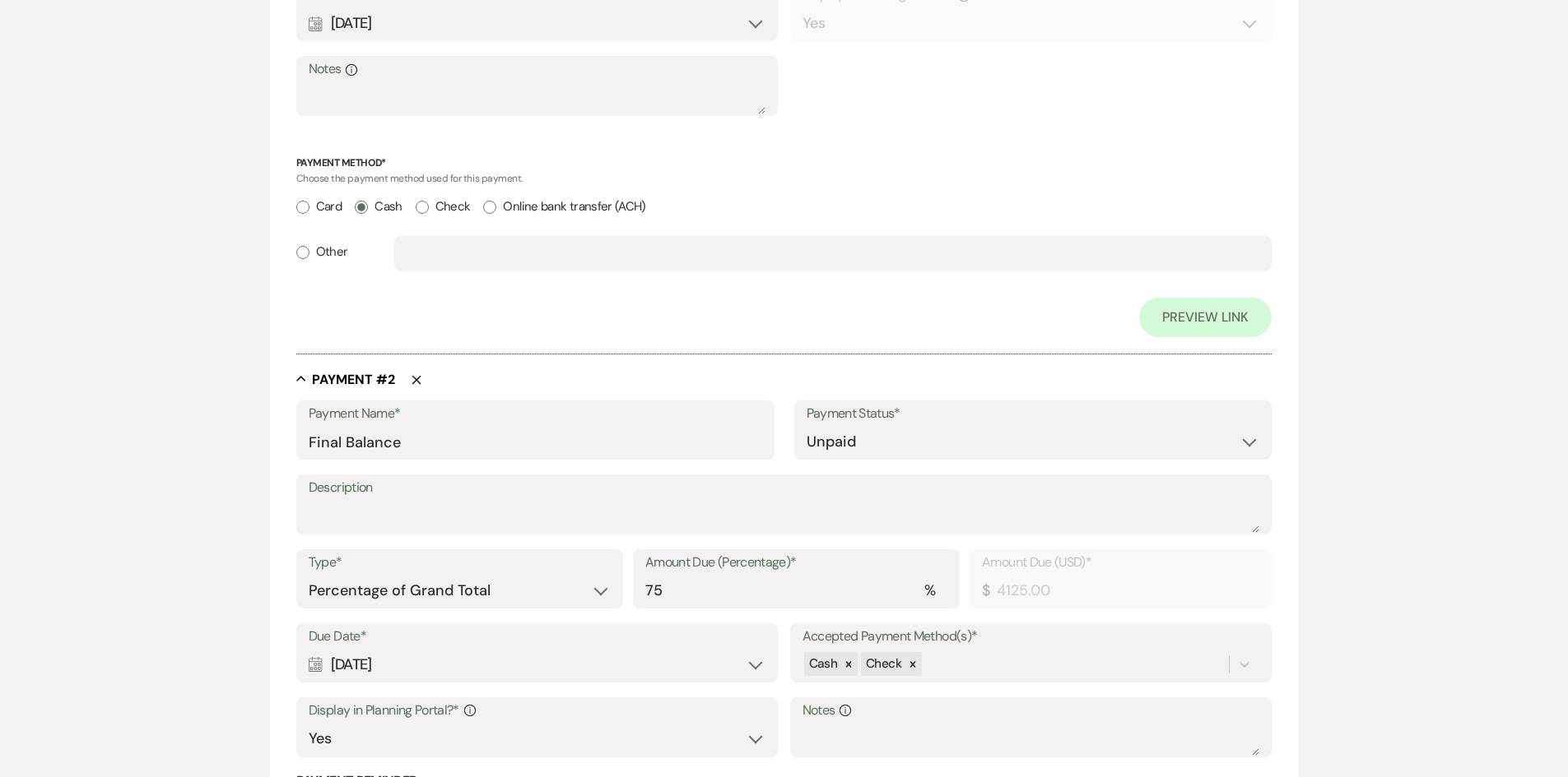
scroll to position [1234, 0]
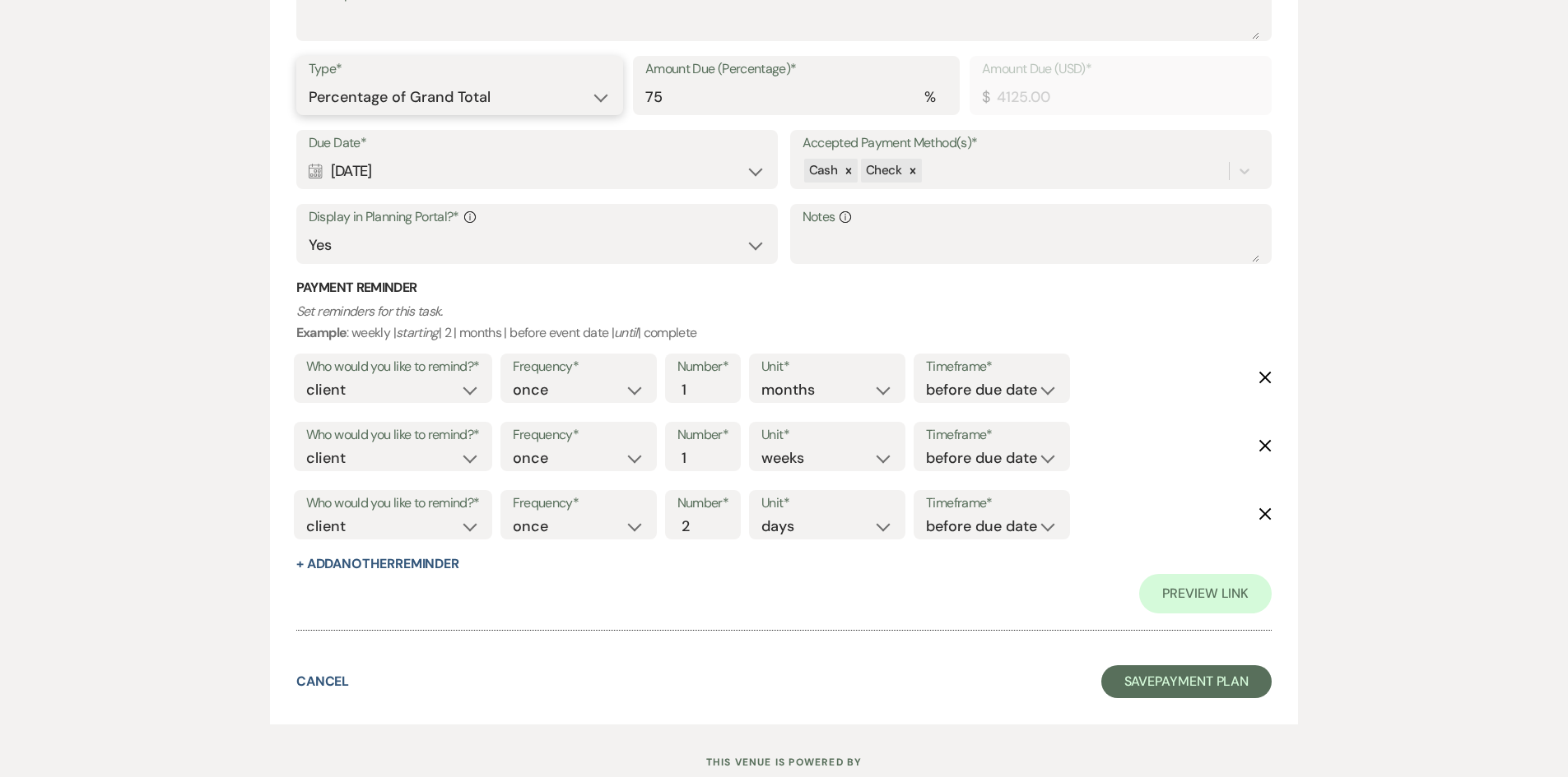
click at [462, 102] on select "Dollar Amount Percentage of Grand Total" at bounding box center [459, 98] width 302 height 32
click at [308, 82] on select "Dollar Amount Percentage of Grand Total" at bounding box center [459, 98] width 302 height 32
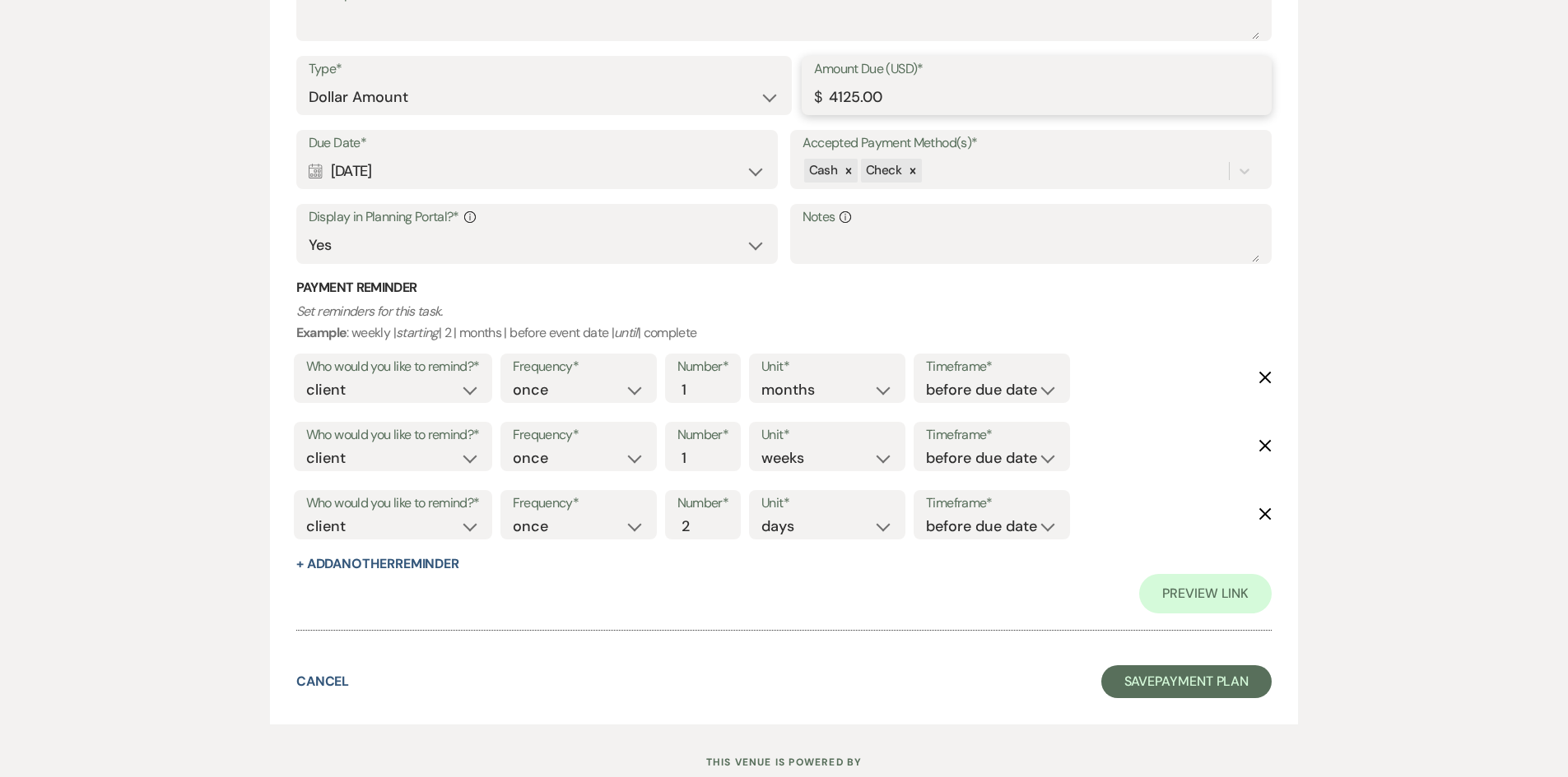
drag, startPoint x: 833, startPoint y: 89, endPoint x: 733, endPoint y: 96, distance: 100.2
click at [734, 96] on div "Type* Dollar Amount Percentage of Grand Total Amount Due (USD)* $ 4125.00" at bounding box center [784, 93] width 976 height 74
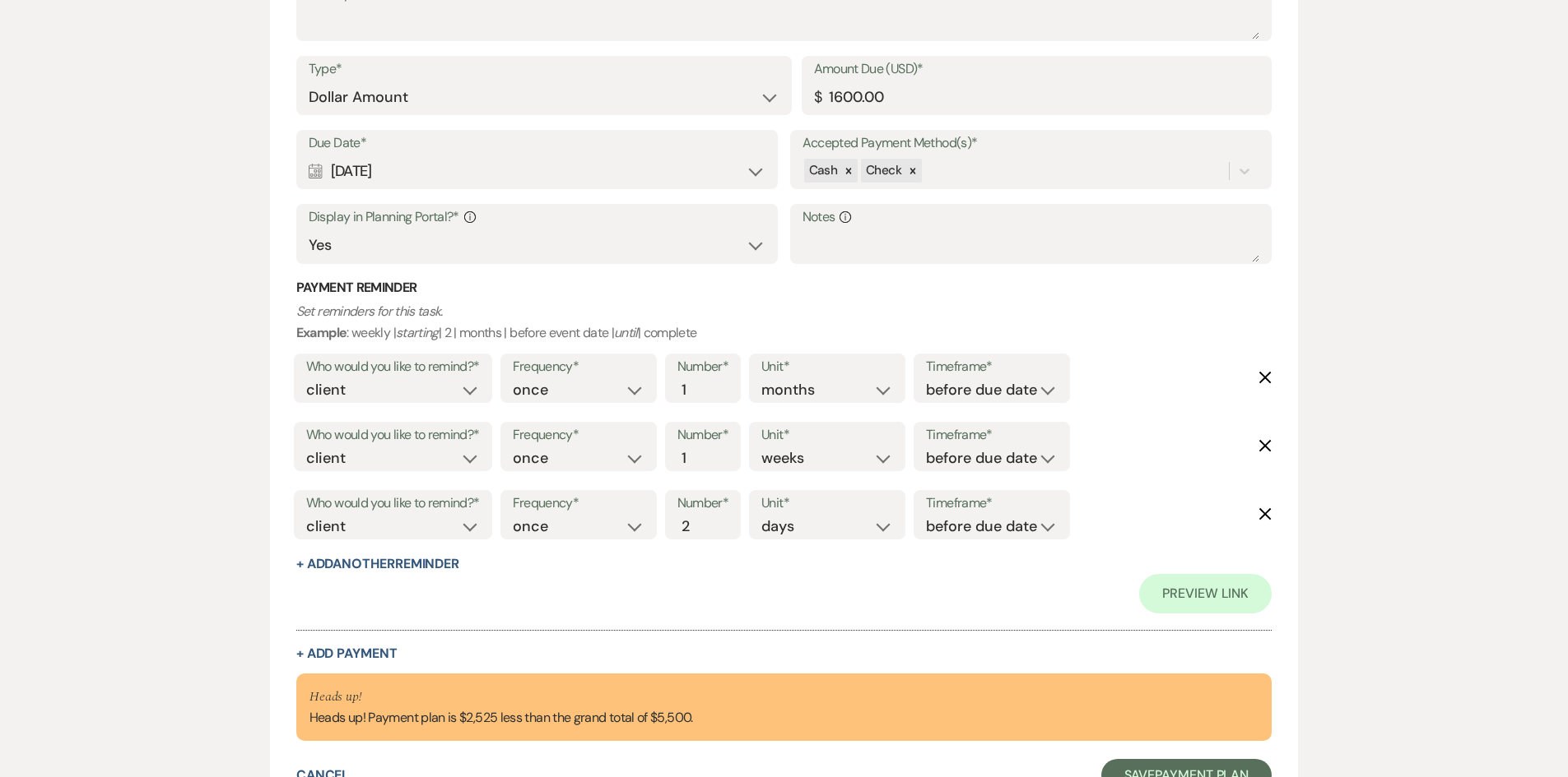
click at [324, 641] on div "Collapse Payment # 2 Delete Payment Name* Final Balance Payment Status* Paid Un…" at bounding box center [784, 269] width 976 height 784
click at [327, 643] on div "Collapse Payment # 2 Delete Payment Name* Final Balance Payment Status* Paid Un…" at bounding box center [784, 269] width 976 height 784
click at [330, 653] on button "+ Add Payment" at bounding box center [346, 654] width 102 height 13
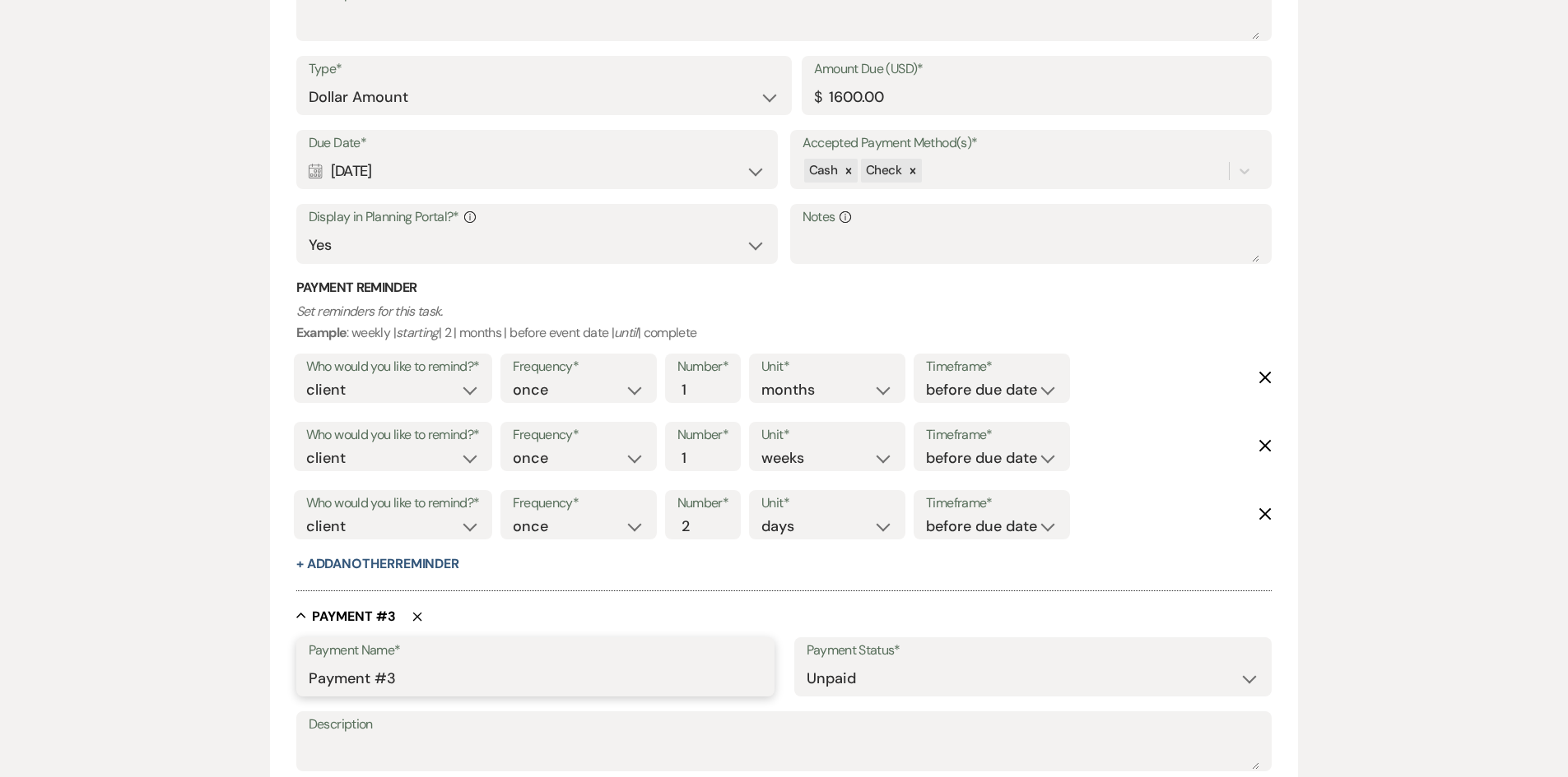
drag, startPoint x: 423, startPoint y: 692, endPoint x: 235, endPoint y: 691, distance: 188.0
click at [235, 691] on div "Edit Payment Plan Create link(s) to collect and/or log payments for this event:…" at bounding box center [784, 113] width 1185 height 2332
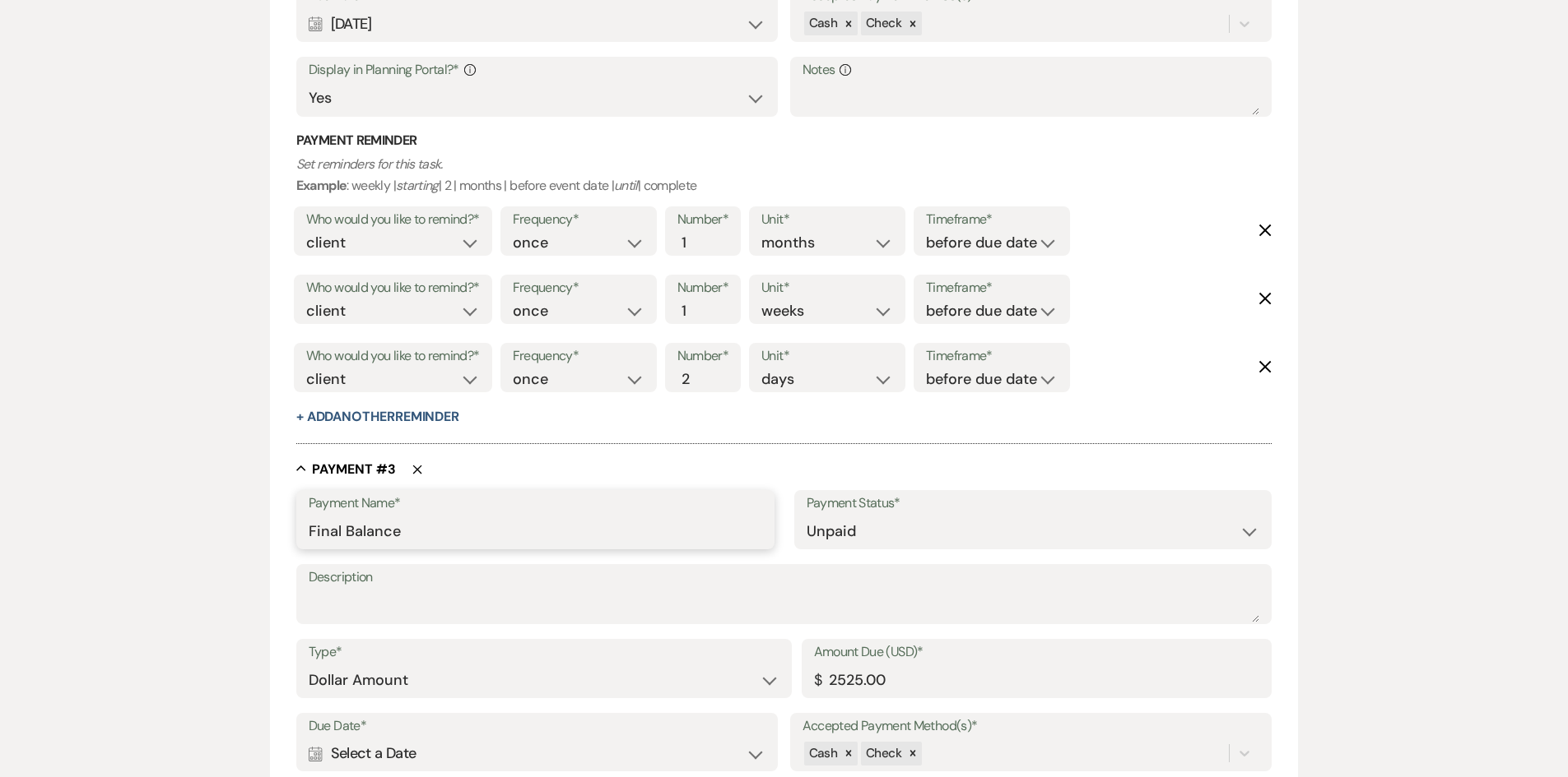
scroll to position [1688, 0]
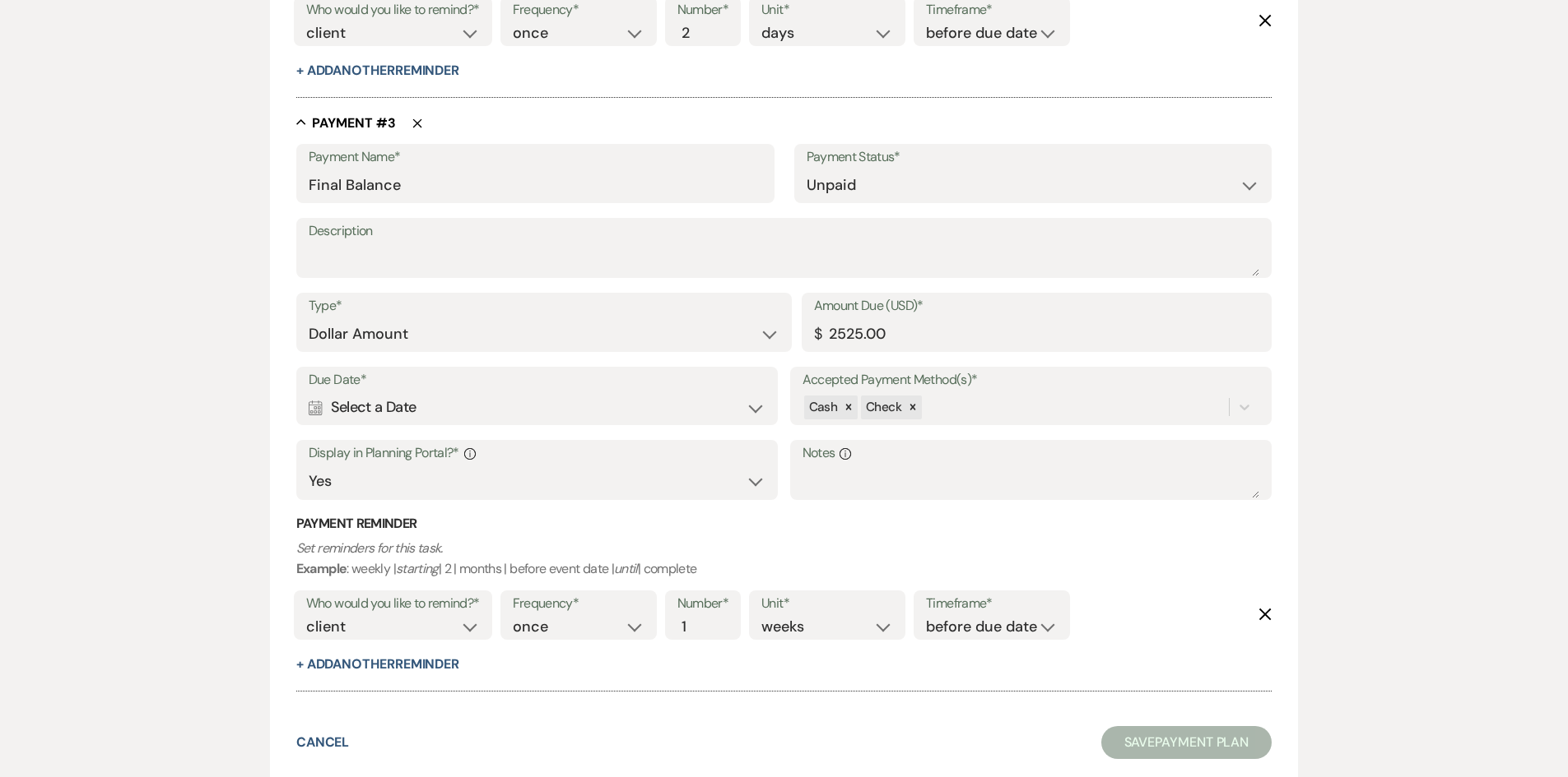
click at [418, 406] on div "Calendar Select a Date Expand" at bounding box center [537, 408] width 457 height 32
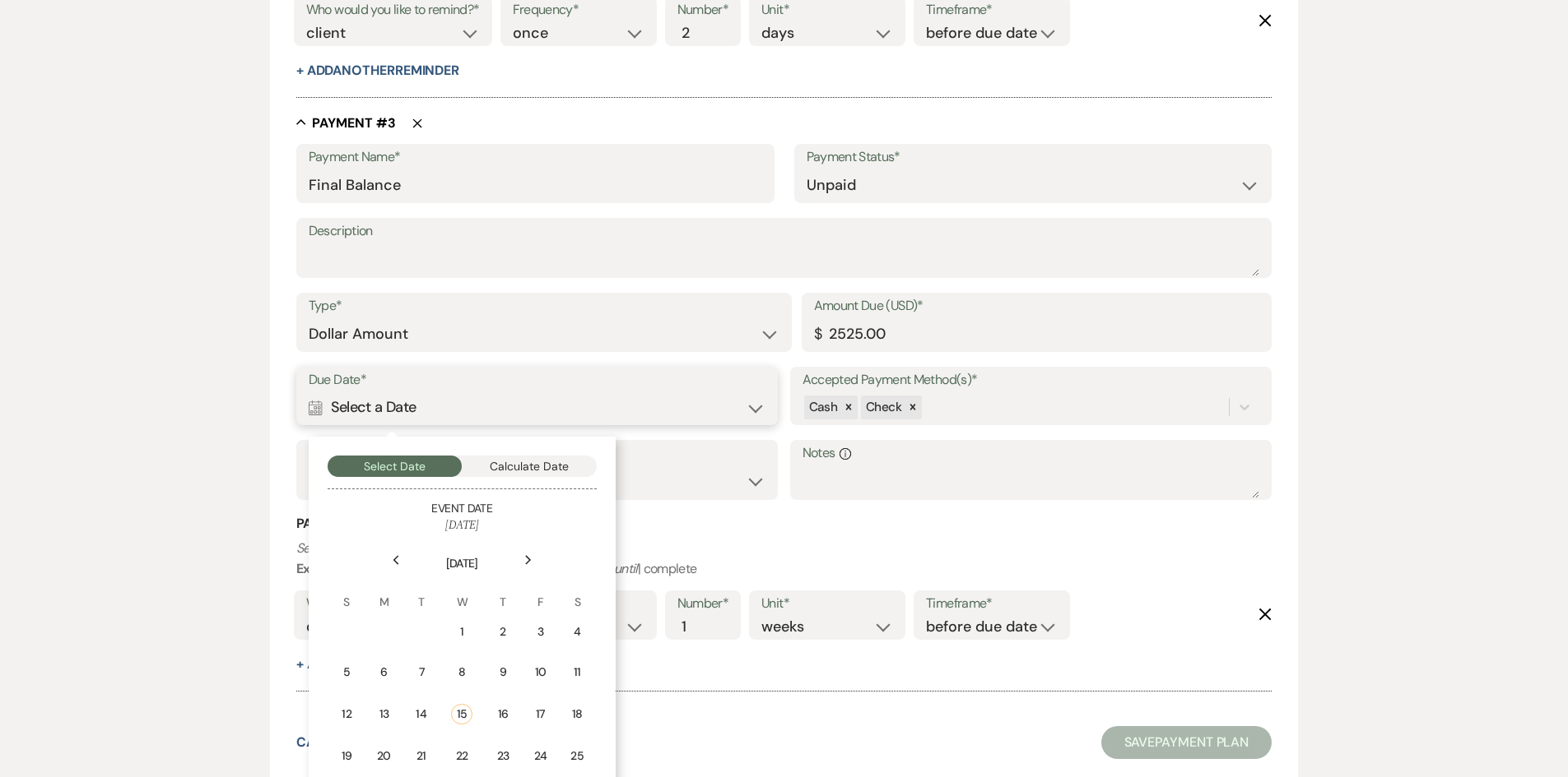
click at [528, 473] on button "Calculate Date" at bounding box center [529, 466] width 135 height 22
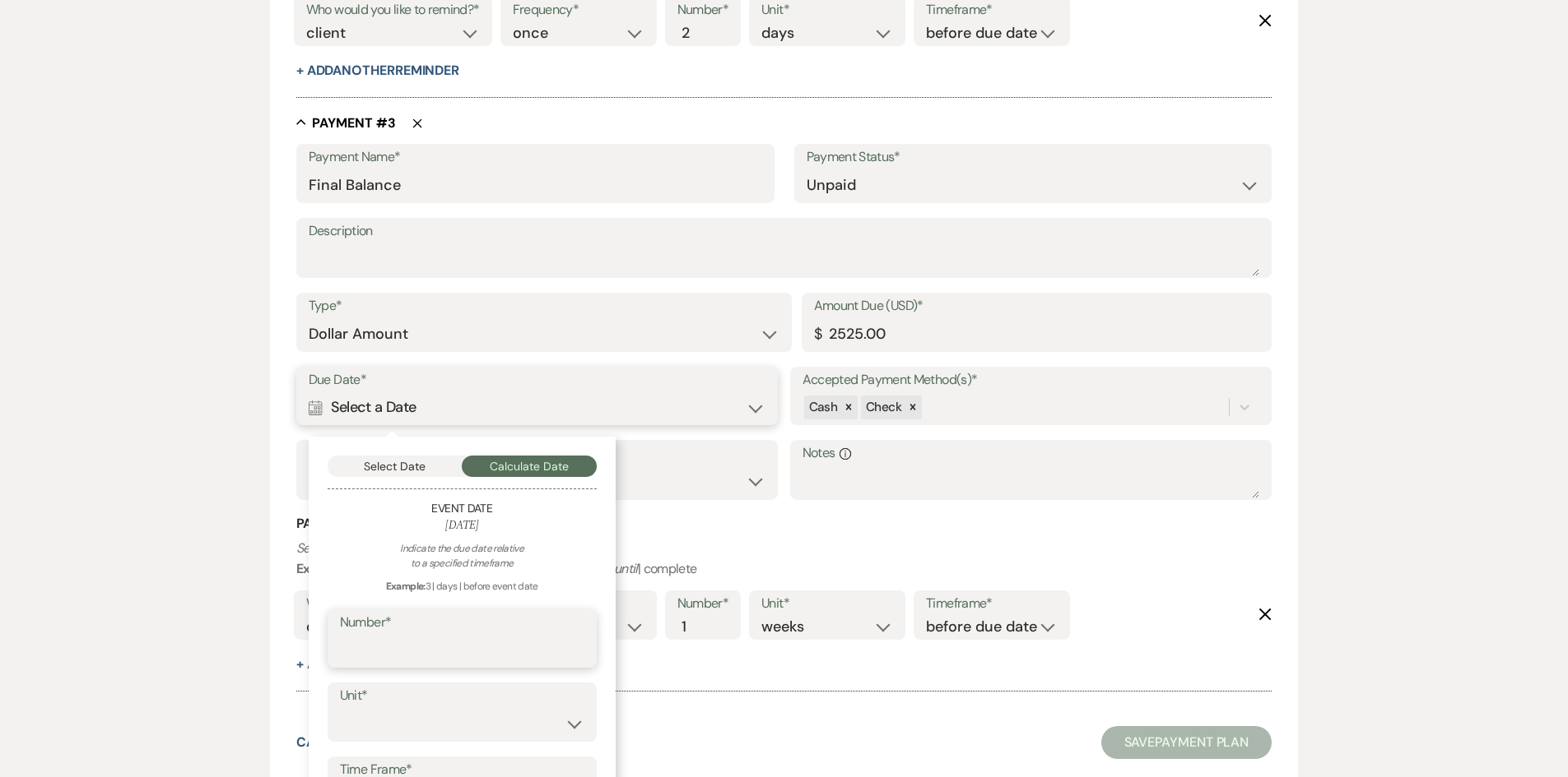
click at [429, 640] on input "Number*" at bounding box center [462, 651] width 245 height 32
click at [440, 720] on select "days weeks months" at bounding box center [462, 725] width 245 height 32
click at [340, 709] on select "days weeks months" at bounding box center [462, 725] width 245 height 32
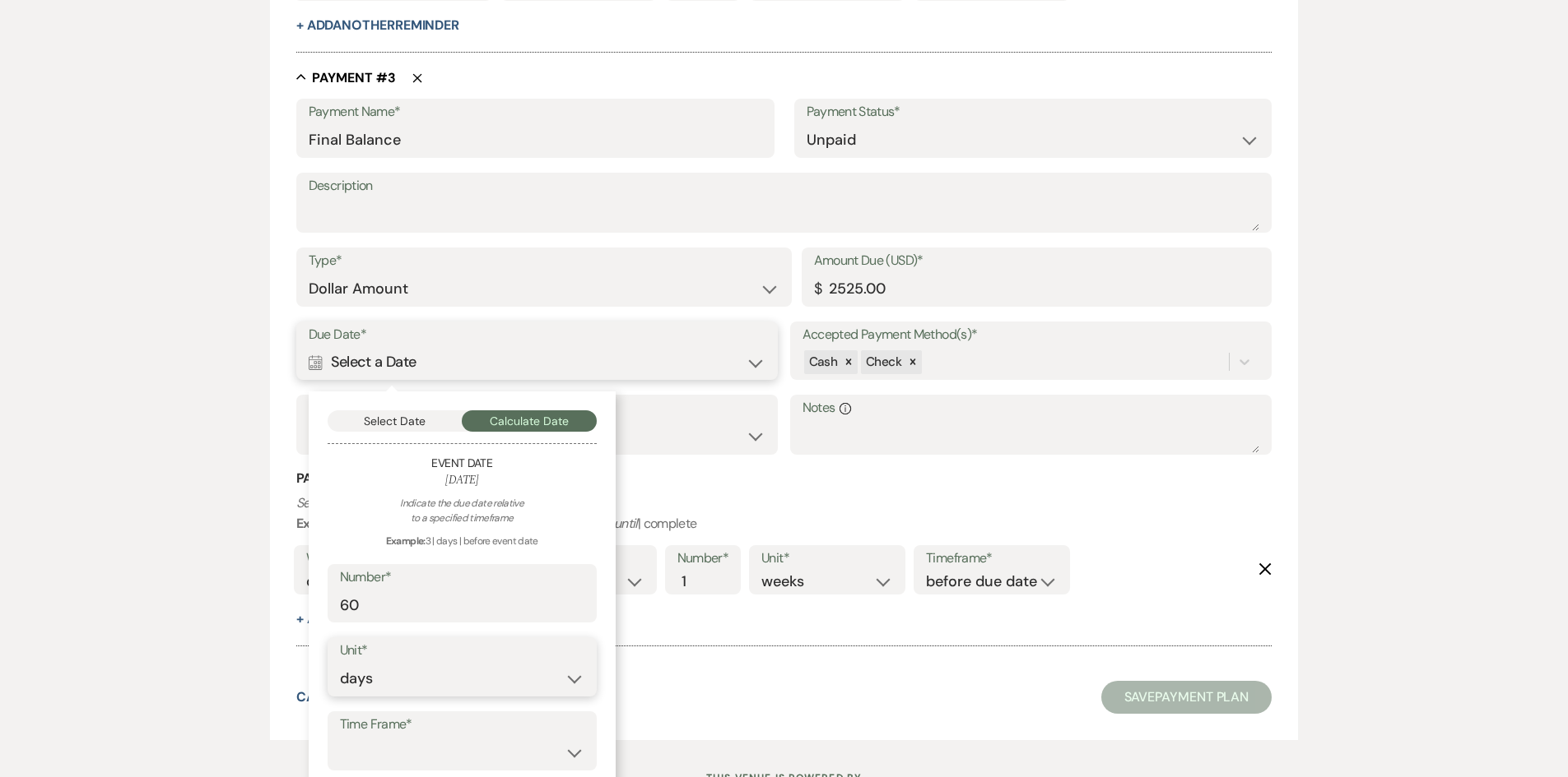
scroll to position [1803, 0]
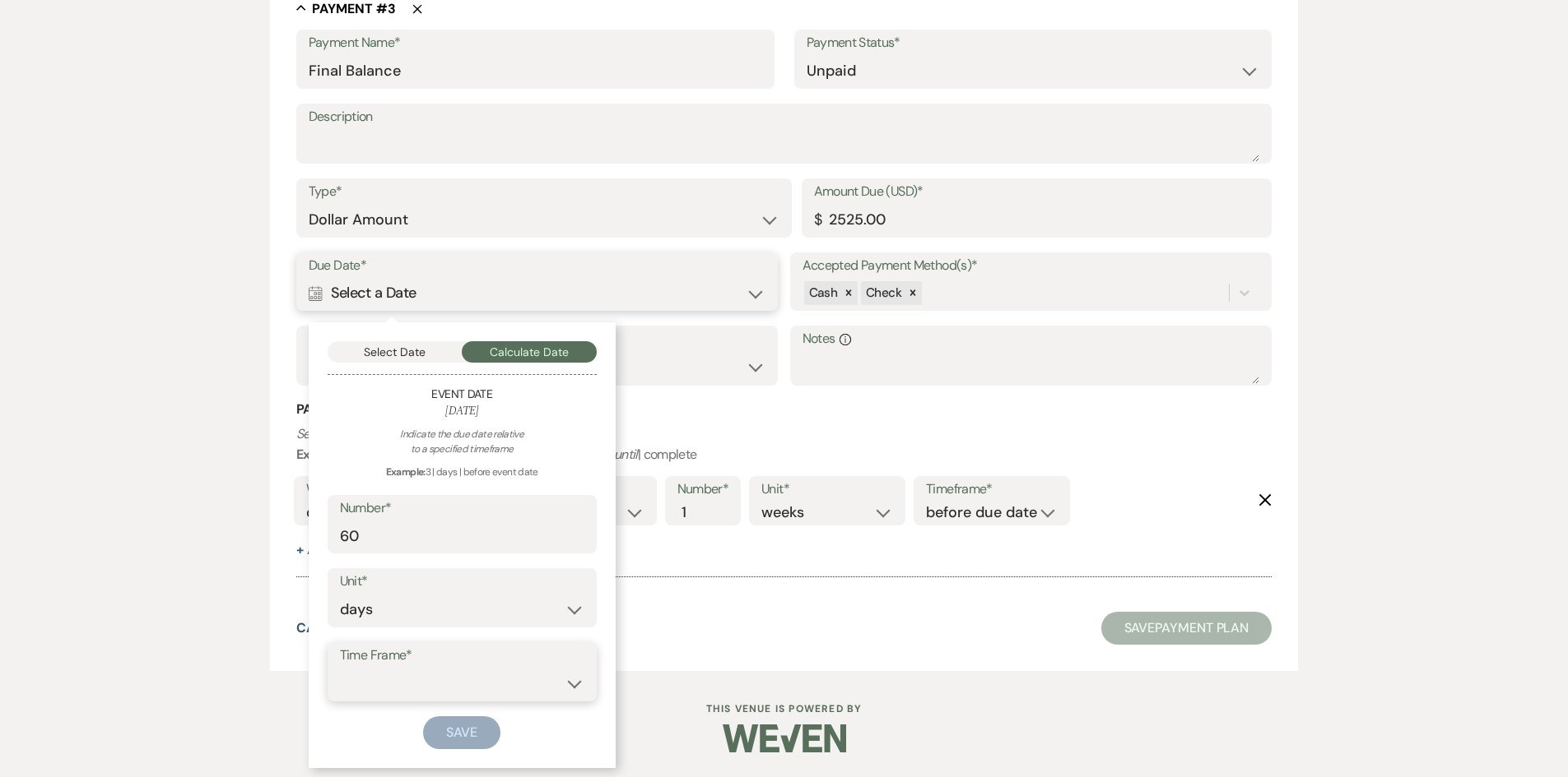
click at [433, 693] on select "before event date after event date after event is booked after [DATE] date" at bounding box center [462, 684] width 245 height 32
click at [340, 668] on select "before event date after event date after event is booked after [DATE] date" at bounding box center [462, 684] width 245 height 32
click at [464, 728] on button "Save" at bounding box center [462, 732] width 78 height 33
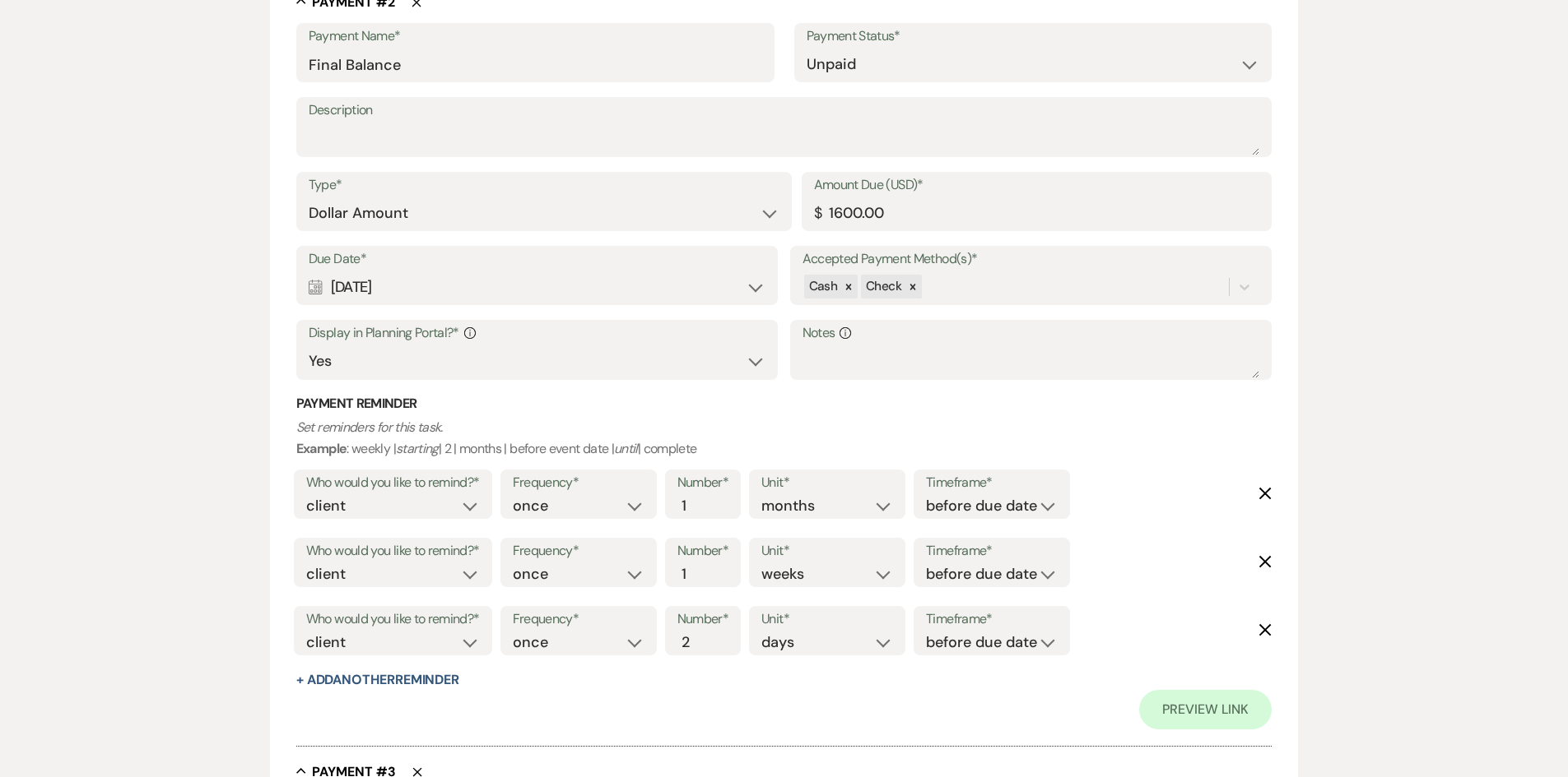
scroll to position [976, 0]
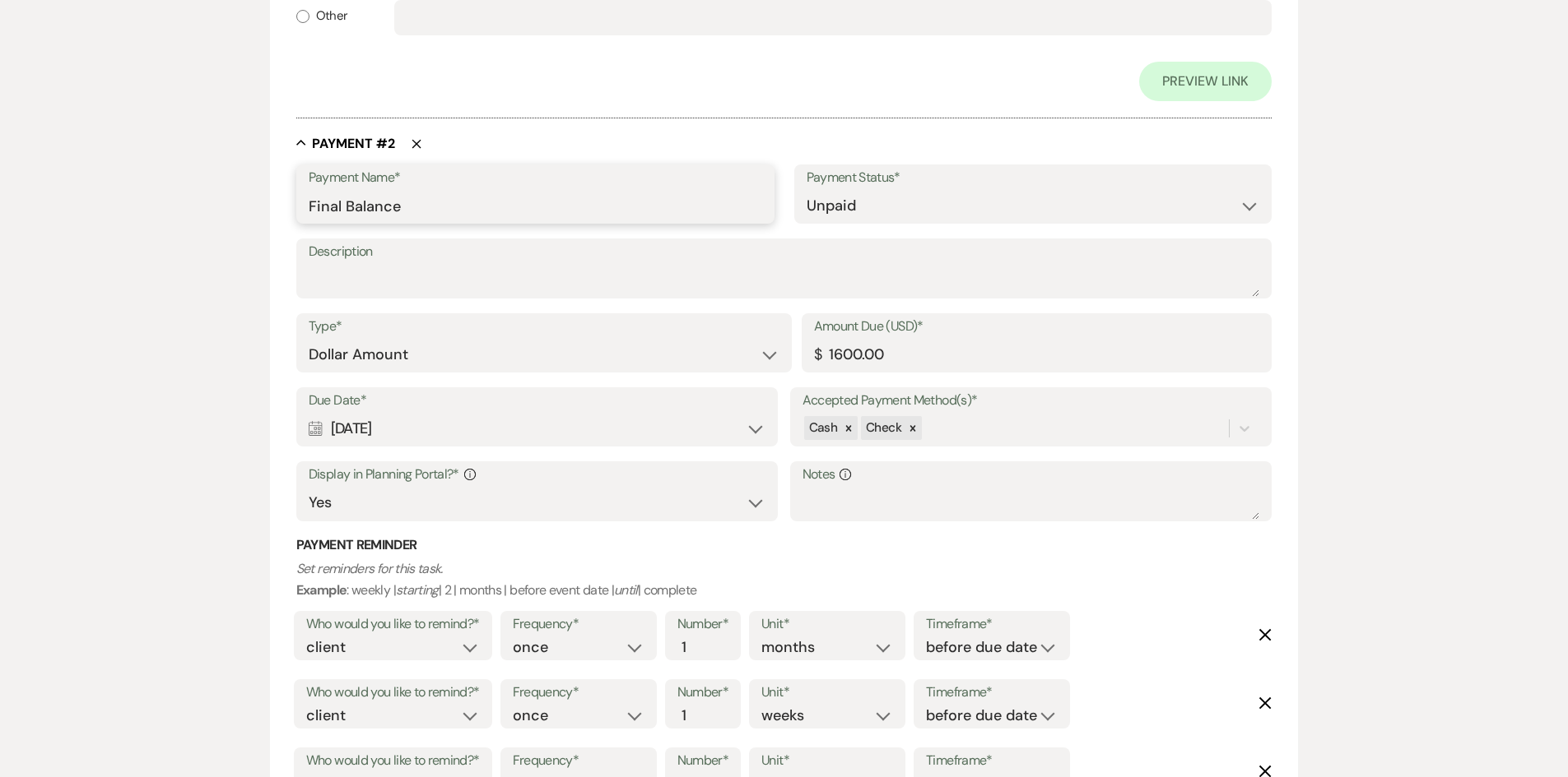
drag, startPoint x: 456, startPoint y: 209, endPoint x: 127, endPoint y: 218, distance: 329.1
click at [127, 218] on div "Edit Payment Plan Create link(s) to collect and/or log payments for this event:…" at bounding box center [784, 390] width 1568 height 2451
click at [1262, 637] on icon "Delete" at bounding box center [1265, 636] width 13 height 13
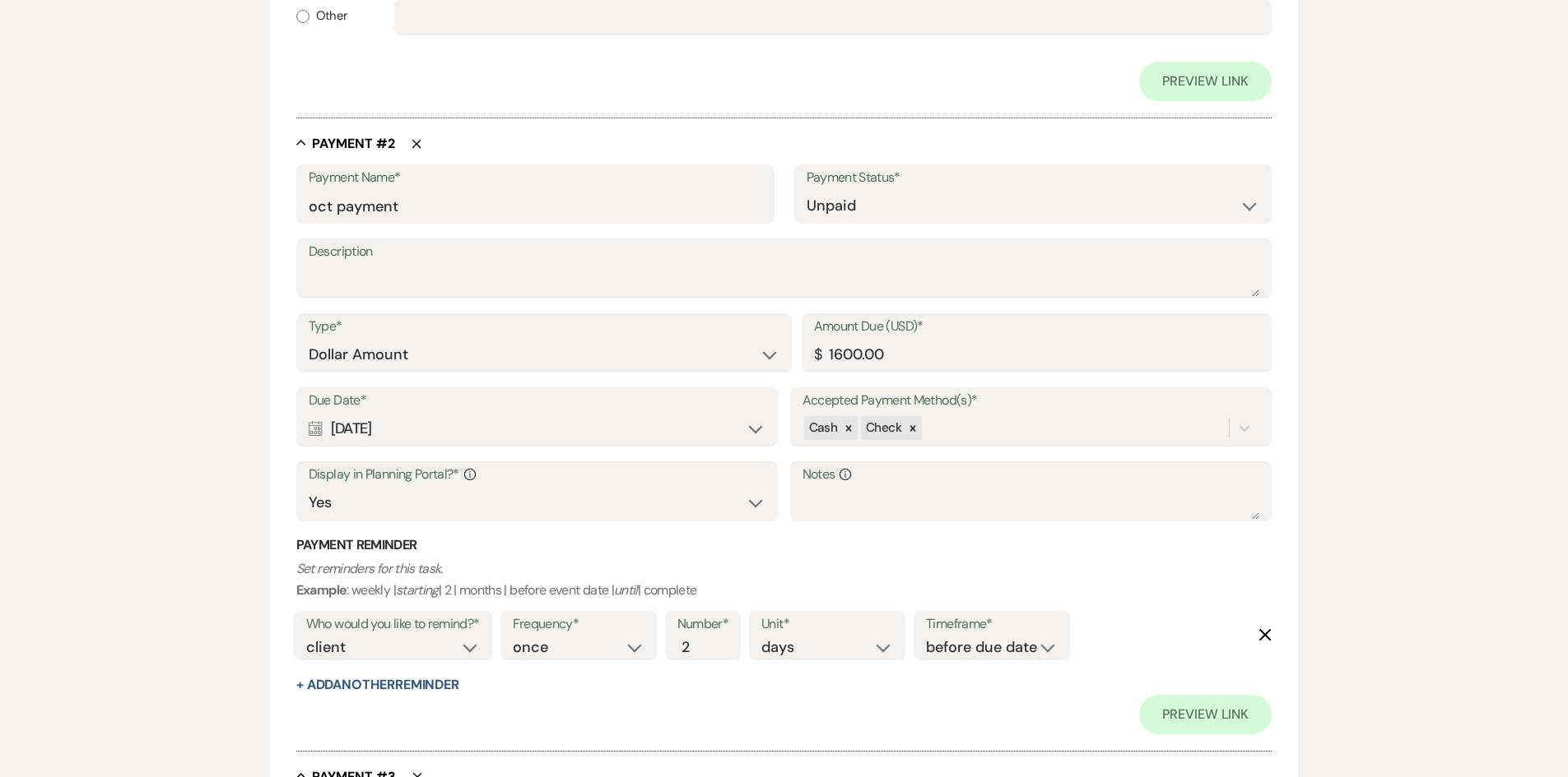
click at [1262, 637] on icon "Delete" at bounding box center [1265, 636] width 13 height 13
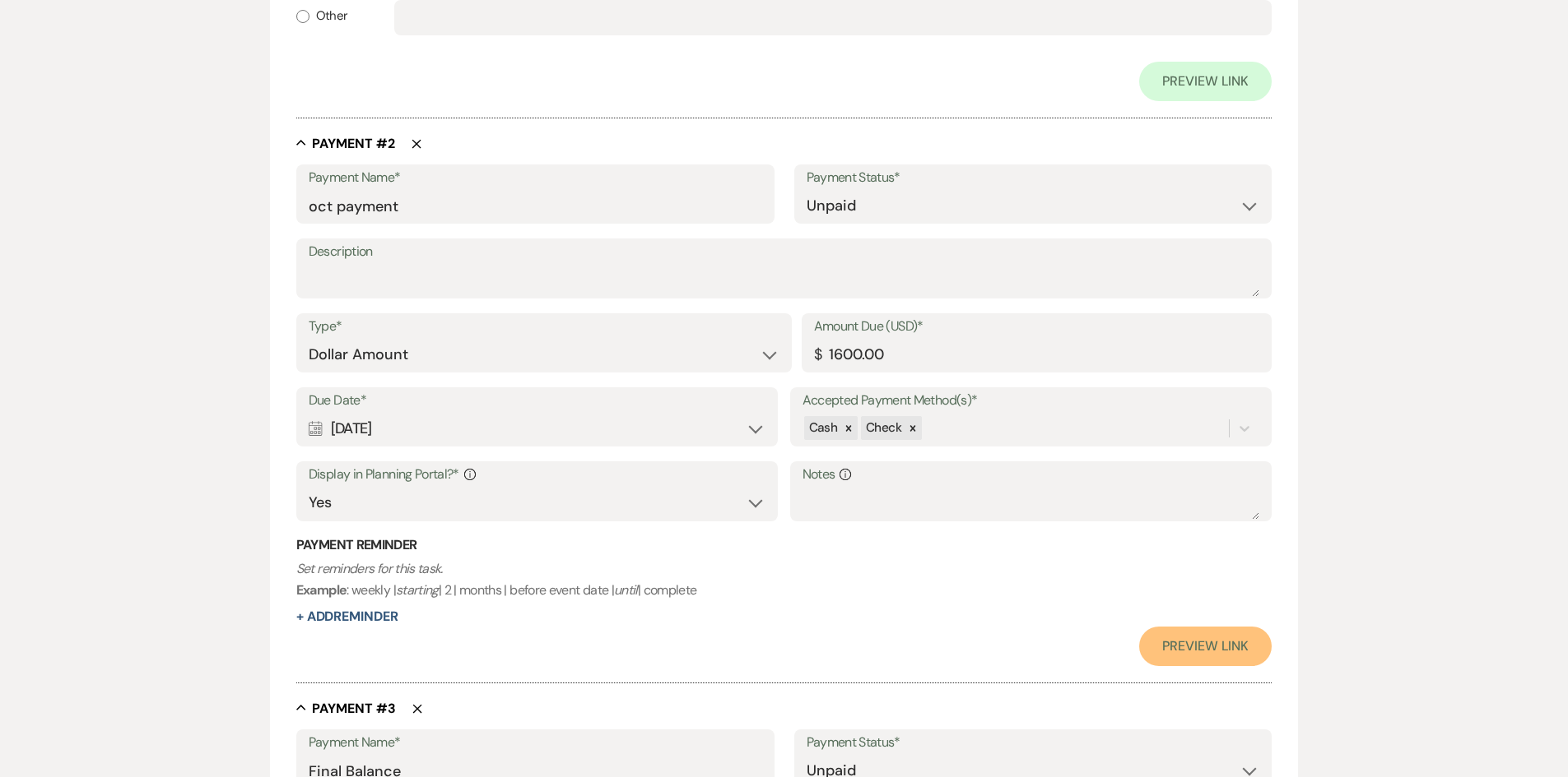
click at [1262, 637] on link "Preview Link" at bounding box center [1205, 647] width 133 height 40
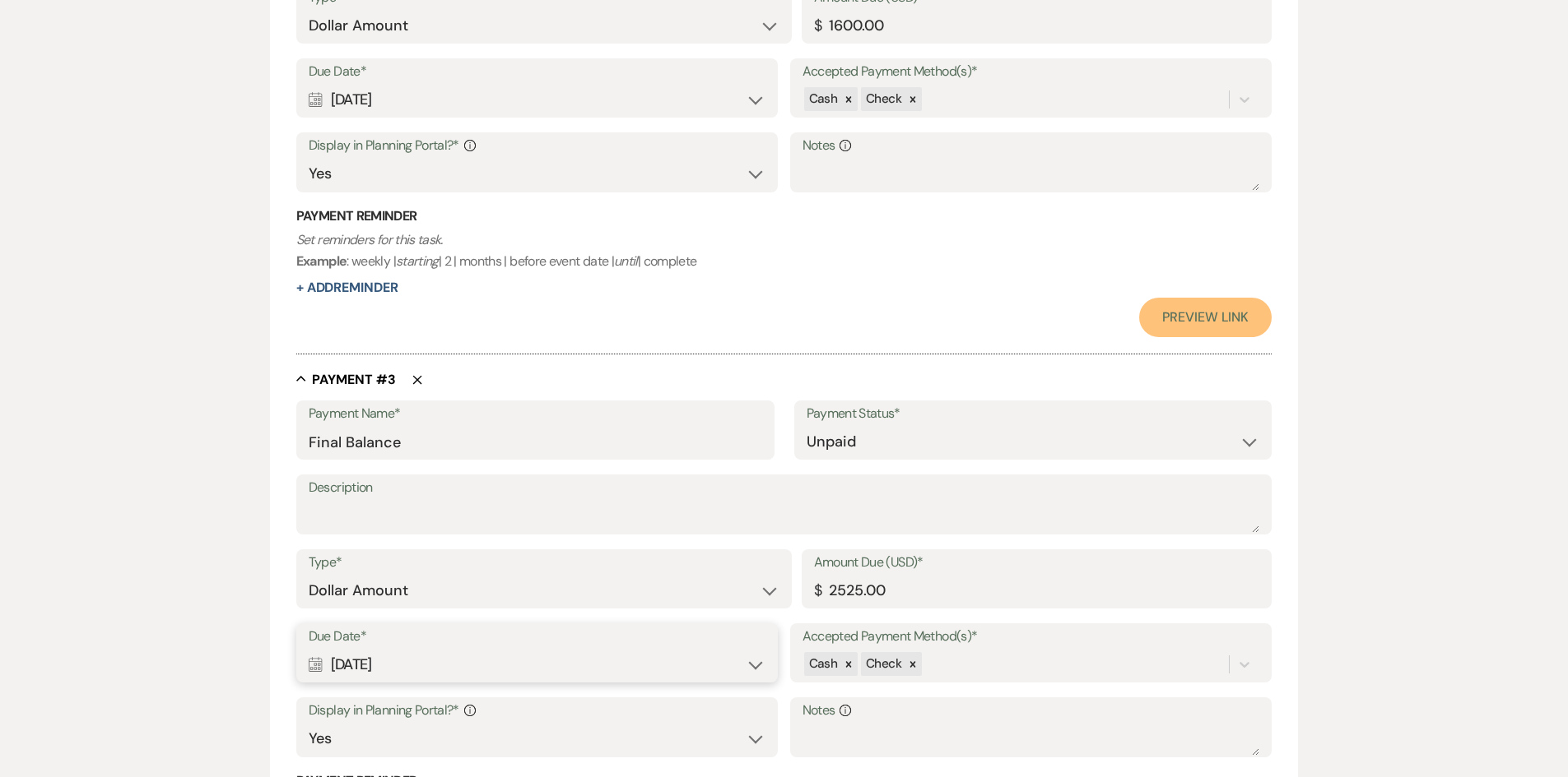
scroll to position [1716, 0]
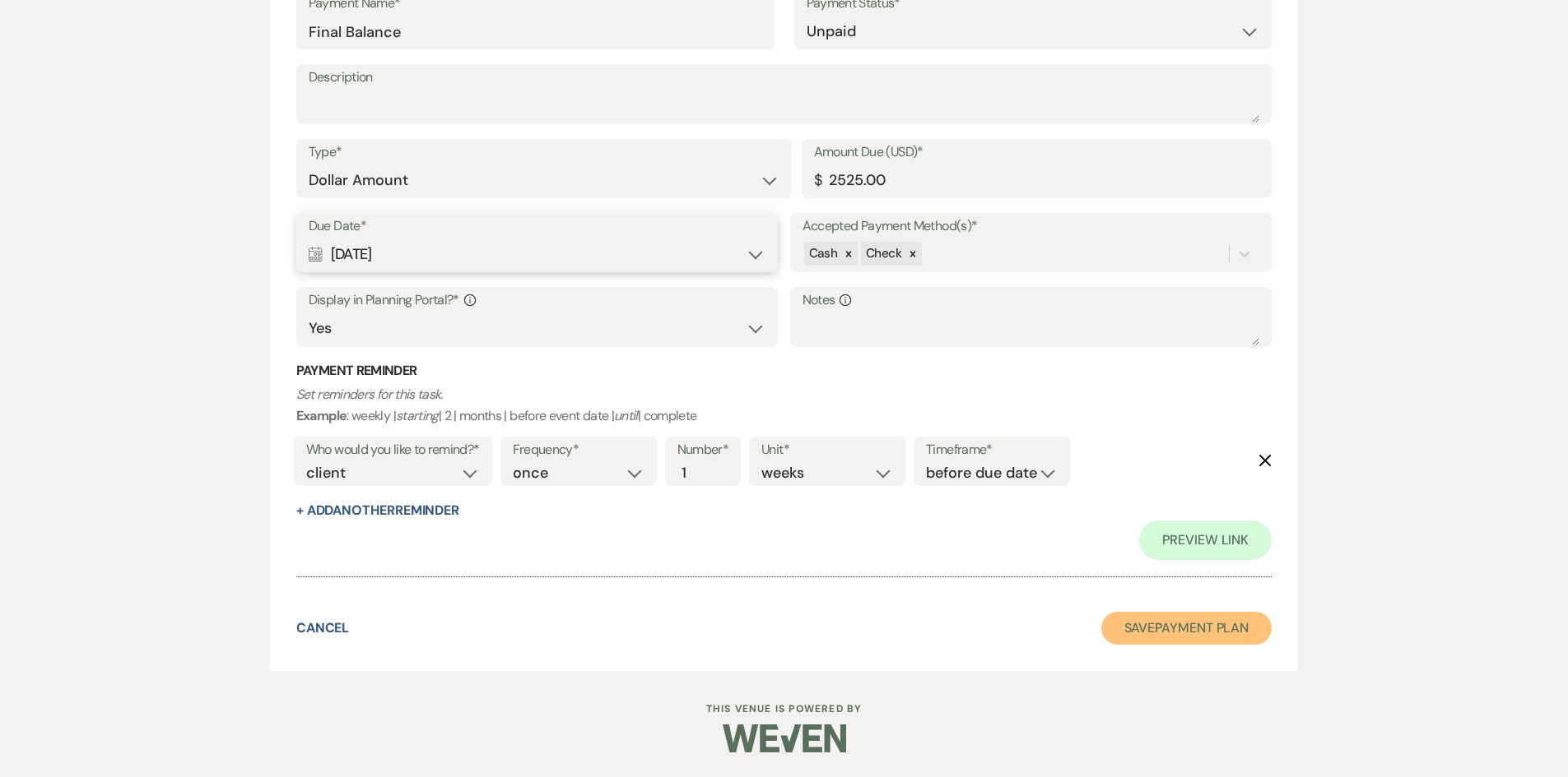
click at [1177, 644] on button "Save Payment Plan" at bounding box center [1186, 628] width 171 height 33
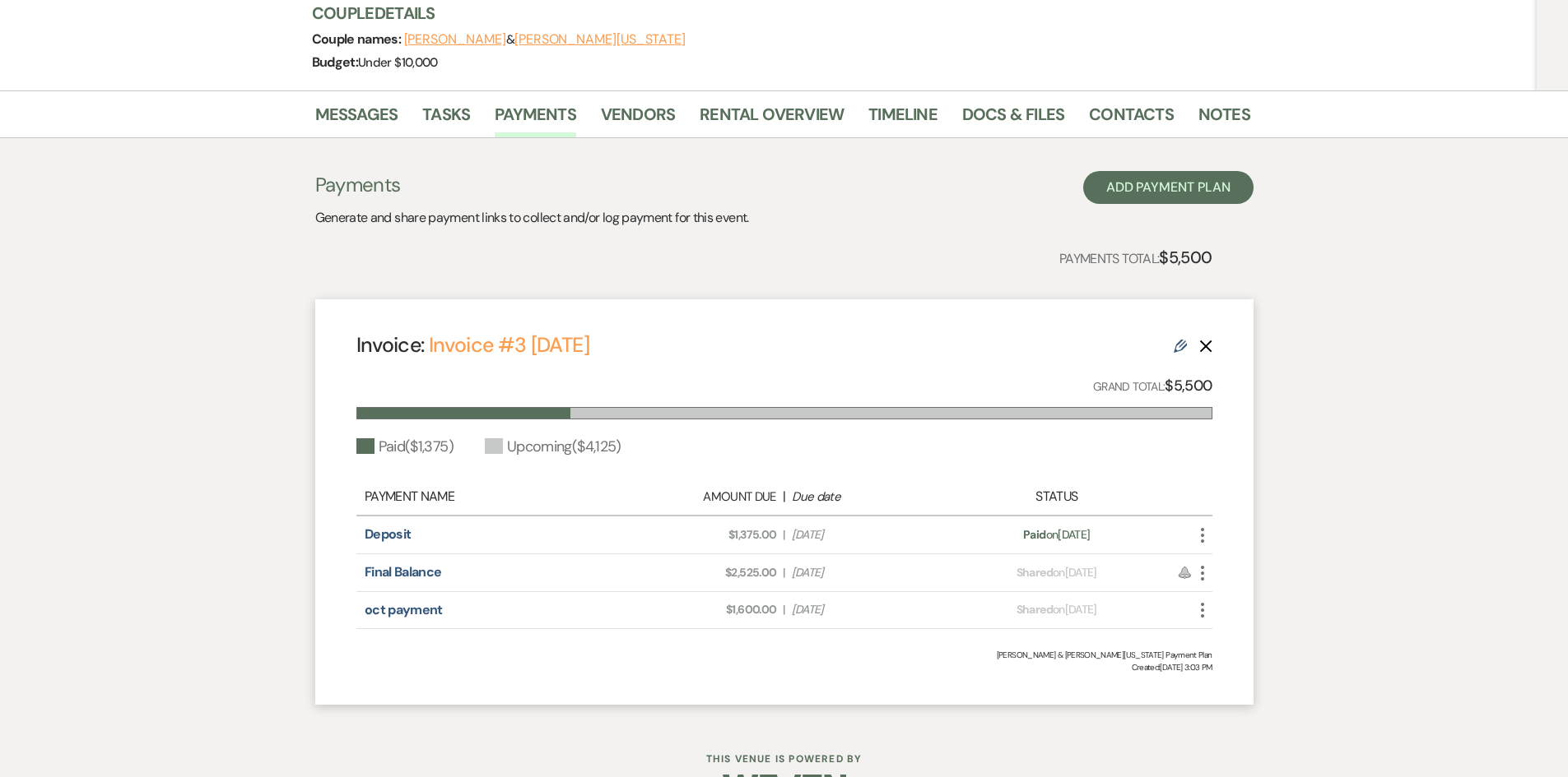
scroll to position [253, 0]
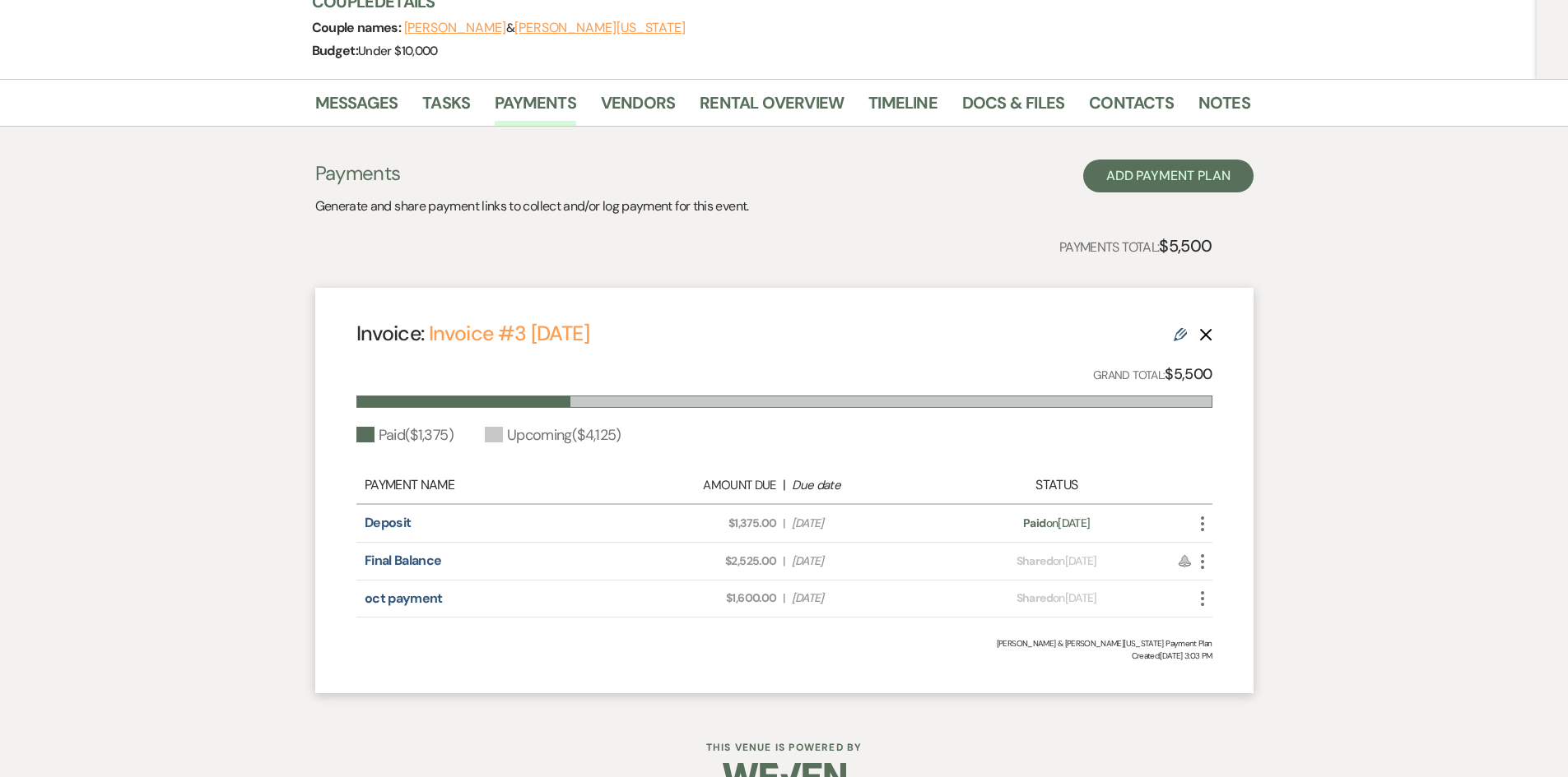
click at [1201, 589] on icon "More" at bounding box center [1203, 599] width 20 height 20
click at [1248, 674] on button "Check [PERSON_NAME] [PERSON_NAME] as Paid" at bounding box center [1276, 687] width 166 height 28
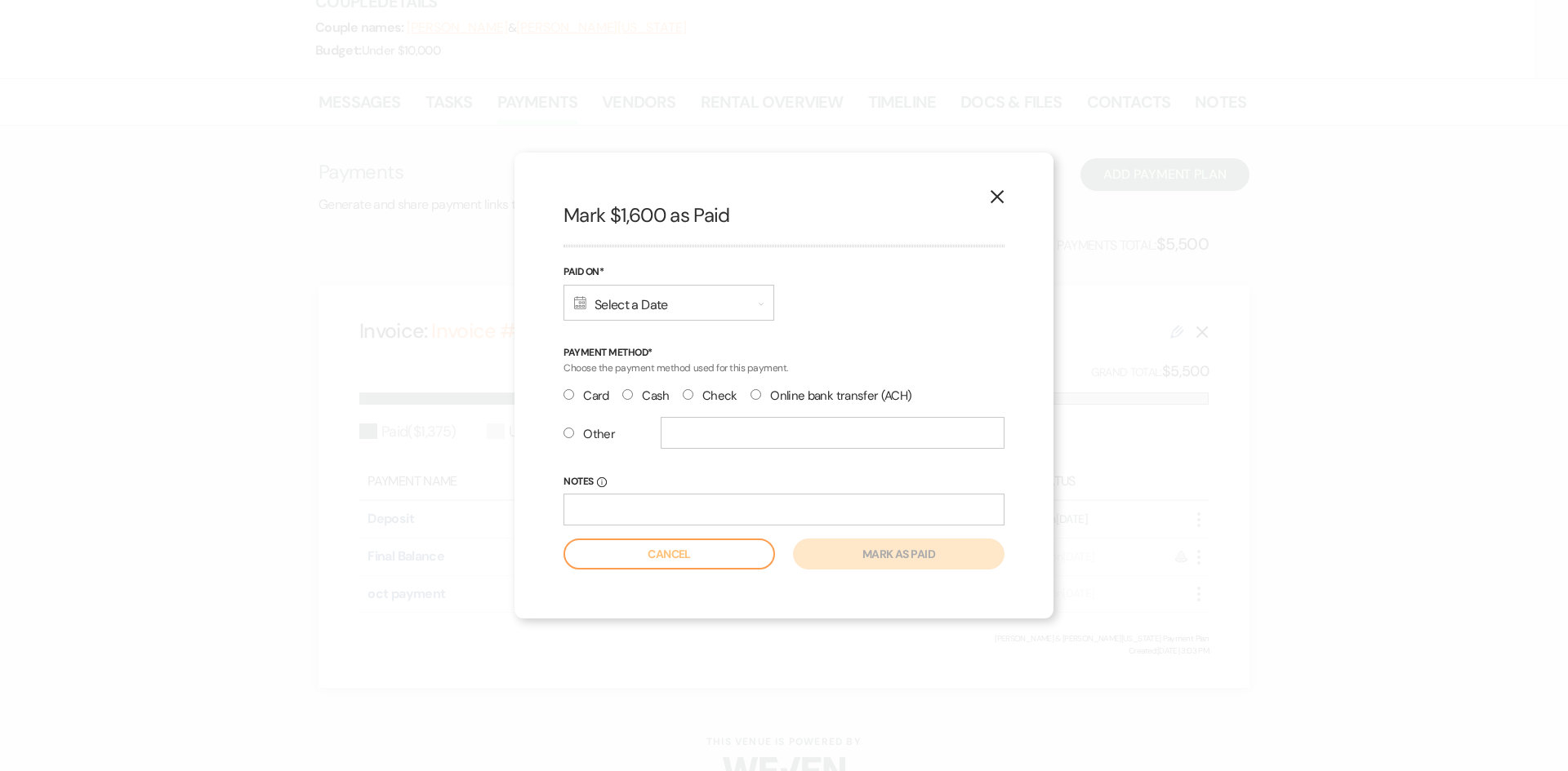
click at [667, 313] on div "Calendar Select a Date Expand" at bounding box center [669, 303] width 211 height 36
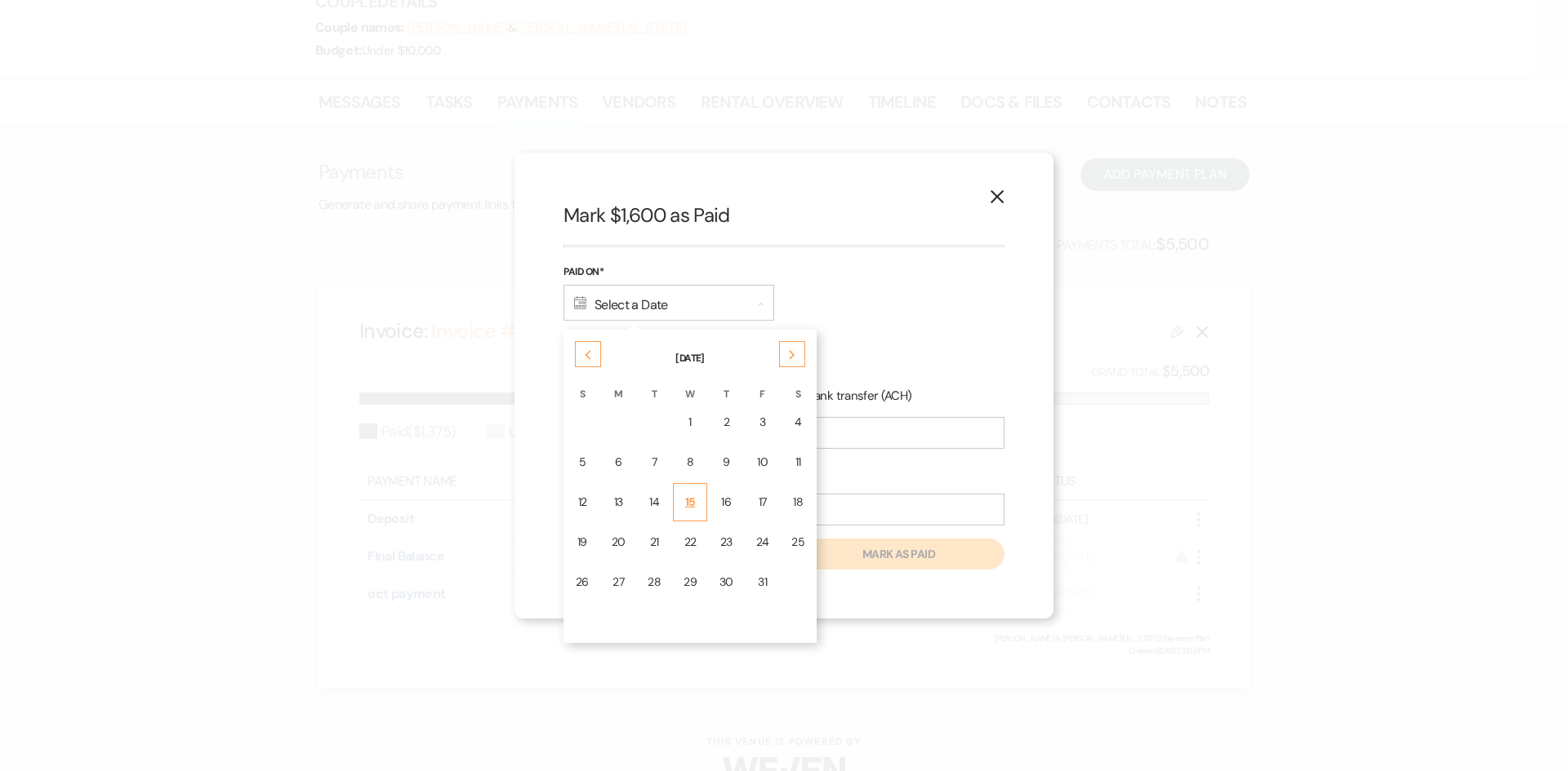
click at [695, 502] on div "15" at bounding box center [690, 503] width 13 height 17
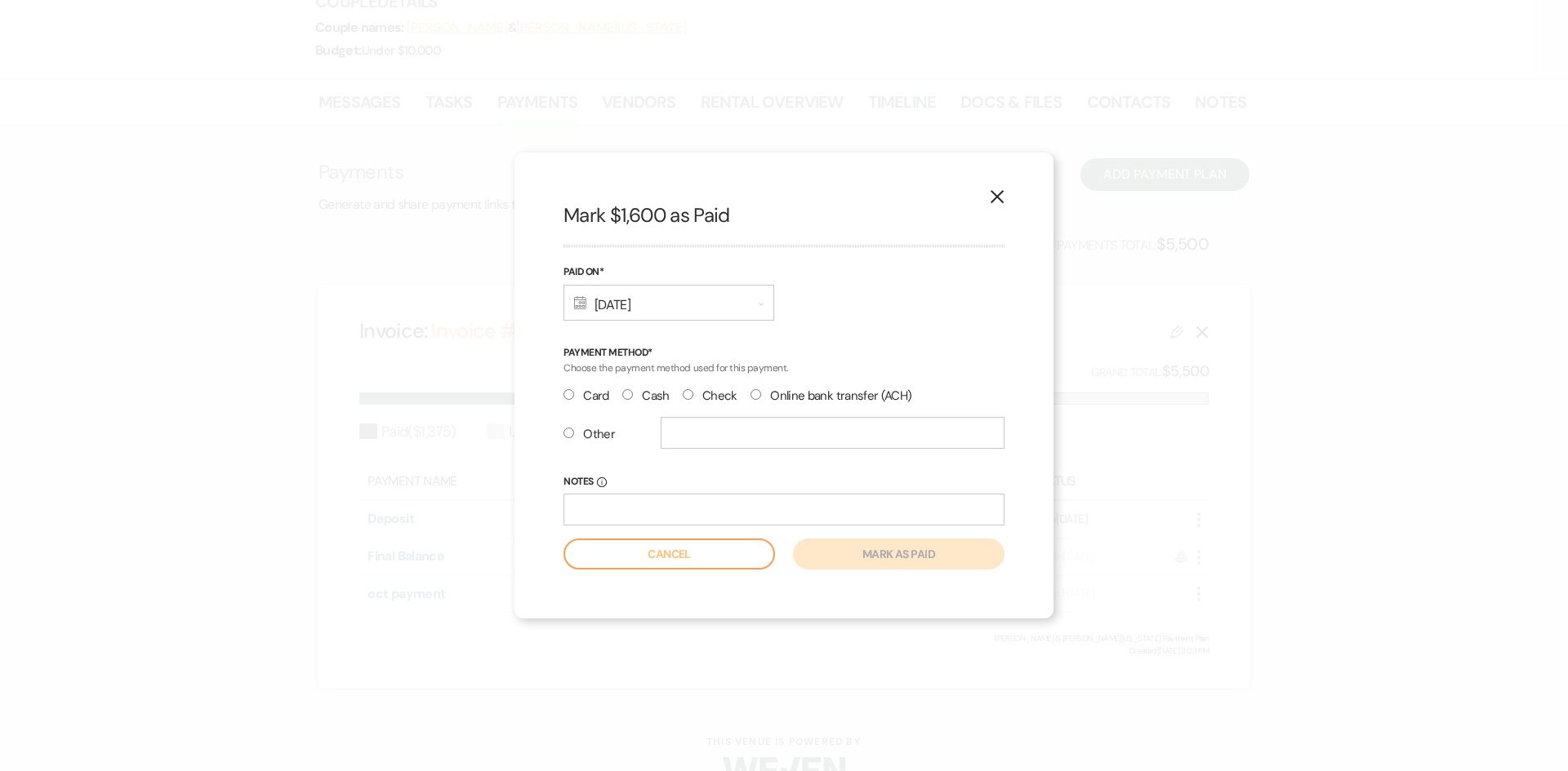
click at [629, 390] on input "Cash" at bounding box center [627, 394] width 10 height 10
click at [860, 554] on button "Mark as paid" at bounding box center [898, 554] width 212 height 31
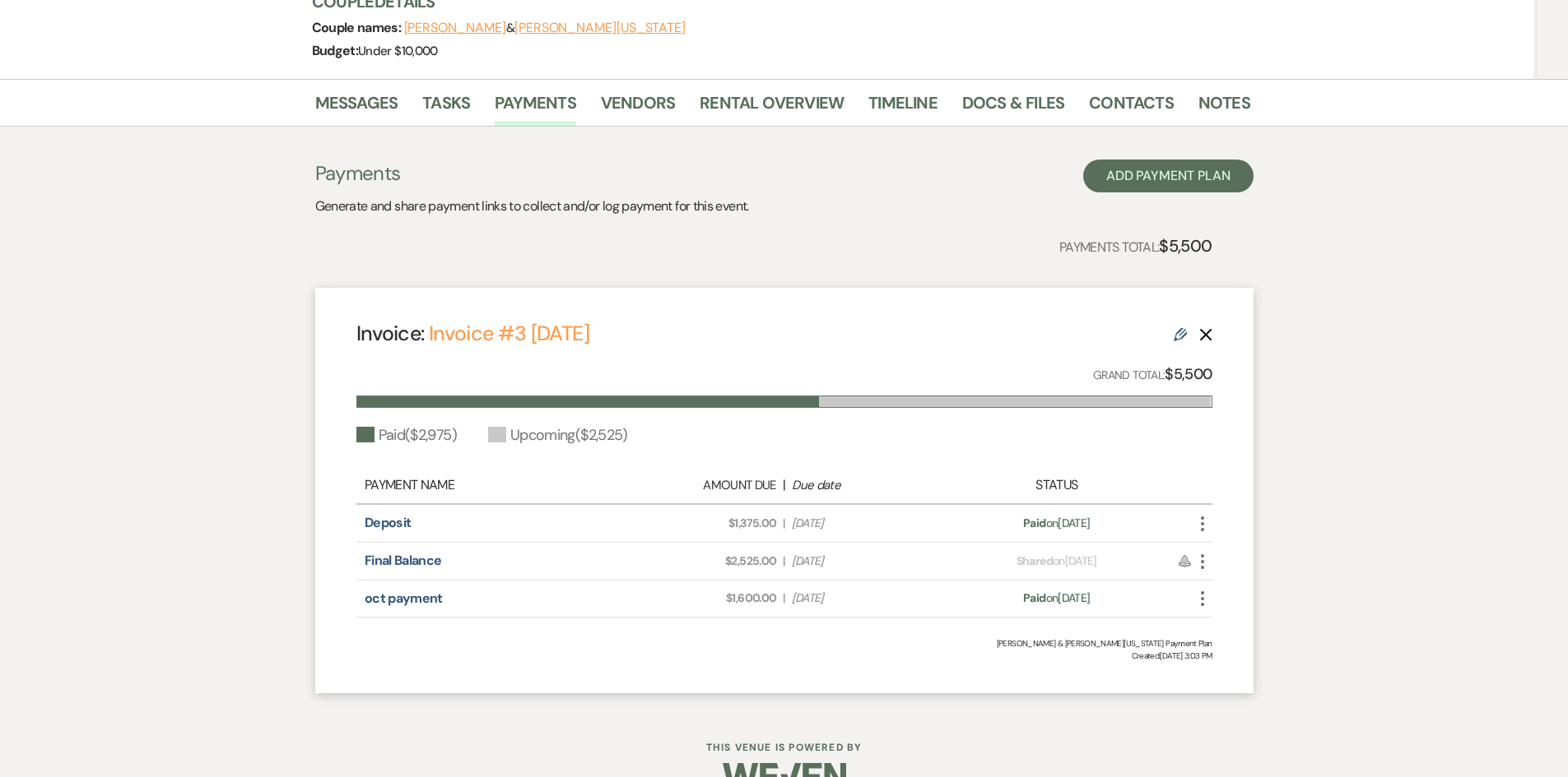
click at [1203, 591] on use "button" at bounding box center [1202, 599] width 3 height 15
click at [392, 590] on link "oct payment" at bounding box center [403, 599] width 78 height 17
click at [554, 320] on link "Invoice #3 [DATE]" at bounding box center [509, 333] width 160 height 28
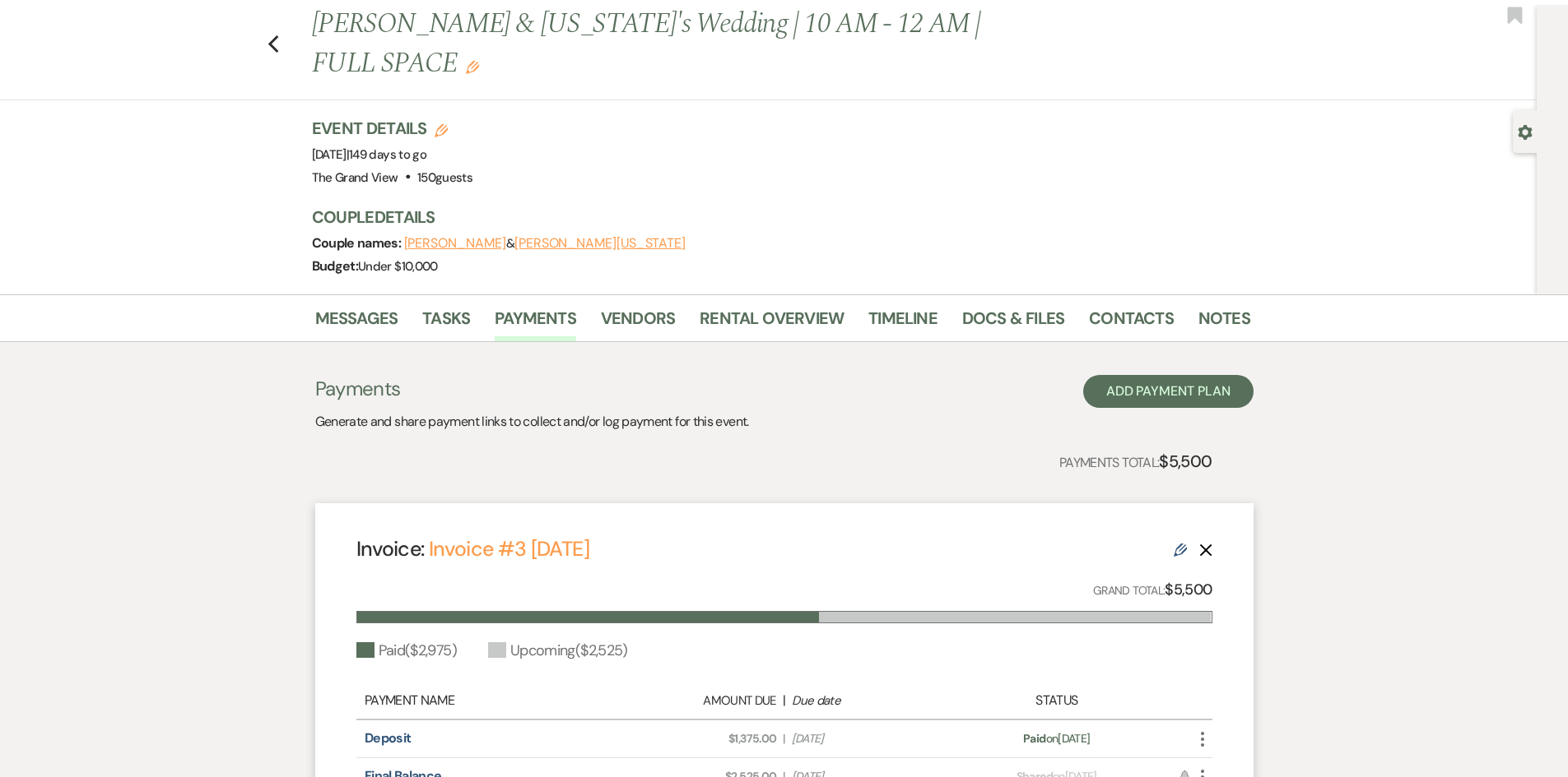
scroll to position [7, 0]
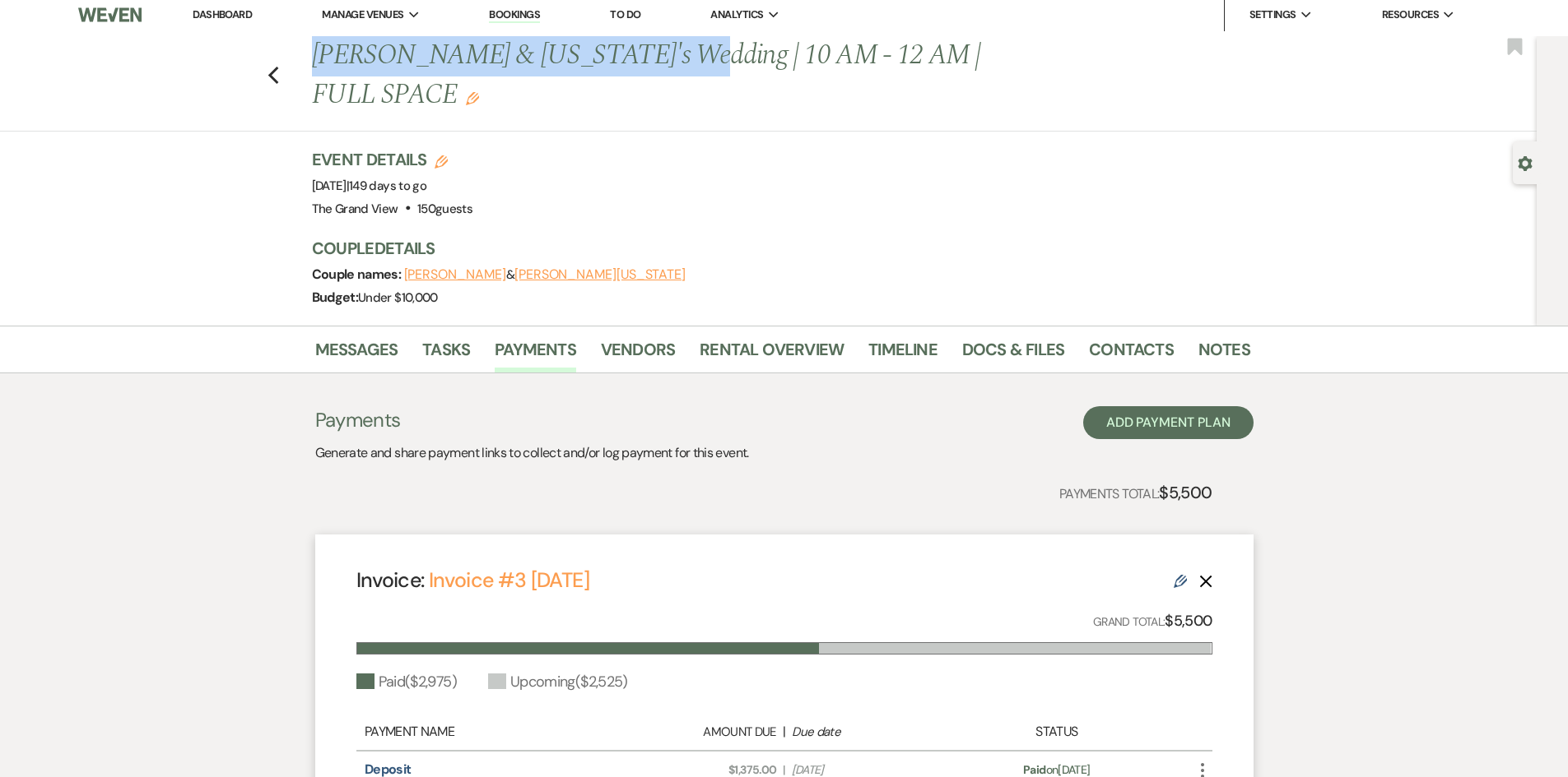
drag, startPoint x: 315, startPoint y: 56, endPoint x: 574, endPoint y: 68, distance: 259.3
click at [654, 47] on div "Previous [PERSON_NAME] & [US_STATE]'s Wedding | 10 AM - 12 AM | FULL SPACE Edit" at bounding box center [773, 75] width 939 height 78
copy h1 "[PERSON_NAME] & [US_STATE]'s Wedding"
click at [1024, 337] on link "Docs & Files" at bounding box center [1014, 355] width 103 height 36
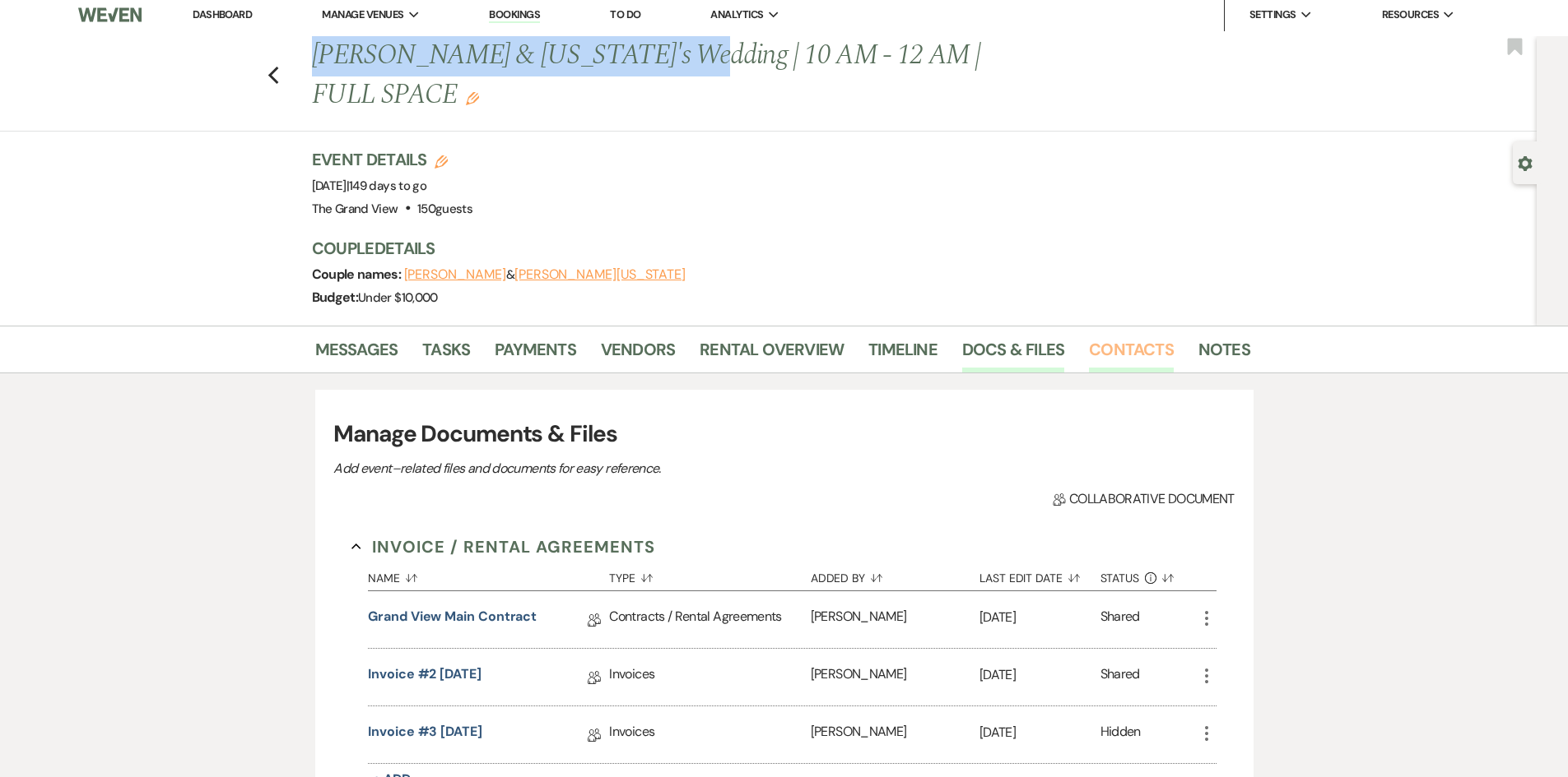
click at [1107, 337] on link "Contacts" at bounding box center [1130, 355] width 84 height 36
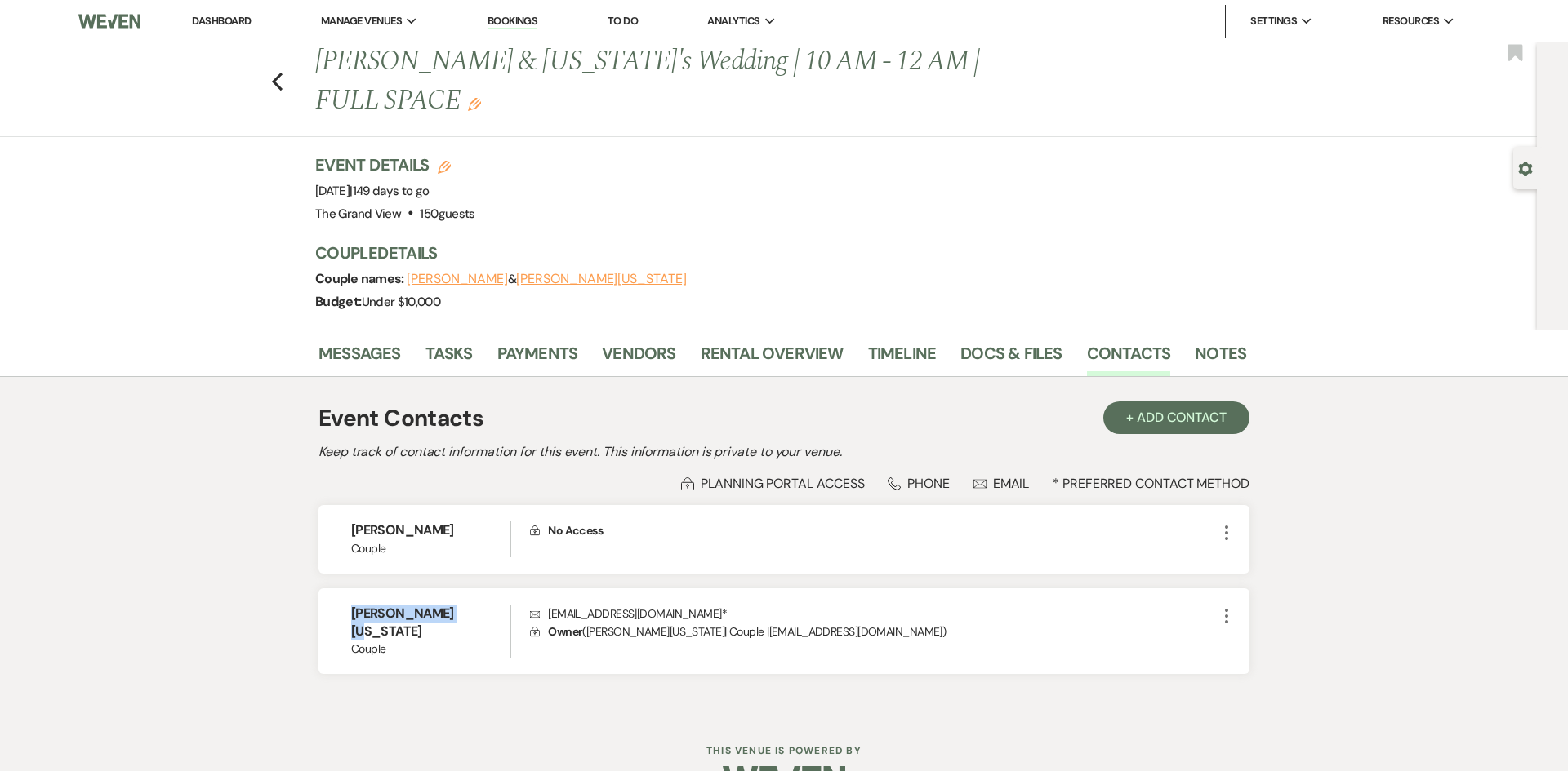
drag, startPoint x: 460, startPoint y: 573, endPoint x: 313, endPoint y: 575, distance: 147.0
click at [313, 575] on div "Messages Tasks Payments Vendors Rental Overview Timeline Docs & Files Contacts …" at bounding box center [784, 522] width 1568 height 384
copy h6 "[PERSON_NAME][US_STATE]"
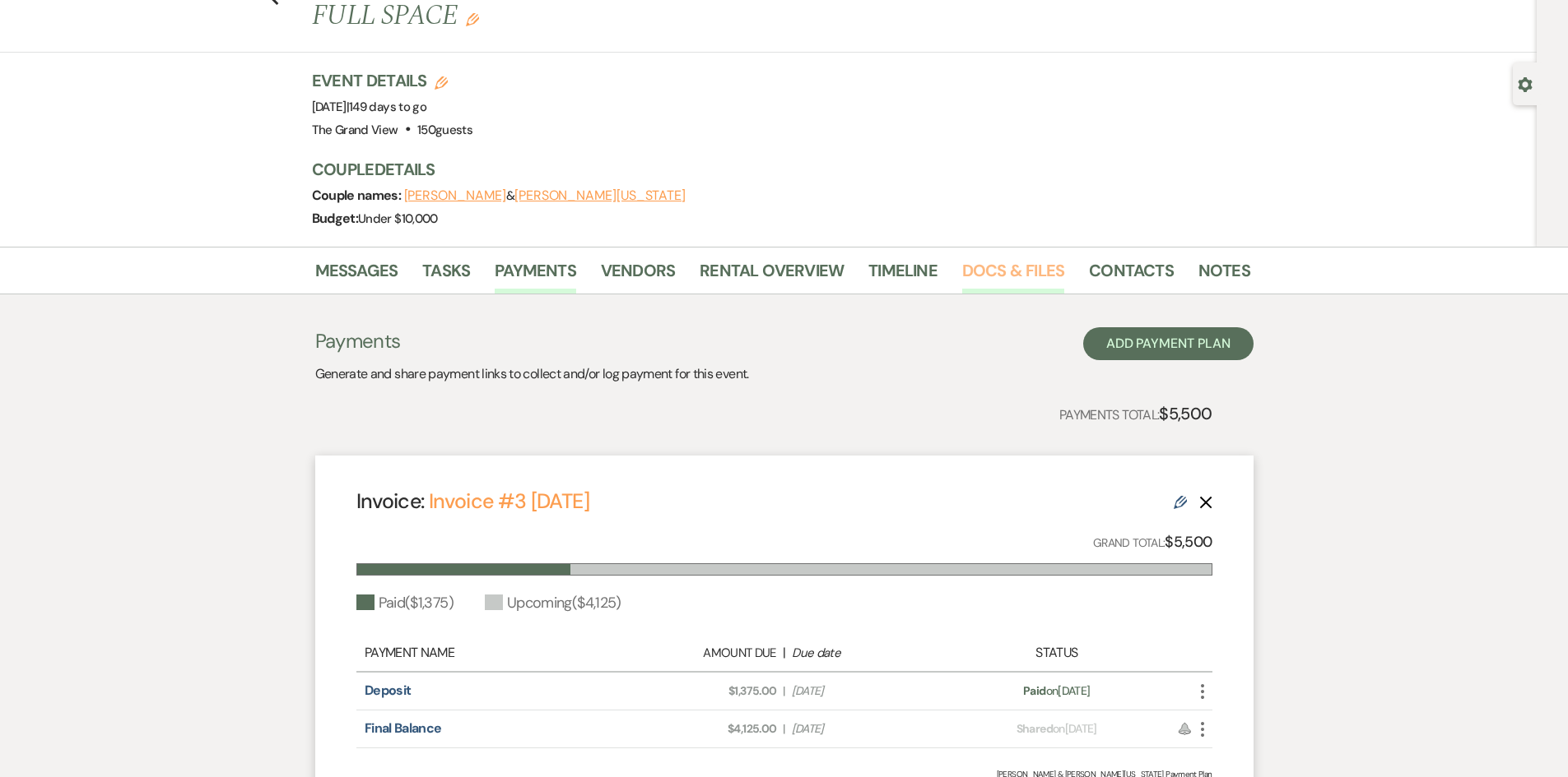
scroll to position [164, 0]
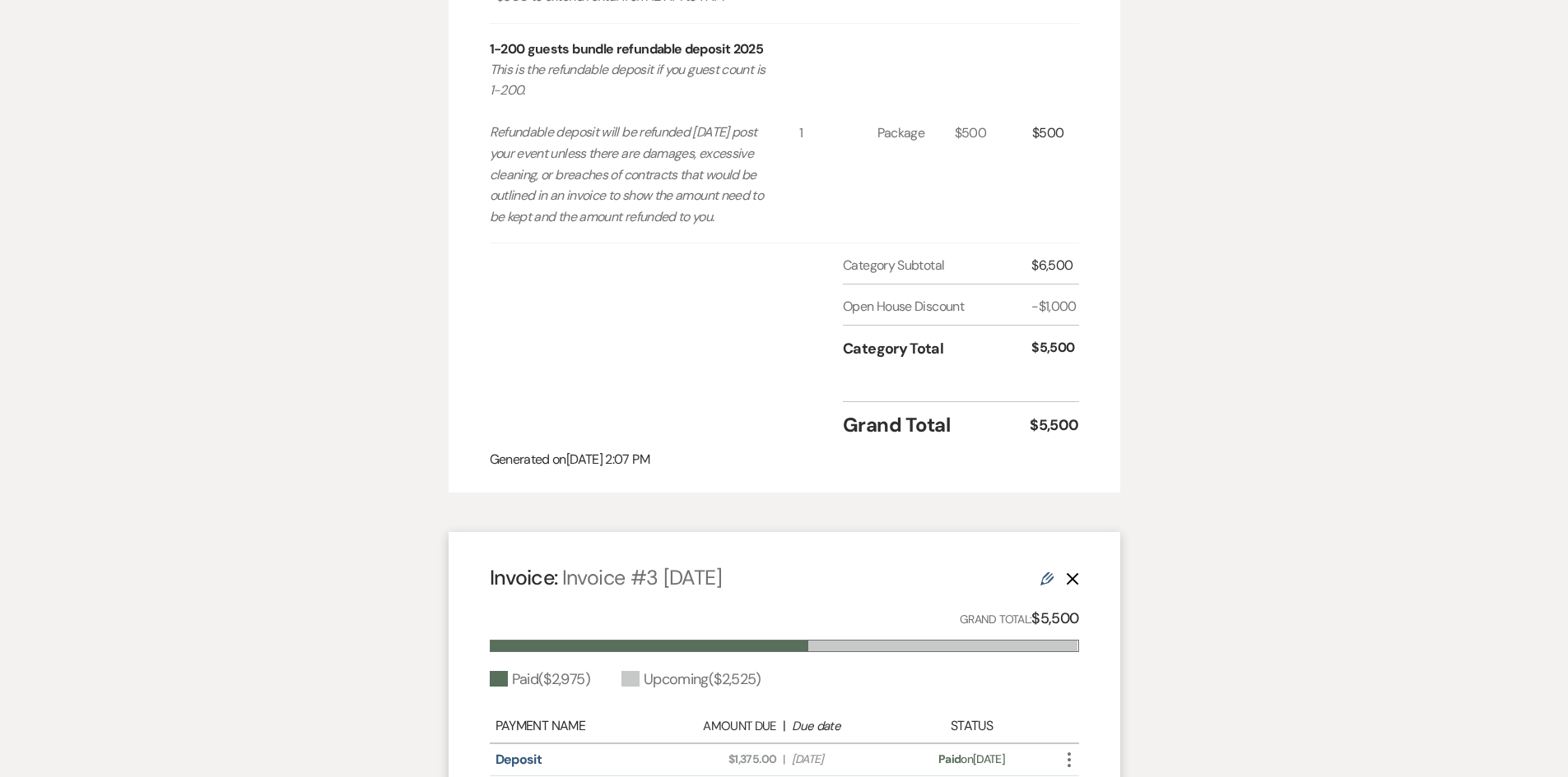
scroll to position [1316, 0]
